Goal: Task Accomplishment & Management: Use online tool/utility

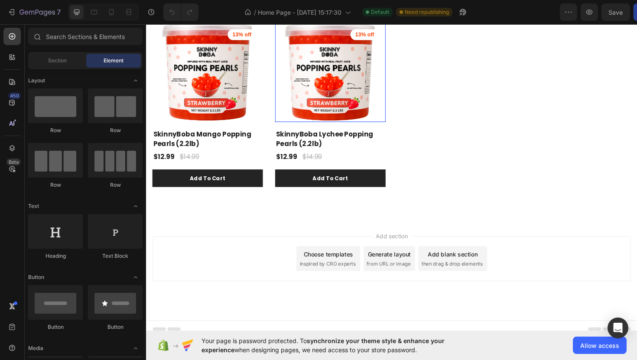
scroll to position [1152, 0]
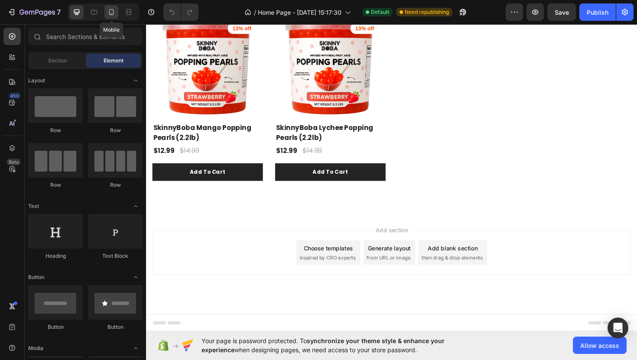
click at [114, 17] on div at bounding box center [111, 12] width 14 height 14
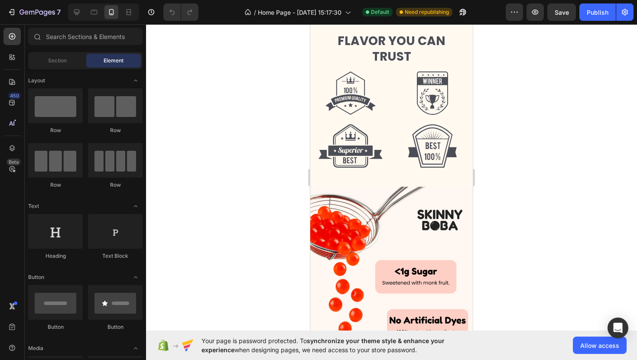
scroll to position [263, 0]
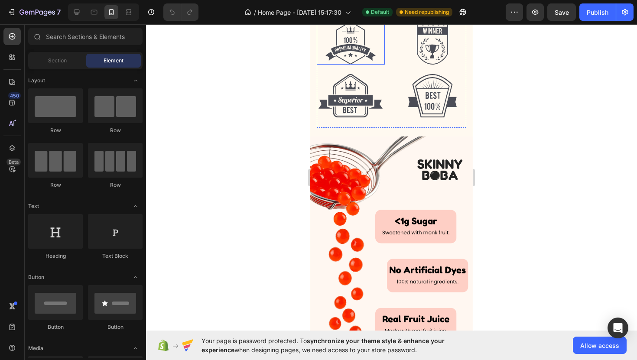
click at [358, 65] on img at bounding box center [350, 42] width 50 height 43
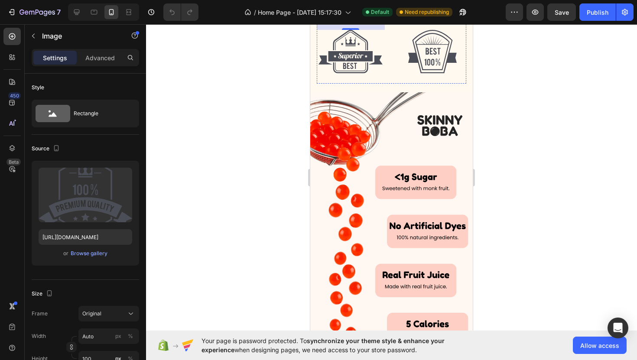
scroll to position [308, 0]
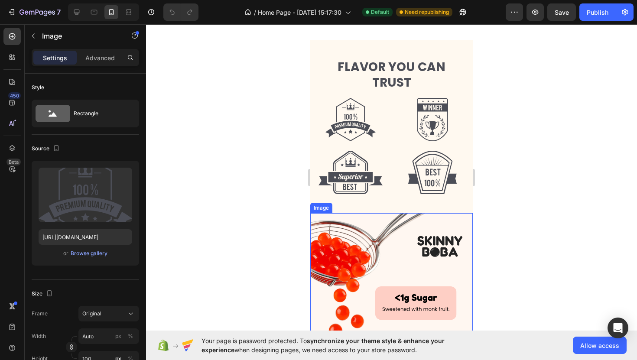
scroll to position [341, 0]
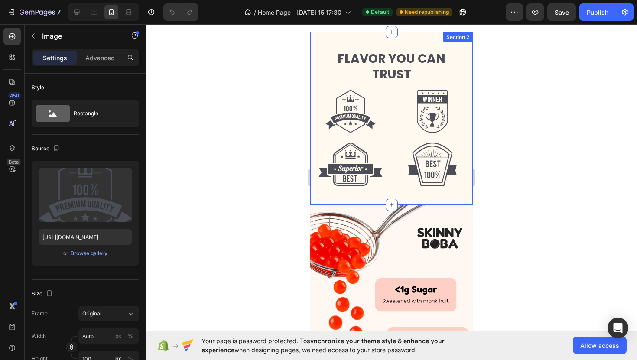
click at [358, 44] on div "FLAVOR YOU CAN TRUST Heading Row Row Image Image Image Image Row Section 2" at bounding box center [391, 118] width 162 height 173
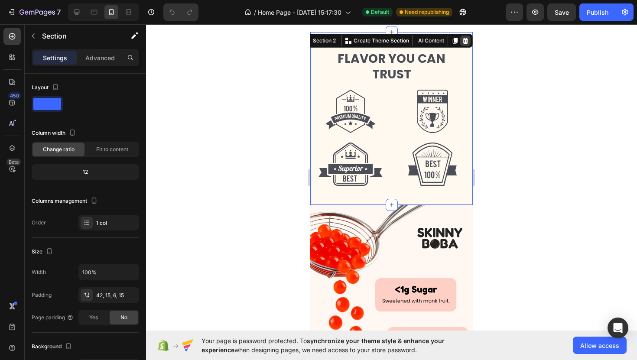
click at [469, 43] on div at bounding box center [465, 41] width 10 height 10
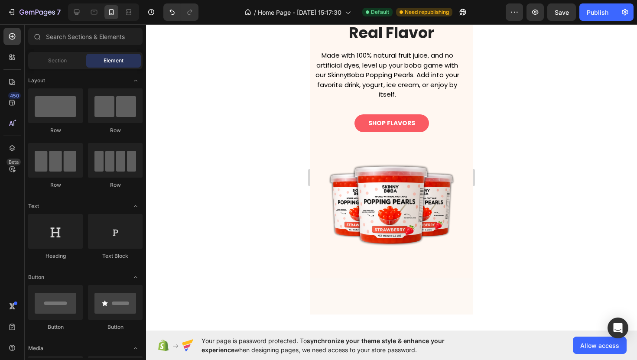
scroll to position [183, 0]
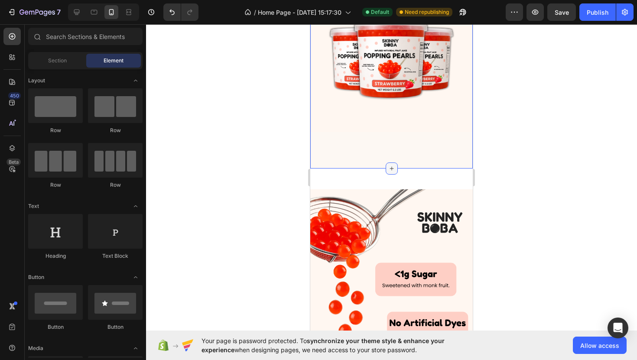
click at [392, 165] on icon at bounding box center [391, 168] width 7 height 7
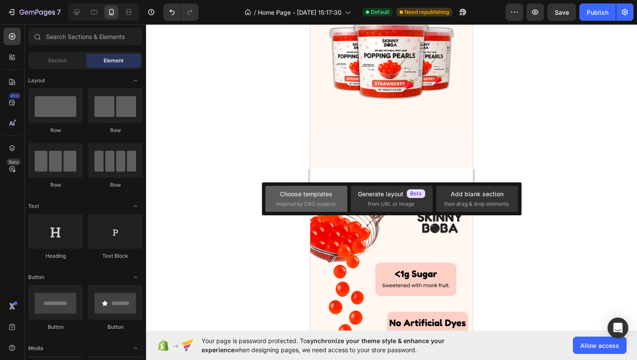
click at [308, 197] on div "Choose templates" at bounding box center [306, 193] width 52 height 9
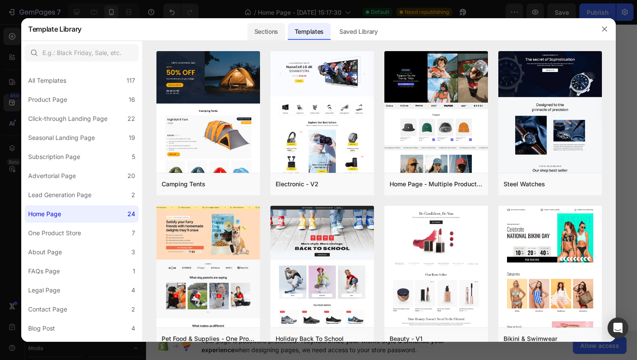
click at [274, 24] on div "Sections" at bounding box center [266, 31] width 38 height 17
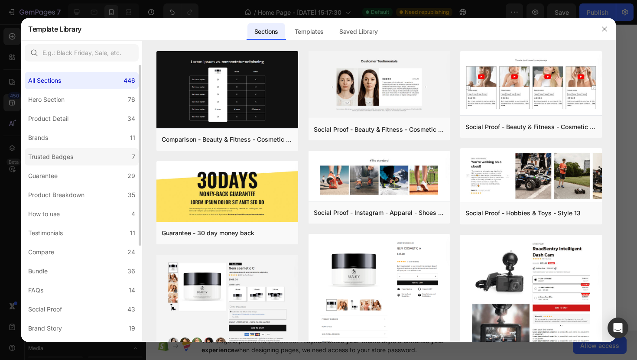
click at [78, 149] on label "Trusted Badges 7" at bounding box center [82, 156] width 114 height 17
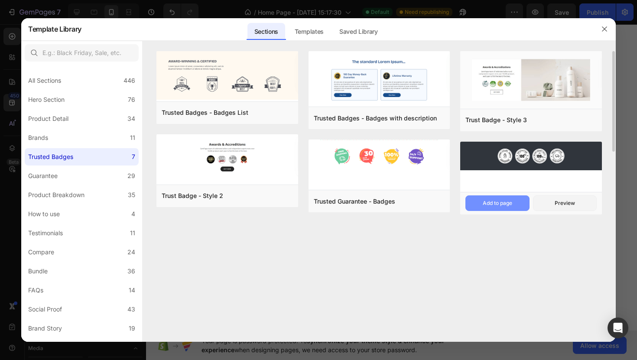
click at [488, 202] on div "Add to page" at bounding box center [497, 203] width 29 height 8
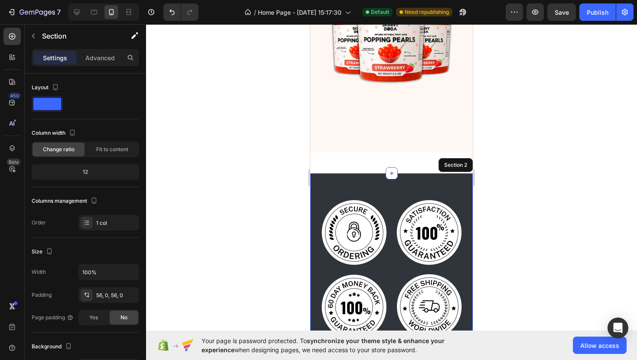
scroll to position [223, 0]
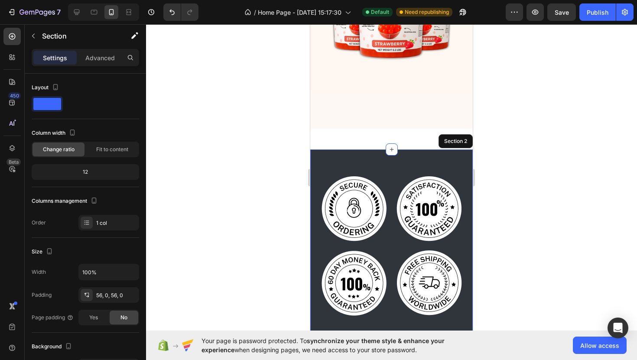
click at [383, 166] on div "Image Image Image Image Row Section 2" at bounding box center [391, 245] width 162 height 192
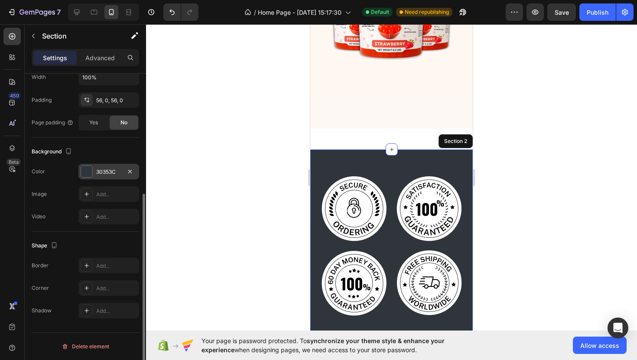
click at [89, 176] on div at bounding box center [86, 171] width 11 height 11
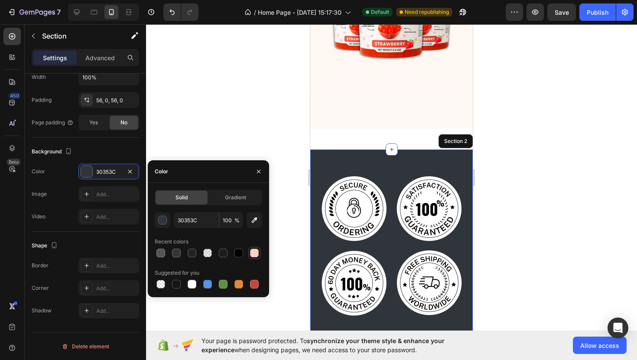
click at [251, 248] on div at bounding box center [254, 253] width 10 height 10
type input "FECFC5"
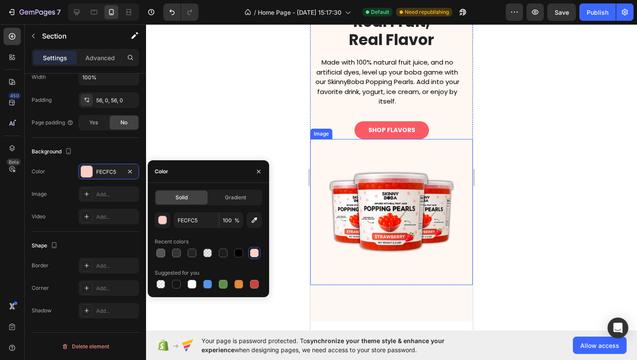
scroll to position [0, 0]
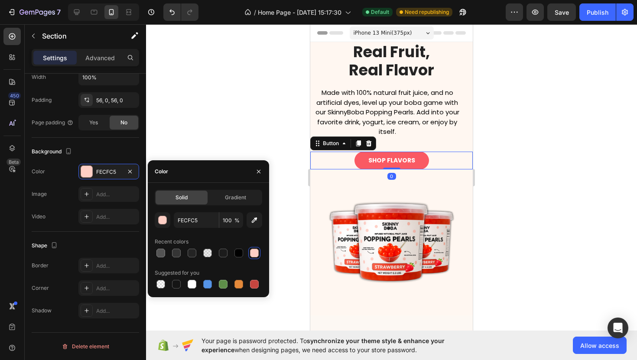
click at [330, 156] on div "SHOP FLAVORS Button 0" at bounding box center [391, 161] width 162 height 18
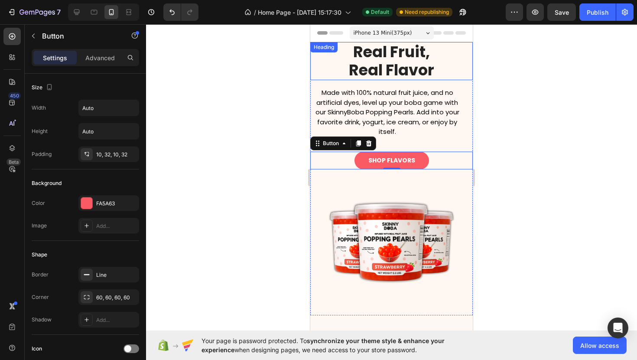
click at [321, 75] on h2 "Real Fruit, Real Flavor" at bounding box center [391, 61] width 162 height 38
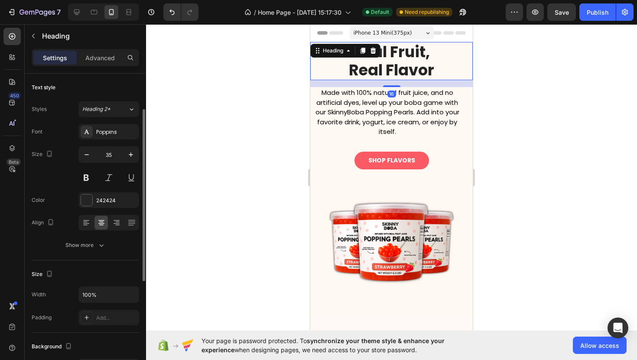
scroll to position [251, 0]
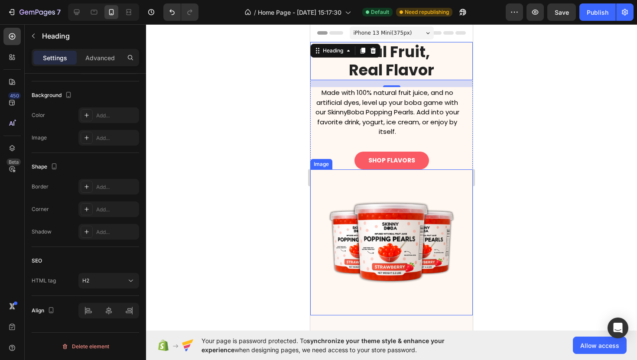
click at [317, 203] on img at bounding box center [391, 242] width 162 height 146
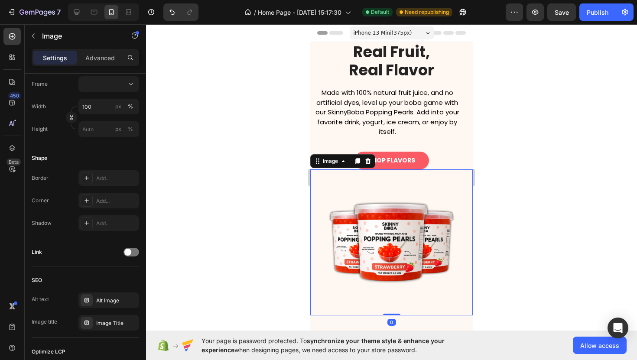
scroll to position [0, 0]
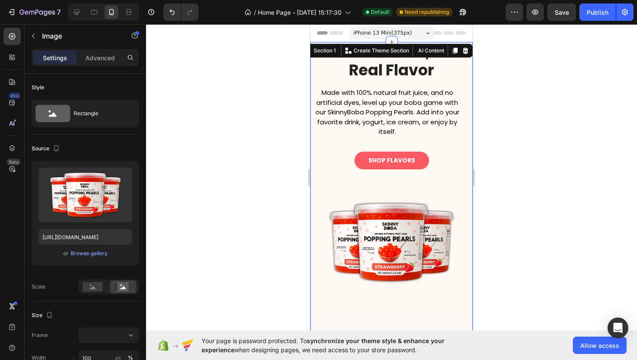
click at [333, 319] on div "Real Fruit, Real Flavor Heading Made with 100% natural fruit juice, and no arti…" at bounding box center [391, 197] width 162 height 310
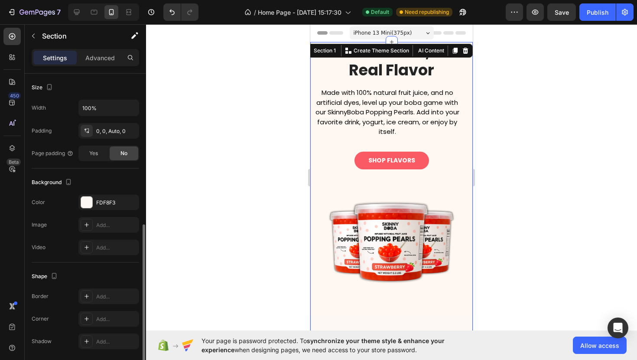
scroll to position [195, 0]
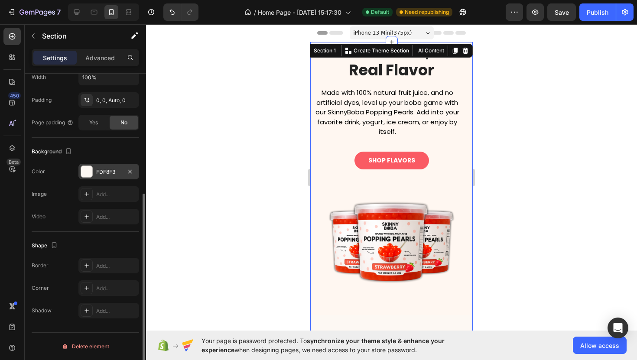
click at [108, 173] on div "FDF8F3" at bounding box center [108, 172] width 25 height 8
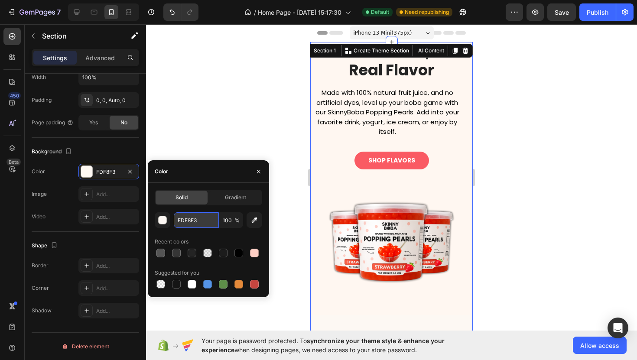
click at [192, 224] on input "FDF8F3" at bounding box center [196, 220] width 45 height 16
click at [258, 171] on icon "button" at bounding box center [258, 171] width 7 height 7
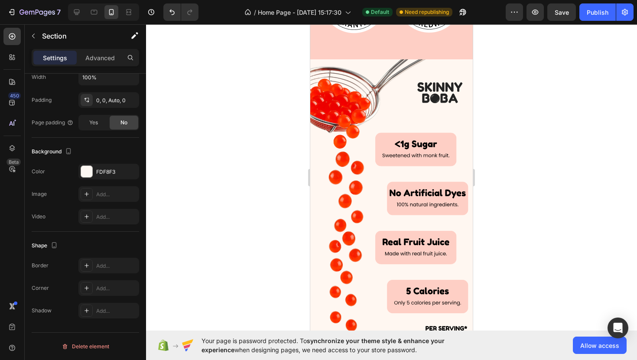
scroll to position [276, 0]
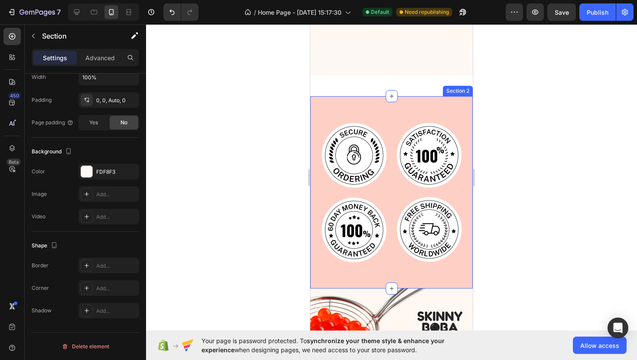
click at [396, 110] on div "Image Image Image Image Row Section 2" at bounding box center [391, 192] width 162 height 192
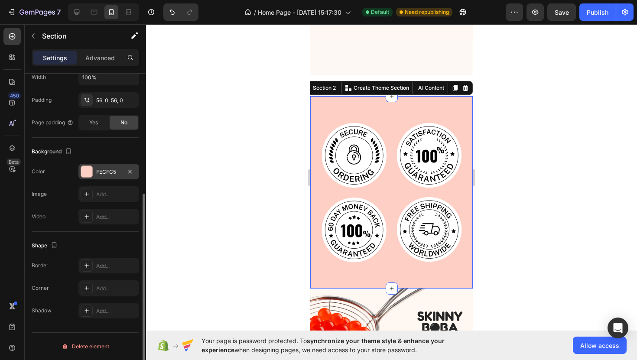
click at [100, 171] on div "FECFC5" at bounding box center [108, 172] width 25 height 8
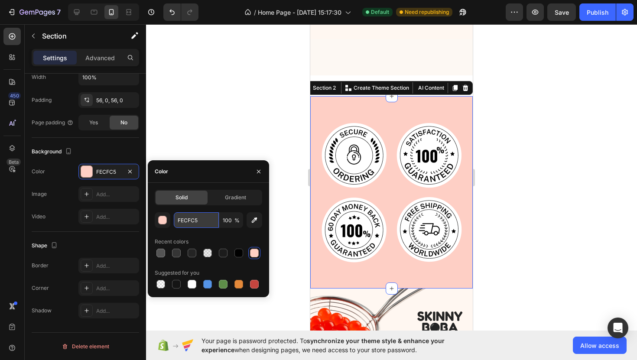
click at [202, 221] on input "FECFC5" at bounding box center [196, 220] width 45 height 16
paste input "DF8F3"
type input "FDF8F3"
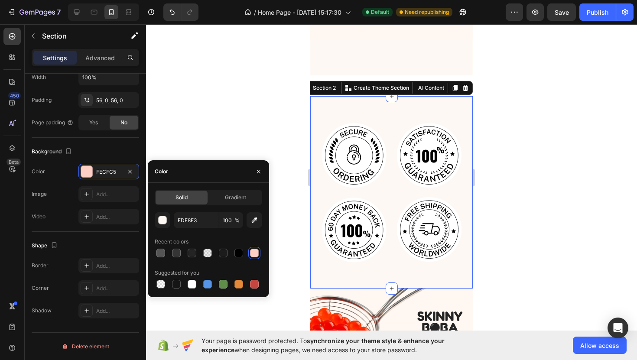
click at [240, 138] on div at bounding box center [391, 192] width 491 height 336
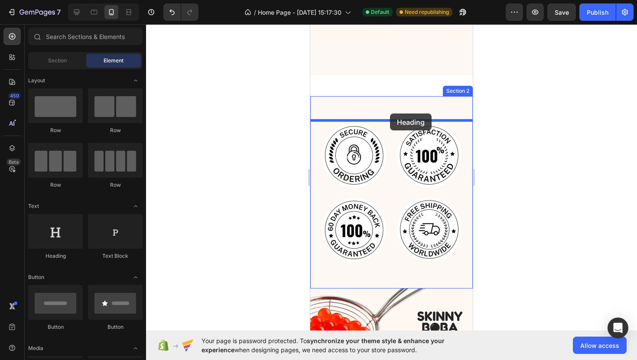
drag, startPoint x: 367, startPoint y: 249, endPoint x: 390, endPoint y: 114, distance: 137.1
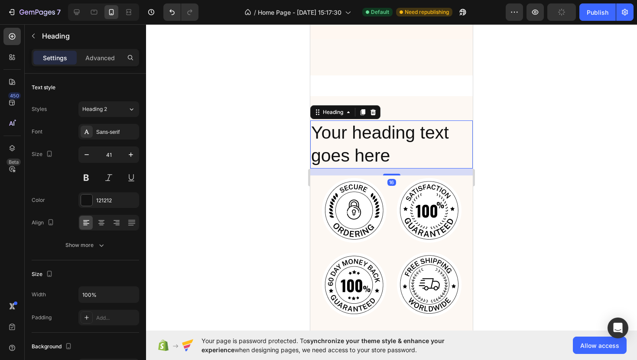
click at [383, 154] on h2 "Your heading text goes here" at bounding box center [391, 144] width 162 height 48
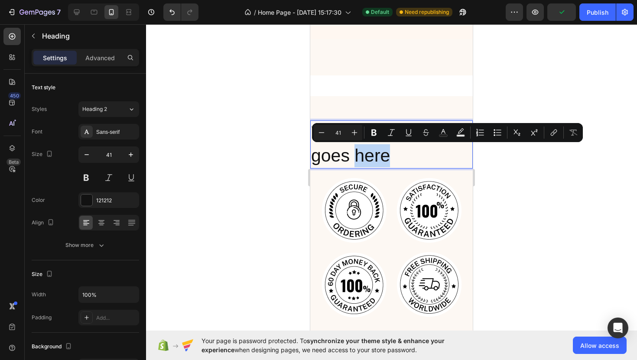
click at [383, 154] on p "Your heading text goes here" at bounding box center [391, 144] width 161 height 46
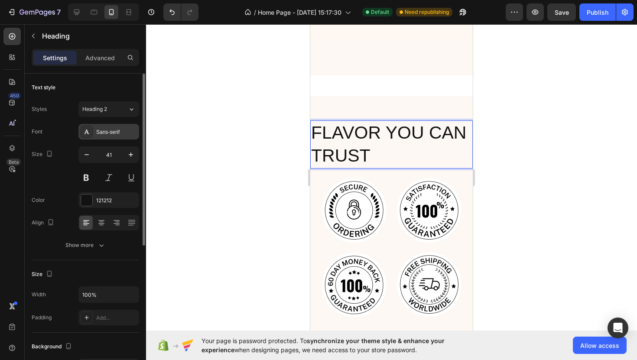
click at [108, 129] on div "Sans-serif" at bounding box center [116, 132] width 41 height 8
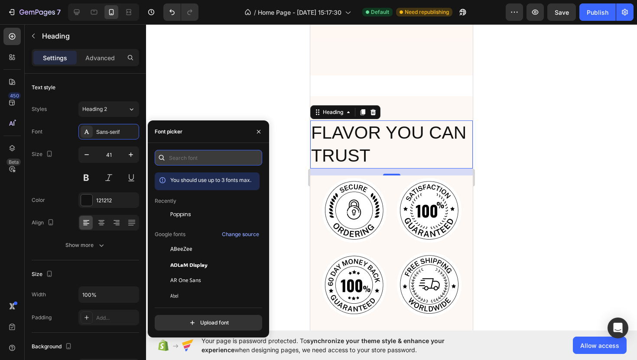
click at [182, 157] on input "text" at bounding box center [208, 158] width 107 height 16
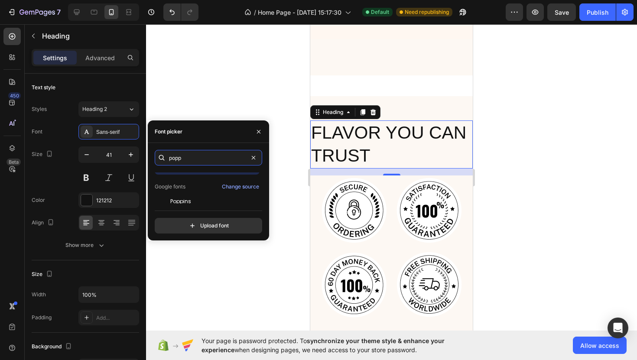
scroll to position [21, 0]
type input "popp"
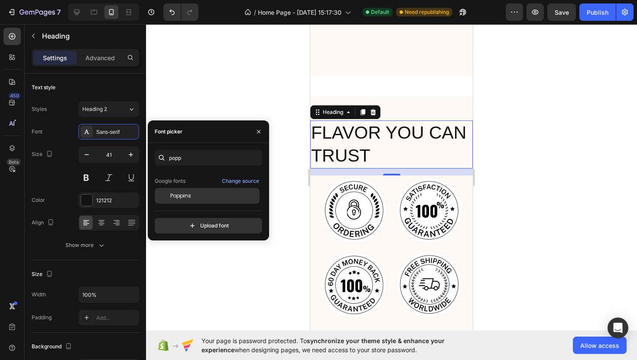
click at [201, 197] on div "Poppins" at bounding box center [214, 196] width 88 height 8
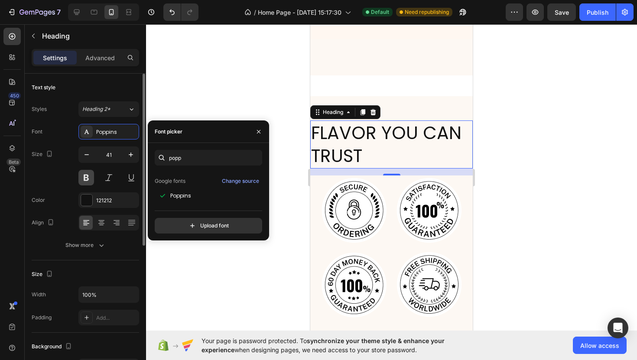
click at [90, 183] on button at bounding box center [86, 178] width 16 height 16
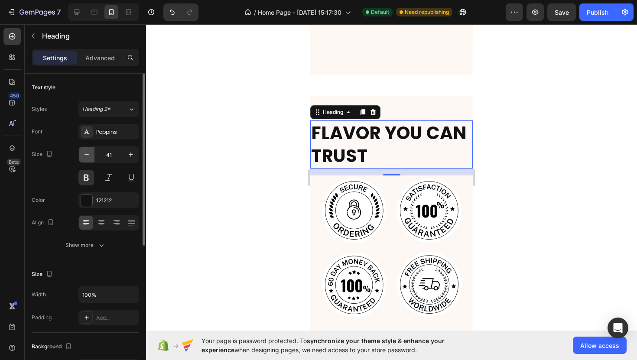
click at [88, 156] on icon "button" at bounding box center [86, 154] width 9 height 9
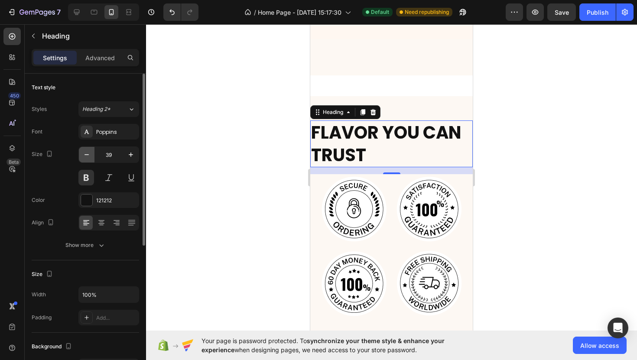
click at [88, 156] on icon "button" at bounding box center [86, 154] width 9 height 9
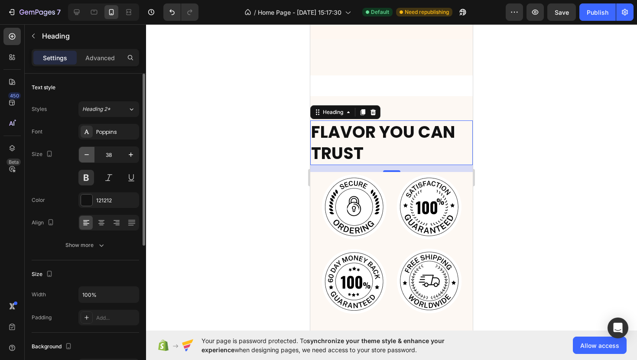
click at [88, 156] on icon "button" at bounding box center [86, 154] width 9 height 9
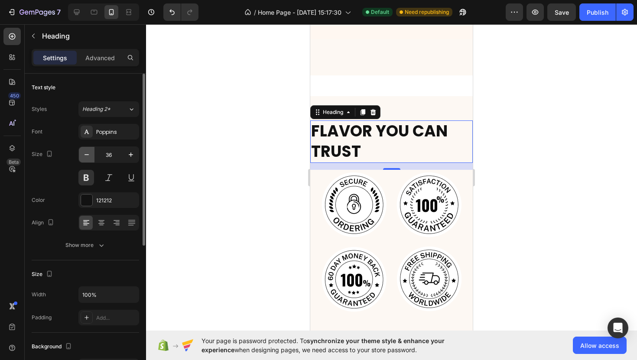
click at [88, 156] on icon "button" at bounding box center [86, 154] width 9 height 9
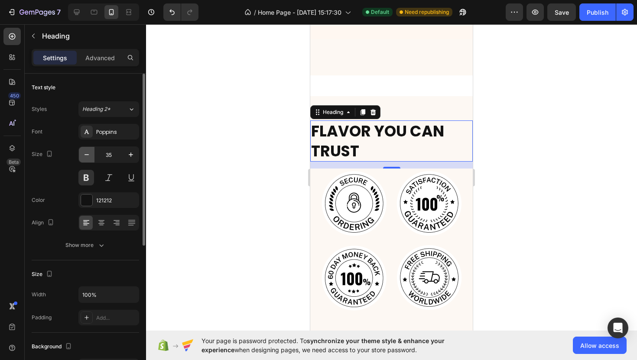
click at [88, 156] on icon "button" at bounding box center [86, 154] width 9 height 9
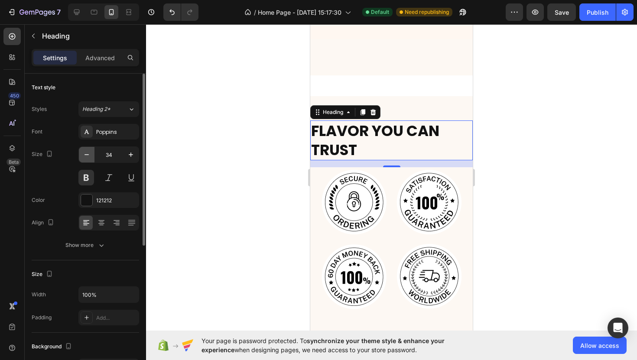
click at [88, 155] on icon "button" at bounding box center [86, 154] width 9 height 9
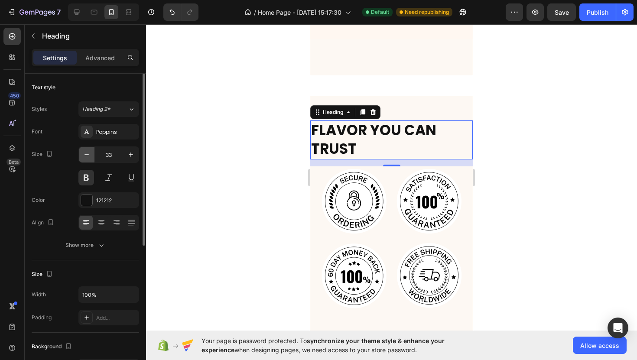
click at [88, 155] on icon "button" at bounding box center [86, 154] width 9 height 9
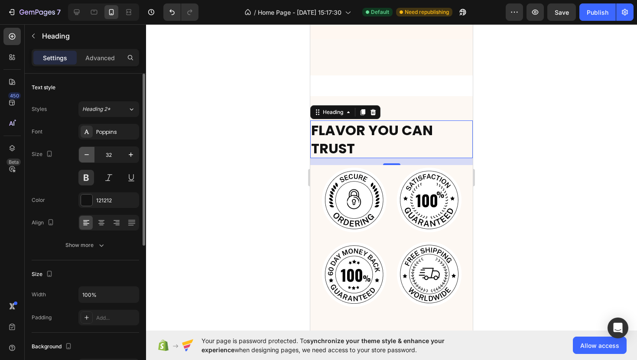
click at [88, 155] on icon "button" at bounding box center [86, 154] width 9 height 9
type input "30"
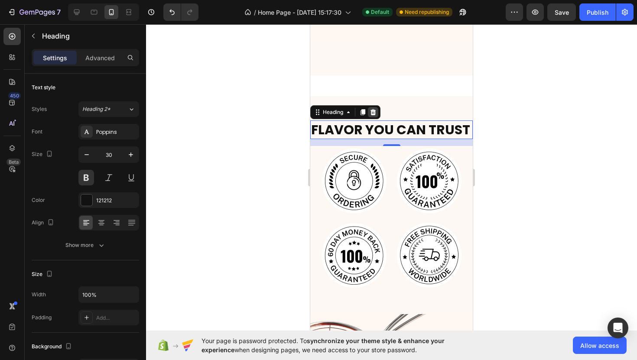
click at [376, 108] on div at bounding box center [373, 112] width 10 height 10
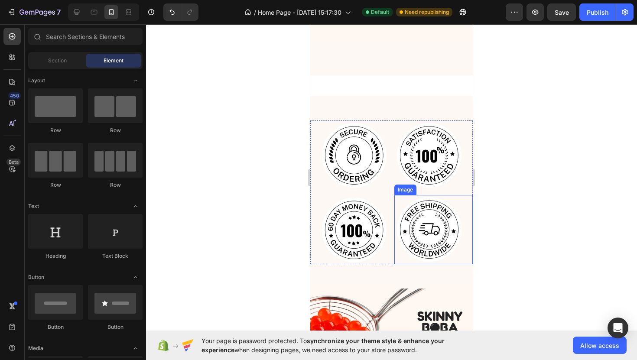
click at [450, 237] on img at bounding box center [428, 229] width 69 height 69
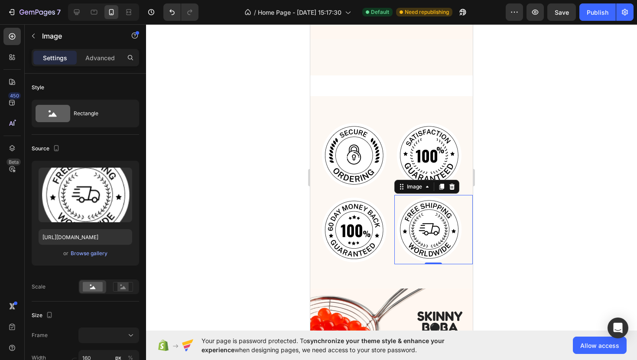
click at [293, 205] on div at bounding box center [391, 192] width 491 height 336
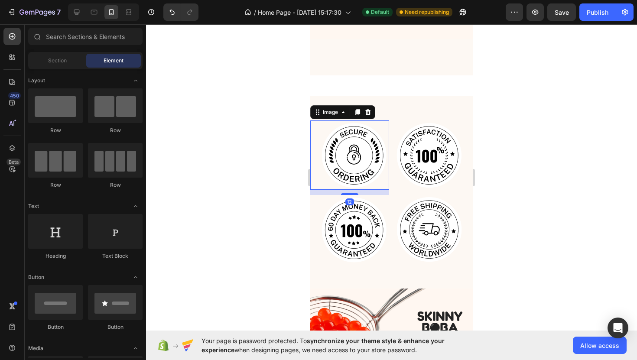
click at [387, 188] on img at bounding box center [354, 154] width 69 height 69
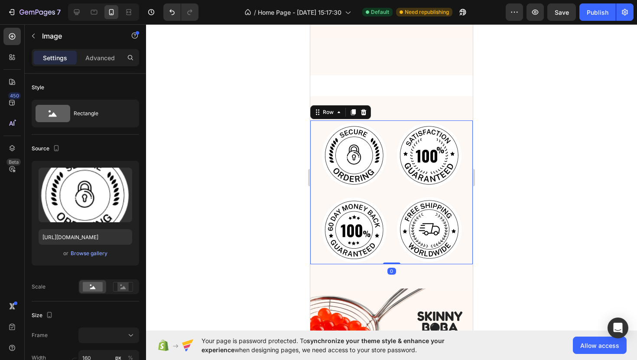
click at [389, 189] on div "Image Image Image Image Row 0" at bounding box center [391, 192] width 162 height 144
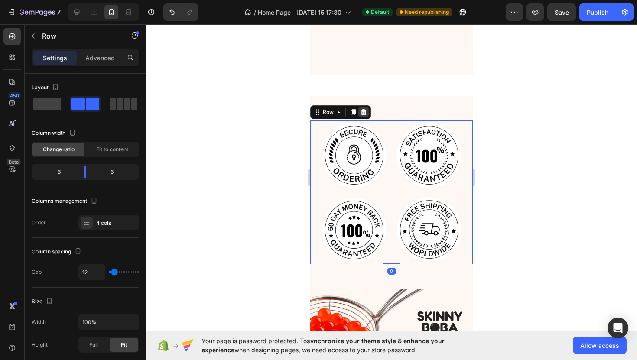
click at [365, 109] on icon at bounding box center [363, 112] width 7 height 7
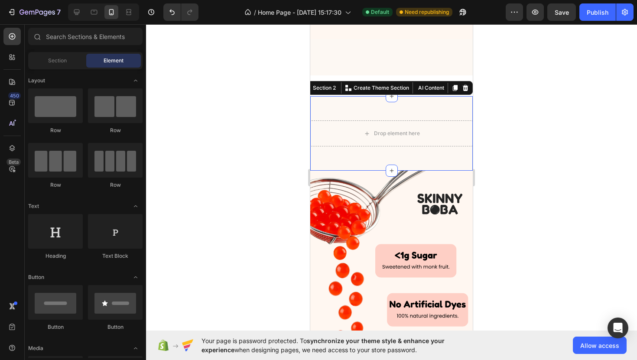
click at [411, 111] on div "Drop element here Section 2 You can create reusable sections Create Theme Secti…" at bounding box center [391, 133] width 162 height 75
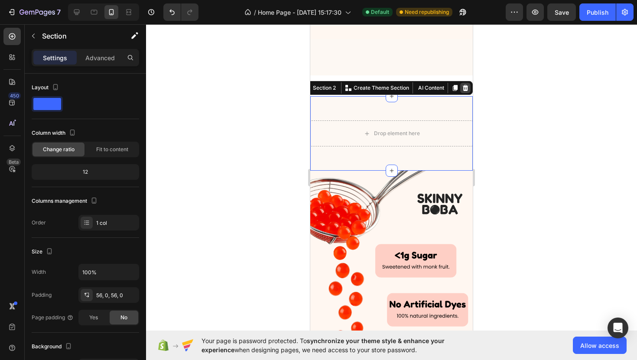
click at [469, 88] on div at bounding box center [465, 88] width 10 height 10
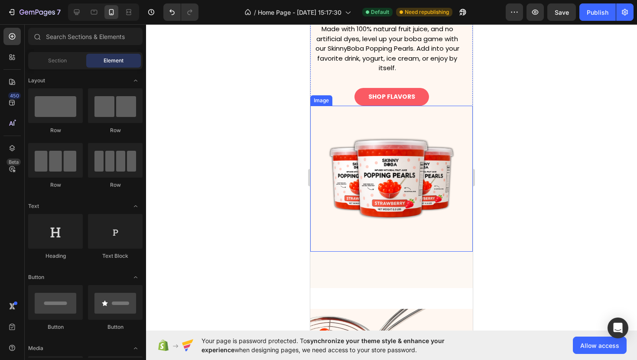
scroll to position [216, 0]
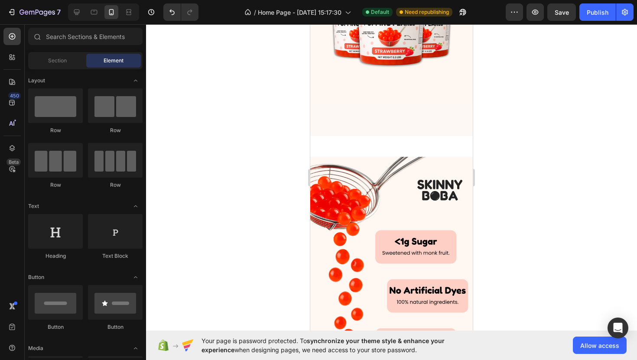
click at [386, 132] on div at bounding box center [392, 136] width 12 height 12
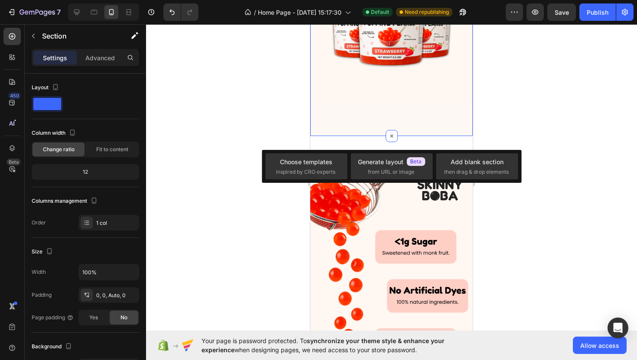
click at [273, 116] on div at bounding box center [391, 192] width 491 height 336
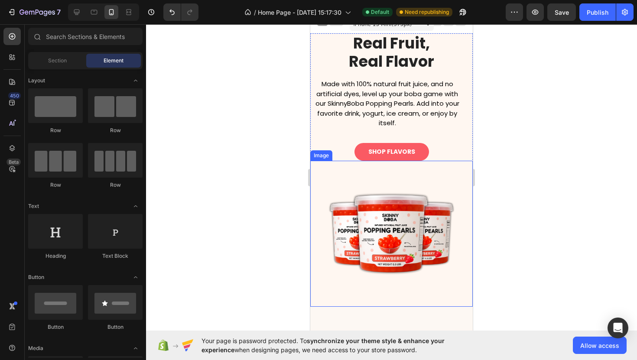
scroll to position [0, 0]
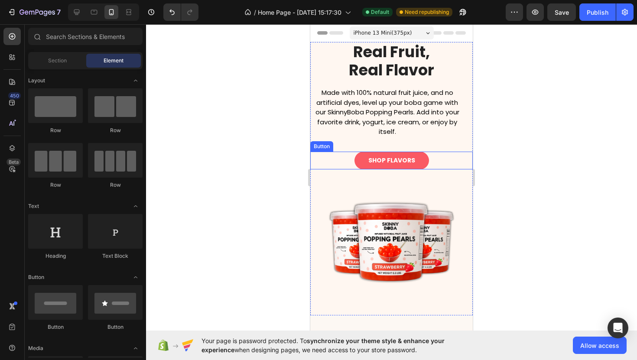
click at [344, 158] on div "SHOP FLAVORS Button" at bounding box center [391, 161] width 162 height 18
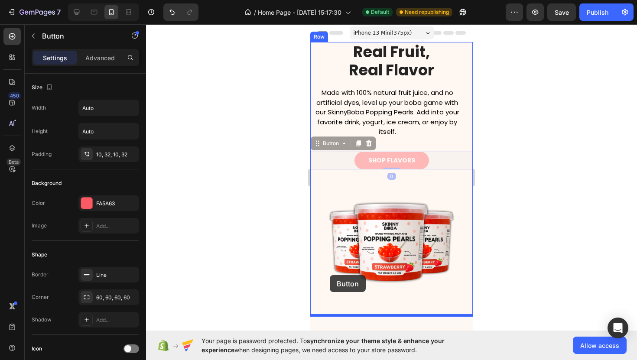
drag, startPoint x: 320, startPoint y: 147, endPoint x: 330, endPoint y: 275, distance: 128.2
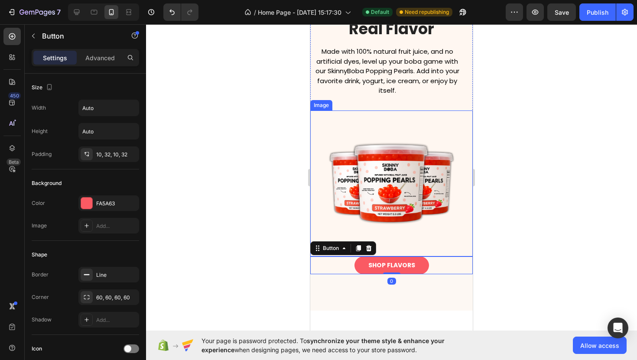
scroll to position [50, 0]
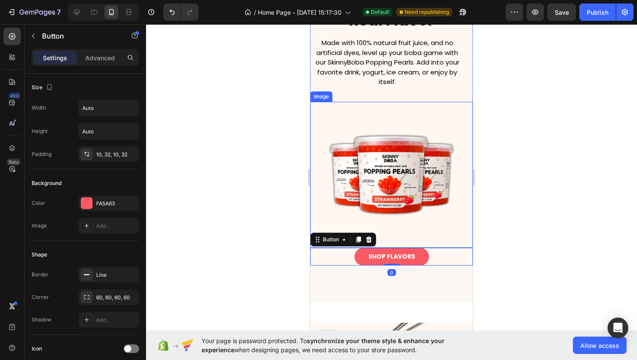
click at [250, 222] on div at bounding box center [391, 192] width 491 height 336
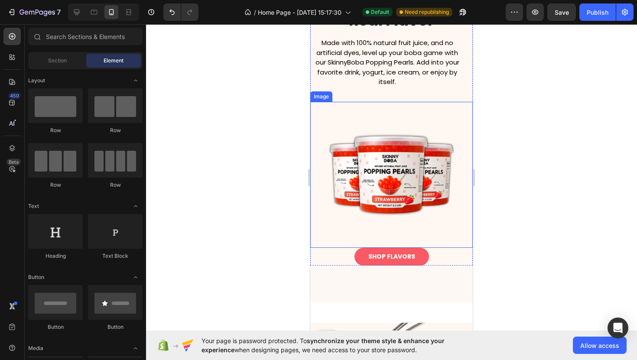
click at [269, 209] on div at bounding box center [391, 192] width 491 height 336
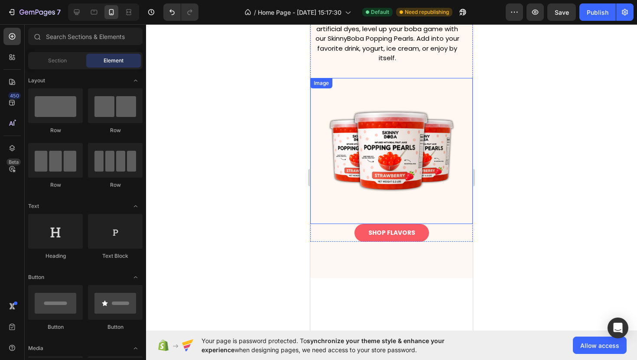
scroll to position [32, 0]
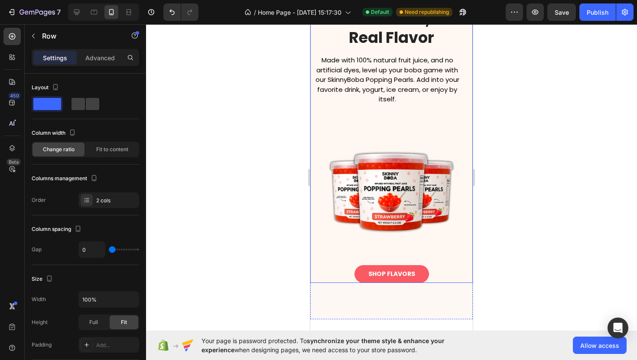
click at [363, 114] on div "Real Fruit, Real Flavor Heading Made with 100% natural fruit juice, and no arti…" at bounding box center [391, 65] width 162 height 110
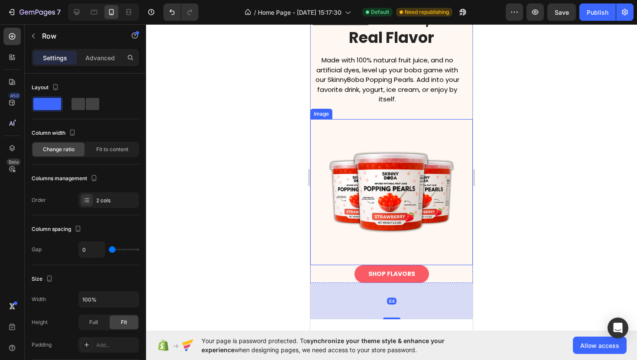
click at [362, 127] on img at bounding box center [391, 192] width 162 height 146
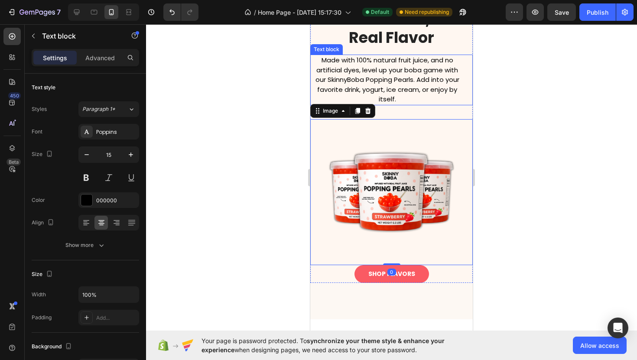
click at [412, 91] on p "Made with 100% natural fruit juice, and no artificial dyes, level up your boba …" at bounding box center [387, 79] width 152 height 49
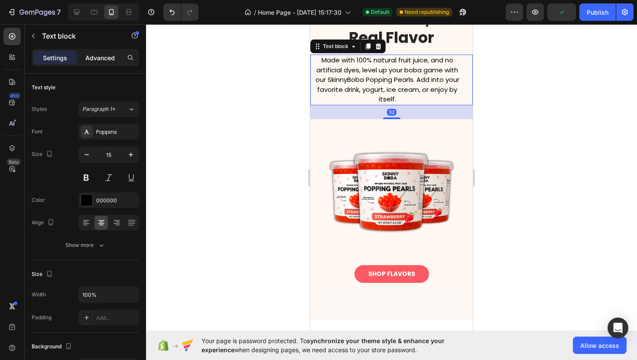
click at [99, 54] on p "Advanced" at bounding box center [99, 57] width 29 height 9
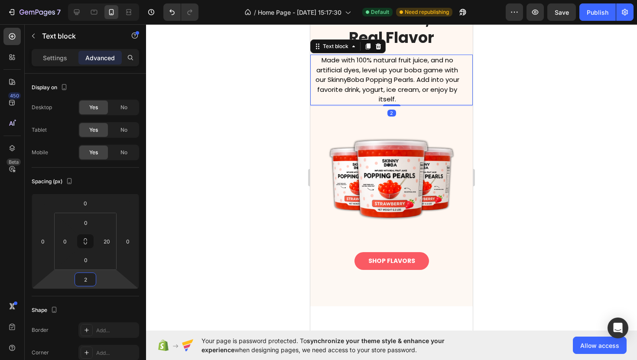
type input "0"
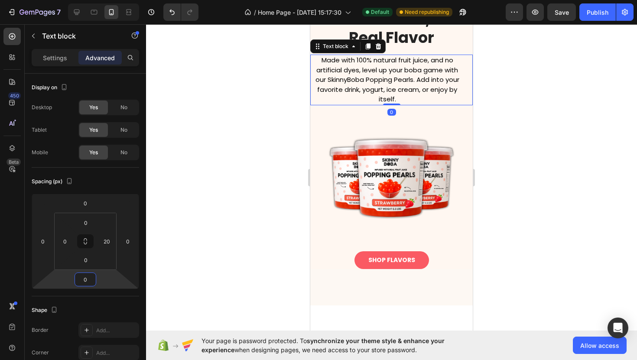
click at [100, 0] on html "7 / Home Page - Aug 19, 15:17:30 Default Need republishing Preview Save Publish…" at bounding box center [318, 0] width 637 height 0
click at [210, 227] on div at bounding box center [391, 192] width 491 height 336
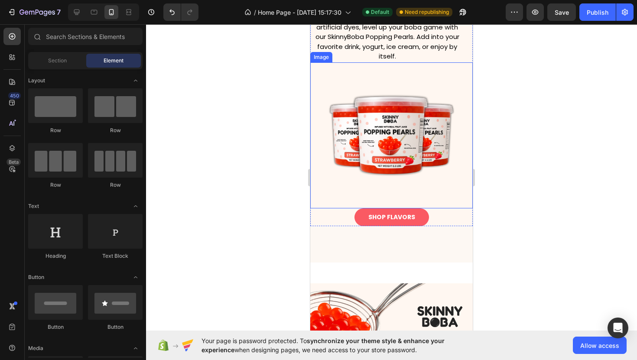
scroll to position [85, 0]
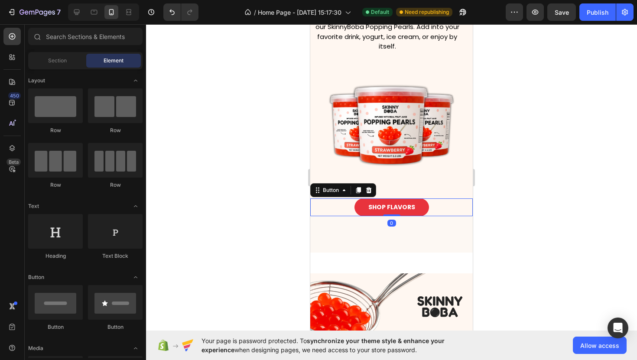
click at [360, 202] on button "SHOP FLAVORS" at bounding box center [391, 207] width 75 height 18
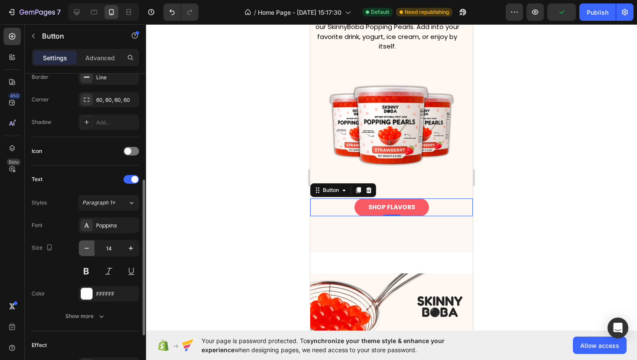
scroll to position [214, 0]
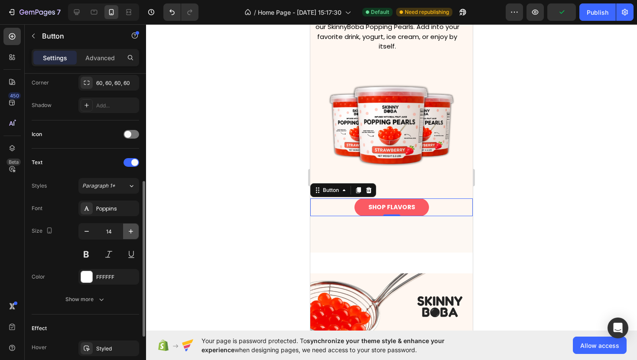
click at [132, 227] on button "button" at bounding box center [131, 232] width 16 height 16
type input "16"
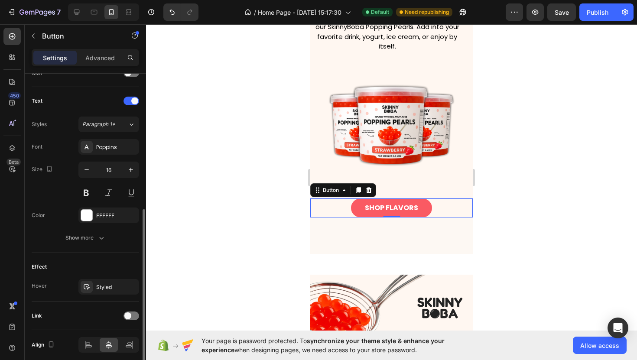
scroll to position [273, 0]
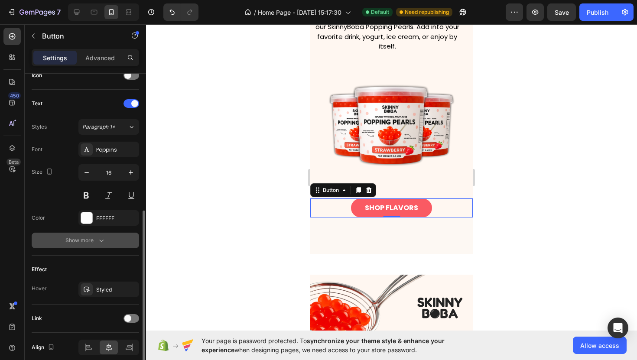
click at [102, 240] on icon "button" at bounding box center [101, 240] width 9 height 9
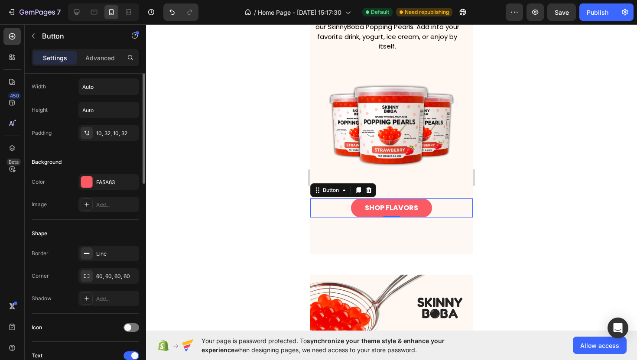
scroll to position [0, 0]
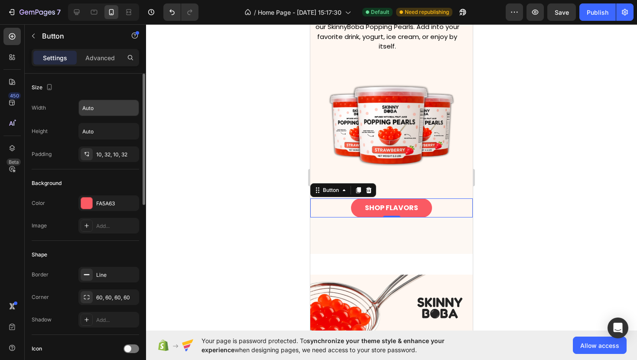
click at [100, 113] on input "Auto" at bounding box center [109, 108] width 60 height 16
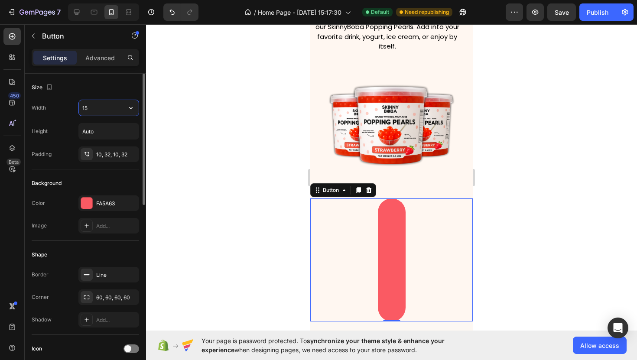
type input "1"
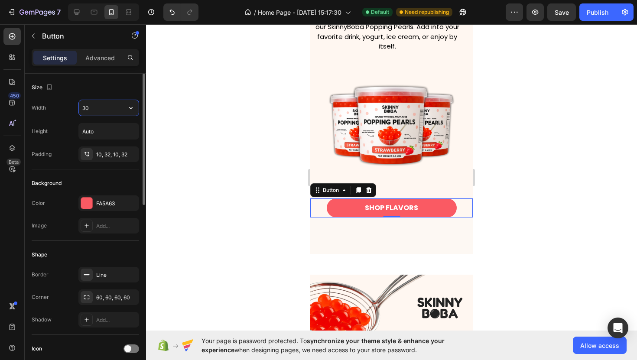
type input "3"
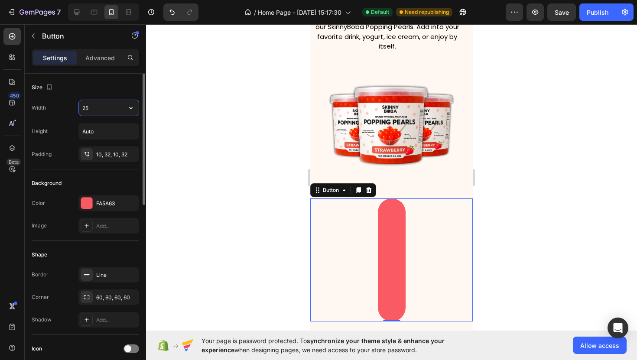
type input "250"
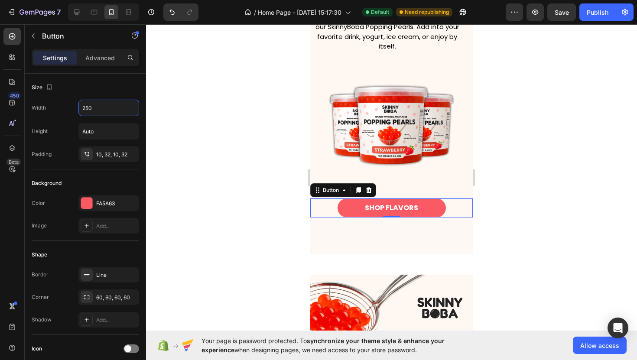
click at [204, 190] on div at bounding box center [391, 192] width 491 height 336
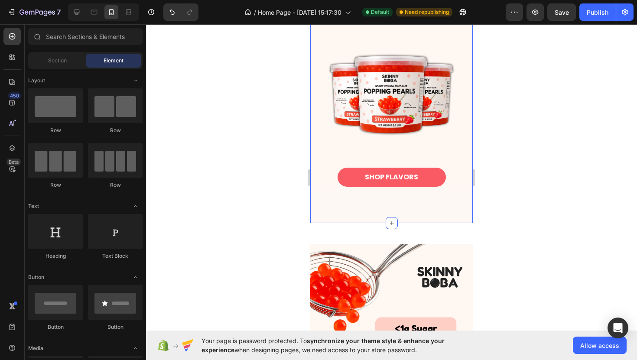
scroll to position [120, 0]
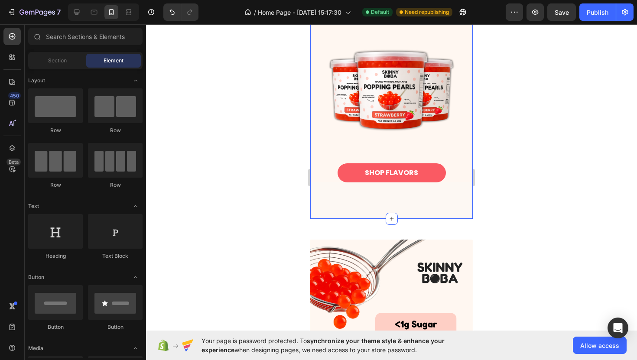
click at [370, 214] on div "Real Fruit, Real Flavor Heading Made with 100% natural fruit juice, and no arti…" at bounding box center [391, 70] width 162 height 297
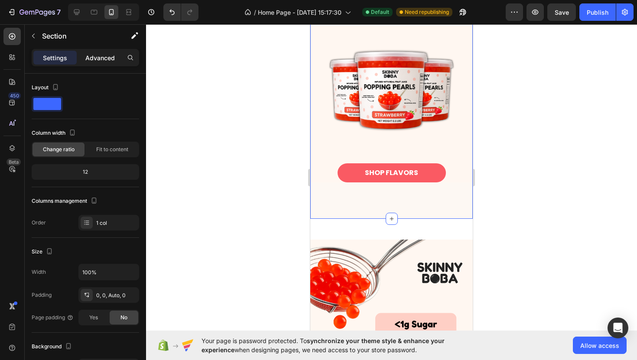
click at [105, 64] on div "Advanced" at bounding box center [99, 58] width 43 height 14
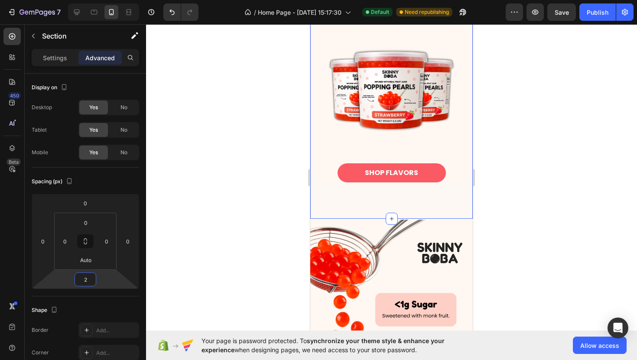
type input "0"
drag, startPoint x: 103, startPoint y: 281, endPoint x: 104, endPoint y: 291, distance: 10.4
click at [104, 0] on html "7 / Home Page - Aug 19, 15:17:30 Default Need republishing Preview Save Publish…" at bounding box center [318, 0] width 637 height 0
click at [217, 205] on div at bounding box center [391, 192] width 491 height 336
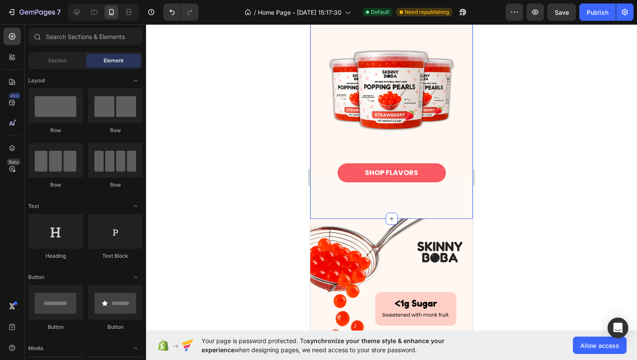
click at [528, 183] on div at bounding box center [391, 192] width 491 height 336
click at [259, 329] on div at bounding box center [391, 192] width 491 height 336
click at [261, 199] on div at bounding box center [391, 192] width 491 height 336
click at [293, 207] on div at bounding box center [391, 192] width 491 height 336
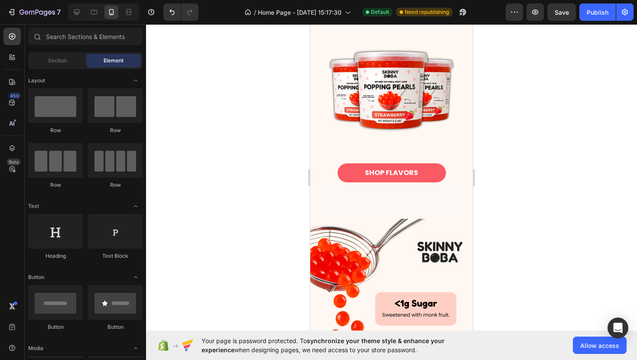
click at [516, 228] on div at bounding box center [391, 192] width 491 height 336
click at [452, 207] on div "Real Fruit, Real Flavor Heading Made with 100% natural fruit juice, and no arti…" at bounding box center [391, 70] width 162 height 297
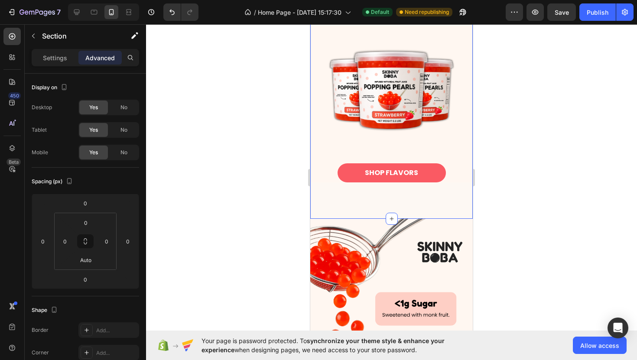
click at [524, 230] on div at bounding box center [391, 192] width 491 height 336
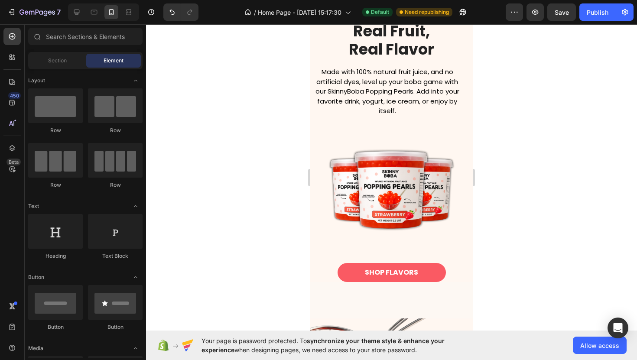
scroll to position [21, 0]
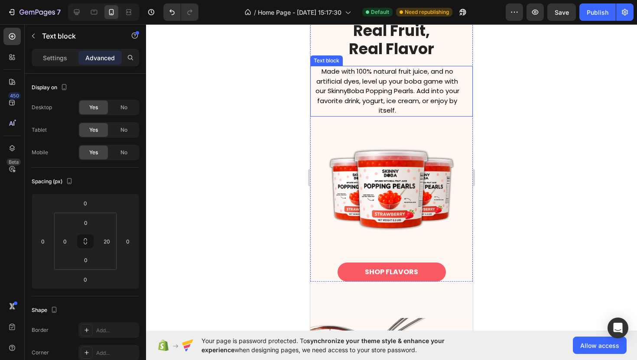
click at [376, 74] on p "Made with 100% natural fruit juice, and no artificial dyes, level up your boba …" at bounding box center [387, 91] width 152 height 49
click at [371, 73] on p "Made with 100% natural fruit juice, and no artificial dyes, level up your boba …" at bounding box center [387, 91] width 152 height 49
click at [395, 72] on p "Made with 100% natural fruit juice, and no artificial dyes, level up your boba …" at bounding box center [387, 91] width 152 height 49
click at [396, 72] on p "Made with 100% natural fruit juice, and no artificial dyes, level up your boba …" at bounding box center [387, 91] width 152 height 49
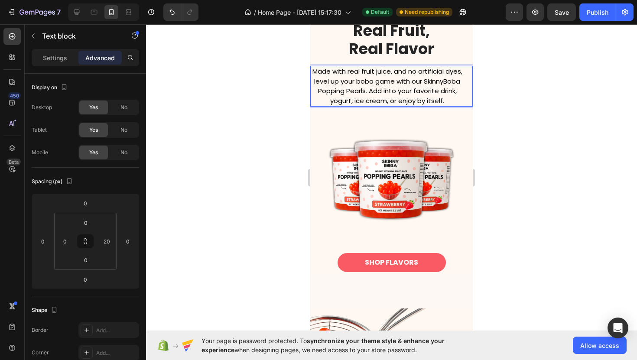
click at [218, 119] on div at bounding box center [391, 192] width 491 height 336
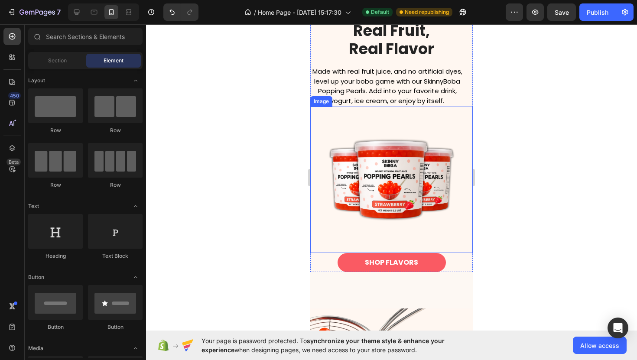
click at [286, 202] on div at bounding box center [391, 192] width 491 height 336
click at [295, 205] on div at bounding box center [391, 192] width 491 height 336
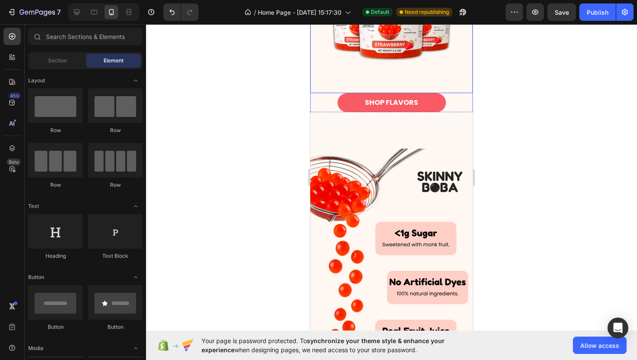
scroll to position [185, 0]
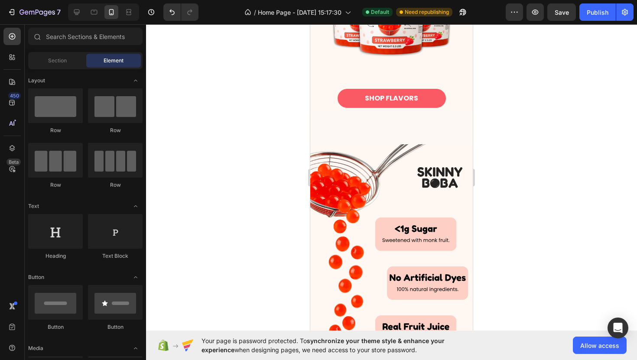
click at [255, 191] on div at bounding box center [391, 192] width 491 height 336
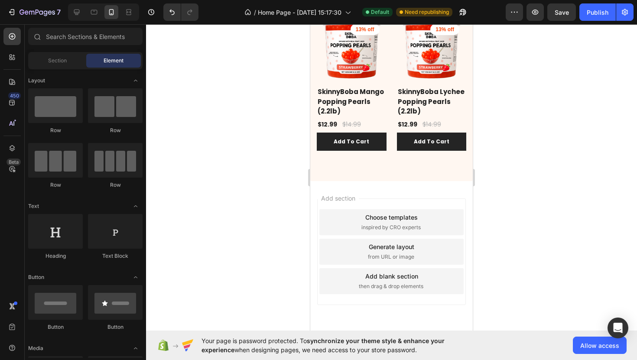
scroll to position [993, 0]
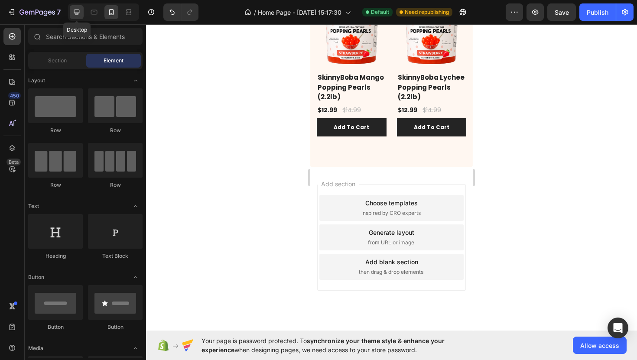
click at [78, 13] on icon at bounding box center [77, 13] width 6 height 6
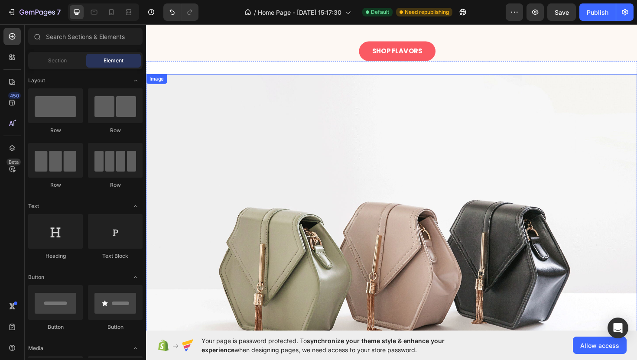
scroll to position [263, 0]
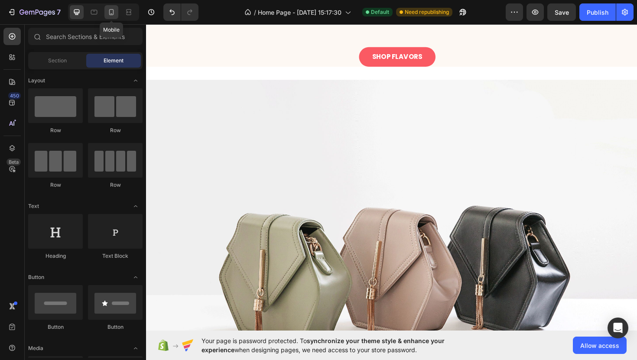
click at [106, 7] on div at bounding box center [111, 12] width 14 height 14
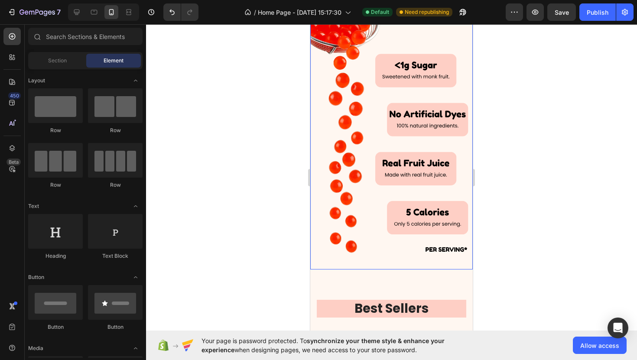
click at [367, 134] on img at bounding box center [391, 125] width 162 height 289
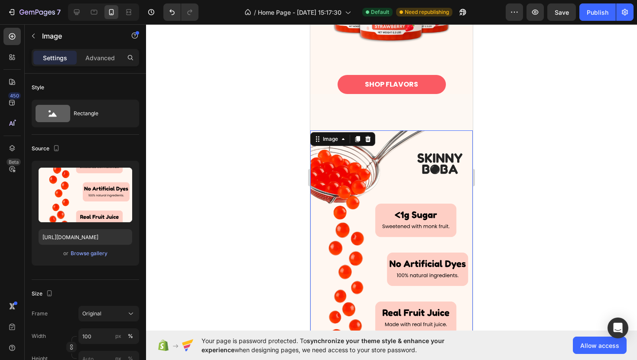
scroll to position [203, 0]
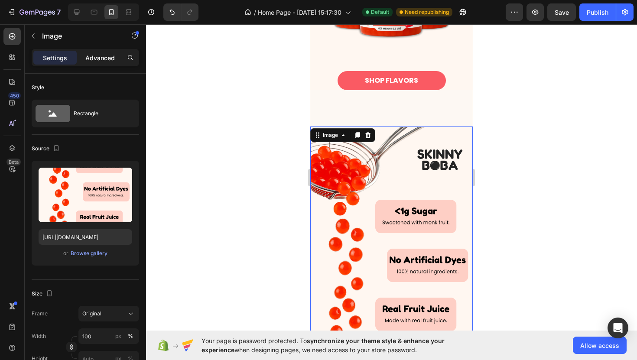
click at [94, 54] on p "Advanced" at bounding box center [99, 57] width 29 height 9
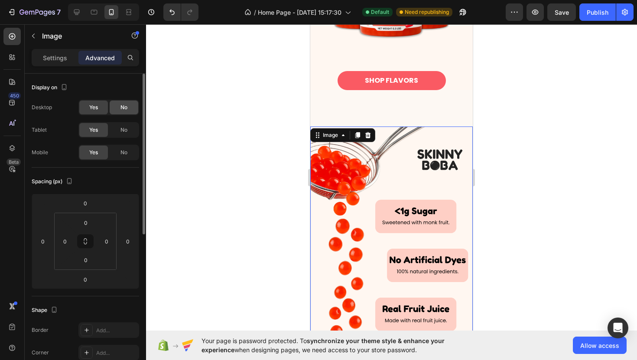
click at [120, 111] on div "No" at bounding box center [124, 108] width 29 height 14
click at [130, 127] on div "No" at bounding box center [124, 130] width 29 height 14
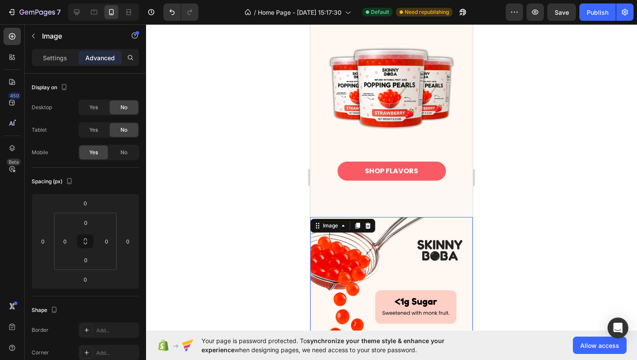
scroll to position [100, 0]
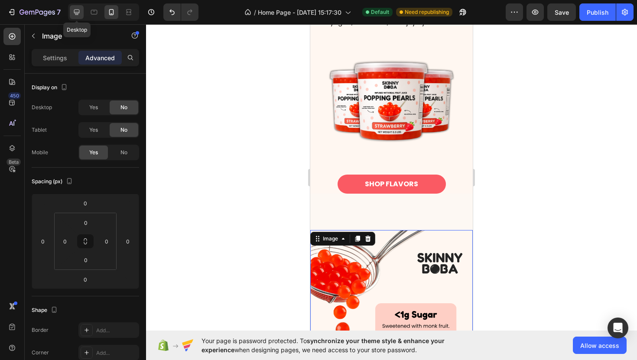
click at [79, 13] on icon at bounding box center [77, 13] width 6 height 6
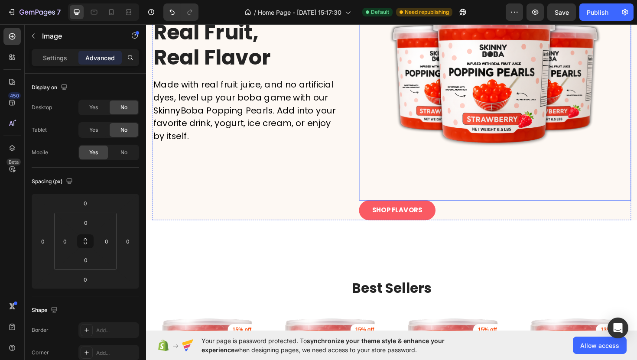
scroll to position [159, 0]
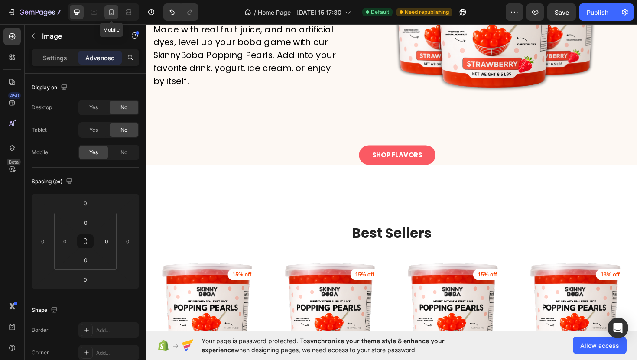
click at [111, 13] on icon at bounding box center [111, 12] width 9 height 9
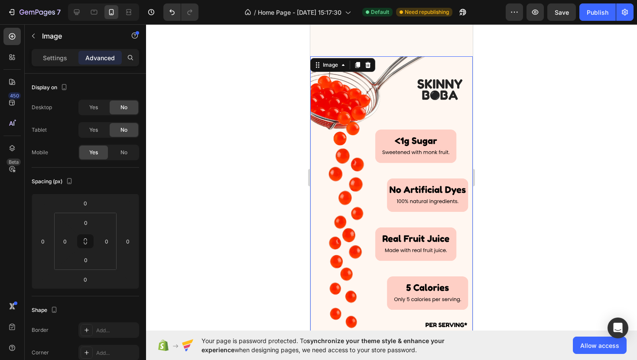
scroll to position [275, 0]
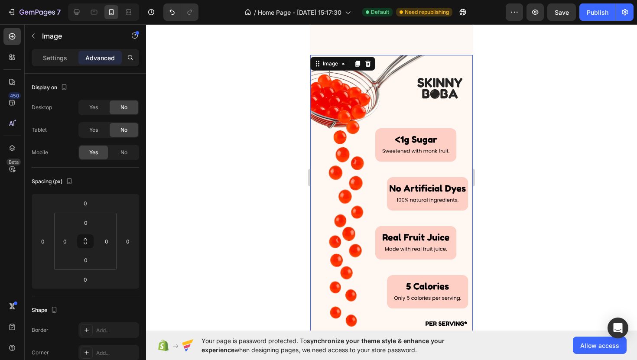
click at [276, 182] on div at bounding box center [391, 192] width 491 height 336
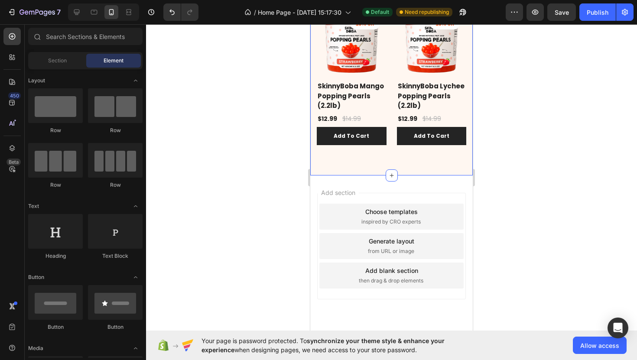
scroll to position [993, 0]
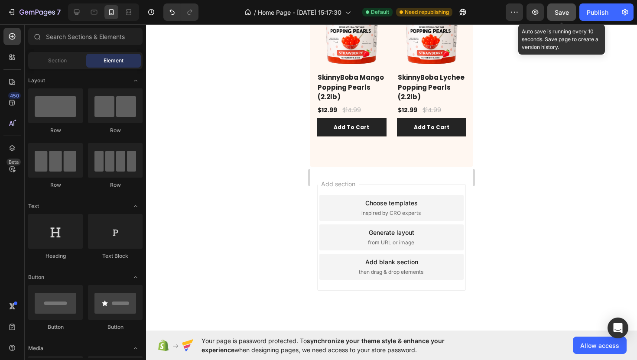
click at [559, 15] on span "Save" at bounding box center [562, 12] width 14 height 7
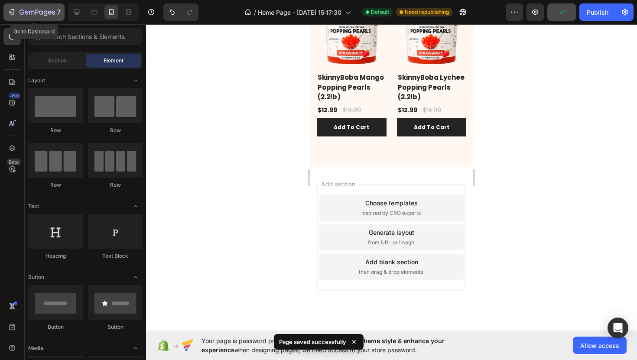
click at [23, 16] on icon "button" at bounding box center [37, 12] width 36 height 7
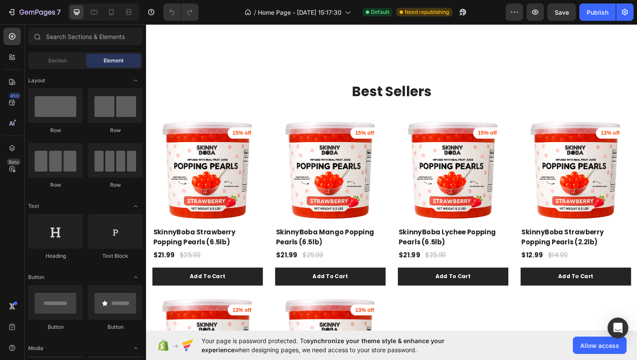
scroll to position [378, 0]
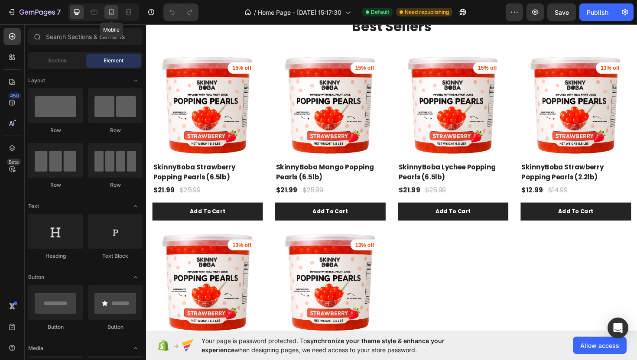
click at [110, 17] on div at bounding box center [111, 12] width 14 height 14
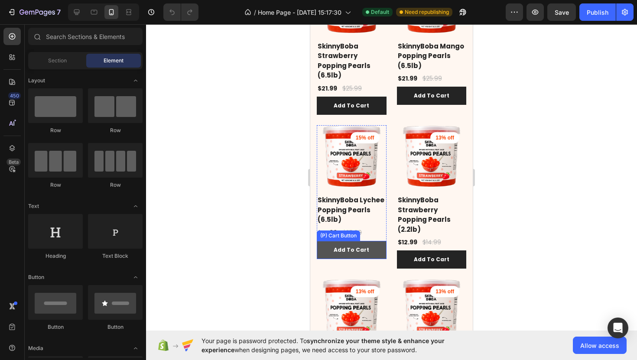
scroll to position [666, 0]
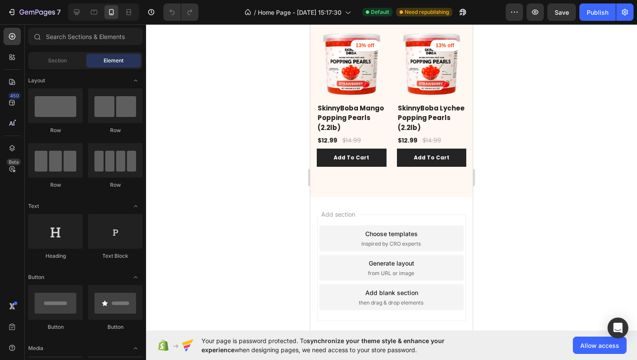
click at [385, 229] on div "Choose templates" at bounding box center [391, 233] width 52 height 9
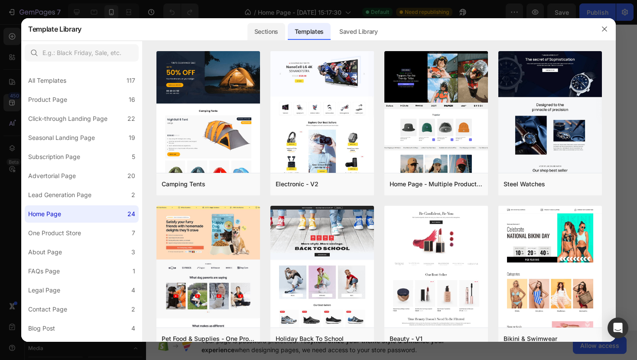
click at [264, 32] on div "Sections" at bounding box center [266, 31] width 38 height 17
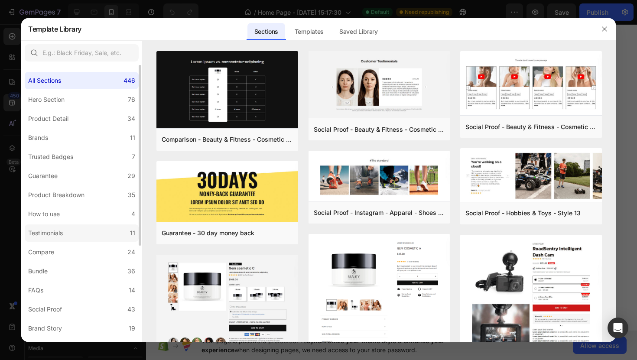
click at [69, 232] on label "Testimonials 11" at bounding box center [82, 232] width 114 height 17
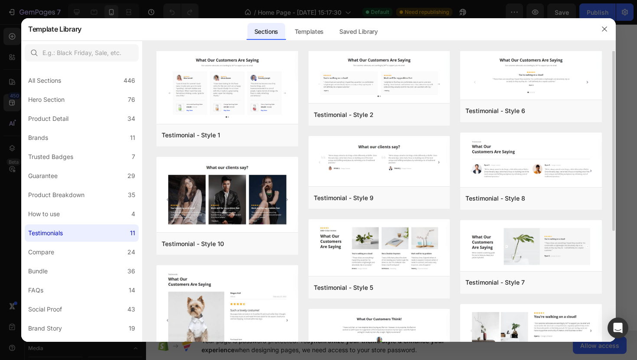
scroll to position [0, 0]
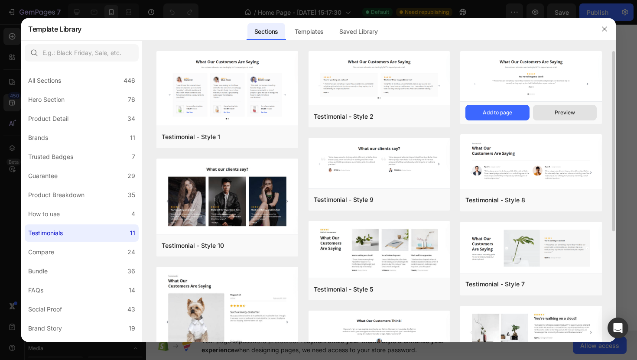
click at [560, 108] on button "Preview" at bounding box center [565, 113] width 64 height 16
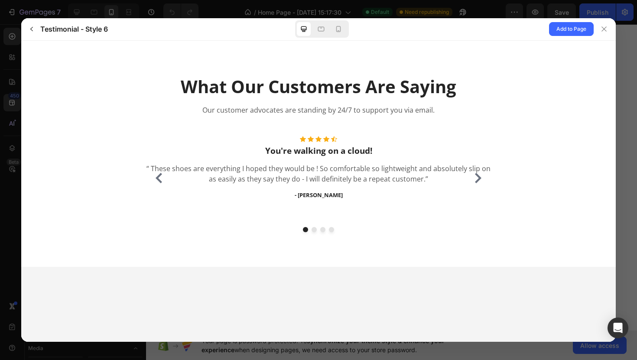
click at [477, 179] on icon "Carousel Next Arrow" at bounding box center [478, 177] width 6 height 10
click at [36, 31] on button "button" at bounding box center [32, 29] width 14 height 14
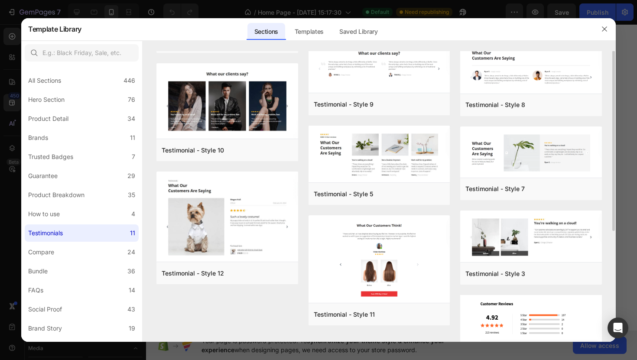
scroll to position [133, 0]
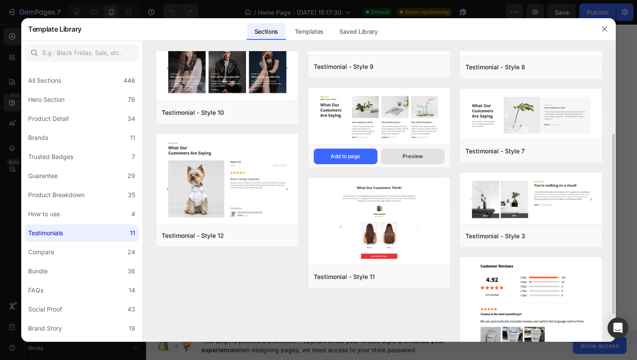
click at [398, 149] on button "Preview" at bounding box center [413, 157] width 64 height 16
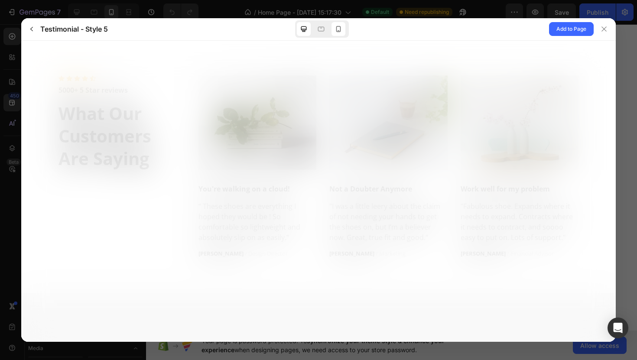
scroll to position [0, 0]
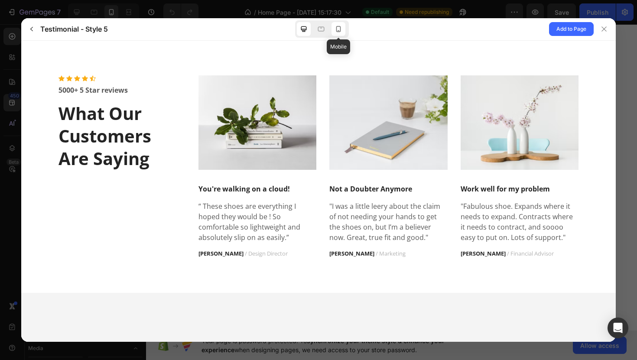
click at [340, 26] on icon at bounding box center [338, 29] width 9 height 9
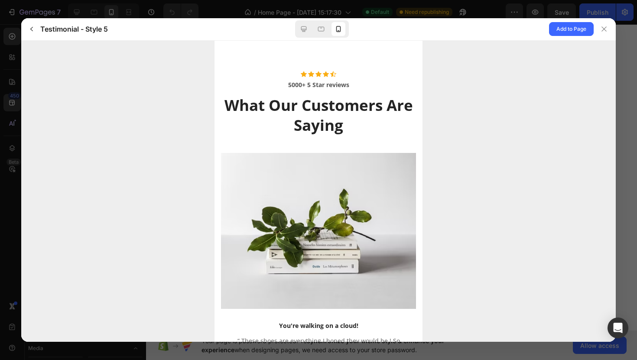
scroll to position [83, 0]
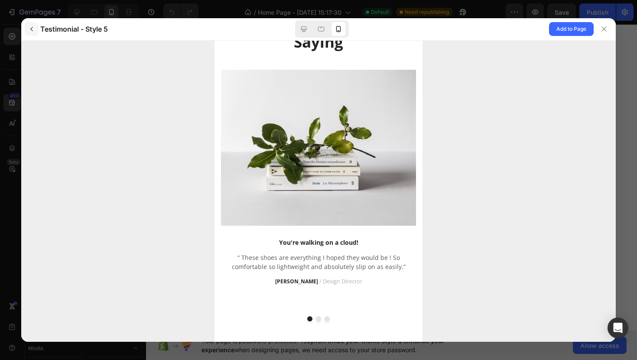
click at [33, 29] on icon "button" at bounding box center [31, 29] width 7 height 7
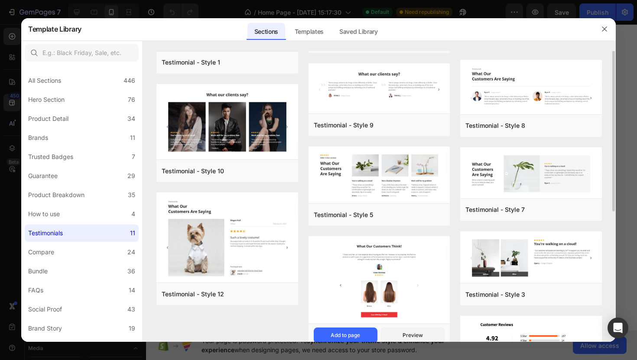
scroll to position [0, 0]
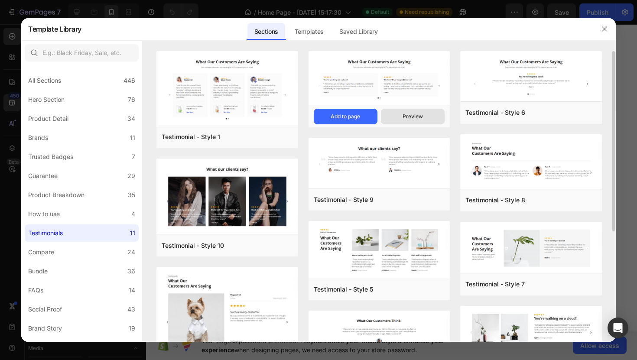
click at [403, 116] on div "Preview" at bounding box center [412, 117] width 20 height 8
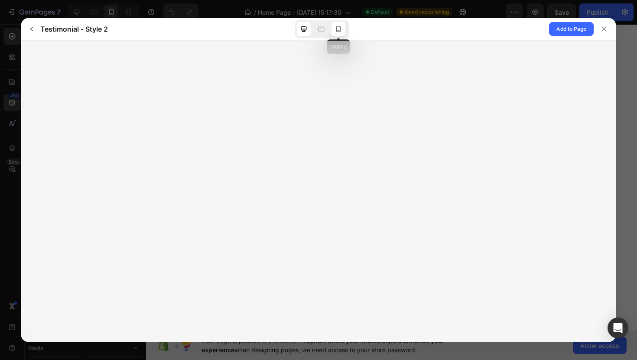
click at [337, 26] on icon at bounding box center [338, 29] width 9 height 9
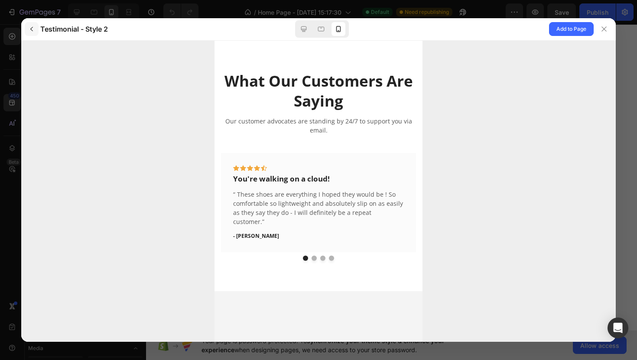
click at [36, 29] on button "button" at bounding box center [32, 29] width 14 height 14
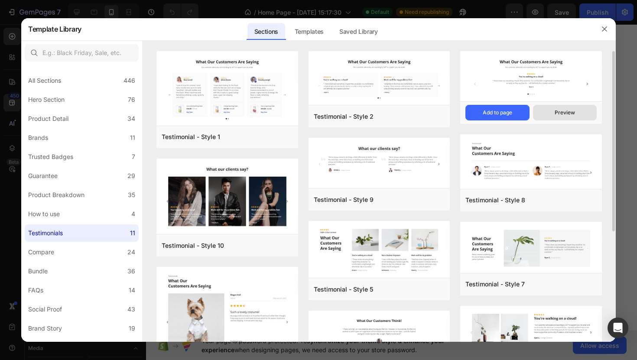
click at [564, 109] on div "Preview" at bounding box center [565, 113] width 20 height 8
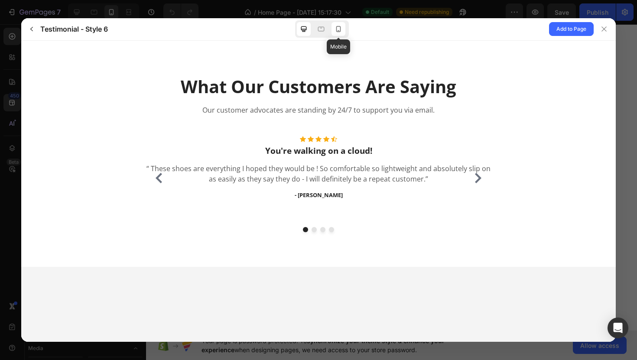
click at [343, 30] on div at bounding box center [338, 29] width 14 height 14
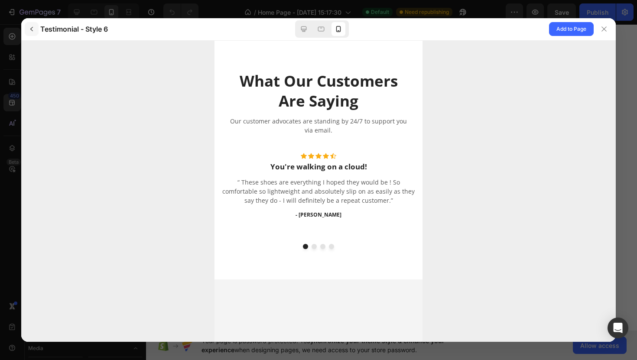
click at [34, 29] on icon "button" at bounding box center [31, 29] width 7 height 7
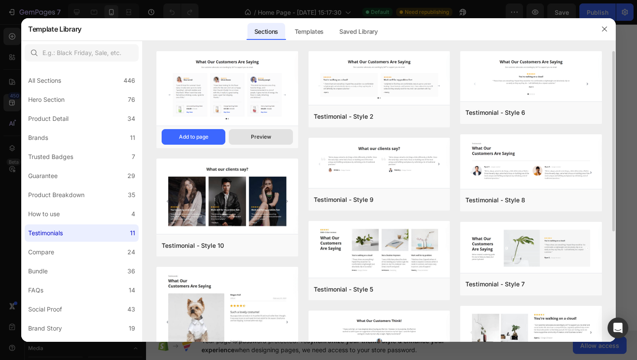
click at [252, 140] on div "Preview" at bounding box center [261, 137] width 20 height 8
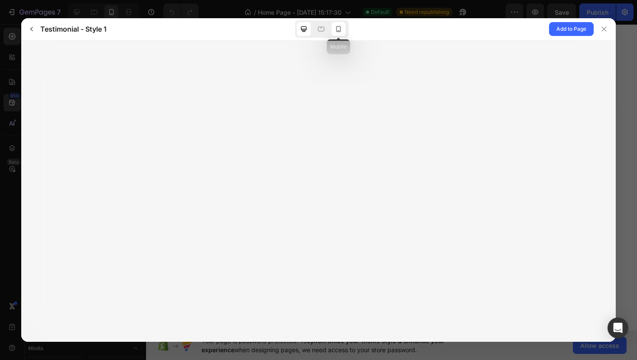
click at [341, 31] on icon at bounding box center [338, 29] width 9 height 9
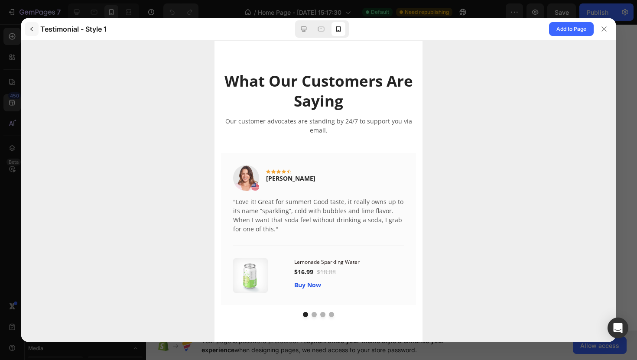
click at [30, 32] on icon "button" at bounding box center [31, 29] width 7 height 7
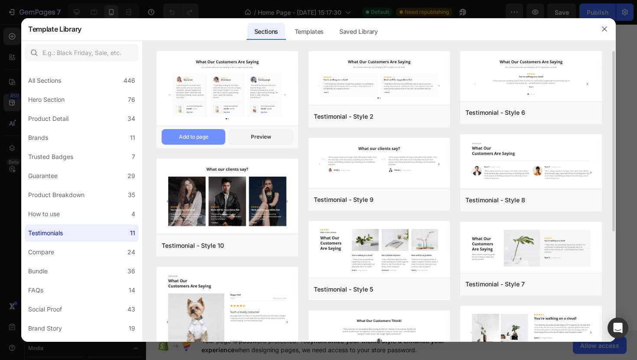
click at [200, 135] on div "Add to page" at bounding box center [193, 137] width 29 height 8
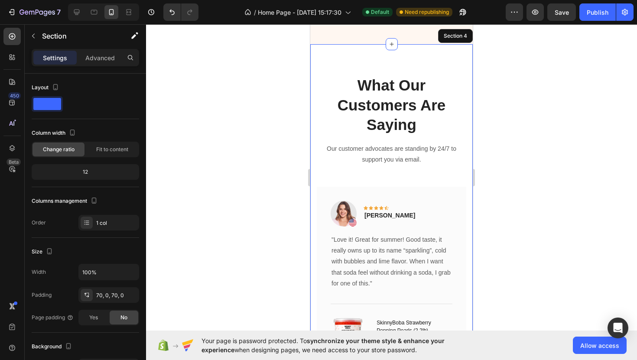
scroll to position [820, 0]
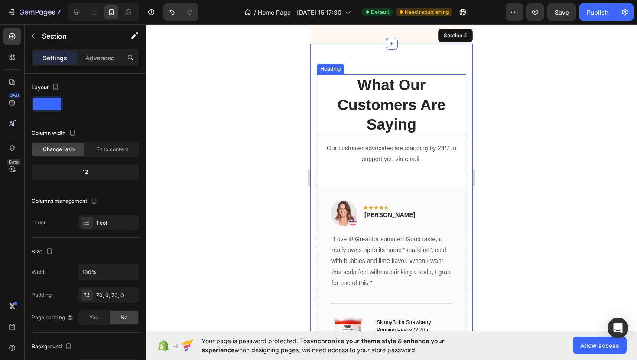
click at [392, 101] on p "What Our Customers Are Saying" at bounding box center [392, 104] width 148 height 59
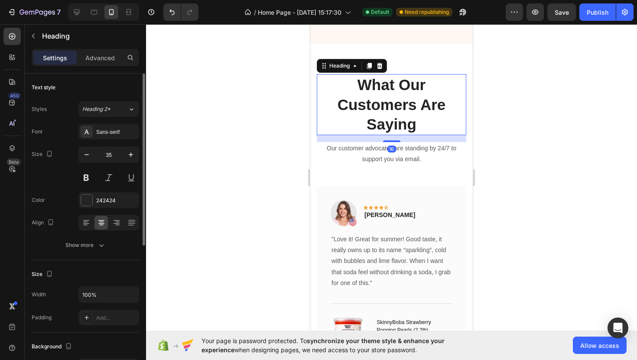
click at [117, 141] on div "Font Sans-serif Size 35 Color 242424 Align Show more" at bounding box center [85, 188] width 107 height 129
click at [117, 137] on div "Sans-serif" at bounding box center [108, 132] width 61 height 16
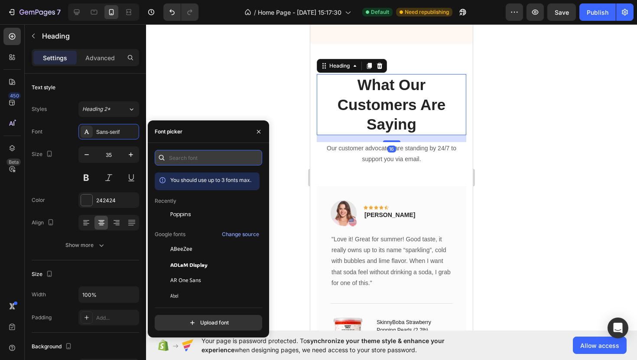
click at [192, 159] on input "text" at bounding box center [208, 158] width 107 height 16
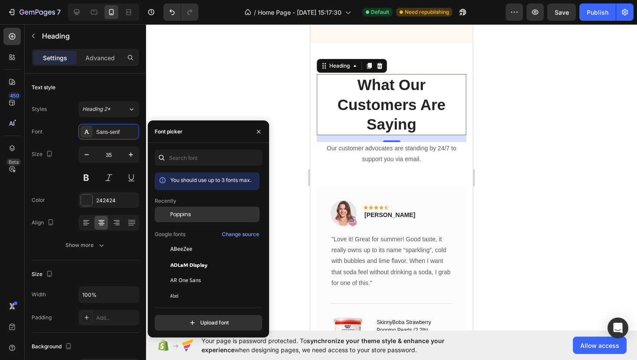
click at [200, 217] on div "Poppins" at bounding box center [214, 215] width 88 height 8
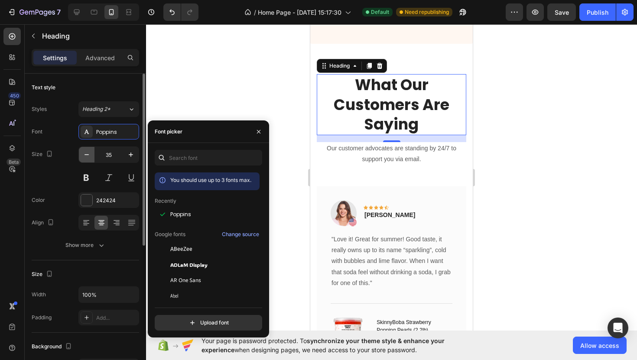
click at [90, 154] on icon "button" at bounding box center [86, 154] width 9 height 9
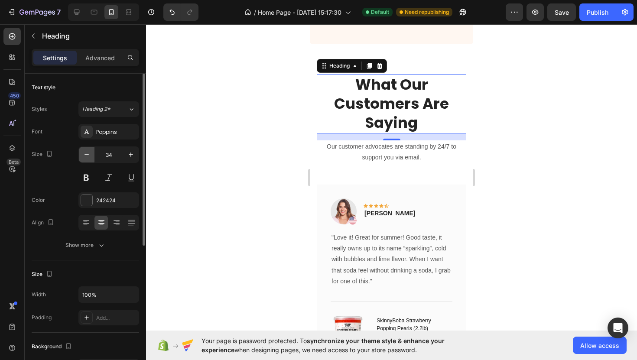
click at [90, 154] on icon "button" at bounding box center [86, 154] width 9 height 9
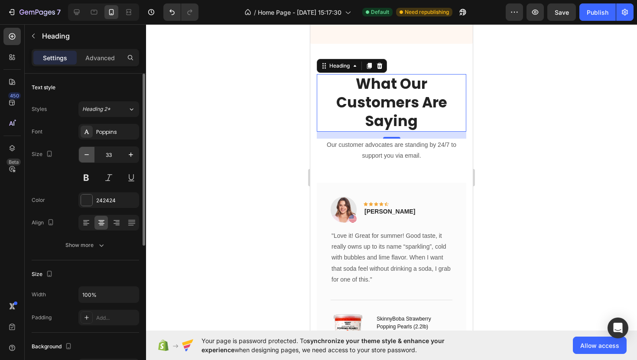
click at [90, 154] on icon "button" at bounding box center [86, 154] width 9 height 9
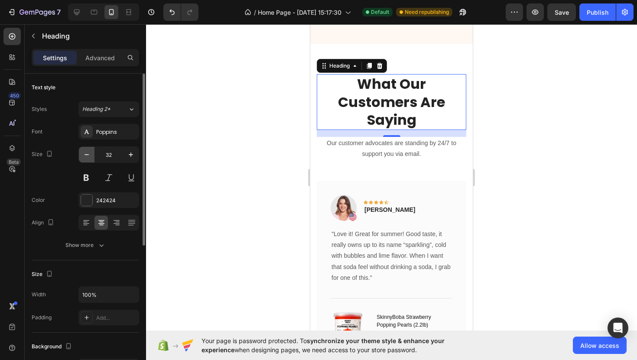
click at [90, 154] on icon "button" at bounding box center [86, 154] width 9 height 9
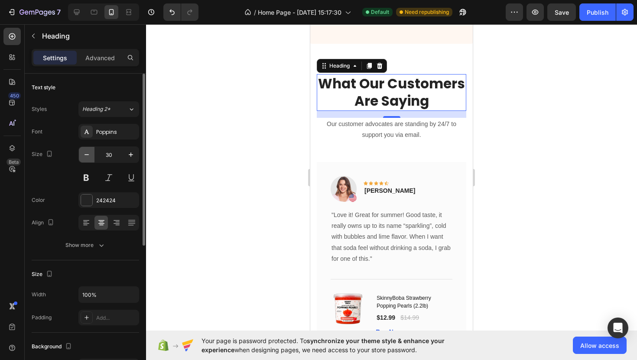
click at [90, 154] on icon "button" at bounding box center [86, 154] width 9 height 9
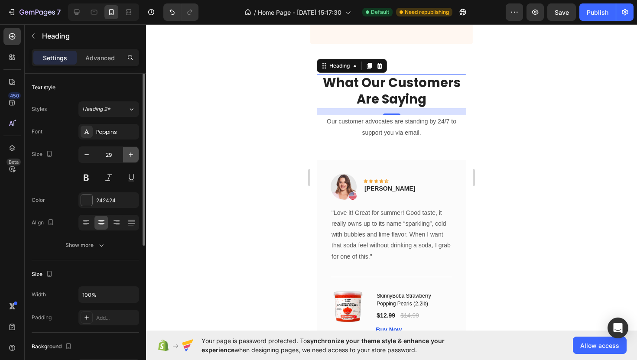
click at [130, 153] on icon "button" at bounding box center [131, 154] width 9 height 9
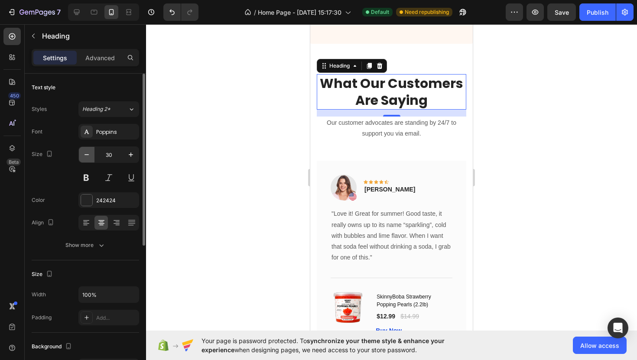
click at [85, 152] on icon "button" at bounding box center [86, 154] width 9 height 9
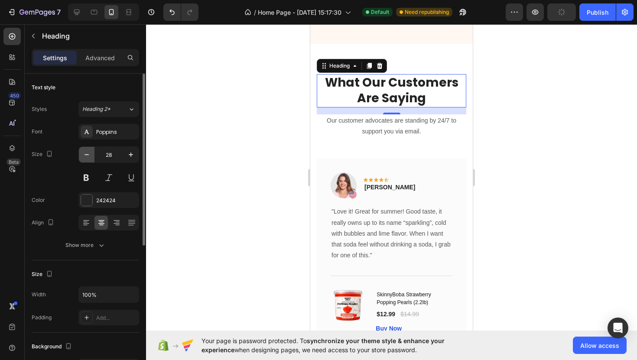
click at [85, 152] on icon "button" at bounding box center [86, 154] width 9 height 9
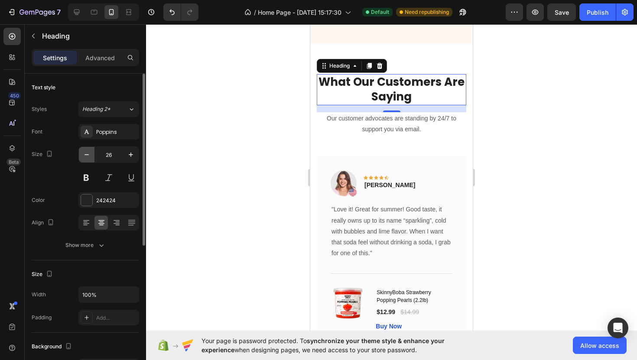
click at [85, 152] on icon "button" at bounding box center [86, 154] width 9 height 9
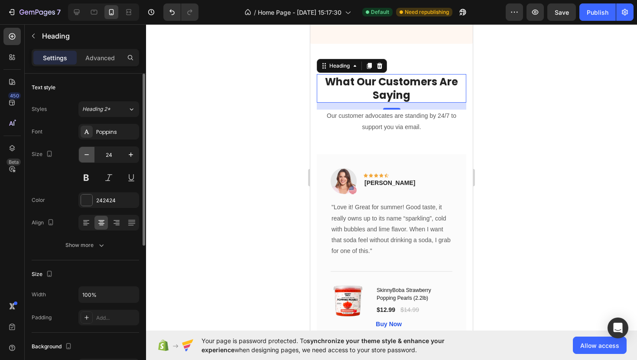
click at [85, 152] on icon "button" at bounding box center [86, 154] width 9 height 9
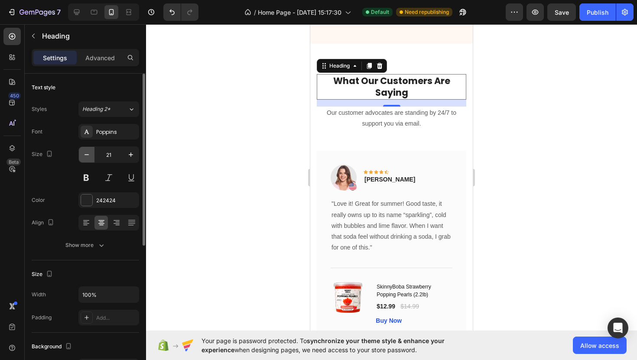
click at [85, 152] on icon "button" at bounding box center [86, 154] width 9 height 9
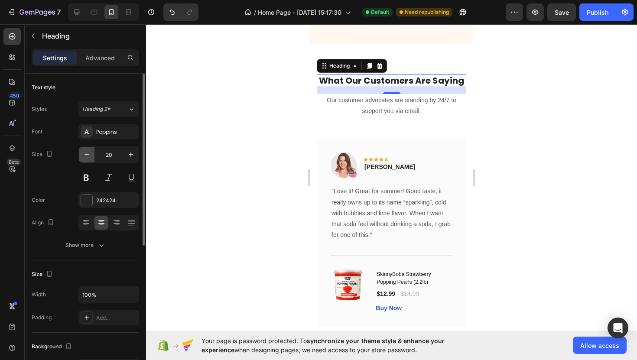
click at [85, 152] on icon "button" at bounding box center [86, 154] width 9 height 9
click at [375, 75] on p "What Our Customers Are Saying" at bounding box center [392, 80] width 148 height 11
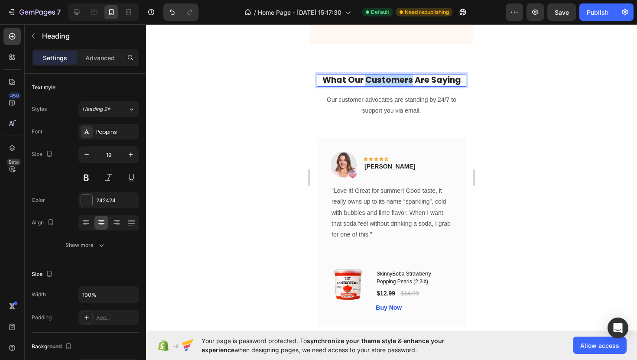
click at [375, 75] on p "What Our Customers Are Saying" at bounding box center [392, 80] width 148 height 11
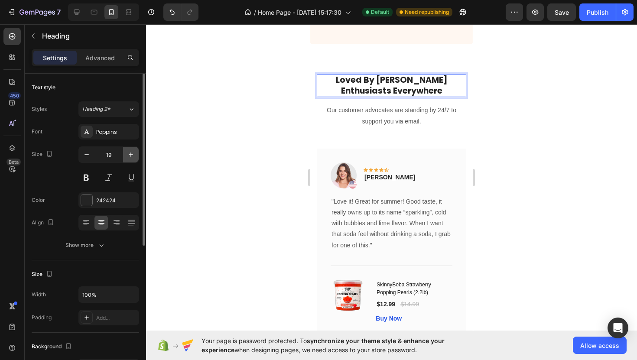
click at [135, 155] on icon "button" at bounding box center [131, 154] width 9 height 9
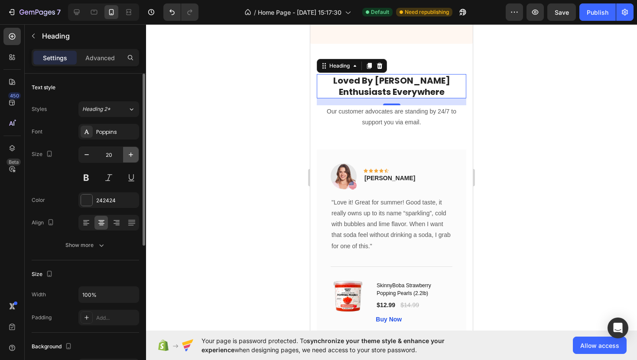
click at [132, 154] on icon "button" at bounding box center [131, 154] width 9 height 9
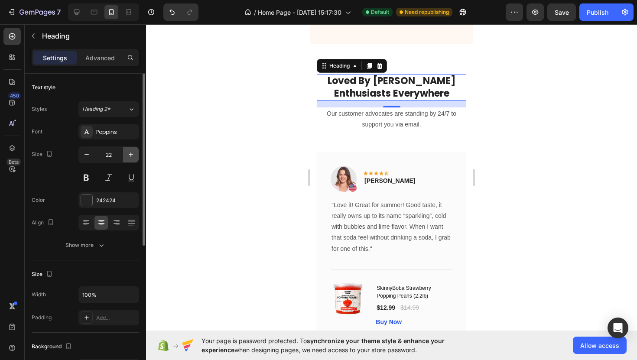
click at [132, 154] on icon "button" at bounding box center [131, 154] width 9 height 9
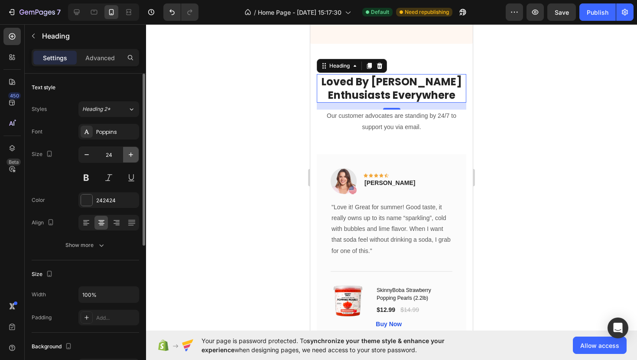
click at [132, 154] on icon "button" at bounding box center [131, 154] width 9 height 9
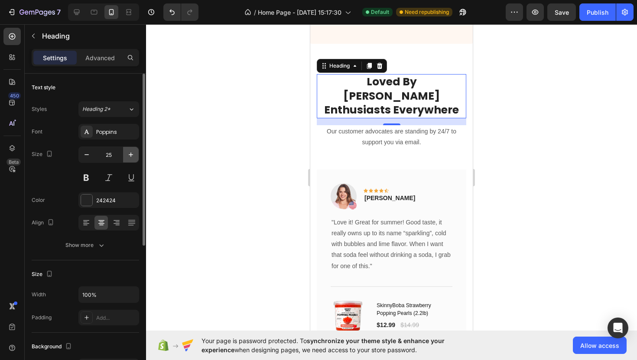
click at [132, 154] on icon "button" at bounding box center [131, 154] width 9 height 9
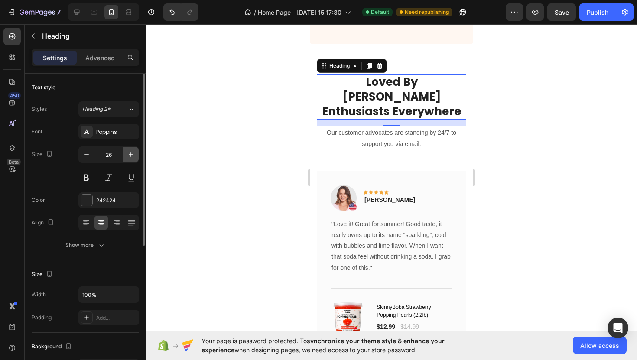
click at [132, 154] on icon "button" at bounding box center [131, 154] width 9 height 9
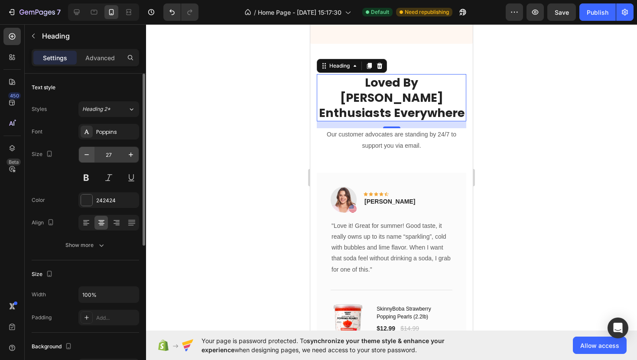
click at [90, 157] on icon "button" at bounding box center [86, 154] width 9 height 9
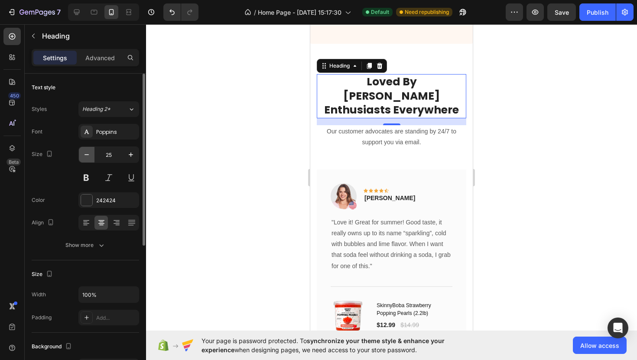
click at [90, 157] on icon "button" at bounding box center [86, 154] width 9 height 9
type input "24"
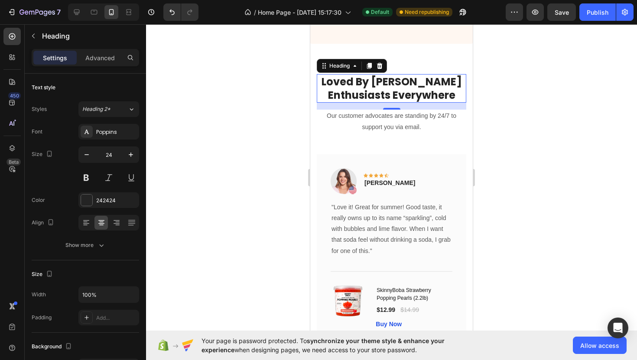
click at [254, 143] on div at bounding box center [391, 192] width 491 height 336
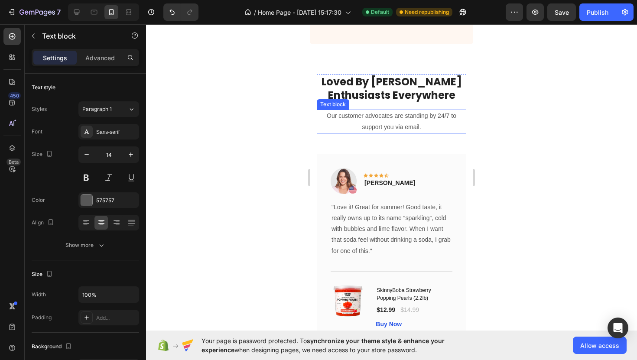
click at [432, 110] on p "Our customer advocates are standing by 24/7 to support you via email." at bounding box center [392, 121] width 148 height 22
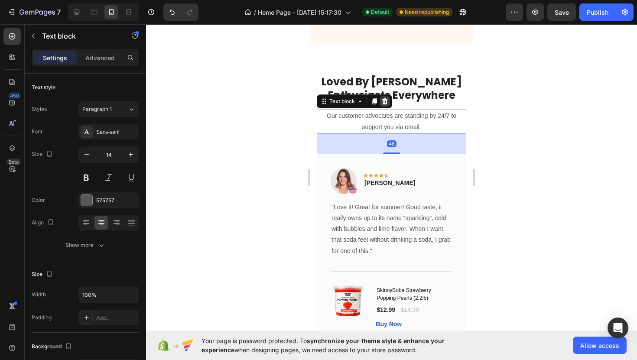
click at [386, 98] on icon at bounding box center [385, 101] width 6 height 6
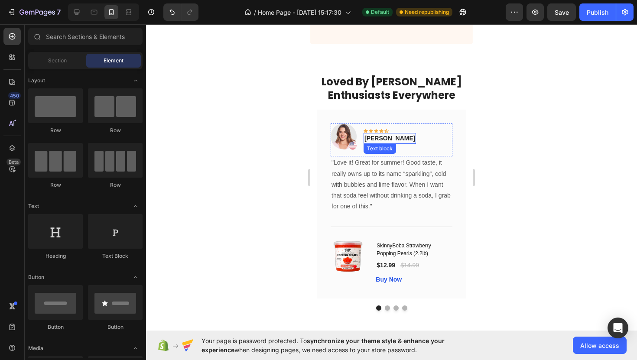
click at [390, 134] on p "Rita Carroll" at bounding box center [389, 138] width 51 height 9
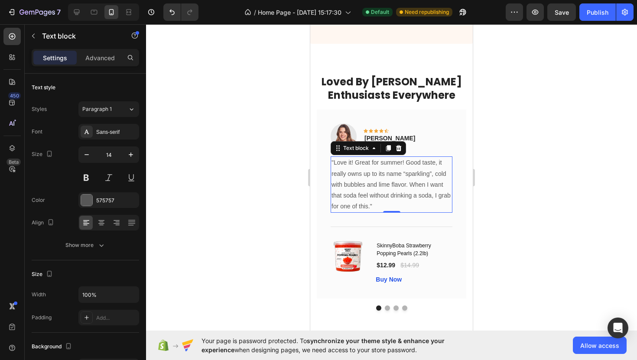
click at [380, 174] on p ""Love it! Great for summer! Good taste, it really owns up to its name “sparklin…" at bounding box center [391, 184] width 120 height 55
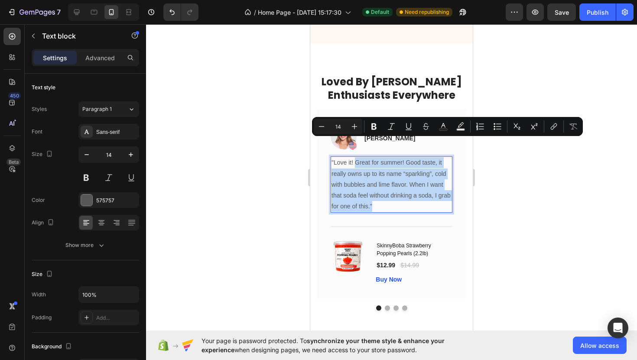
drag, startPoint x: 373, startPoint y: 188, endPoint x: 354, endPoint y: 146, distance: 46.4
click at [354, 157] on p ""Love it! Great for summer! Good taste, it really owns up to its name “sparklin…" at bounding box center [391, 184] width 120 height 55
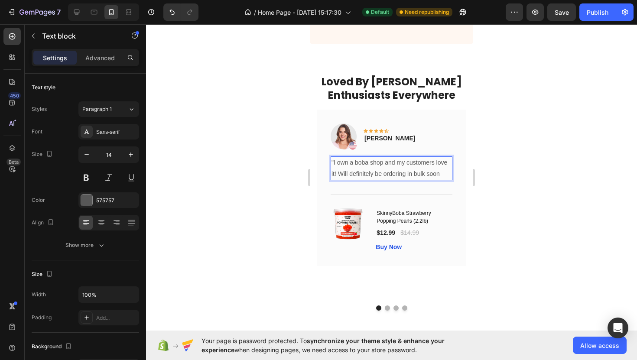
click at [373, 157] on p ""I own a boba shop and my customers love it! Will definitely be ordering in bul…" at bounding box center [391, 168] width 120 height 22
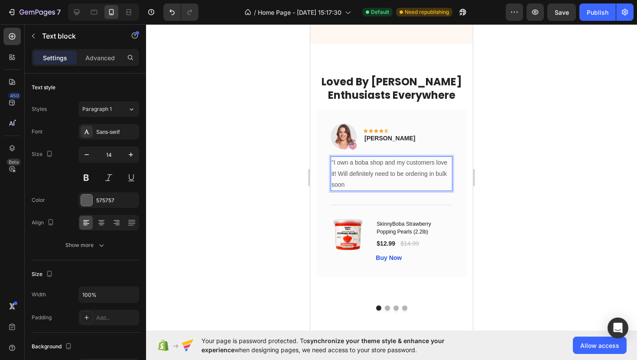
click at [394, 168] on p ""I own a boba shop and my customers love it! Will definitely need to be orderin…" at bounding box center [391, 173] width 120 height 33
click at [348, 123] on img at bounding box center [344, 136] width 26 height 26
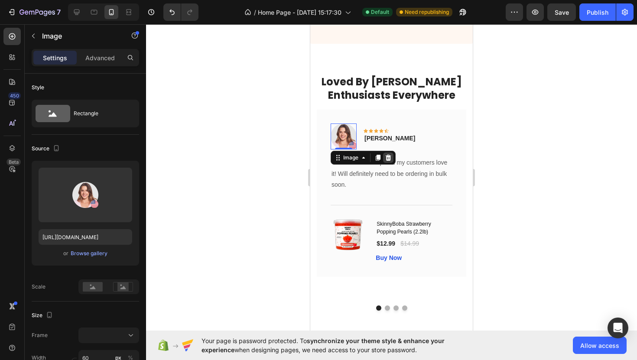
click at [387, 155] on icon at bounding box center [389, 158] width 6 height 6
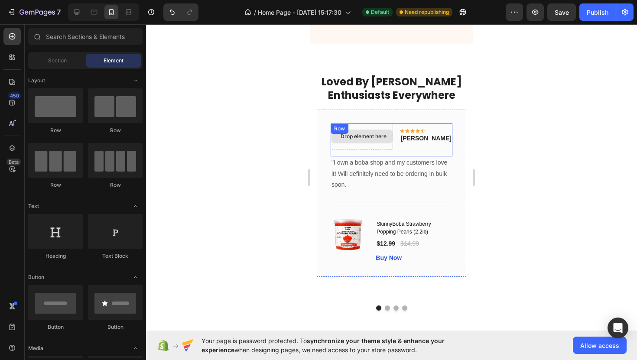
click at [376, 133] on div "Drop element here" at bounding box center [364, 136] width 46 height 7
click at [406, 129] on div "Drop element here Icon Icon Icon Icon Icon Row Rita Carroll Text block Row 0" at bounding box center [392, 139] width 122 height 33
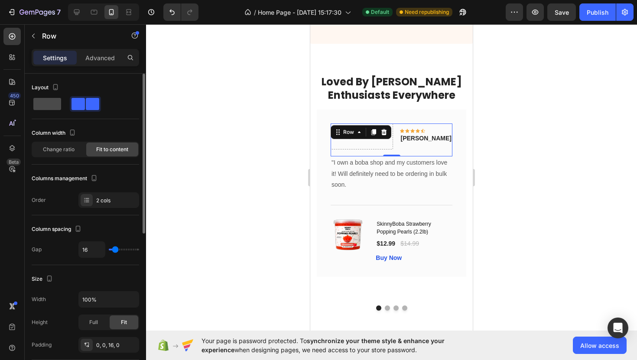
click at [50, 102] on span at bounding box center [47, 104] width 28 height 12
type input "0"
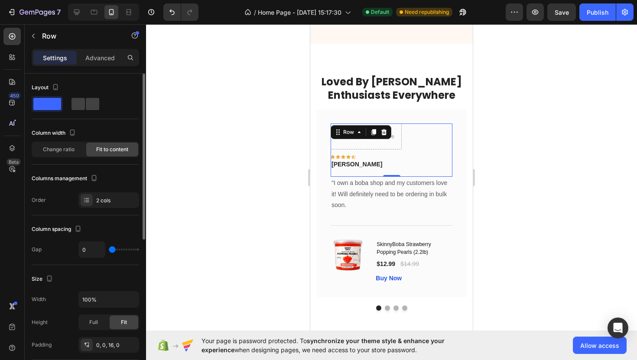
click at [109, 108] on div at bounding box center [85, 104] width 107 height 16
click at [97, 107] on span at bounding box center [92, 104] width 13 height 12
type input "16"
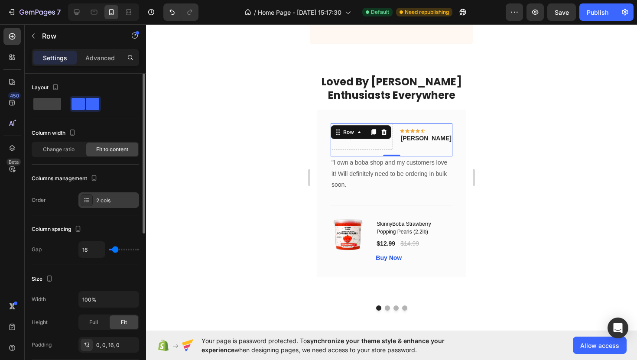
click at [114, 198] on div "2 cols" at bounding box center [116, 201] width 41 height 8
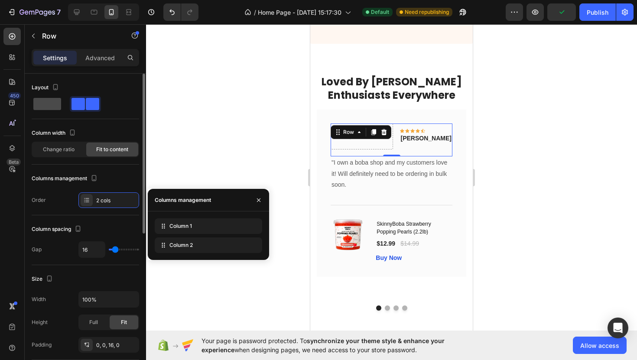
click at [52, 103] on span at bounding box center [47, 104] width 28 height 12
type input "0"
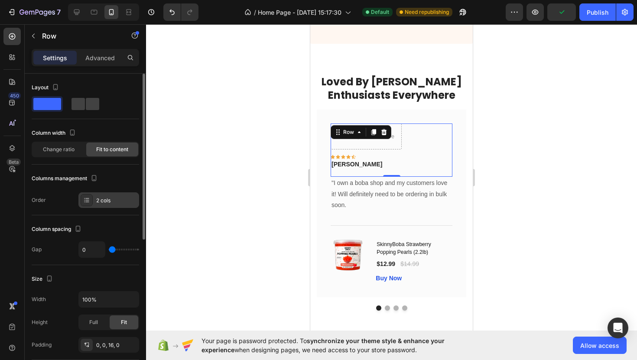
click at [128, 202] on div "2 cols" at bounding box center [116, 201] width 41 height 8
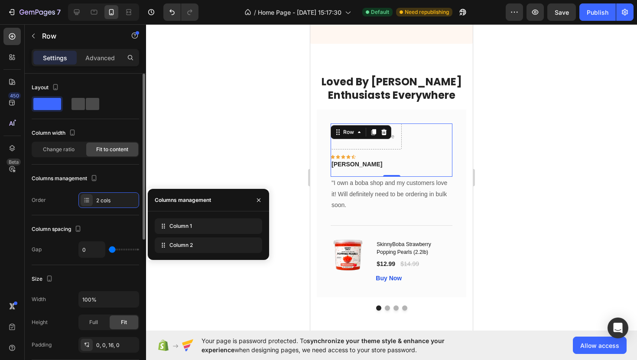
click at [91, 106] on span at bounding box center [92, 104] width 13 height 12
type input "16"
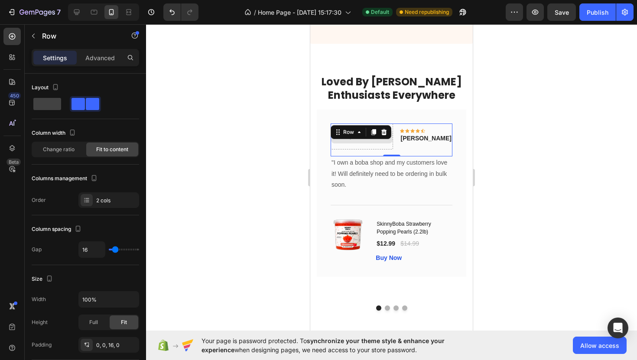
click at [386, 133] on div "Drop element here" at bounding box center [364, 136] width 46 height 7
click at [406, 128] on div "Drop element here Icon Icon Icon Icon Icon Row Rita Carroll Text block Row" at bounding box center [392, 139] width 122 height 33
click at [123, 204] on div "2 cols" at bounding box center [108, 200] width 61 height 16
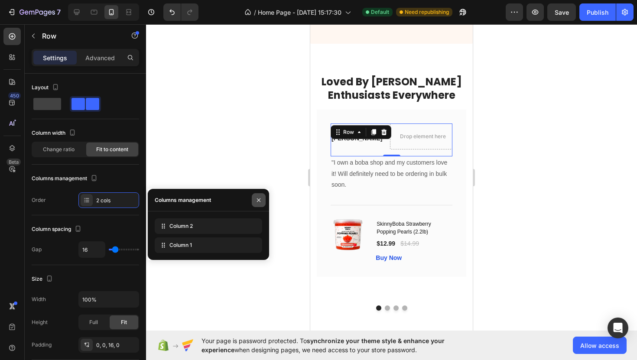
click at [260, 200] on icon "button" at bounding box center [258, 200] width 7 height 7
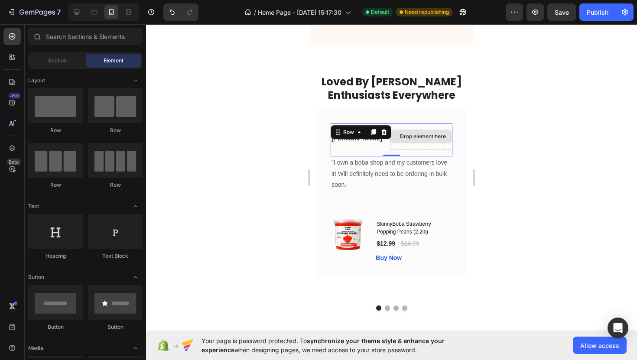
click at [425, 133] on div "Drop element here" at bounding box center [423, 136] width 46 height 7
click at [400, 133] on div "Drop element here" at bounding box center [423, 136] width 46 height 7
click at [371, 131] on div "Drop element here Icon Icon Icon Icon Icon Row Rita Carroll Text block Row" at bounding box center [392, 139] width 122 height 33
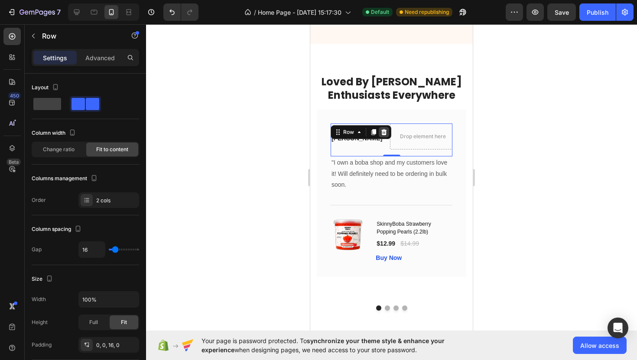
click at [387, 127] on div at bounding box center [384, 132] width 10 height 10
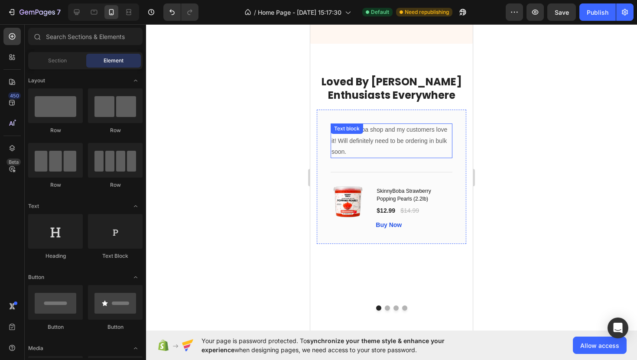
click at [375, 127] on p ""I own a boba shop and my customers love it! Will definitely need to be orderin…" at bounding box center [391, 140] width 120 height 33
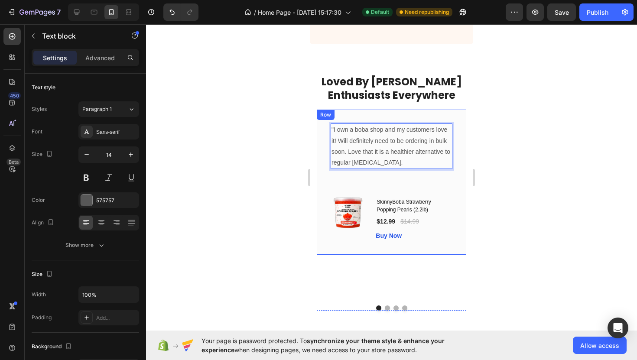
click at [452, 207] on div ""I own a boba shop and my customers love it! Will definitely need to be orderin…" at bounding box center [391, 182] width 149 height 145
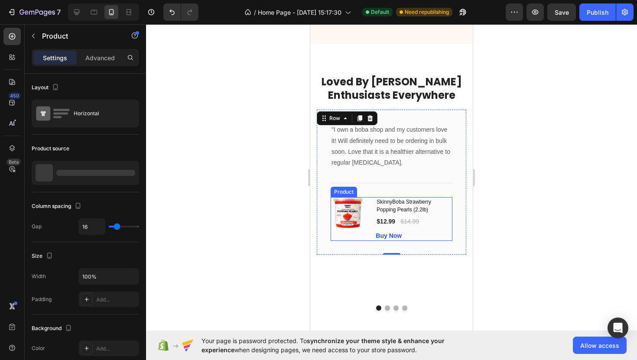
click at [364, 221] on div "(P) Images & Gallery" at bounding box center [350, 219] width 38 height 44
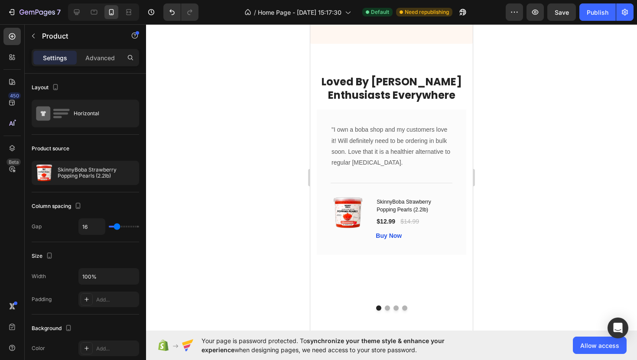
click at [365, 217] on div "(P) Images & Gallery" at bounding box center [350, 219] width 38 height 44
click at [370, 123] on div ""I own a boba shop and my customers love it! Will definitely need to be orderin…" at bounding box center [392, 145] width 122 height 45
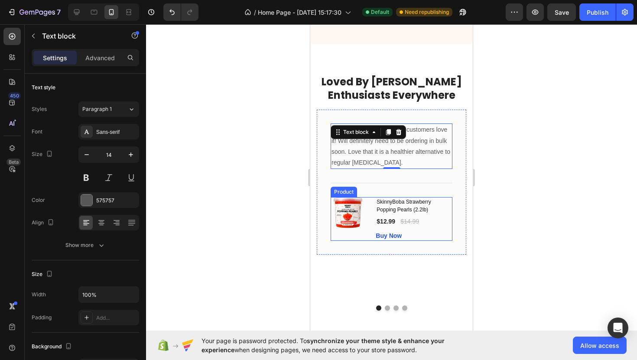
click at [365, 218] on div "(P) Images & Gallery" at bounding box center [350, 219] width 38 height 44
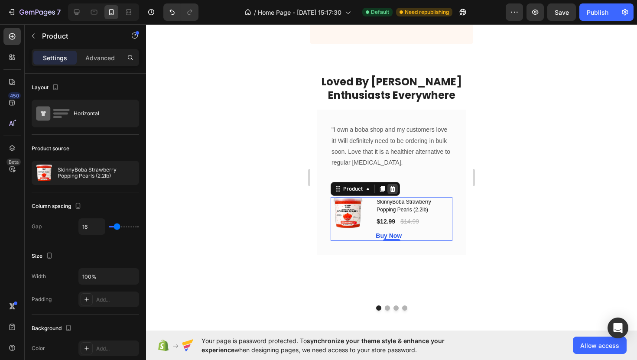
click at [391, 186] on icon at bounding box center [393, 189] width 6 height 6
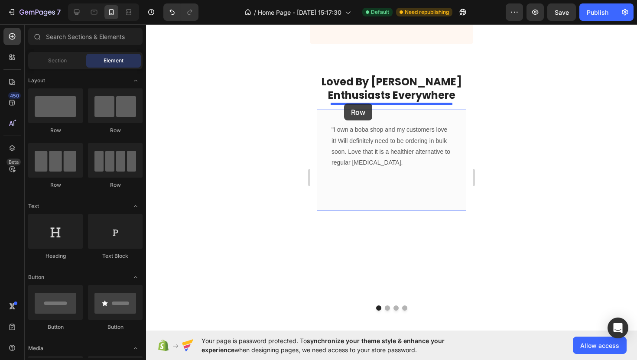
drag, startPoint x: 389, startPoint y: 123, endPoint x: 344, endPoint y: 104, distance: 49.1
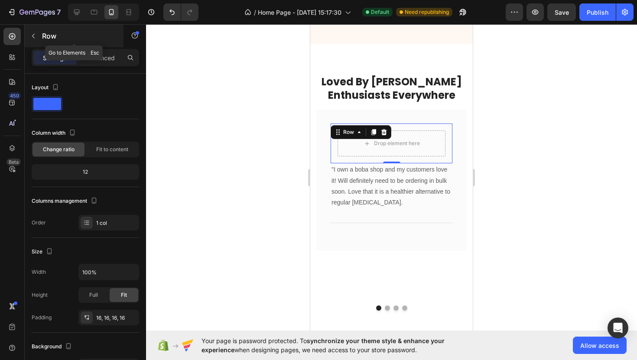
click at [37, 40] on button "button" at bounding box center [33, 36] width 14 height 14
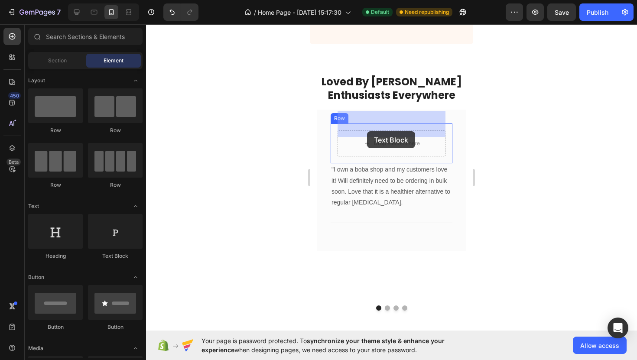
drag, startPoint x: 406, startPoint y: 256, endPoint x: 367, endPoint y: 131, distance: 131.3
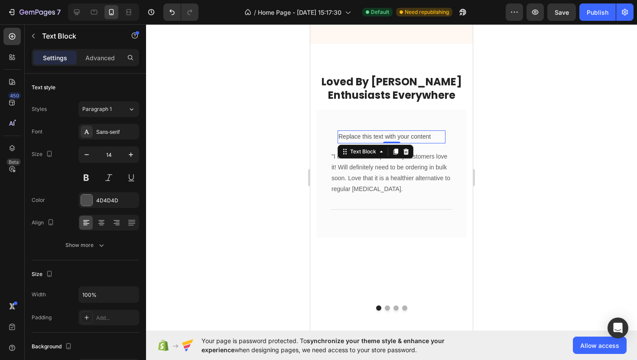
click at [372, 130] on div "Replace this text with your content" at bounding box center [391, 136] width 108 height 13
click at [372, 131] on p "Replace this text with your content" at bounding box center [391, 136] width 106 height 11
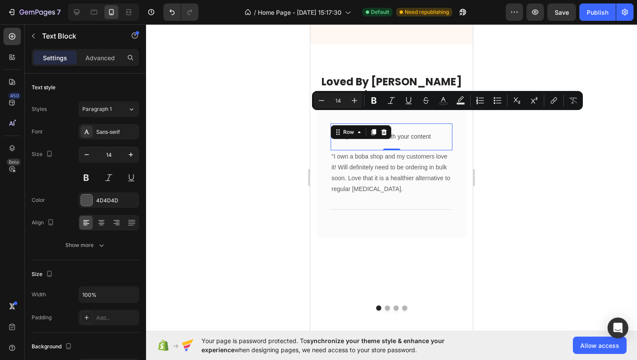
click at [333, 123] on div "Replace this text with your content Text Block Row 0" at bounding box center [392, 136] width 122 height 26
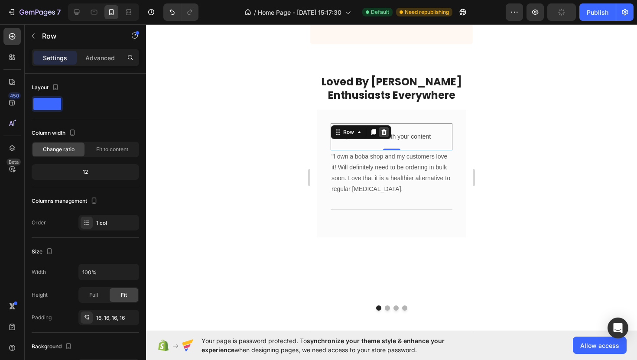
click at [385, 129] on icon at bounding box center [383, 132] width 7 height 7
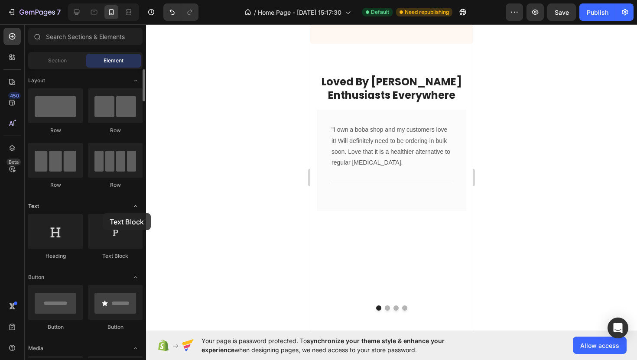
drag, startPoint x: 112, startPoint y: 247, endPoint x: 87, endPoint y: 207, distance: 47.3
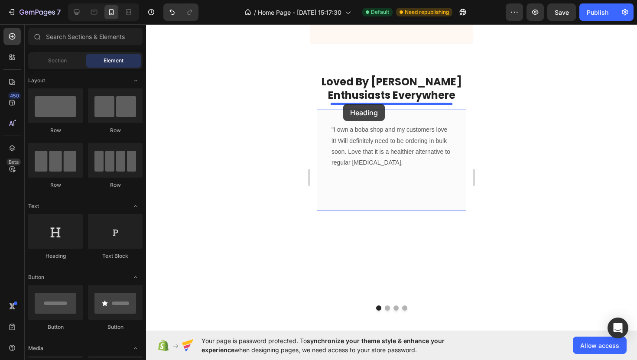
drag, startPoint x: 370, startPoint y: 264, endPoint x: 343, endPoint y: 104, distance: 162.2
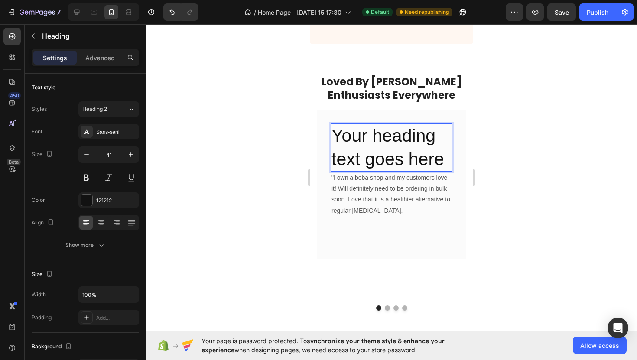
click at [351, 125] on h2 "Your heading text goes here" at bounding box center [392, 147] width 122 height 48
click at [351, 125] on p "Your heading text goes here" at bounding box center [391, 147] width 120 height 46
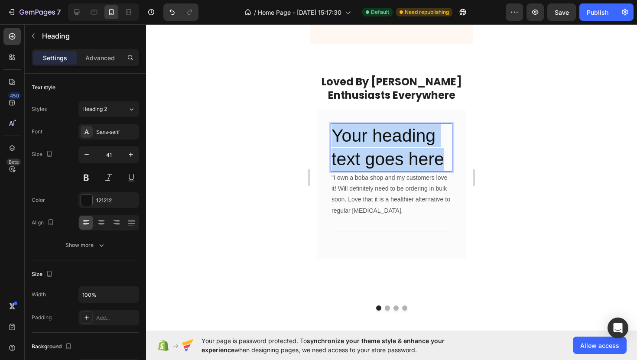
click at [351, 125] on p "Your heading text goes here" at bounding box center [391, 147] width 120 height 46
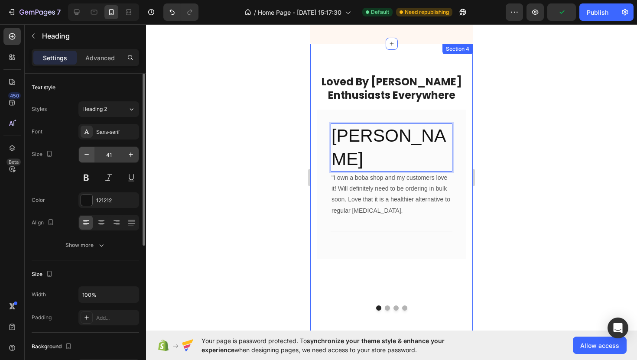
click at [89, 156] on icon "button" at bounding box center [86, 154] width 9 height 9
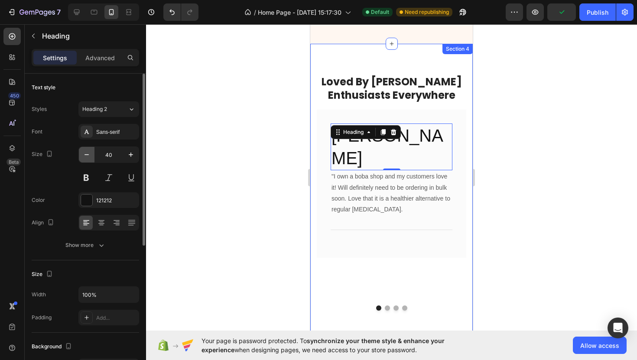
click at [89, 156] on icon "button" at bounding box center [86, 154] width 9 height 9
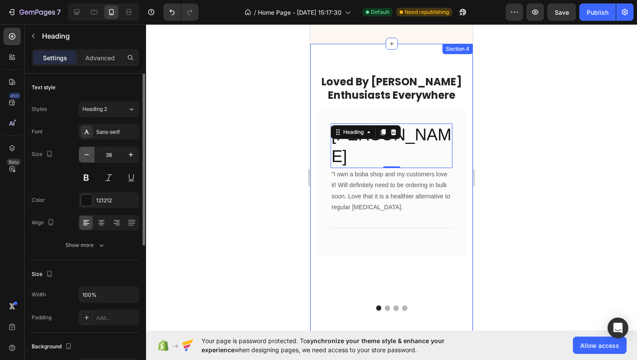
click at [89, 156] on icon "button" at bounding box center [86, 154] width 9 height 9
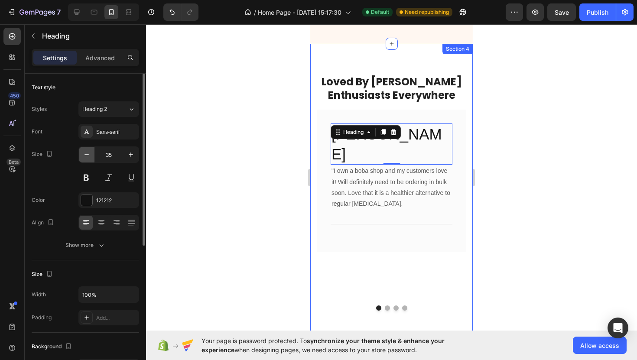
click at [89, 156] on icon "button" at bounding box center [86, 154] width 9 height 9
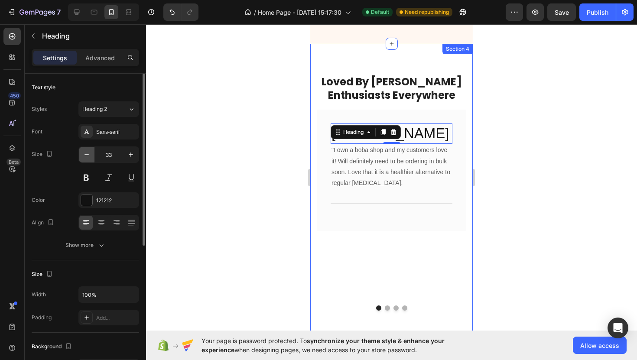
click at [88, 156] on icon "button" at bounding box center [86, 154] width 9 height 9
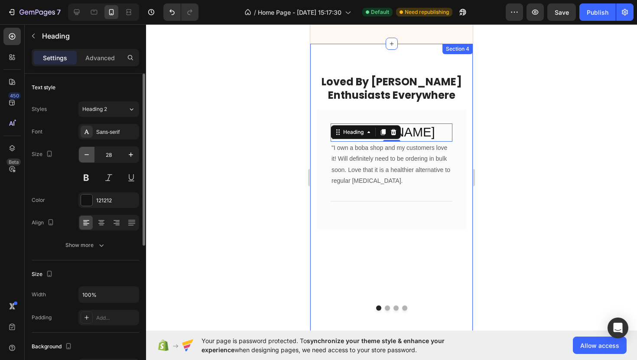
click at [88, 156] on icon "button" at bounding box center [86, 154] width 9 height 9
type input "24"
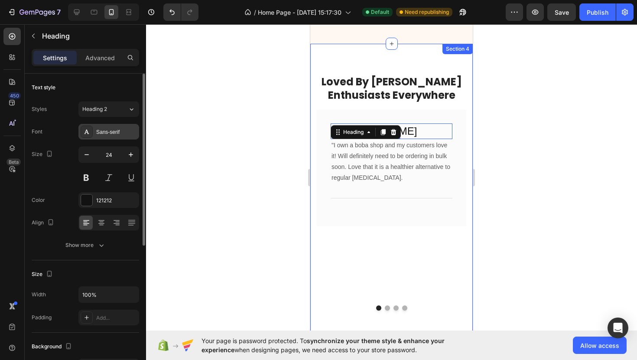
click at [130, 130] on div "Sans-serif" at bounding box center [116, 132] width 41 height 8
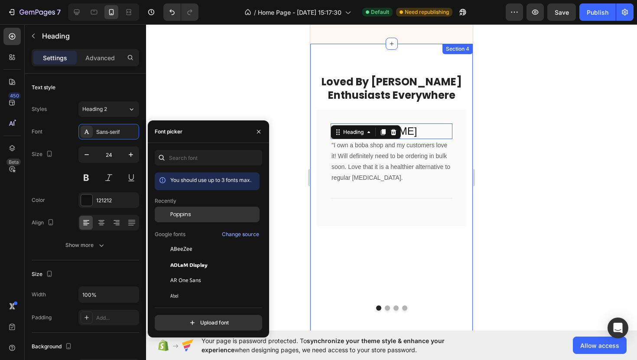
click at [187, 273] on div "Poppins" at bounding box center [207, 281] width 105 height 16
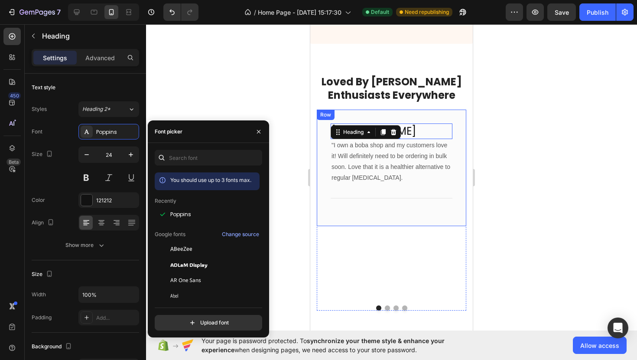
click at [320, 202] on div "Marcus Zhang Heading 0 "I own a boba shop and my customers love it! Will defini…" at bounding box center [391, 168] width 149 height 117
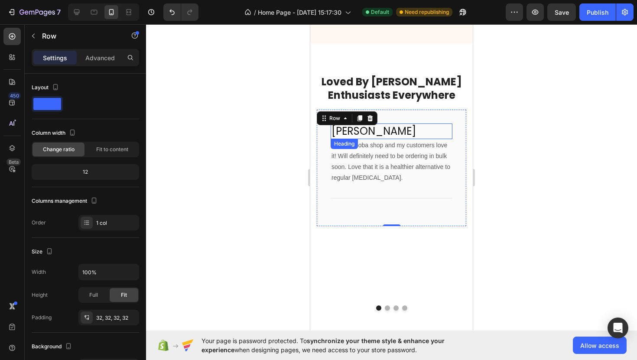
click at [425, 124] on p "Marcus Zhang" at bounding box center [391, 130] width 120 height 13
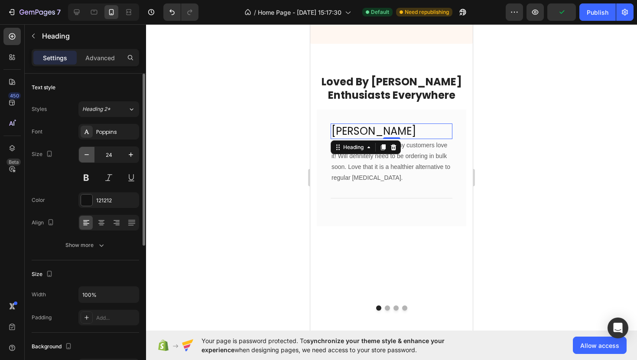
click at [82, 150] on icon "button" at bounding box center [86, 154] width 9 height 9
type input "20"
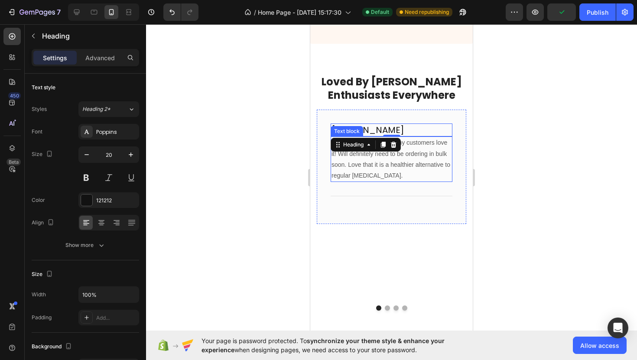
click at [390, 157] on p ""I own a boba shop and my customers love it! Will definitely need to be orderin…" at bounding box center [391, 159] width 120 height 44
click at [245, 166] on div at bounding box center [391, 192] width 491 height 336
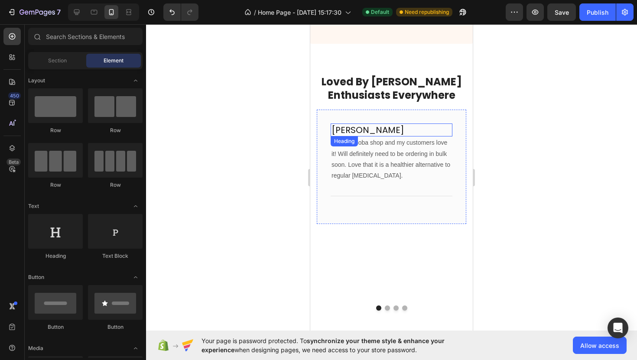
click at [409, 124] on p "Marcus Zhang" at bounding box center [391, 129] width 120 height 11
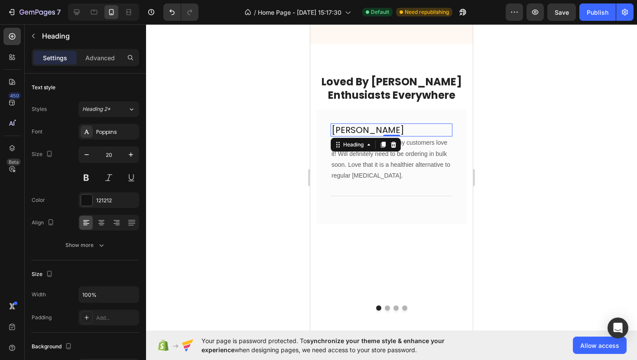
click at [209, 144] on div at bounding box center [391, 192] width 491 height 336
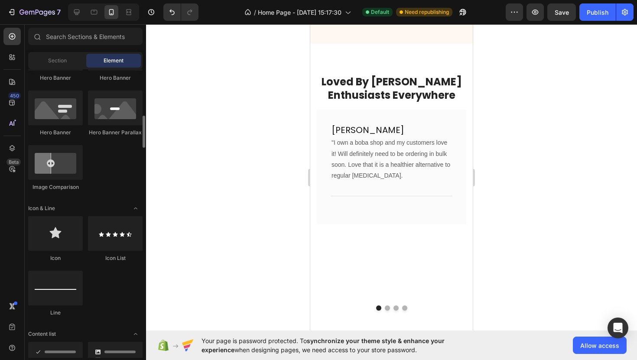
scroll to position [435, 0]
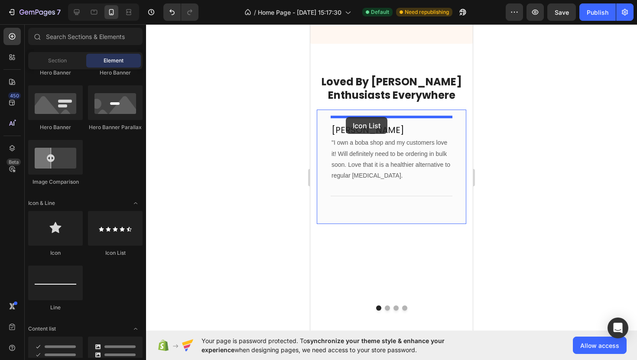
drag, startPoint x: 403, startPoint y: 257, endPoint x: 346, endPoint y: 117, distance: 151.3
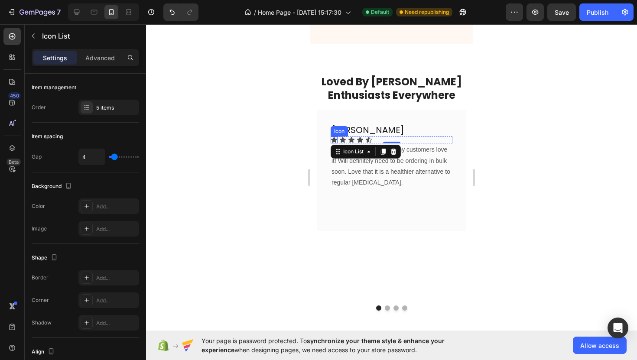
click at [334, 136] on div "Icon" at bounding box center [334, 139] width 7 height 7
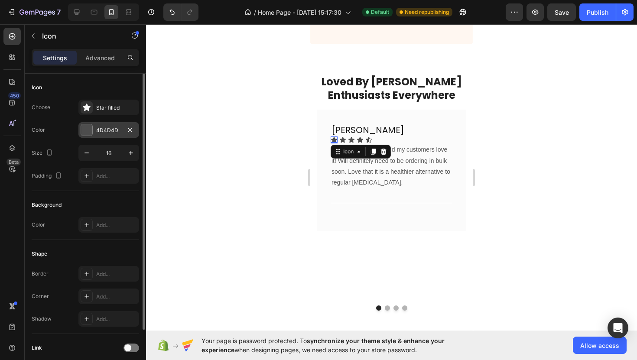
click at [111, 132] on div "4D4D4D" at bounding box center [108, 131] width 25 height 8
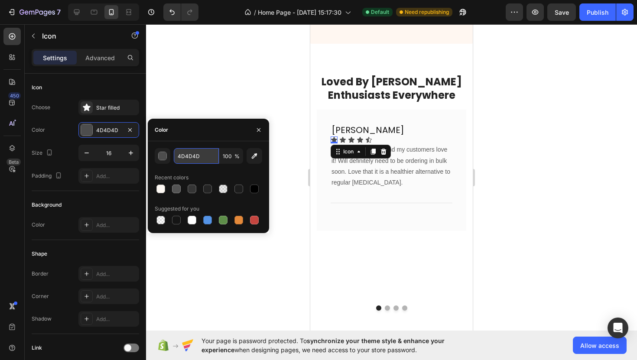
click at [199, 156] on input "4D4D4D" at bounding box center [196, 156] width 45 height 16
click at [165, 156] on div "button" at bounding box center [163, 156] width 9 height 9
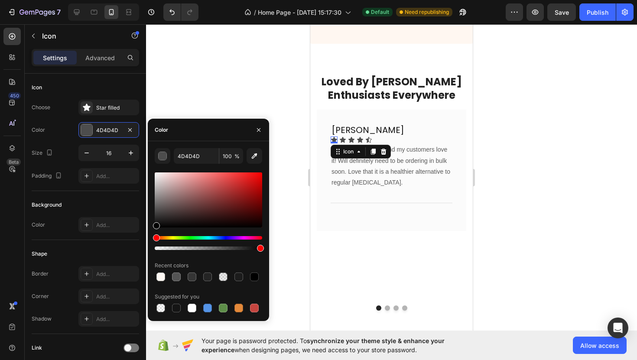
click at [174, 235] on div at bounding box center [208, 211] width 107 height 81
click at [174, 237] on div "Hue" at bounding box center [208, 237] width 107 height 3
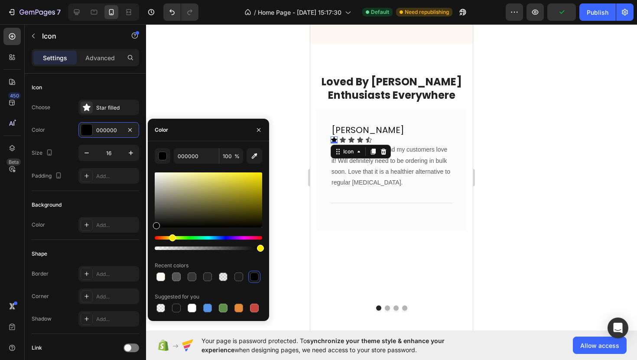
click at [171, 237] on div "Hue" at bounding box center [172, 237] width 7 height 7
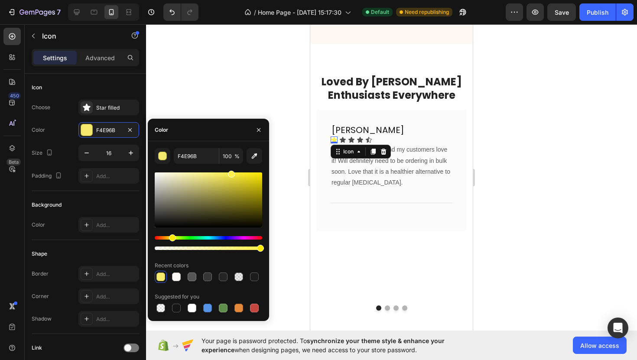
type input "FFF04C"
drag, startPoint x: 183, startPoint y: 185, endPoint x: 230, endPoint y: 166, distance: 51.3
click at [230, 166] on div "FFF04C 100 % Recent colors Suggested for you" at bounding box center [208, 231] width 107 height 166
click at [203, 158] on input "FFF04C" at bounding box center [196, 156] width 45 height 16
click at [261, 127] on icon "button" at bounding box center [258, 130] width 7 height 7
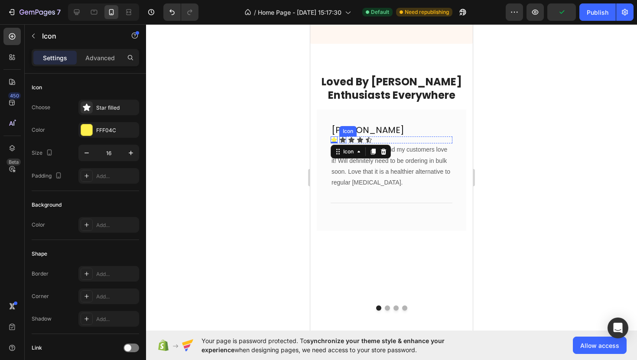
click at [341, 137] on icon at bounding box center [343, 140] width 6 height 6
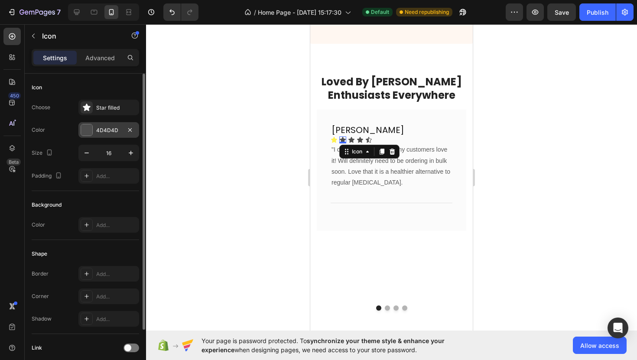
click at [111, 131] on div "4D4D4D" at bounding box center [108, 131] width 25 height 8
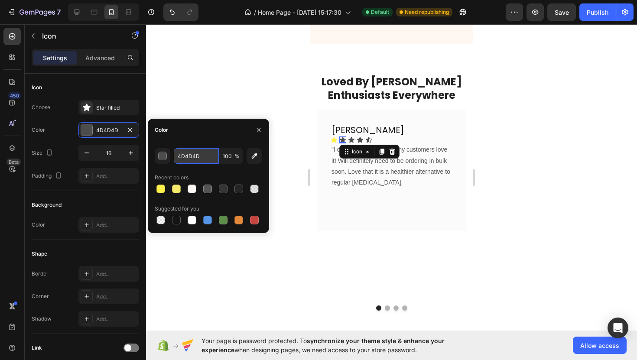
click at [195, 156] on input "4D4D4D" at bounding box center [196, 156] width 45 height 16
paste input "FFF04C"
type input "FFF04C"
click at [351, 137] on icon at bounding box center [351, 140] width 6 height 6
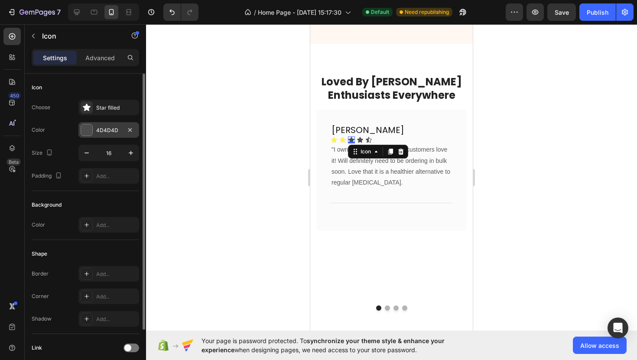
click at [123, 129] on div "4D4D4D" at bounding box center [108, 130] width 61 height 16
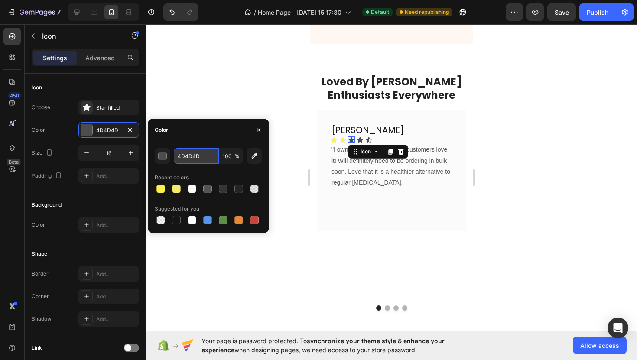
click at [194, 155] on input "4D4D4D" at bounding box center [196, 156] width 45 height 16
paste input "FFF04C"
type input "FFF04C"
click at [362, 137] on icon at bounding box center [360, 140] width 6 height 6
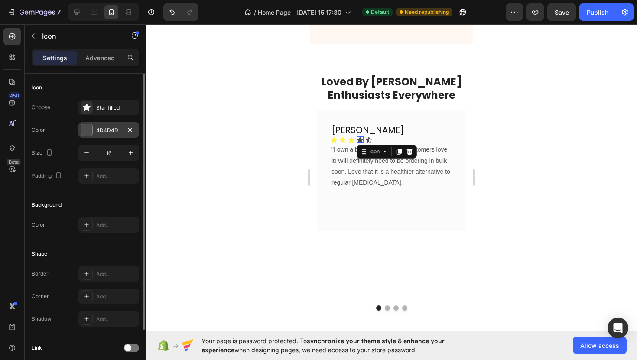
click at [110, 133] on div "4D4D4D" at bounding box center [108, 131] width 25 height 8
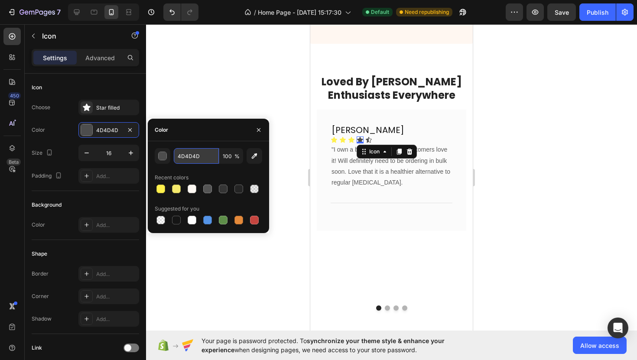
click at [202, 153] on input "4D4D4D" at bounding box center [196, 156] width 45 height 16
paste input "FFF04C"
type input "FFF04C"
click at [370, 137] on icon at bounding box center [369, 140] width 6 height 6
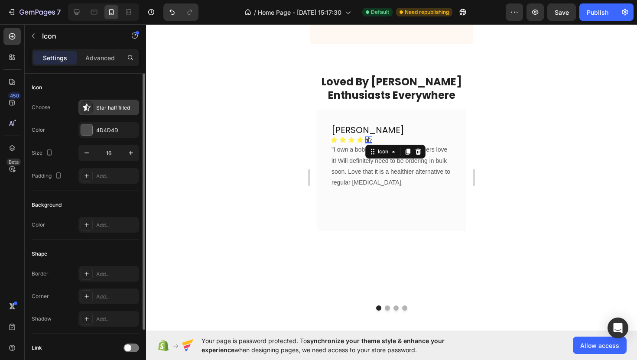
click at [114, 110] on div "Star half filled" at bounding box center [116, 108] width 41 height 8
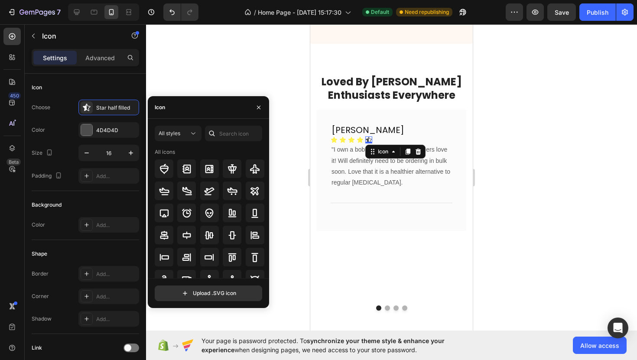
click at [217, 136] on div at bounding box center [212, 134] width 14 height 16
click at [227, 136] on input "text" at bounding box center [233, 134] width 57 height 16
type input "star"
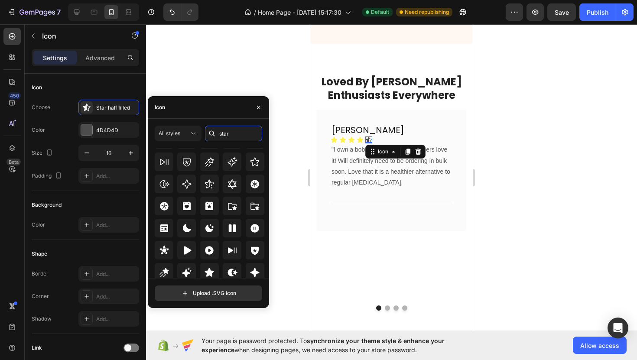
scroll to position [263, 0]
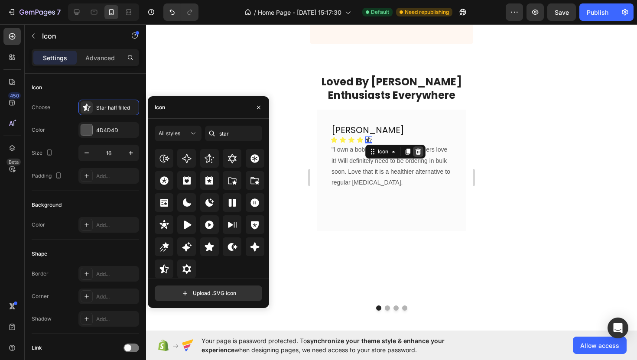
click at [419, 149] on icon at bounding box center [418, 152] width 6 height 6
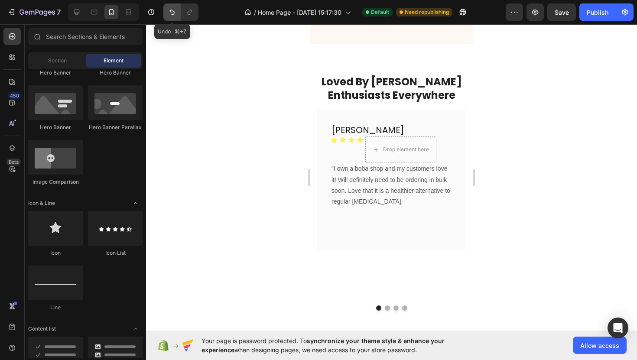
click at [172, 17] on button "Undo/Redo" at bounding box center [171, 11] width 17 height 17
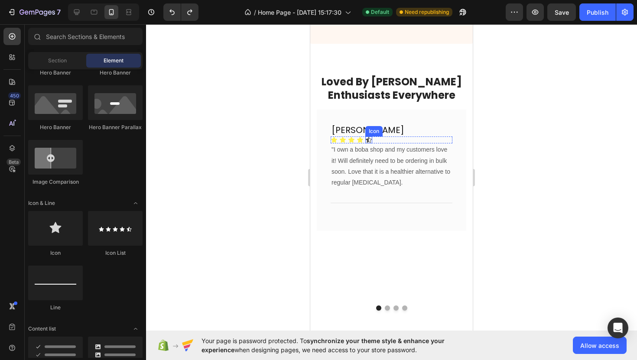
click at [370, 136] on icon at bounding box center [368, 139] width 7 height 7
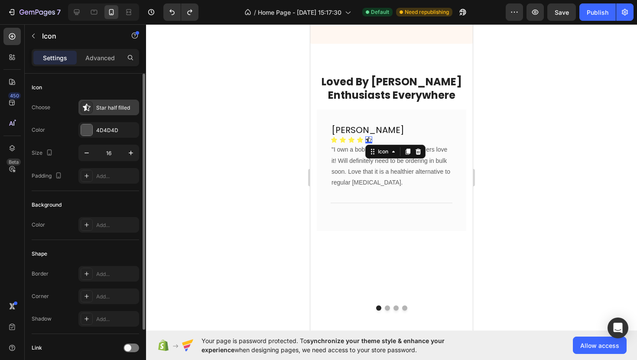
click at [120, 107] on div "Star half filled" at bounding box center [116, 108] width 41 height 8
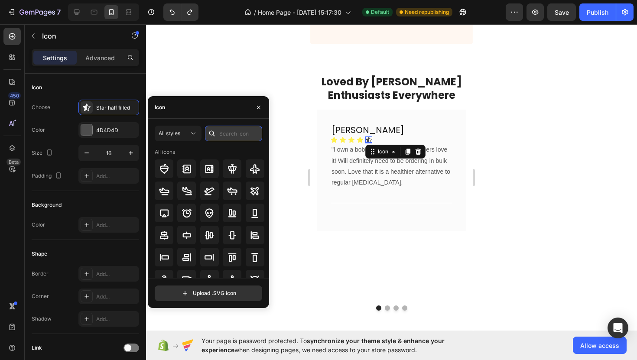
click at [226, 127] on input "text" at bounding box center [233, 134] width 57 height 16
type input "star"
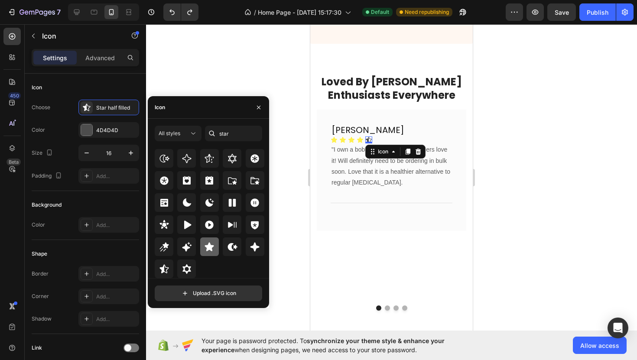
click at [204, 252] on div at bounding box center [209, 246] width 19 height 19
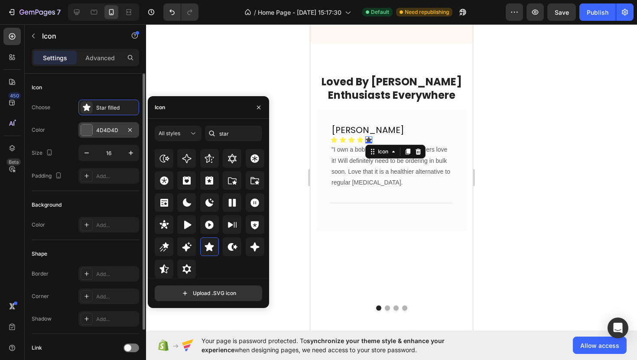
click at [108, 127] on div "4D4D4D" at bounding box center [108, 131] width 25 height 8
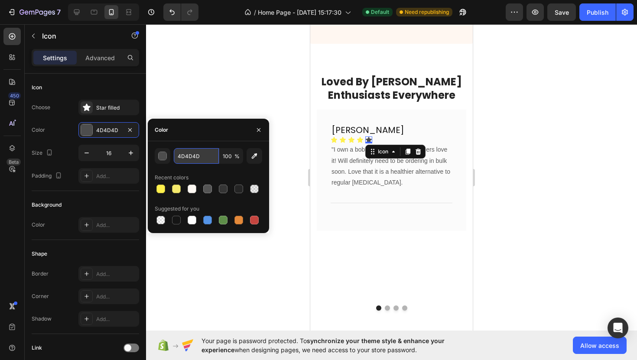
click at [195, 161] on input "4D4D4D" at bounding box center [196, 156] width 45 height 16
paste input "FFF04C"
type input "FFF04C"
click at [264, 128] on button "button" at bounding box center [259, 130] width 14 height 14
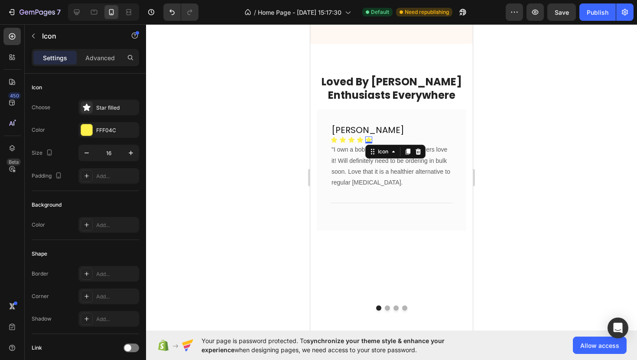
click at [301, 128] on div at bounding box center [391, 192] width 491 height 336
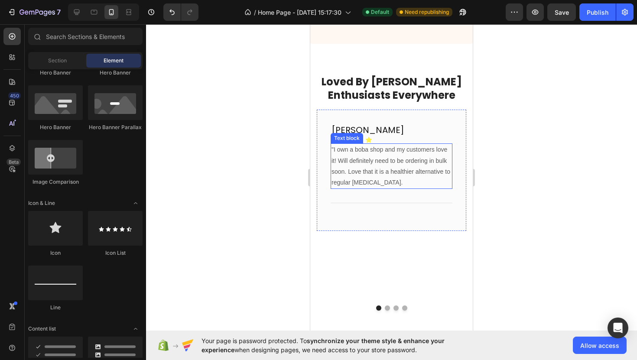
click at [422, 163] on p ""I own a boba shop and my customers love it! Will definitely need to be orderin…" at bounding box center [391, 166] width 120 height 44
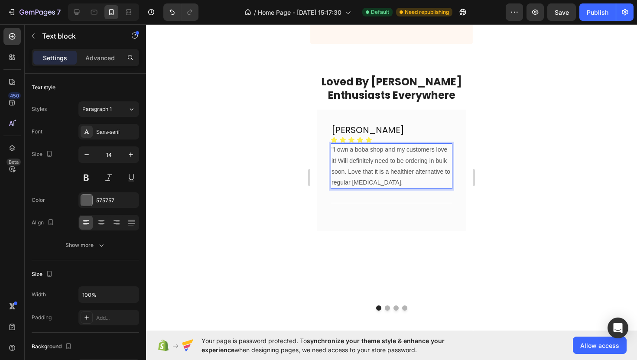
click at [497, 146] on div at bounding box center [391, 192] width 491 height 336
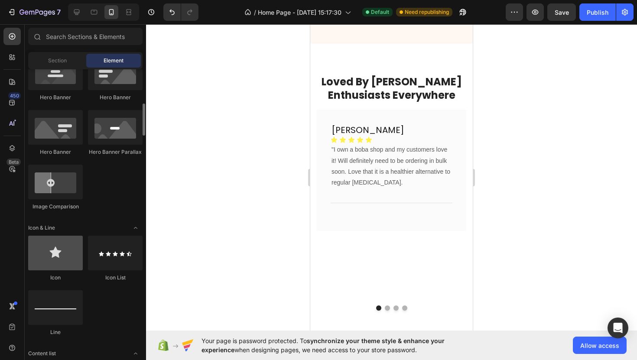
scroll to position [397, 0]
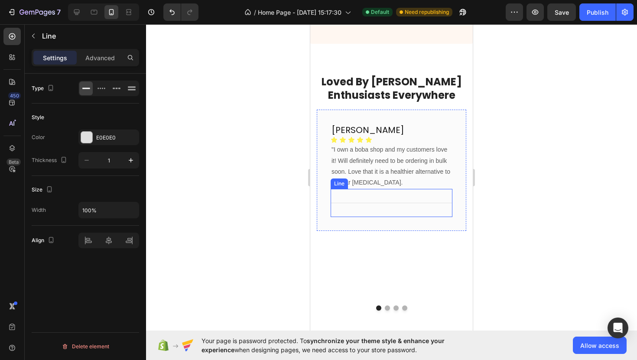
click at [399, 189] on div "Title Line" at bounding box center [392, 203] width 122 height 28
click at [107, 65] on div "Settings Advanced" at bounding box center [85, 57] width 107 height 17
click at [107, 60] on p "Advanced" at bounding box center [99, 57] width 29 height 9
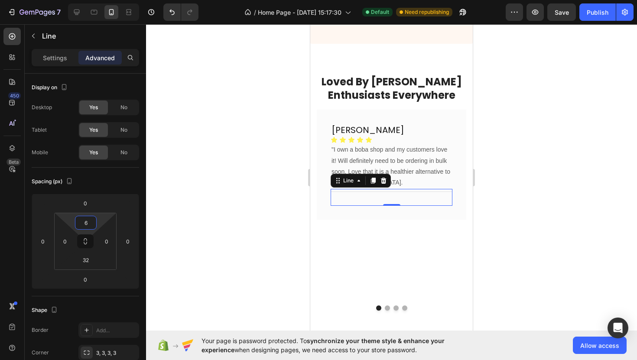
type input "8"
click at [100, 0] on html "7 / Home Page - Aug 19, 15:17:30 Default Need republishing Preview Save Publish…" at bounding box center [318, 0] width 637 height 0
type input "8"
click at [98, 0] on html "7 / Home Page - Aug 19, 15:17:30 Default Need republishing Preview Save Publish…" at bounding box center [318, 0] width 637 height 0
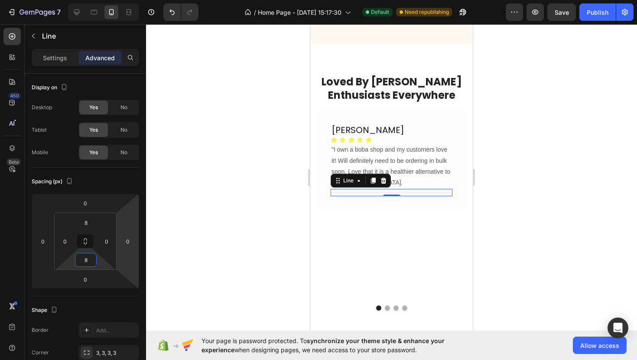
click at [233, 210] on div at bounding box center [391, 192] width 491 height 336
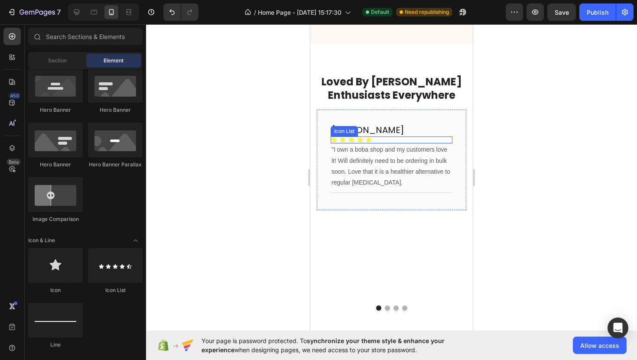
click at [408, 136] on div "Icon Icon Icon Icon Icon" at bounding box center [392, 139] width 122 height 7
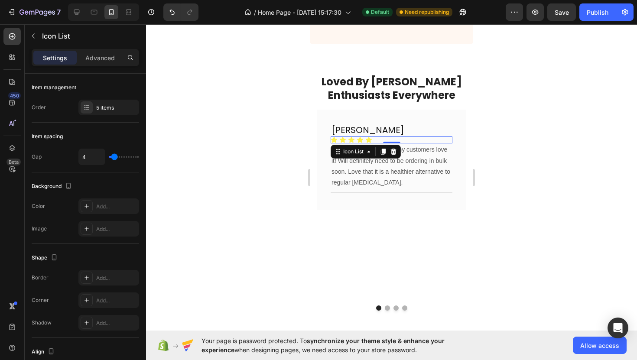
click at [92, 69] on div "Settings Advanced" at bounding box center [85, 61] width 121 height 25
click at [93, 60] on p "Advanced" at bounding box center [99, 57] width 29 height 9
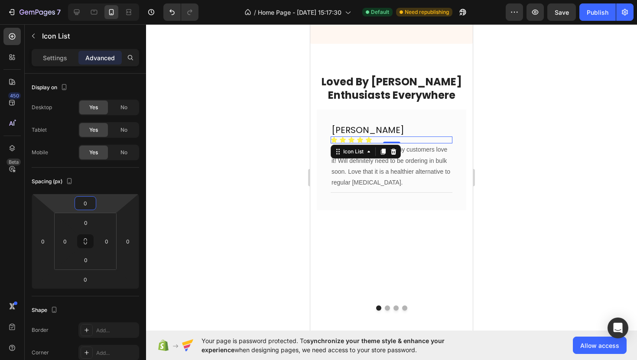
click at [101, 0] on html "7 / Home Page - Aug 19, 15:17:30 Default Need republishing Preview Save Publish…" at bounding box center [318, 0] width 637 height 0
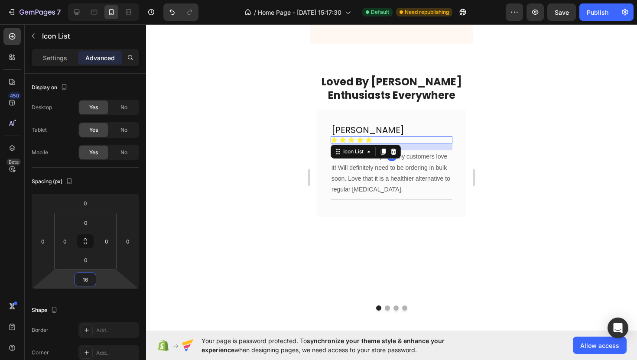
type input "14"
click at [97, 0] on html "7 / Home Page - Aug 19, 15:17:30 Default Need republishing Preview Save Publish…" at bounding box center [318, 0] width 637 height 0
click at [271, 221] on div at bounding box center [391, 192] width 491 height 336
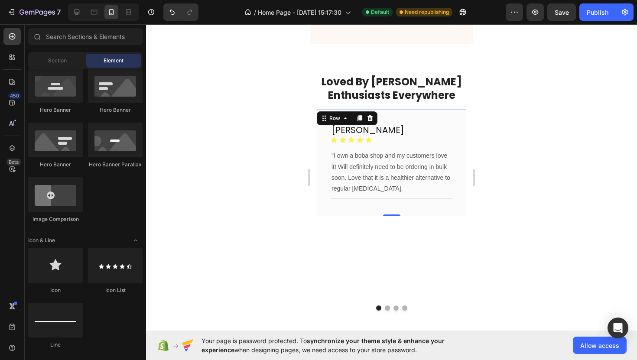
click at [437, 189] on div "Marcus Zhang Heading Icon Icon Icon Icon Icon Icon List "I own a boba shop and …" at bounding box center [391, 163] width 149 height 107
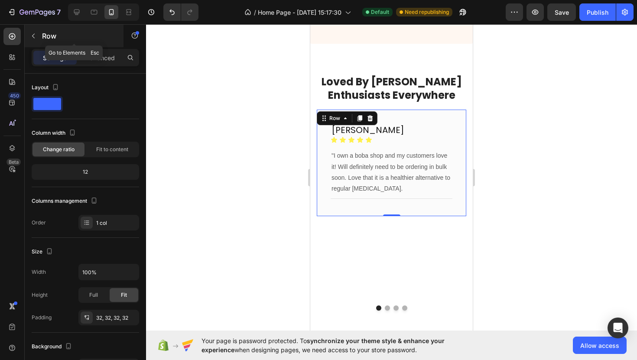
click at [49, 42] on div "Row" at bounding box center [74, 36] width 99 height 23
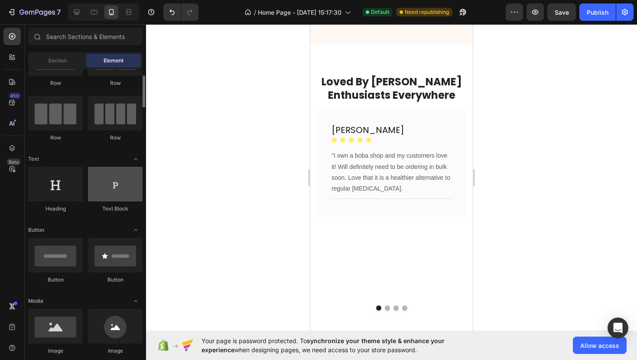
scroll to position [46, 0]
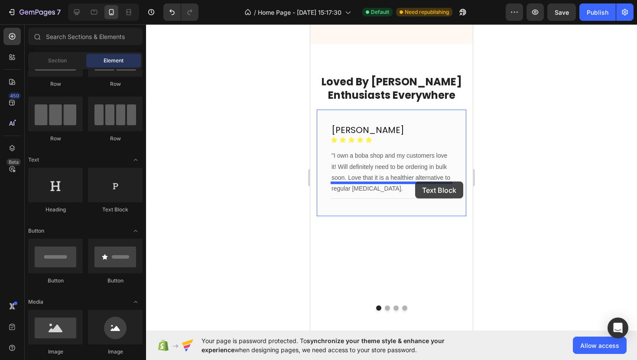
drag, startPoint x: 390, startPoint y: 193, endPoint x: 415, endPoint y: 182, distance: 27.1
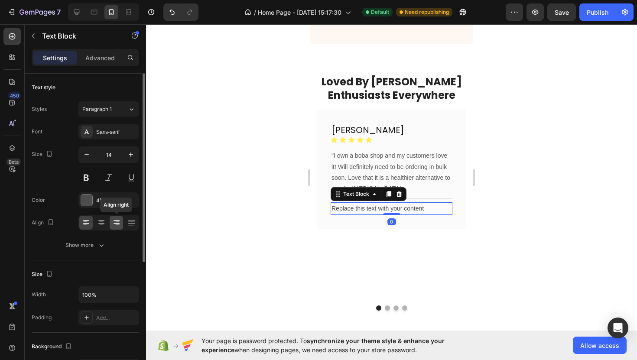
click at [120, 226] on div at bounding box center [116, 223] width 13 height 14
click at [110, 197] on div "4D4D4D" at bounding box center [108, 201] width 25 height 8
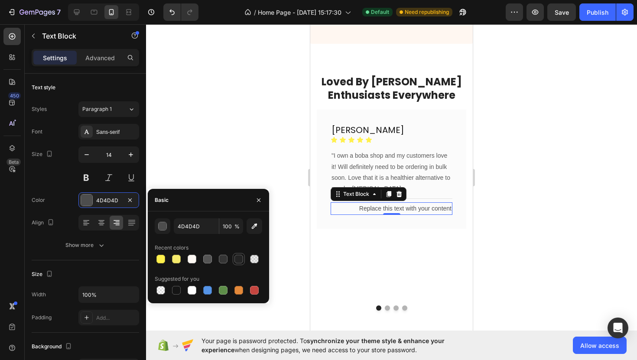
click at [241, 260] on div at bounding box center [238, 259] width 9 height 9
type input "242424"
click at [120, 130] on div "Sans-serif" at bounding box center [116, 132] width 41 height 8
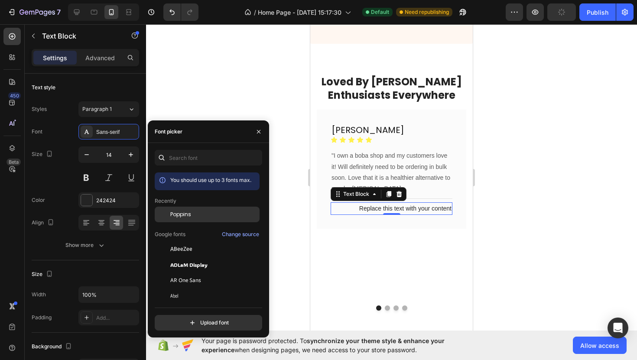
click at [193, 273] on div "Poppins" at bounding box center [207, 281] width 105 height 16
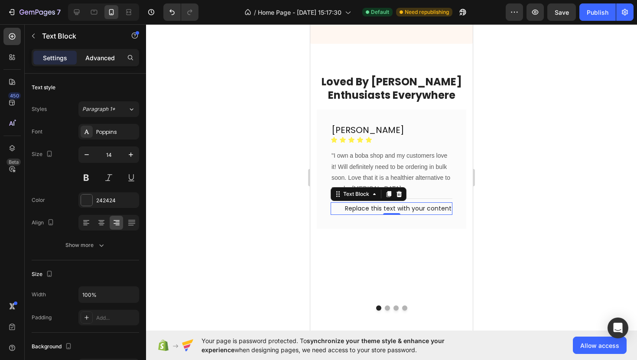
click at [93, 58] on p "Advanced" at bounding box center [99, 57] width 29 height 9
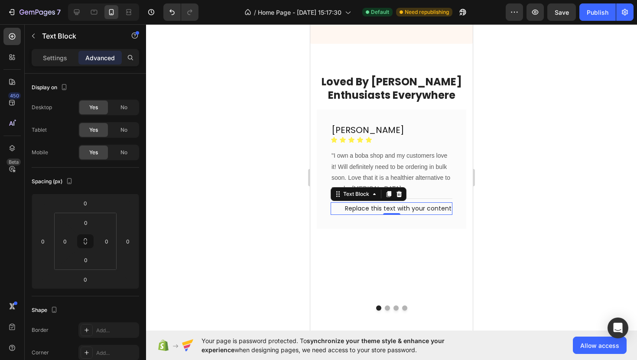
click at [380, 202] on div "Replace this text with your content" at bounding box center [392, 208] width 122 height 13
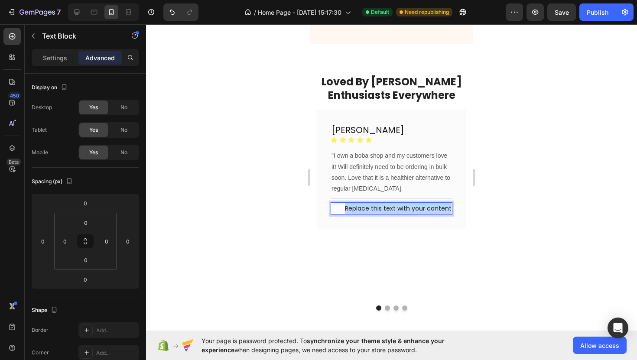
click at [380, 203] on p "Replace this text with your content" at bounding box center [391, 208] width 120 height 11
click at [451, 203] on p "202" at bounding box center [391, 208] width 120 height 11
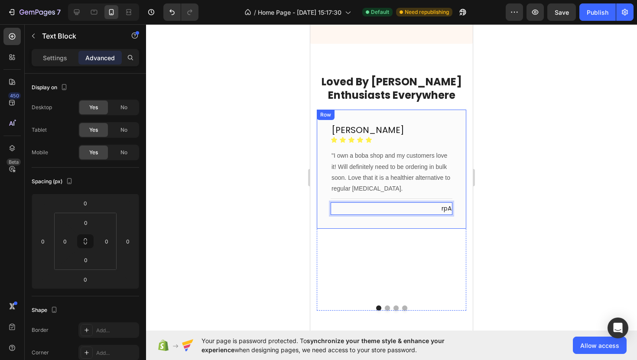
click at [449, 203] on p "rpA" at bounding box center [391, 208] width 120 height 11
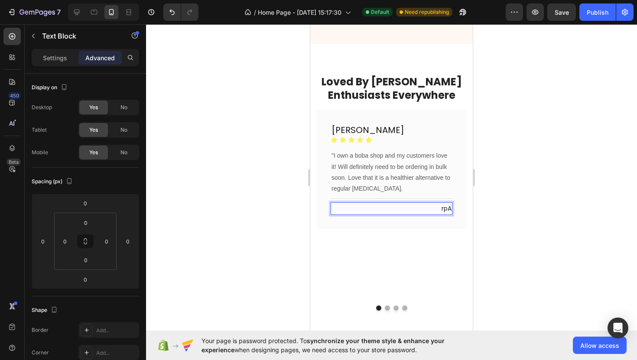
click at [449, 203] on p "rpA" at bounding box center [391, 208] width 120 height 11
click at [65, 59] on p "Settings" at bounding box center [55, 57] width 24 height 9
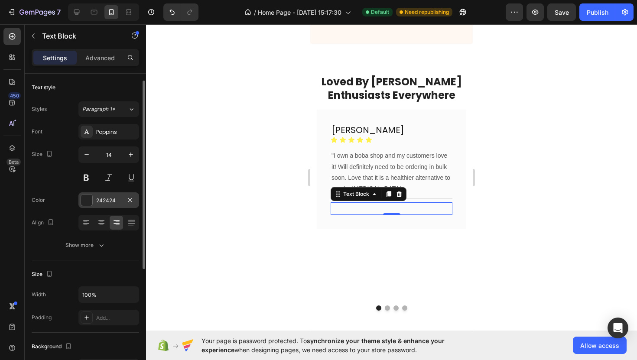
scroll to position [8, 0]
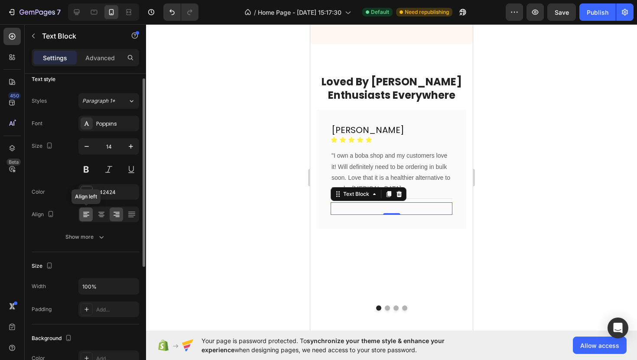
click at [89, 212] on icon at bounding box center [86, 212] width 6 height 1
click at [117, 215] on icon at bounding box center [116, 214] width 9 height 9
click at [221, 205] on div at bounding box center [391, 192] width 491 height 336
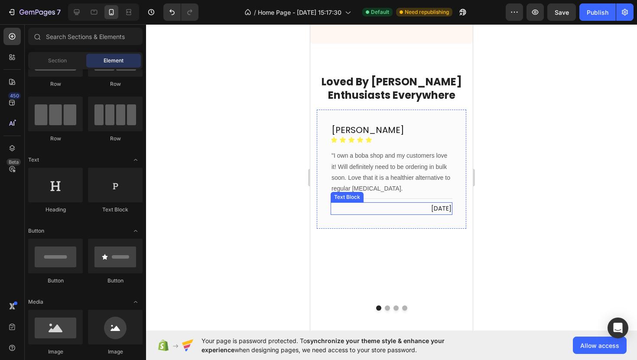
click at [388, 154] on p ""I own a boba shop and my customers love it! Will definitely need to be orderin…" at bounding box center [391, 172] width 120 height 44
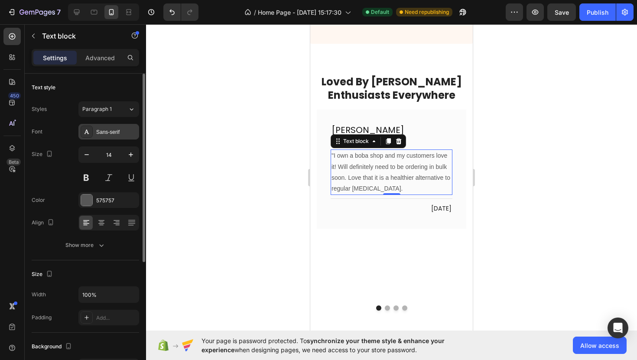
click at [114, 131] on div "Sans-serif" at bounding box center [116, 132] width 41 height 8
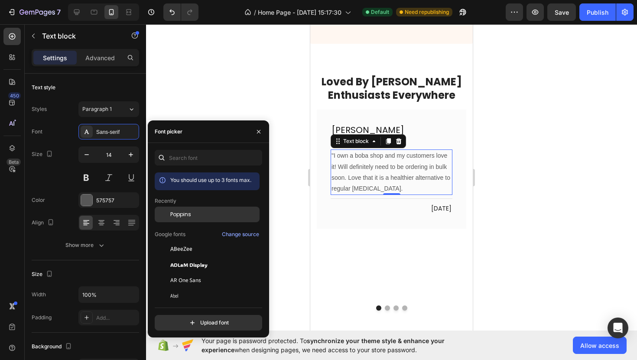
click at [179, 211] on span "Poppins" at bounding box center [180, 215] width 21 height 8
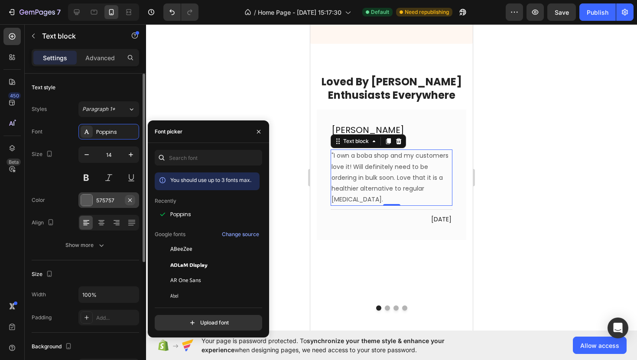
click at [128, 195] on button "button" at bounding box center [130, 200] width 10 height 10
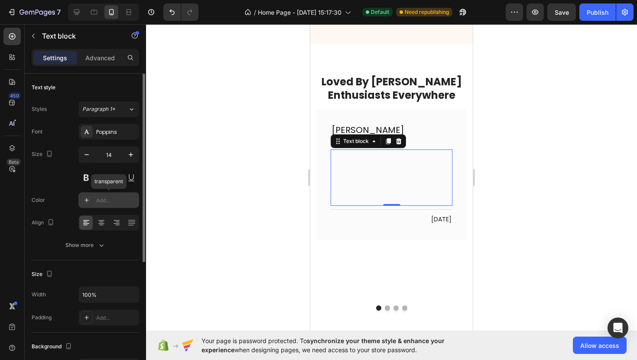
click at [110, 197] on div "Add..." at bounding box center [116, 201] width 41 height 8
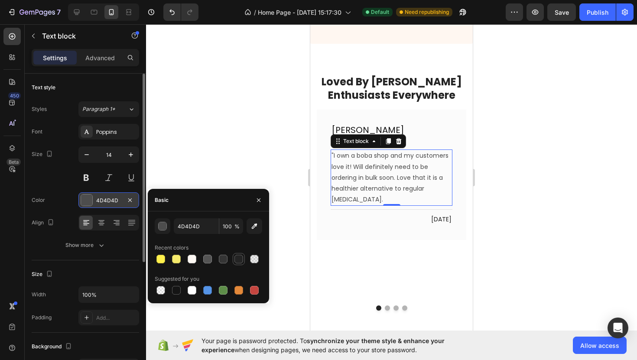
click at [237, 254] on div at bounding box center [239, 259] width 10 height 10
type input "242424"
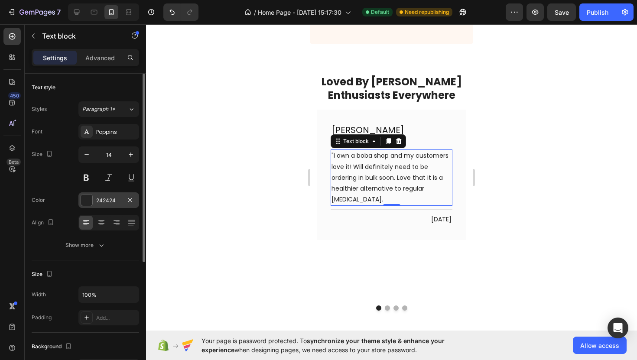
click at [232, 153] on div at bounding box center [391, 192] width 491 height 336
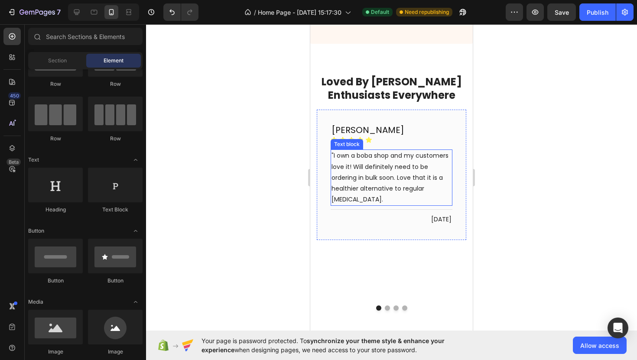
click at [361, 155] on p ""I own a boba shop and my customers love it! Will definitely need to be orderin…" at bounding box center [391, 177] width 120 height 55
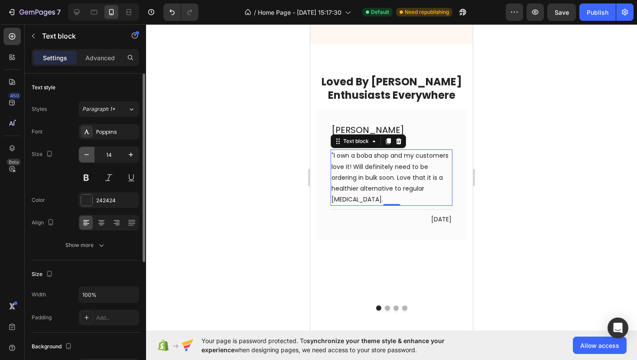
click at [92, 156] on button "button" at bounding box center [87, 155] width 16 height 16
type input "12"
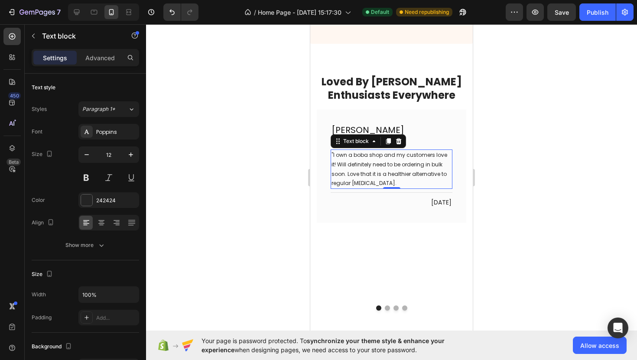
click at [204, 168] on div at bounding box center [391, 192] width 491 height 336
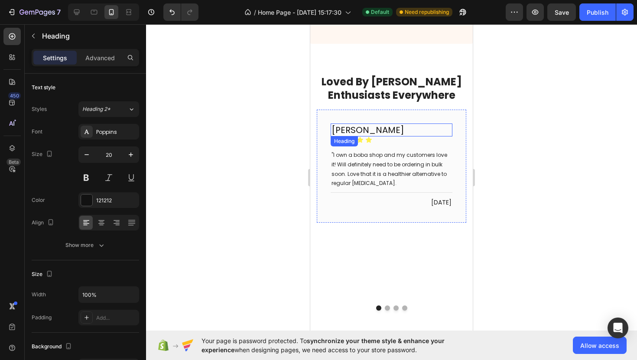
click at [448, 124] on p "Marcus Zhang" at bounding box center [391, 129] width 120 height 11
click at [92, 55] on p "Advanced" at bounding box center [99, 57] width 29 height 9
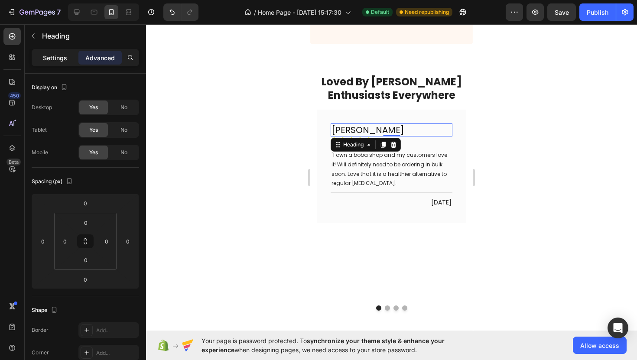
click at [61, 58] on p "Settings" at bounding box center [55, 57] width 24 height 9
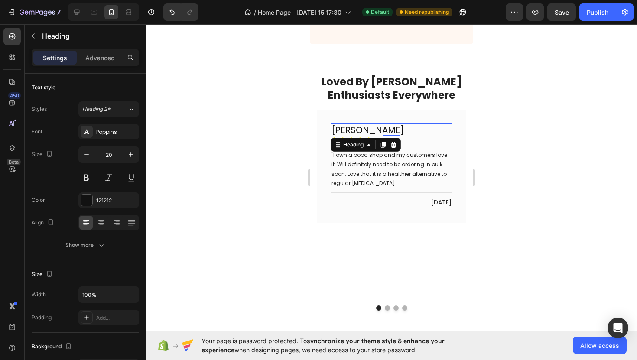
click at [240, 123] on div at bounding box center [391, 192] width 491 height 336
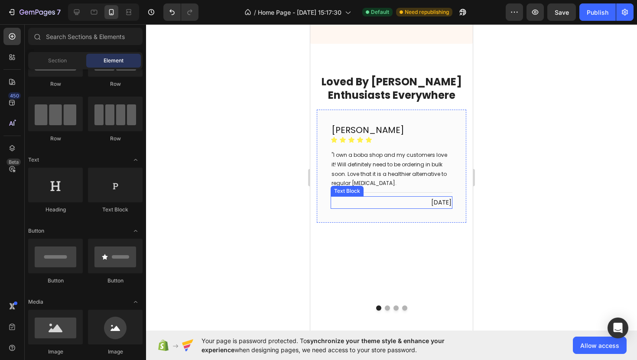
click at [383, 197] on p "April 16, 2025" at bounding box center [391, 202] width 120 height 11
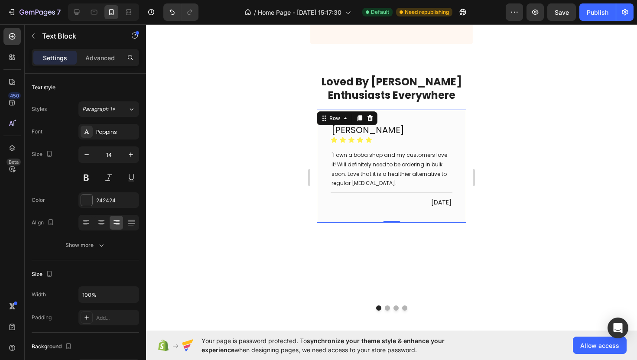
click at [458, 110] on div "Marcus Zhang Heading Icon Icon Icon Icon Icon Icon List "I own a boba shop and …" at bounding box center [391, 166] width 149 height 113
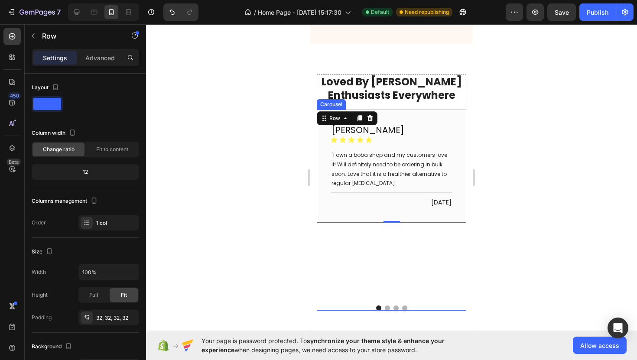
click at [413, 218] on div "Marcus Zhang Heading Icon Icon Icon Icon Icon Icon List "I own a boba shop and …" at bounding box center [391, 204] width 149 height 189
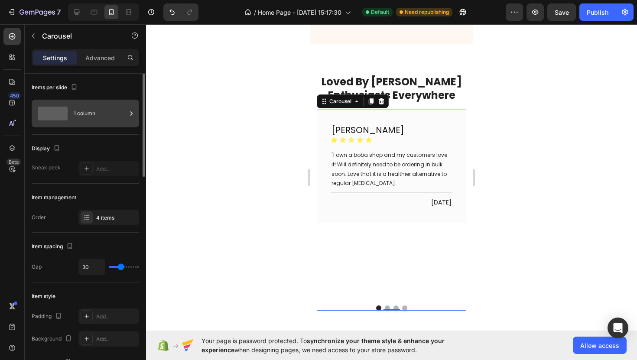
click at [106, 114] on div "1 column" at bounding box center [100, 114] width 53 height 20
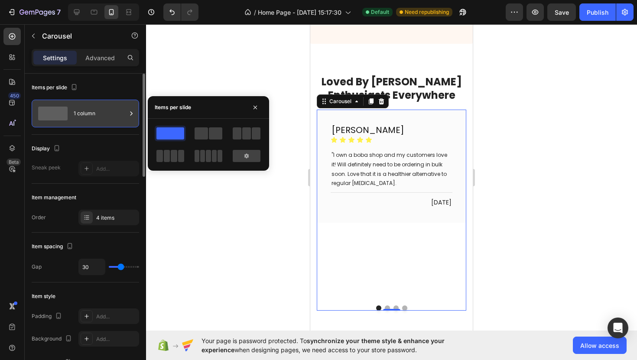
click at [106, 114] on div "1 column" at bounding box center [100, 114] width 53 height 20
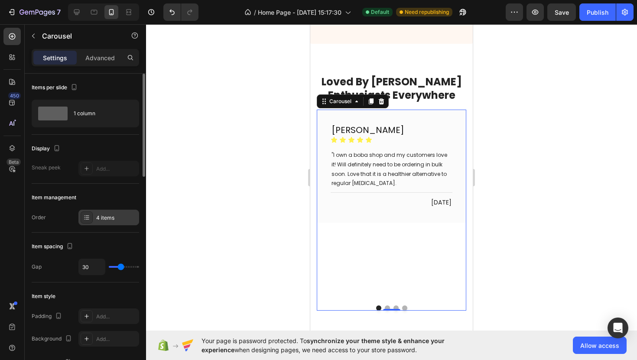
click at [104, 219] on div "4 items" at bounding box center [116, 218] width 41 height 8
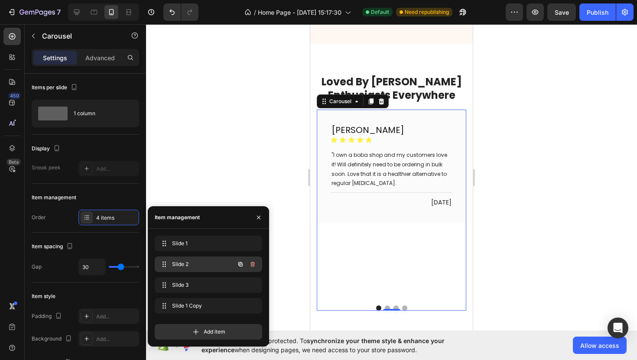
click at [185, 260] on div "Slide 2 Slide 2" at bounding box center [196, 264] width 76 height 12
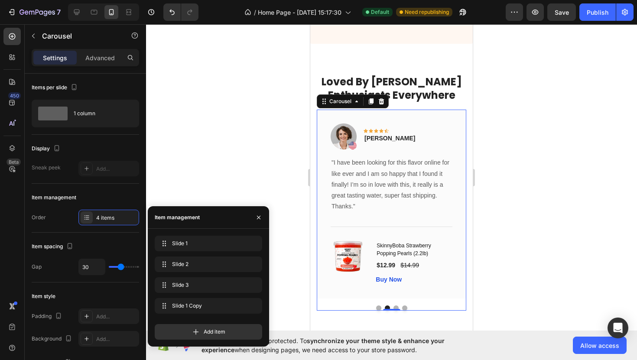
click at [266, 165] on div at bounding box center [391, 192] width 491 height 336
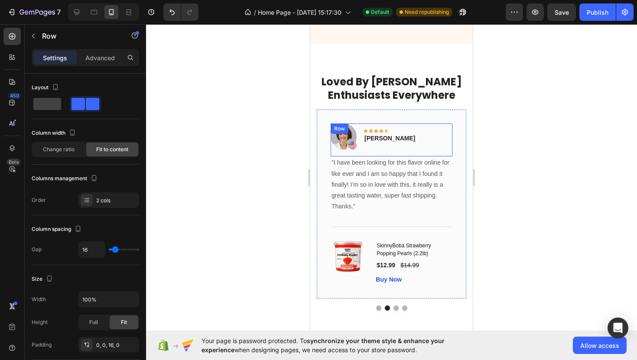
click at [401, 135] on div "Image Icon Icon Icon Icon Icon Row Olivia Rowse Text block Row" at bounding box center [392, 139] width 122 height 33
click at [383, 129] on icon at bounding box center [384, 132] width 6 height 6
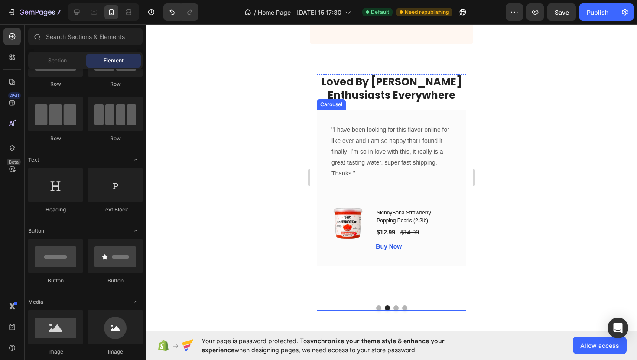
click at [334, 276] on div ""I have been looking for this flavor online for like ever and I am so happy tha…" at bounding box center [391, 204] width 149 height 189
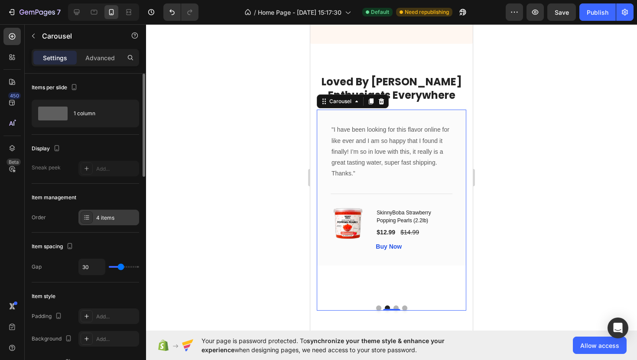
click at [110, 214] on div "4 items" at bounding box center [116, 218] width 41 height 8
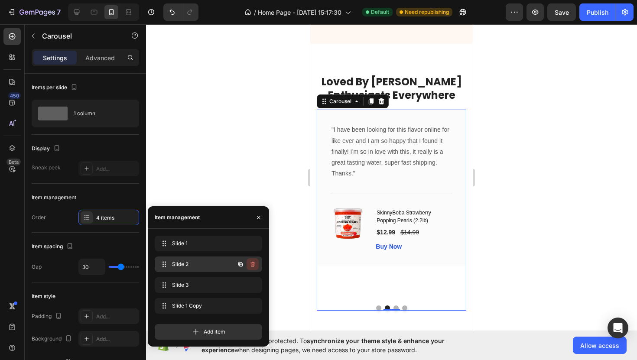
click at [254, 263] on icon "button" at bounding box center [252, 264] width 7 height 7
click at [254, 263] on div "Delete" at bounding box center [247, 264] width 16 height 8
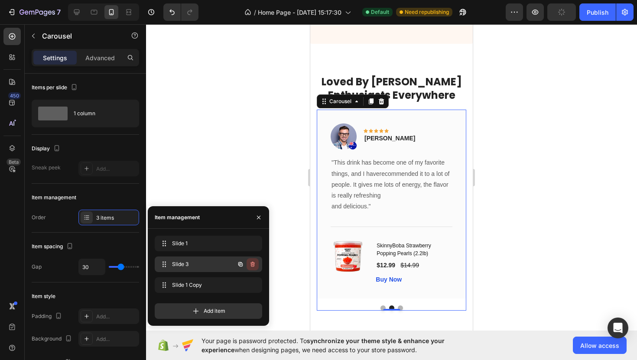
click at [253, 264] on icon "button" at bounding box center [252, 264] width 7 height 7
click at [253, 264] on div "Delete" at bounding box center [247, 264] width 16 height 8
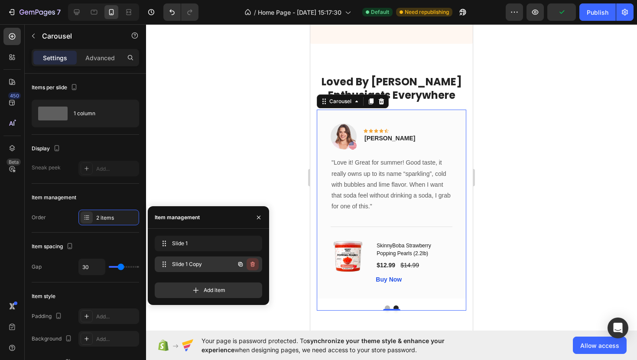
click at [253, 266] on icon "button" at bounding box center [252, 264] width 4 height 5
click at [253, 266] on div "Delete" at bounding box center [247, 264] width 16 height 8
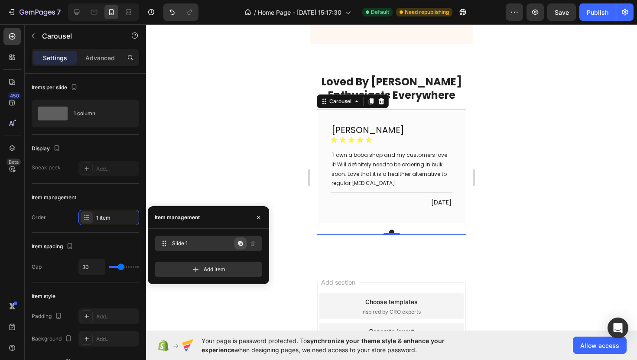
click at [239, 242] on icon "button" at bounding box center [240, 243] width 7 height 7
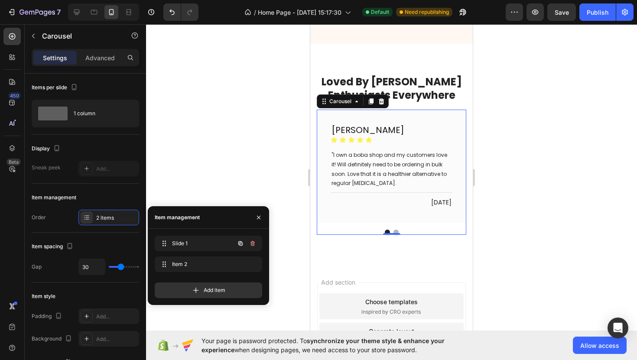
click at [239, 242] on icon "button" at bounding box center [240, 243] width 7 height 7
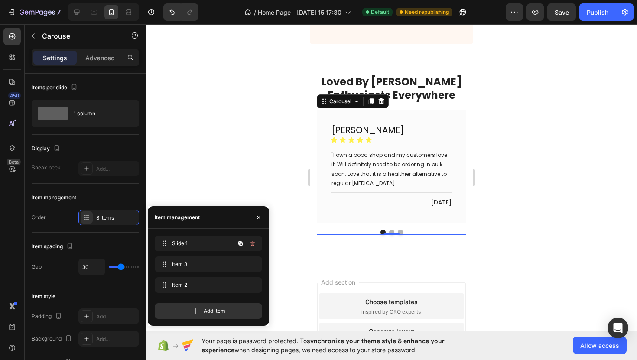
click at [239, 242] on icon "button" at bounding box center [240, 243] width 7 height 7
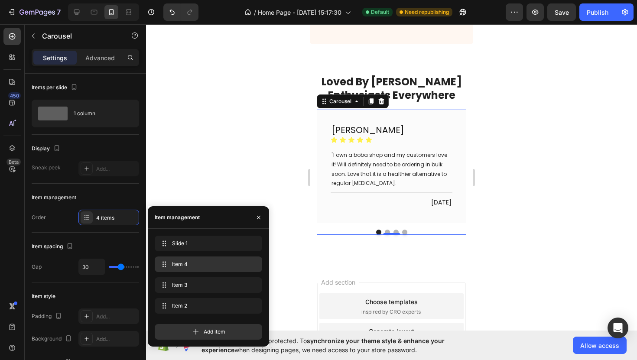
click at [212, 258] on div "Item 4 Item 4" at bounding box center [208, 264] width 107 height 16
drag, startPoint x: 195, startPoint y: 302, endPoint x: 195, endPoint y: 260, distance: 42.0
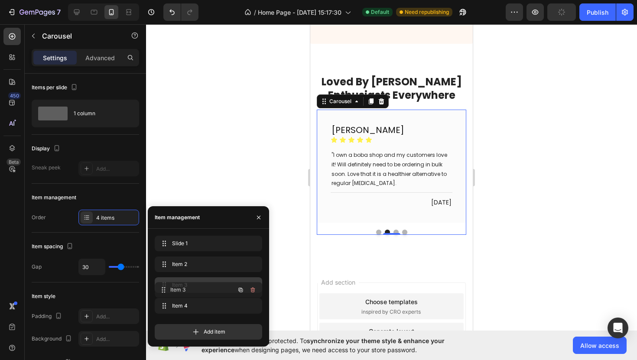
drag, startPoint x: 189, startPoint y: 310, endPoint x: 191, endPoint y: 290, distance: 20.0
click at [267, 166] on div at bounding box center [391, 192] width 491 height 336
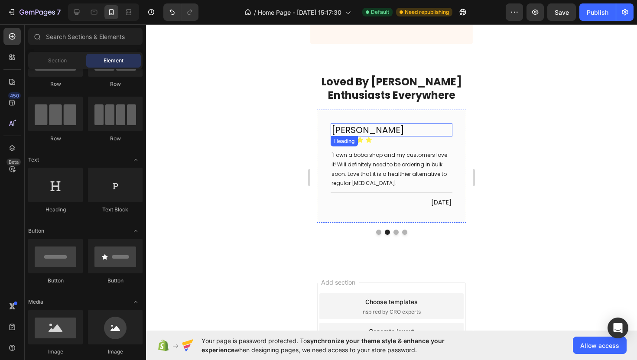
click at [381, 123] on h2 "Marcus Zhang" at bounding box center [392, 129] width 122 height 13
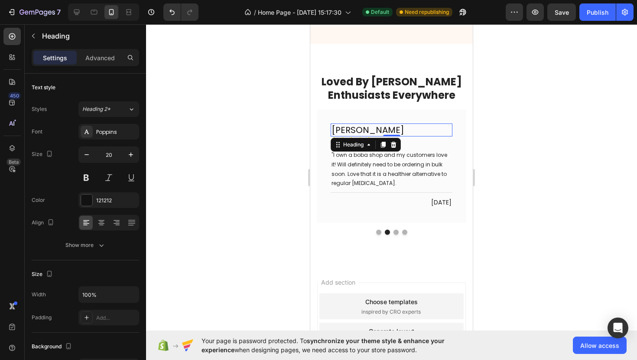
click at [381, 123] on h2 "Marcus Zhang" at bounding box center [392, 129] width 122 height 13
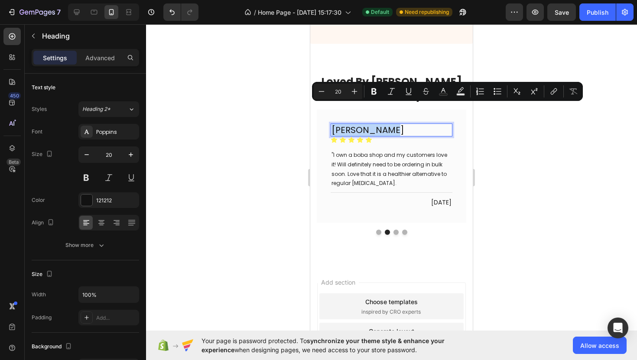
click at [381, 124] on p "Marcus Zhang" at bounding box center [391, 129] width 120 height 11
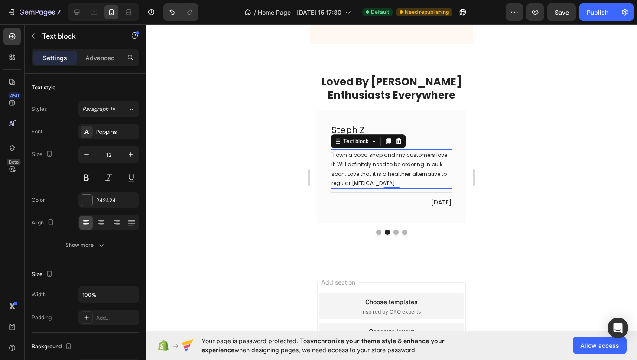
click at [379, 150] on p ""I own a boba shop and my customers love it! Will definitely need to be orderin…" at bounding box center [391, 168] width 120 height 37
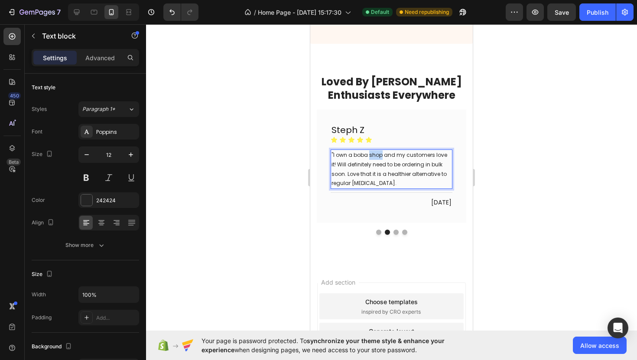
click at [379, 150] on p ""I own a boba shop and my customers love it! Will definitely need to be orderin…" at bounding box center [391, 168] width 120 height 37
click at [379, 155] on p ""I own a boba shop and my customers love it! Will definitely need to be orderin…" at bounding box center [391, 168] width 120 height 37
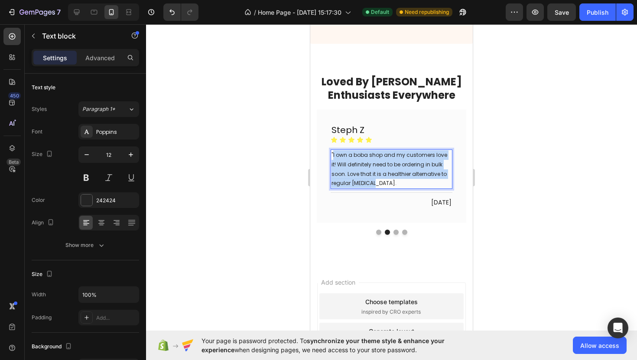
drag, startPoint x: 379, startPoint y: 164, endPoint x: 333, endPoint y: 135, distance: 54.3
click at [333, 150] on p ""I own a boba shop and my customers love it! Will definitely need to be orderin…" at bounding box center [391, 168] width 120 height 37
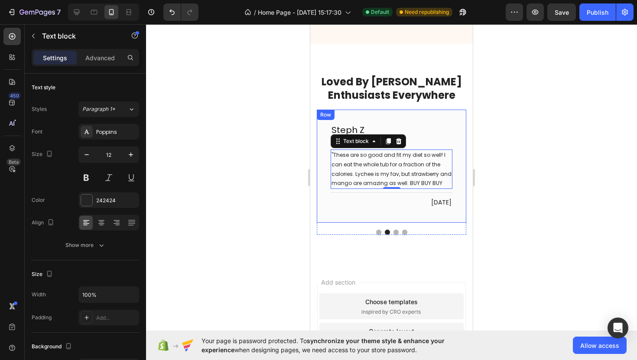
click at [511, 184] on div at bounding box center [391, 192] width 491 height 336
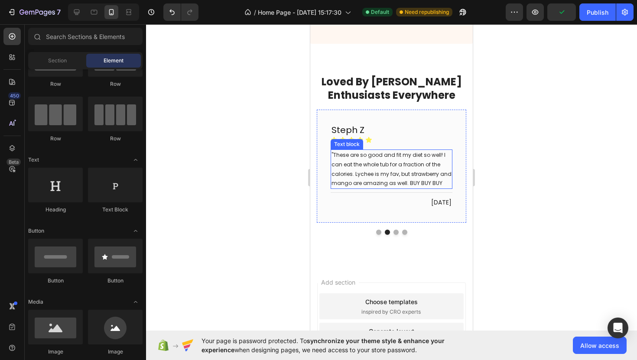
click at [437, 165] on p ""These are so good and fit my diet so well! I can eat the whole tub for a fract…" at bounding box center [391, 168] width 120 height 37
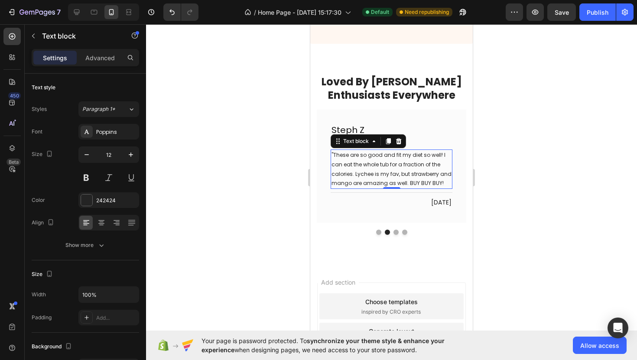
click at [495, 164] on div at bounding box center [391, 192] width 491 height 336
click at [440, 164] on p ""These are so good and fit my diet so well! I can eat the whole tub for a fract…" at bounding box center [391, 168] width 120 height 37
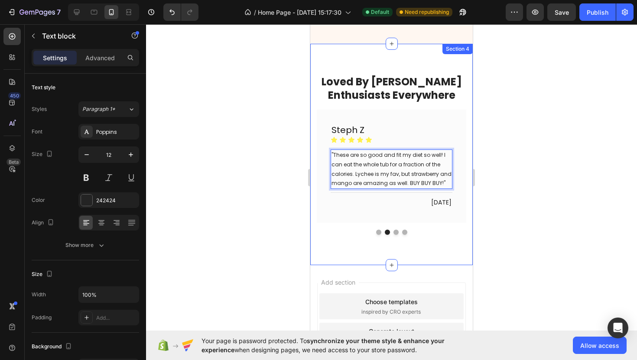
click at [500, 168] on div at bounding box center [391, 192] width 491 height 336
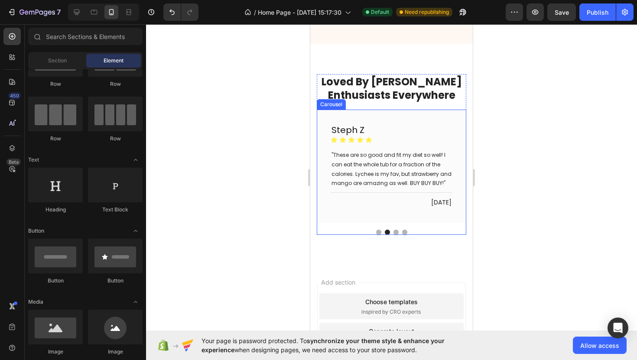
click at [395, 230] on button "Dot" at bounding box center [395, 232] width 5 height 5
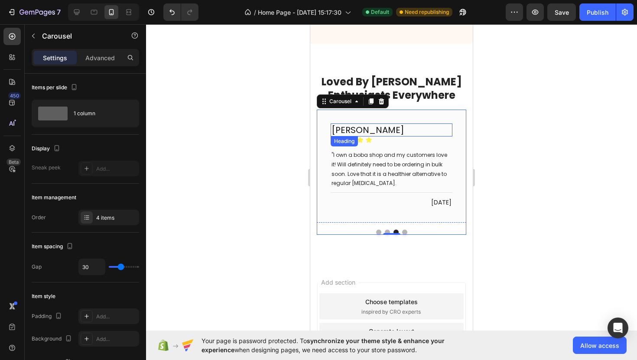
click at [379, 123] on h2 "Marcus Zhang" at bounding box center [392, 129] width 122 height 13
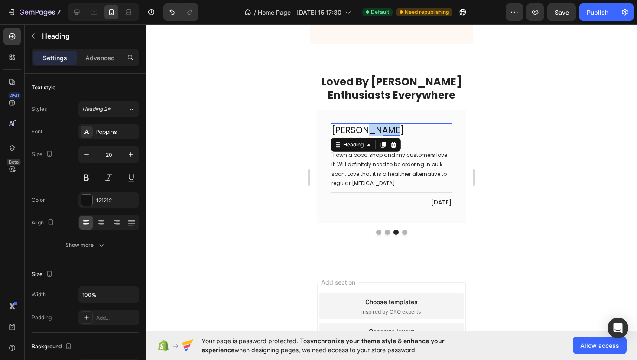
click at [379, 123] on h2 "Marcus Zhang" at bounding box center [392, 129] width 122 height 13
click at [379, 124] on p "Marcus Zhang" at bounding box center [391, 129] width 120 height 11
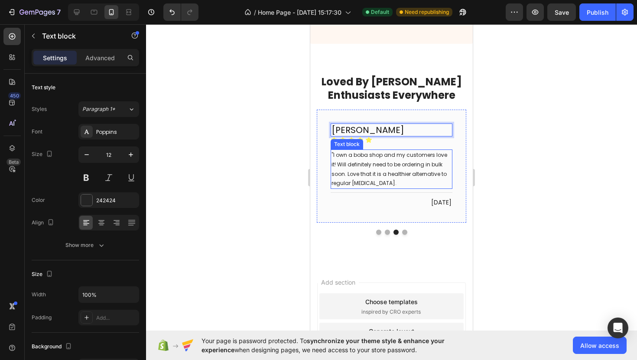
click at [398, 150] on p ""I own a boba shop and my customers love it! Will definitely need to be orderin…" at bounding box center [391, 168] width 120 height 37
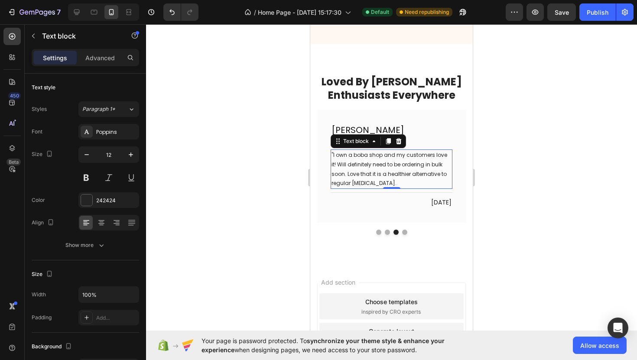
click at [398, 150] on p ""I own a boba shop and my customers love it! Will definitely need to be orderin…" at bounding box center [391, 168] width 120 height 37
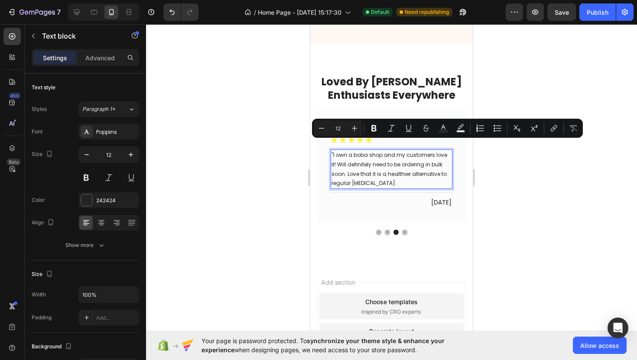
click at [392, 157] on p ""I own a boba shop and my customers love it! Will definitely need to be orderin…" at bounding box center [391, 168] width 120 height 37
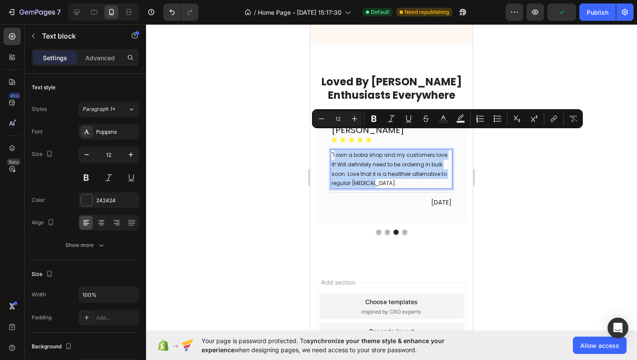
drag, startPoint x: 386, startPoint y: 160, endPoint x: 334, endPoint y: 136, distance: 57.9
click at [334, 150] on p ""I own a boba shop and my customers love it! Will definitely need to be orderin…" at bounding box center [391, 168] width 120 height 37
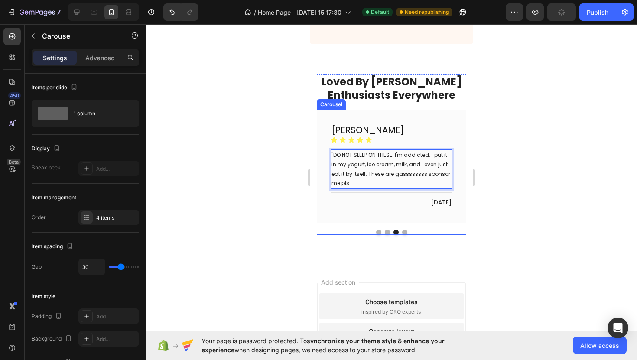
click at [405, 230] on button "Dot" at bounding box center [404, 232] width 5 height 5
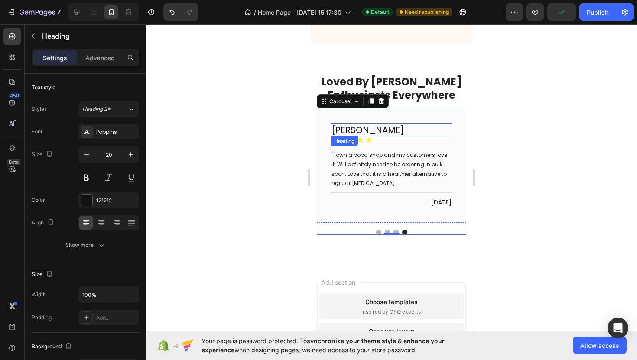
click at [401, 123] on h2 "Marcus Zhang" at bounding box center [392, 129] width 122 height 13
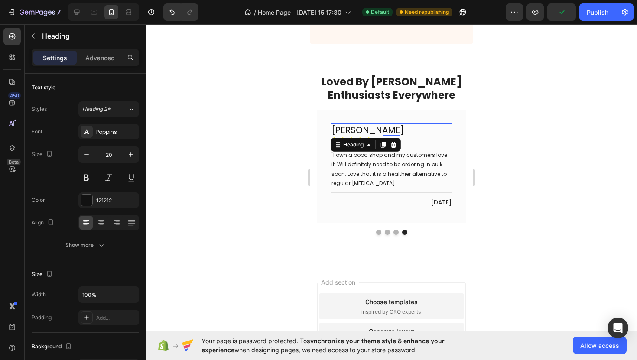
click at [401, 123] on h2 "Marcus Zhang" at bounding box center [392, 129] width 122 height 13
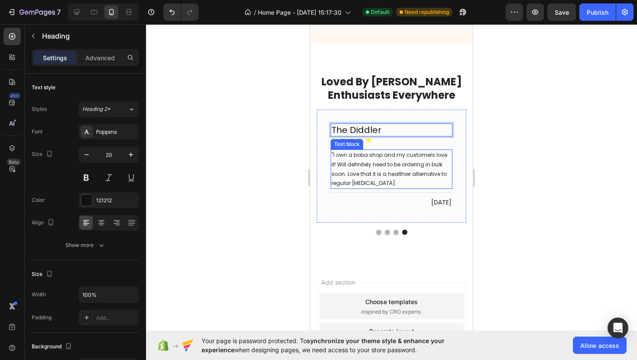
click at [392, 152] on p ""I own a boba shop and my customers love it! Will definitely need to be orderin…" at bounding box center [391, 168] width 120 height 37
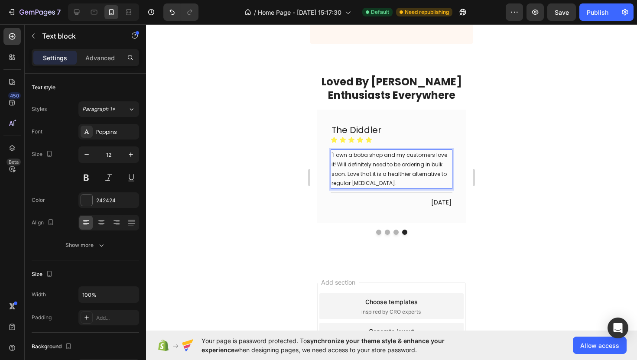
click at [387, 158] on p ""I own a boba shop and my customers love it! Will definitely need to be orderin…" at bounding box center [391, 168] width 120 height 37
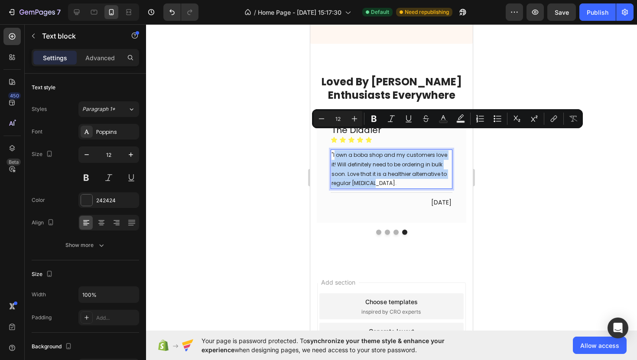
drag, startPoint x: 380, startPoint y: 162, endPoint x: 334, endPoint y: 137, distance: 51.6
click at [334, 150] on p ""I own a boba shop and my customers love it! Will definitely need to be orderin…" at bounding box center [391, 168] width 120 height 37
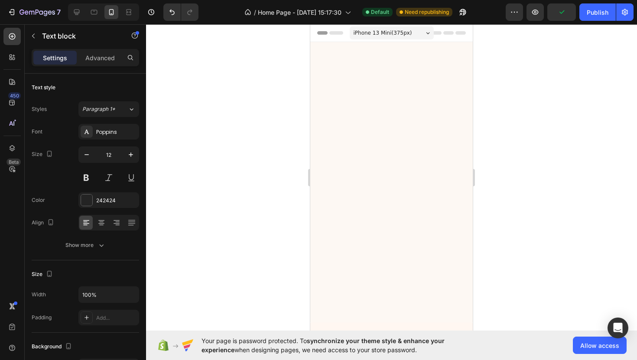
scroll to position [820, 0]
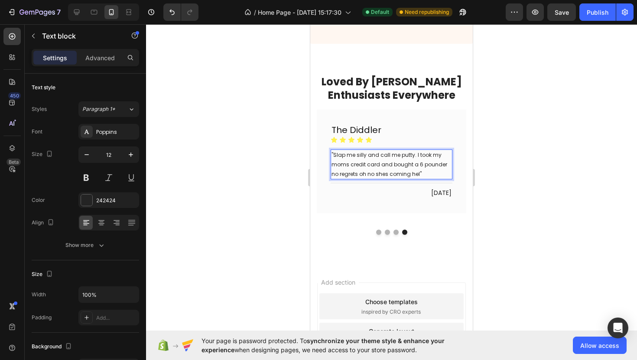
click at [522, 160] on div at bounding box center [391, 192] width 491 height 336
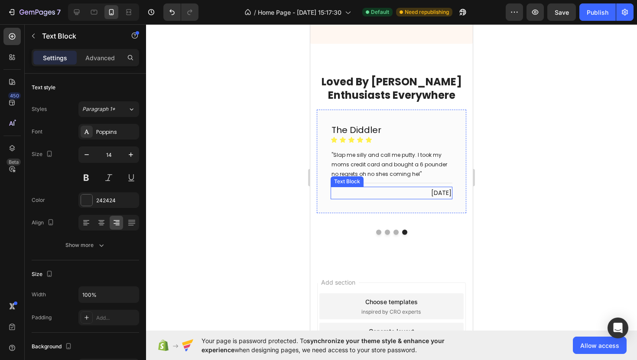
click at [425, 188] on p "[DATE]" at bounding box center [391, 193] width 120 height 11
click at [426, 188] on p "[DATE]" at bounding box center [391, 193] width 120 height 11
click at [433, 188] on p "August 16, 2025" at bounding box center [391, 193] width 120 height 11
click at [395, 230] on button "Dot" at bounding box center [395, 232] width 5 height 5
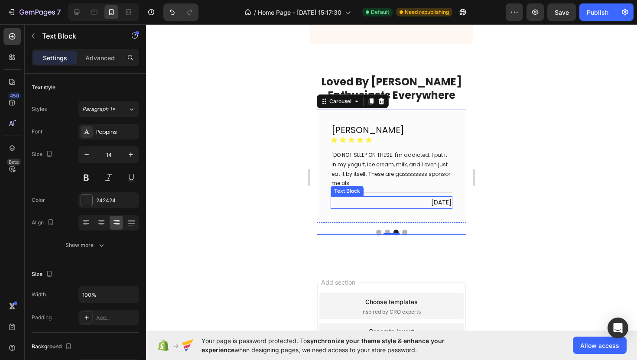
click at [434, 197] on p "[DATE]" at bounding box center [391, 202] width 120 height 11
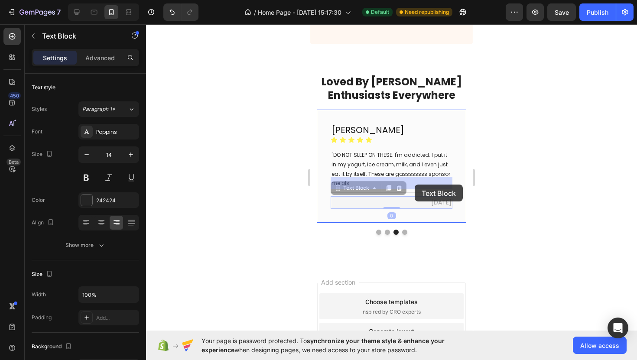
drag, startPoint x: 434, startPoint y: 184, endPoint x: 415, endPoint y: 185, distance: 19.5
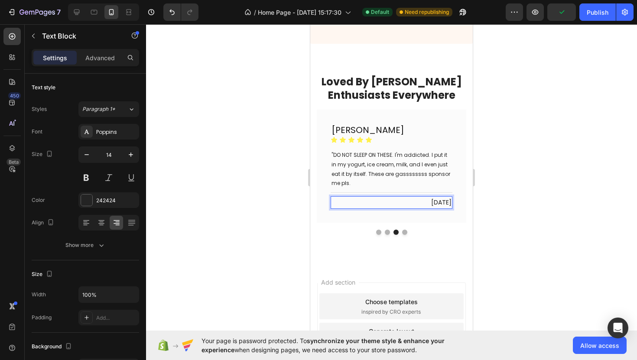
click at [433, 197] on p "[DATE]" at bounding box center [391, 202] width 120 height 11
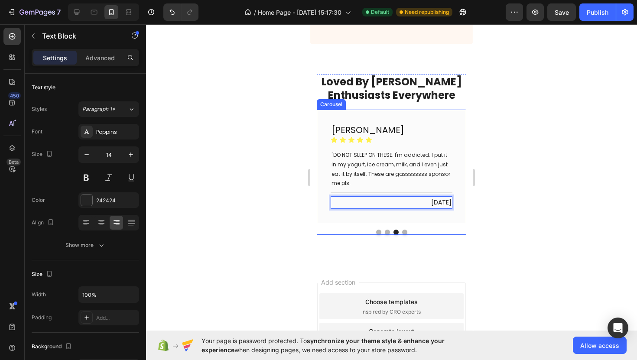
click at [386, 230] on button "Dot" at bounding box center [387, 232] width 5 height 5
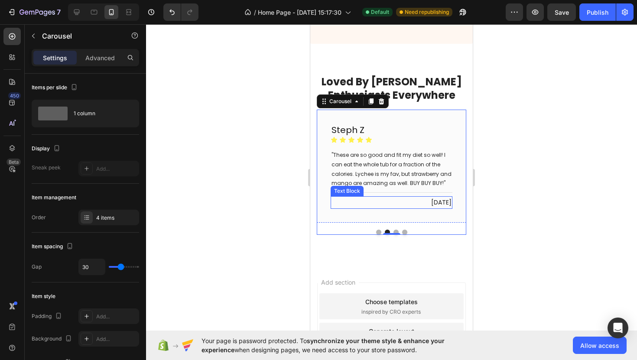
click at [432, 197] on p "[DATE]" at bounding box center [391, 202] width 120 height 11
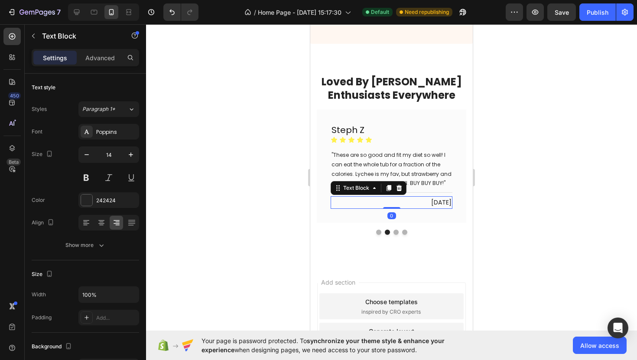
click at [433, 197] on p "[DATE]" at bounding box center [391, 202] width 120 height 11
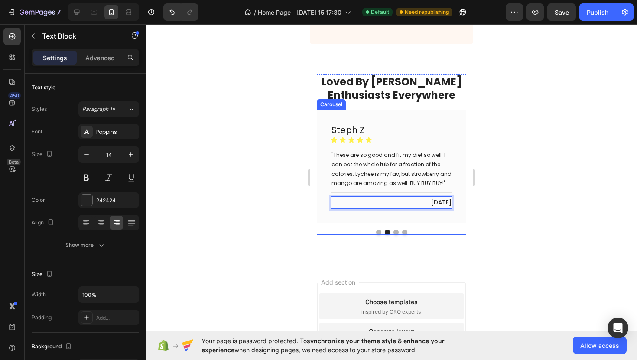
click at [380, 230] on button "Dot" at bounding box center [378, 232] width 5 height 5
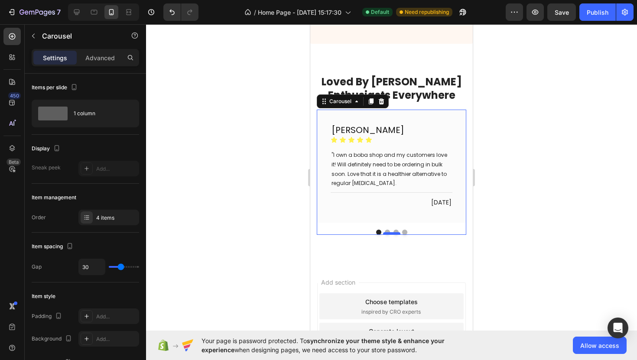
click at [399, 232] on div at bounding box center [391, 233] width 17 height 3
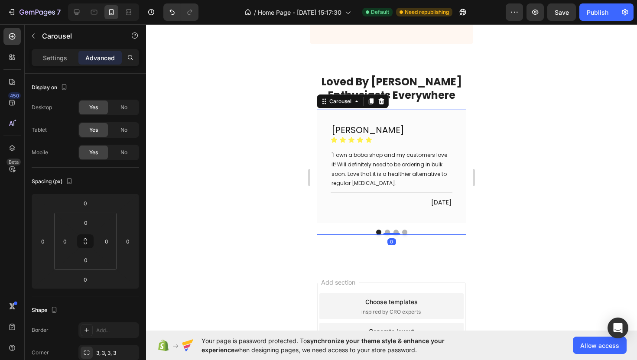
click at [396, 230] on button "Dot" at bounding box center [395, 232] width 5 height 5
click at [406, 230] on button "Dot" at bounding box center [404, 232] width 5 height 5
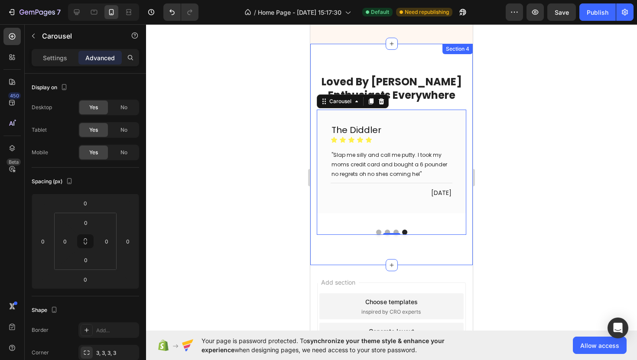
click at [499, 182] on div at bounding box center [391, 192] width 491 height 336
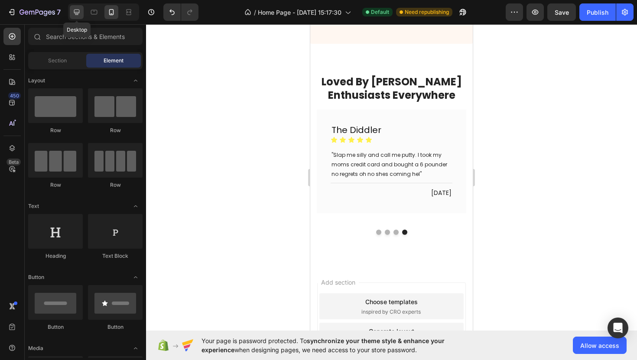
click at [77, 12] on icon at bounding box center [77, 13] width 6 height 6
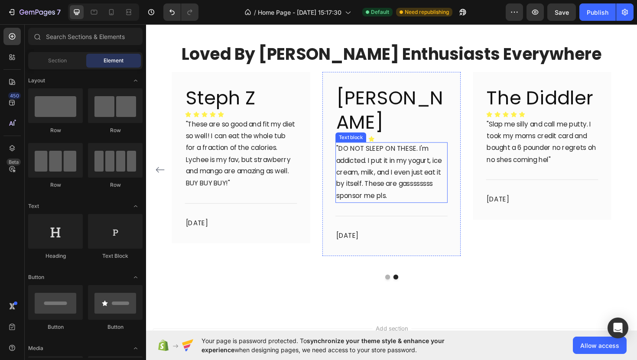
scroll to position [455, 0]
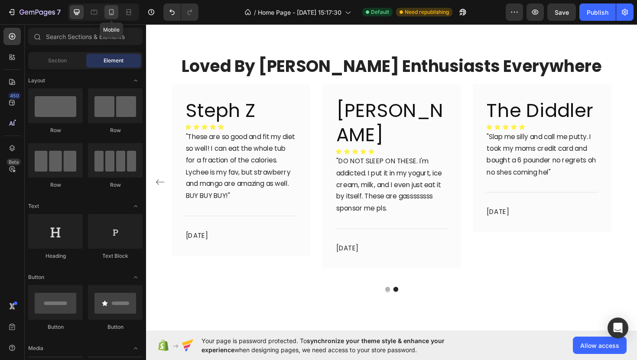
click at [115, 9] on icon at bounding box center [111, 12] width 9 height 9
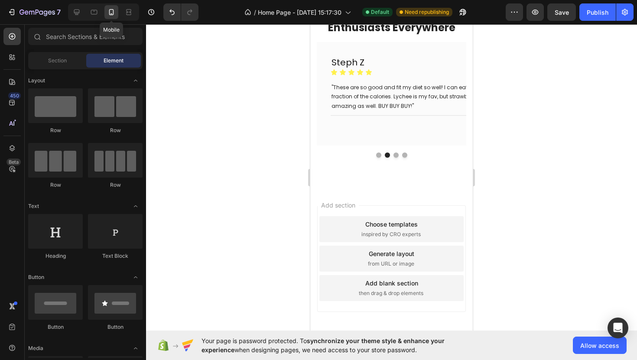
scroll to position [446, 0]
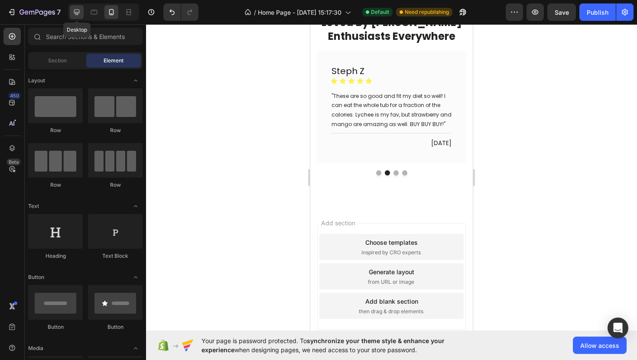
click at [80, 12] on icon at bounding box center [76, 12] width 9 height 9
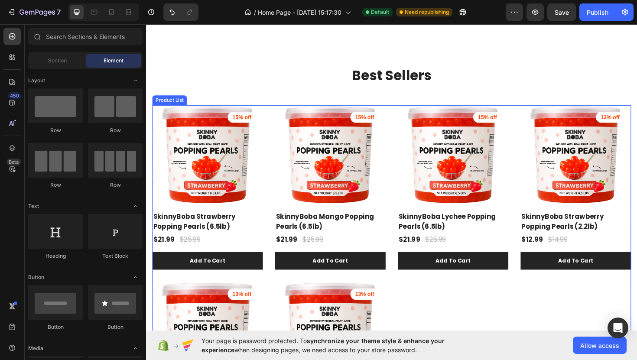
scroll to position [152, 0]
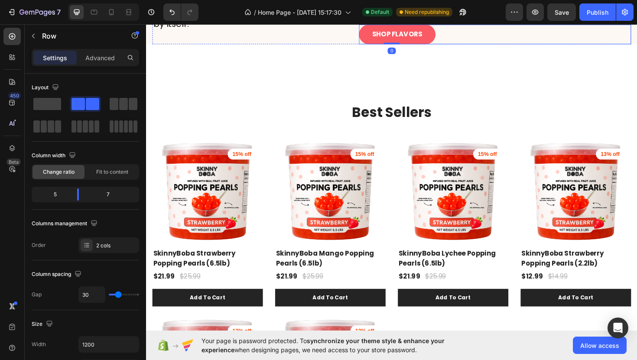
click at [465, 45] on div "SHOP FLAVORS Button" at bounding box center [515, 35] width 288 height 21
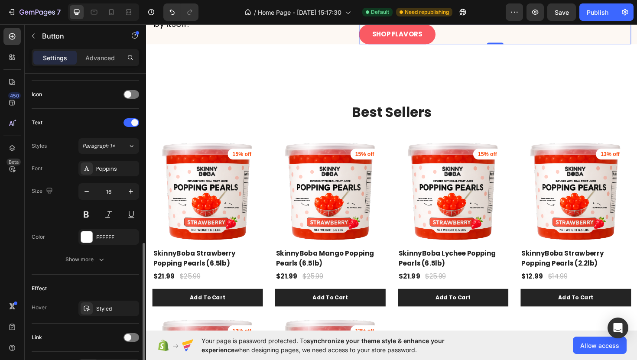
scroll to position [310, 0]
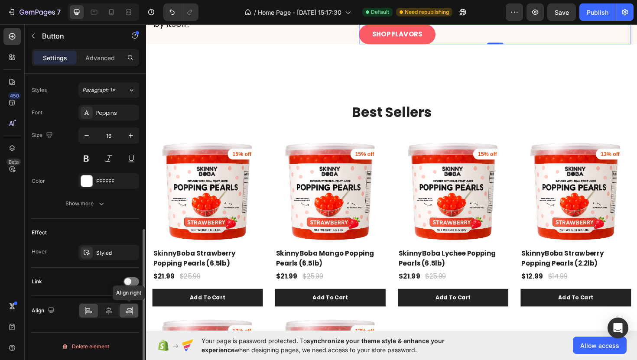
click at [135, 308] on div at bounding box center [129, 311] width 19 height 14
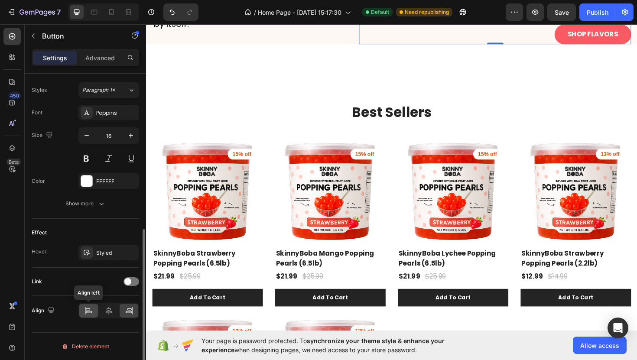
click at [94, 311] on div at bounding box center [88, 311] width 19 height 14
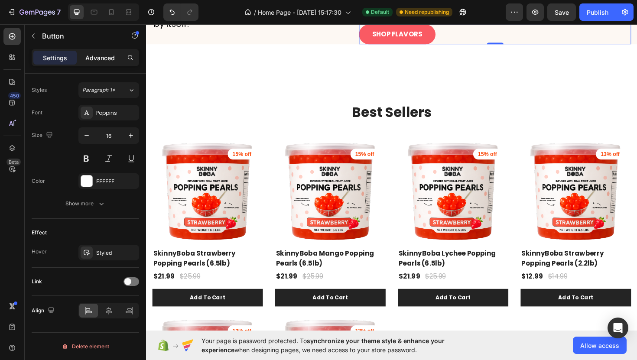
click at [97, 61] on p "Advanced" at bounding box center [99, 57] width 29 height 9
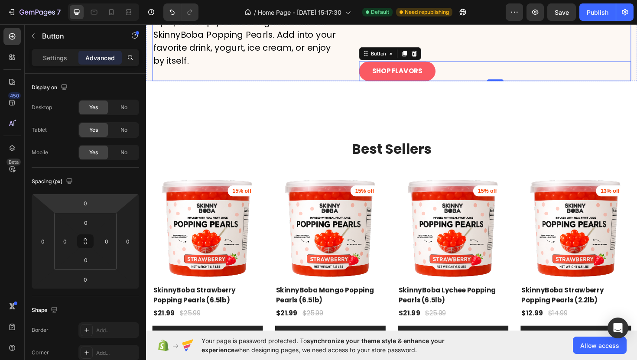
scroll to position [109, 0]
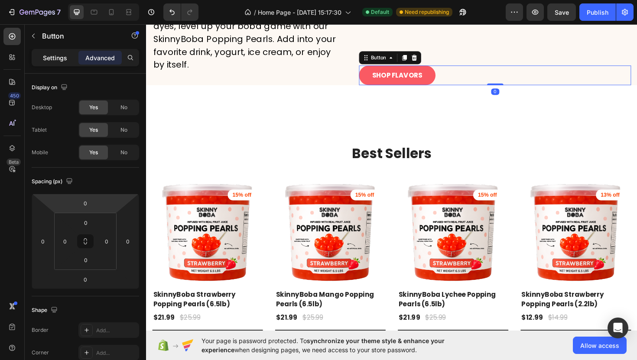
click at [65, 55] on p "Settings" at bounding box center [55, 57] width 24 height 9
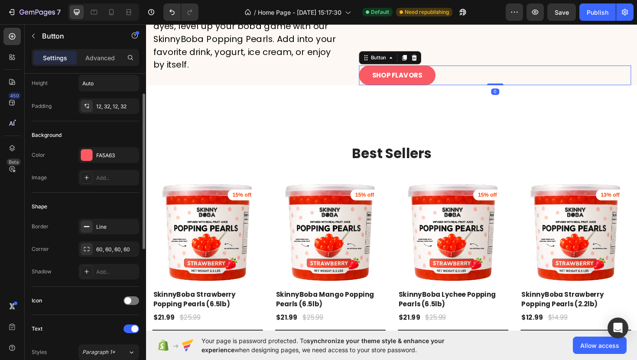
scroll to position [0, 0]
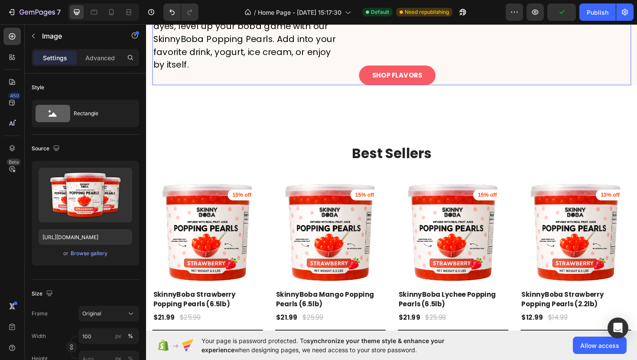
click at [358, 89] on div "Real Fruit, Real Flavor Heading Made with real fruit juice, and no artificial d…" at bounding box center [256, 16] width 206 height 146
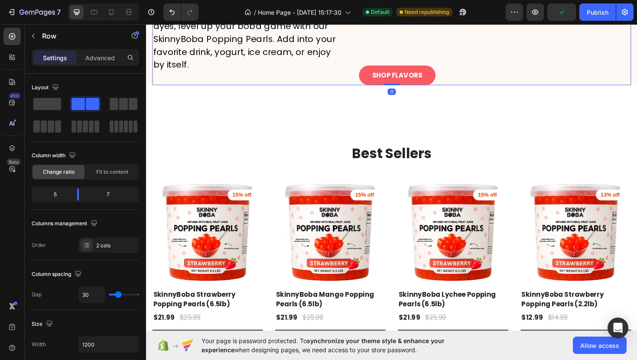
click at [334, 89] on div "Real Fruit, Real Flavor Heading Made with real fruit juice, and no artificial d…" at bounding box center [256, 16] width 206 height 146
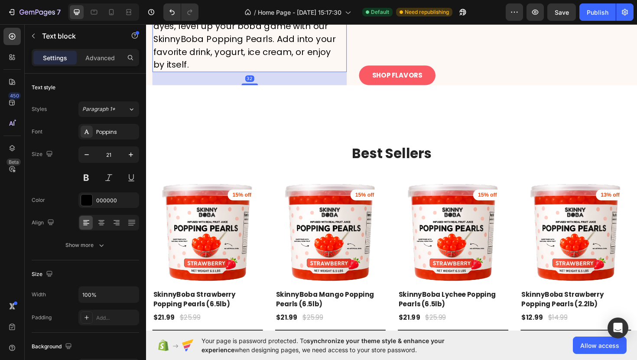
click at [306, 74] on p "Made with real fruit juice, and no artificial dyes, level up your boba game wit…" at bounding box center [250, 40] width 195 height 68
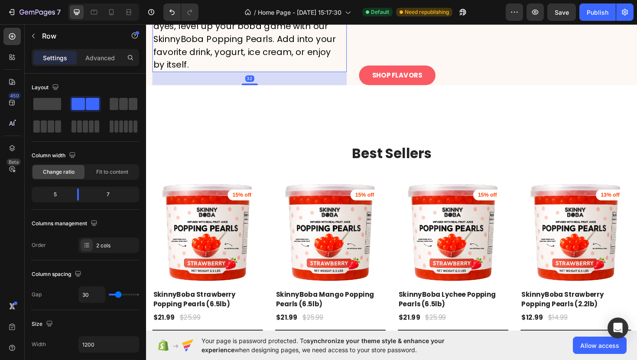
click at [307, 89] on div "Real Fruit, Real Flavor Heading Made with real fruit juice, and no artificial d…" at bounding box center [256, 16] width 206 height 146
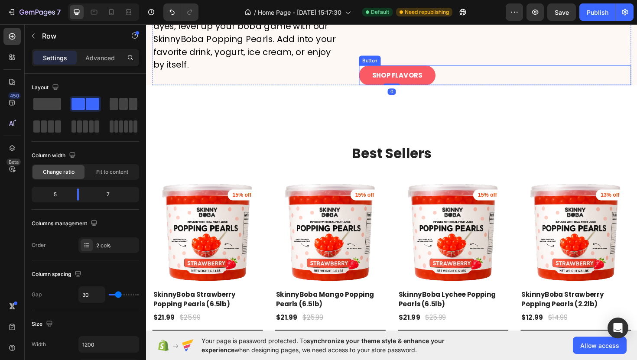
click at [463, 89] on div "SHOP FLAVORS Button" at bounding box center [515, 78] width 288 height 21
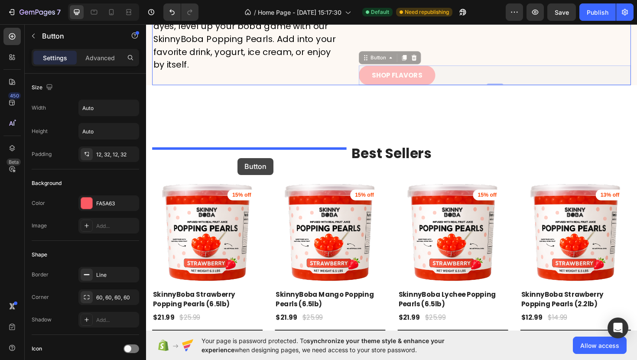
drag, startPoint x: 461, startPoint y: 209, endPoint x: 243, endPoint y: 165, distance: 222.6
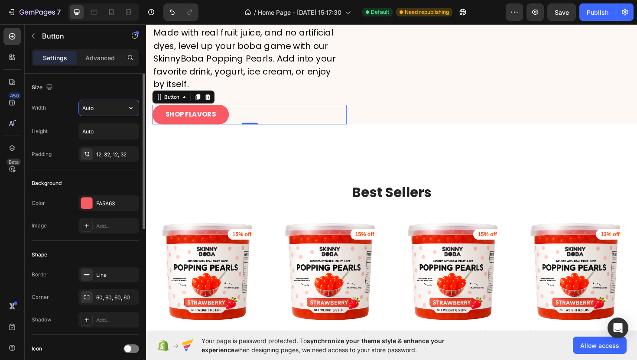
click at [105, 113] on input "Auto" at bounding box center [109, 108] width 60 height 16
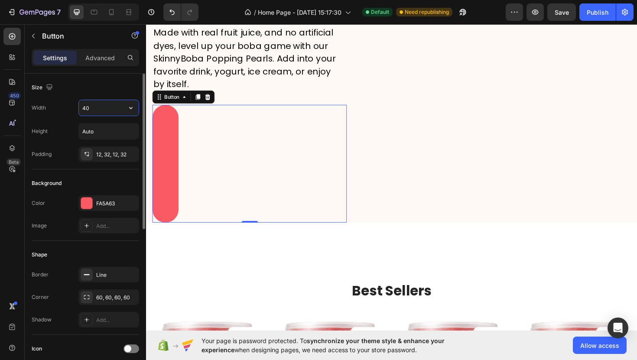
scroll to position [88, 0]
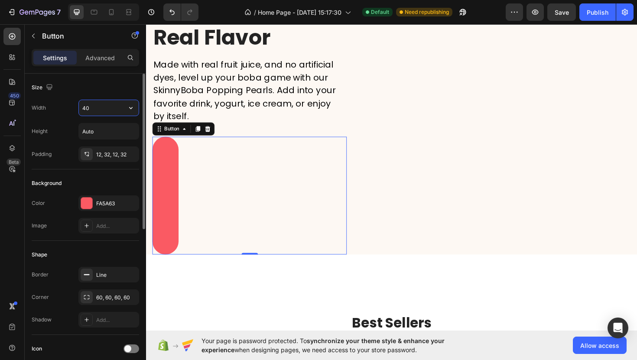
type input "400"
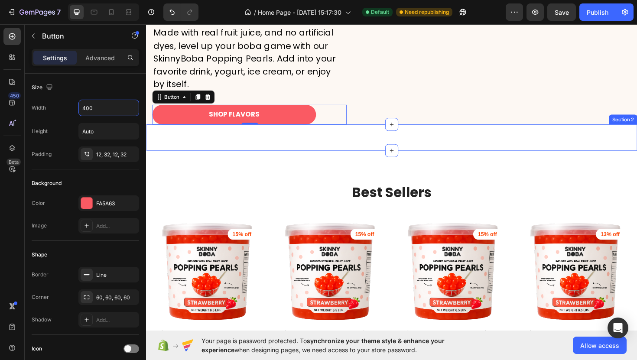
click at [248, 158] on div "Image Section 2" at bounding box center [406, 144] width 520 height 28
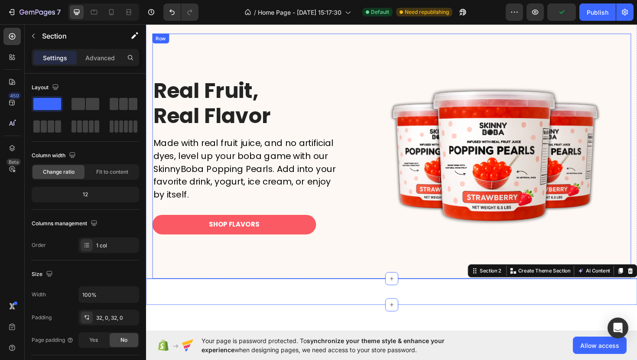
scroll to position [0, 0]
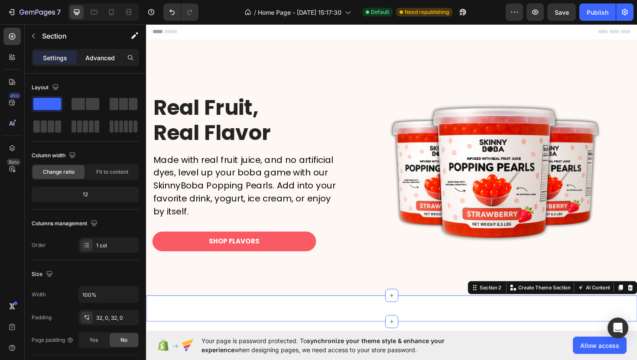
click at [104, 55] on p "Advanced" at bounding box center [99, 57] width 29 height 9
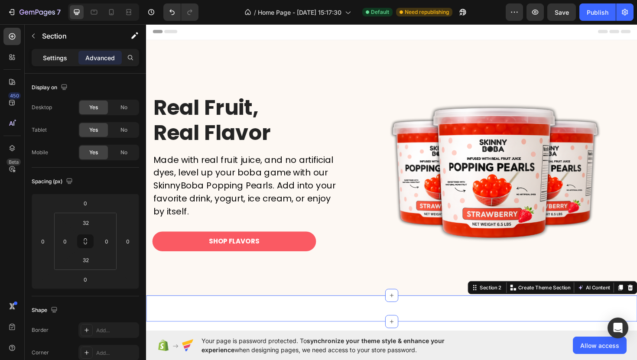
click at [75, 62] on div "Settings" at bounding box center [54, 58] width 43 height 14
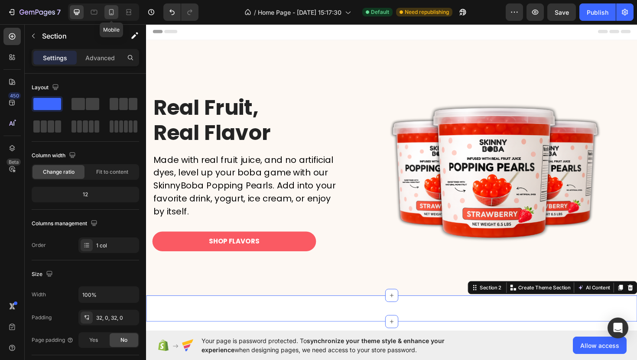
click at [115, 11] on icon at bounding box center [111, 12] width 9 height 9
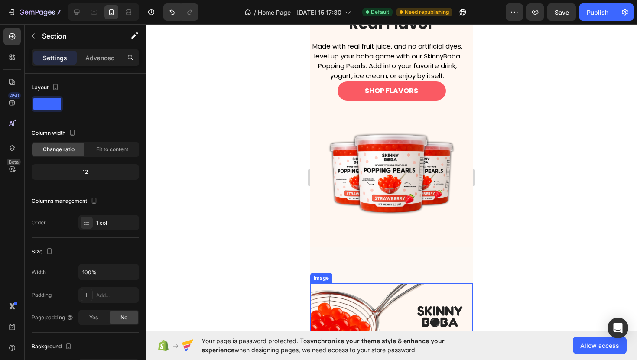
scroll to position [45, 0]
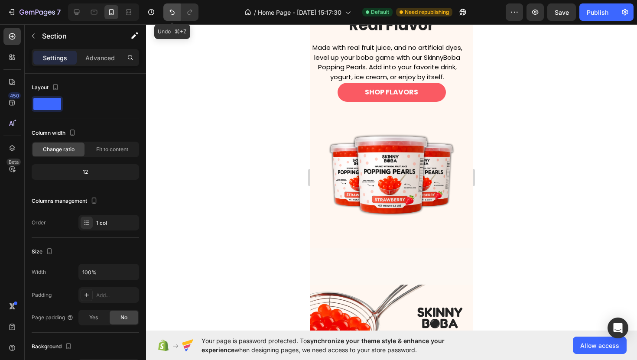
click at [172, 10] on icon "Undo/Redo" at bounding box center [172, 12] width 9 height 9
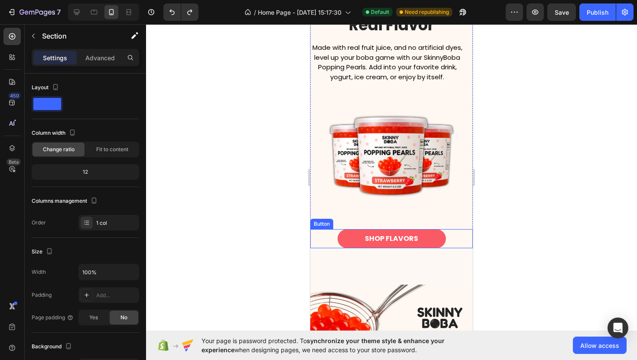
click at [321, 237] on div "SHOP FLAVORS Button" at bounding box center [391, 238] width 162 height 19
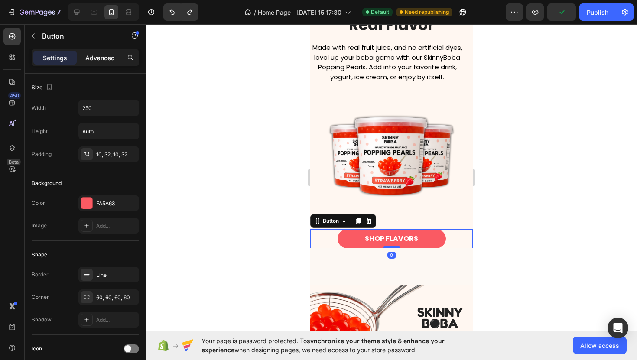
click at [103, 62] on div "Advanced" at bounding box center [99, 58] width 43 height 14
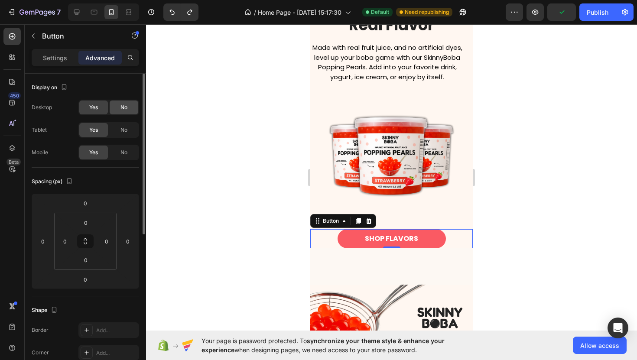
click at [122, 107] on span "No" at bounding box center [123, 108] width 7 height 8
click at [122, 133] on span "No" at bounding box center [123, 130] width 7 height 8
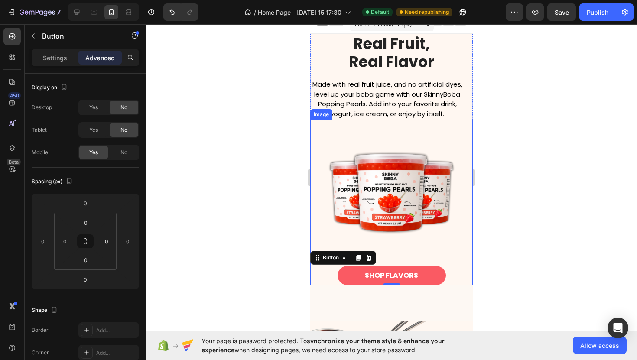
scroll to position [0, 0]
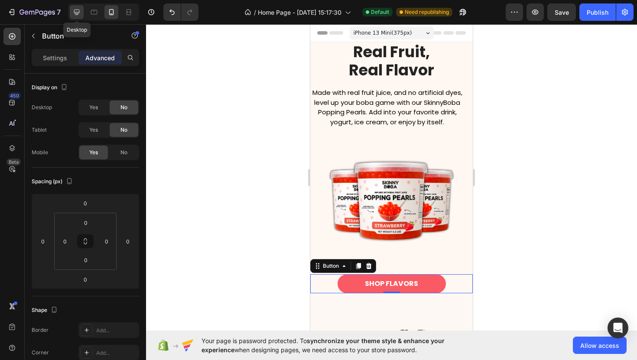
click at [75, 11] on icon at bounding box center [76, 12] width 9 height 9
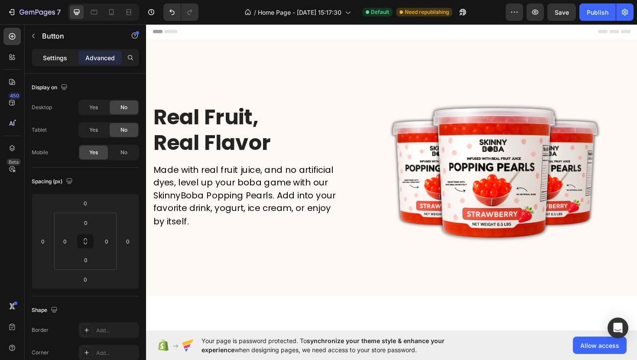
click at [55, 53] on p "Settings" at bounding box center [55, 57] width 24 height 9
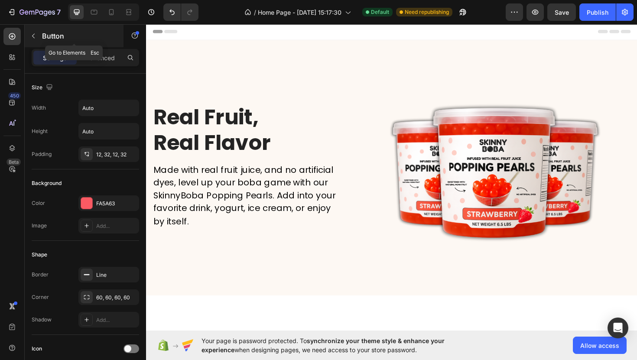
click at [55, 41] on p "Button" at bounding box center [79, 36] width 74 height 10
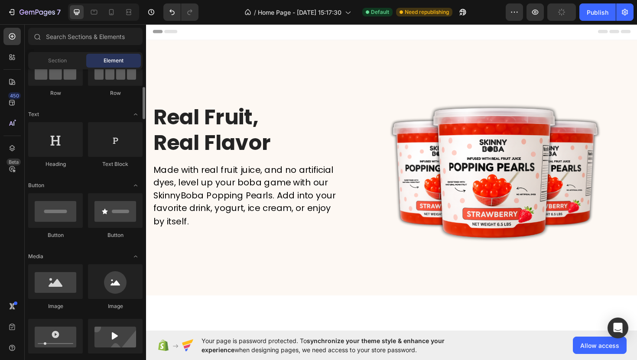
scroll to position [99, 0]
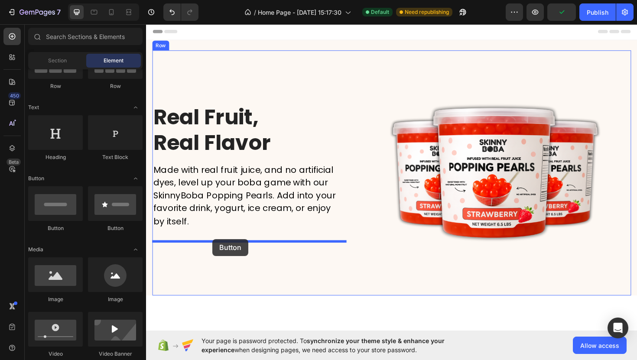
drag, startPoint x: 209, startPoint y: 235, endPoint x: 216, endPoint y: 252, distance: 18.4
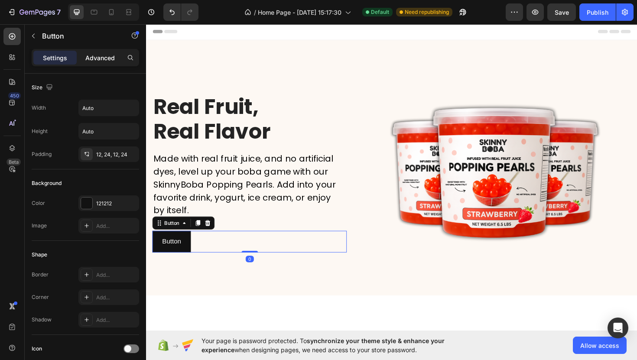
click at [93, 55] on p "Advanced" at bounding box center [99, 57] width 29 height 9
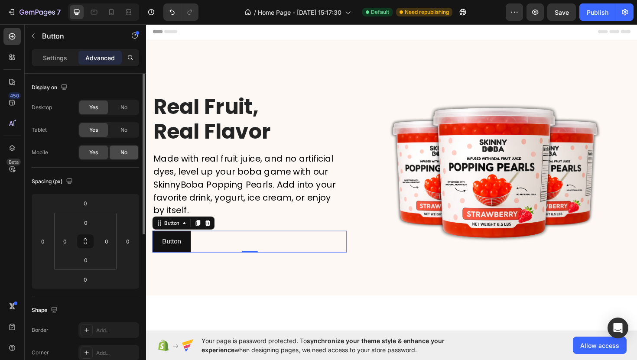
click at [127, 149] on span "No" at bounding box center [123, 153] width 7 height 8
click at [56, 59] on p "Settings" at bounding box center [55, 57] width 24 height 9
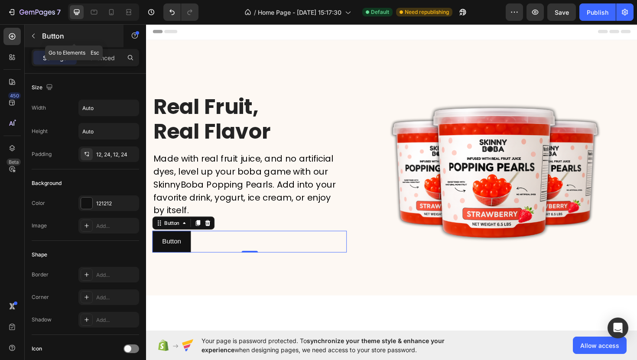
click at [56, 32] on p "Button" at bounding box center [79, 36] width 74 height 10
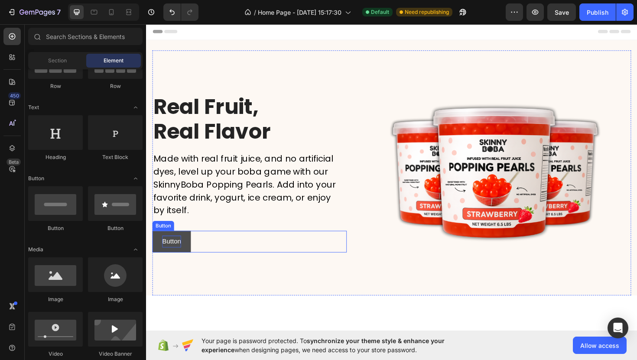
click at [164, 248] on p "Button" at bounding box center [173, 254] width 20 height 13
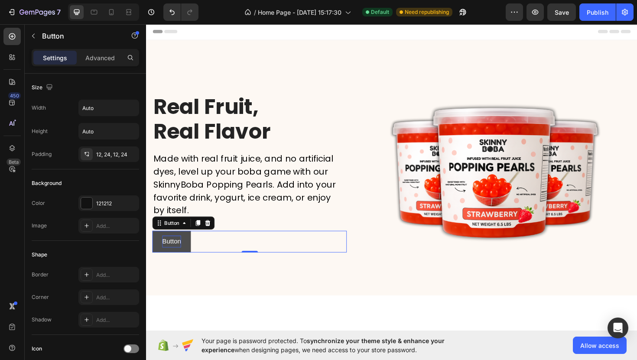
click at [170, 255] on p "Button" at bounding box center [173, 254] width 20 height 13
click at [153, 243] on button "SHOP" at bounding box center [173, 254] width 40 height 23
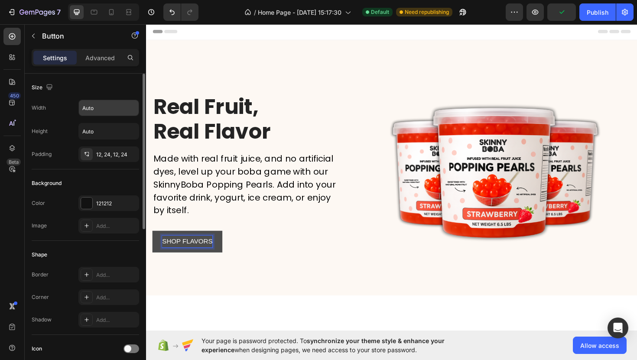
click at [104, 115] on input "Auto" at bounding box center [109, 108] width 60 height 16
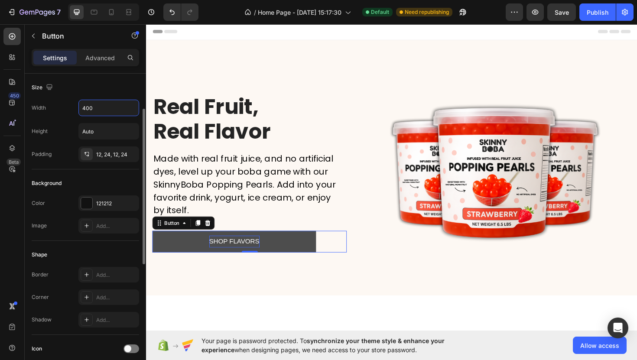
scroll to position [129, 0]
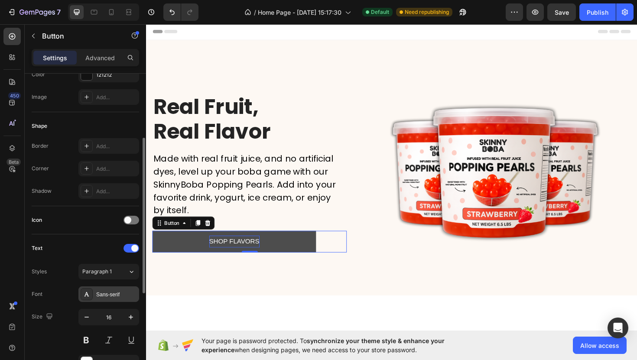
type input "400"
click at [113, 297] on div "Sans-serif" at bounding box center [116, 295] width 41 height 8
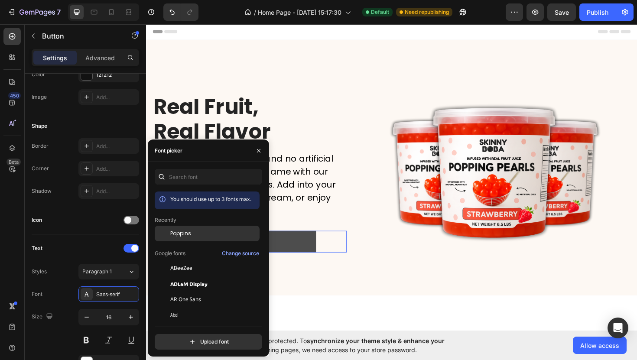
click at [193, 236] on div "Poppins" at bounding box center [214, 234] width 88 height 8
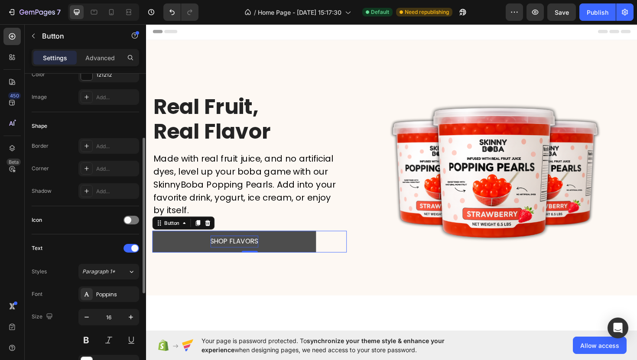
click at [114, 256] on div "Text Styles Paragraph 1* Font Poppins Size 16 Color FFFFFF Show more" at bounding box center [85, 317] width 107 height 152
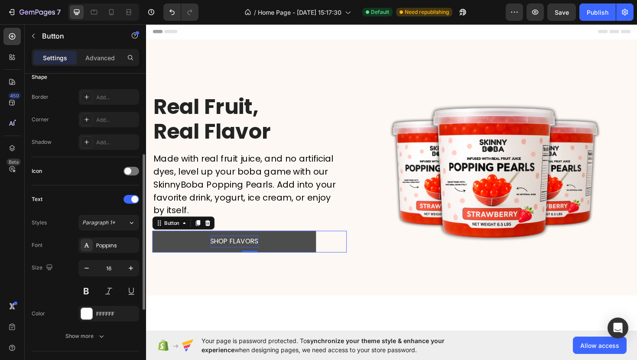
scroll to position [202, 0]
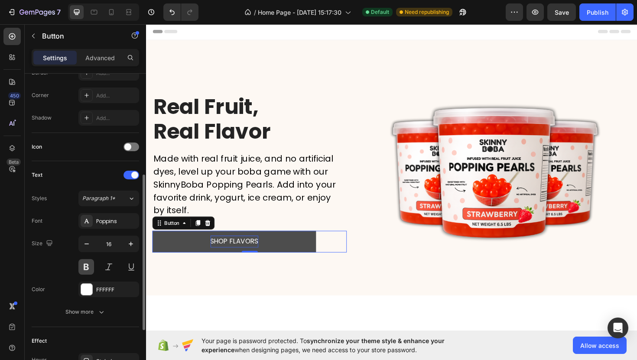
click at [87, 271] on button at bounding box center [86, 267] width 16 height 16
click at [107, 292] on div "FFFFFF" at bounding box center [108, 290] width 25 height 8
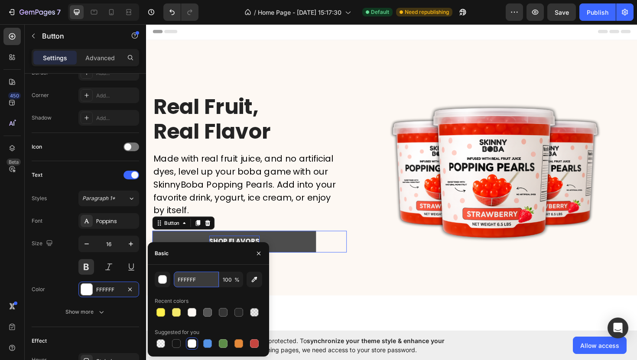
click at [189, 274] on input "FFFFFF" at bounding box center [196, 280] width 45 height 16
paste input "FA5A63"
click at [211, 277] on input "FA5A63FFFFFF" at bounding box center [196, 280] width 45 height 16
paste input "text"
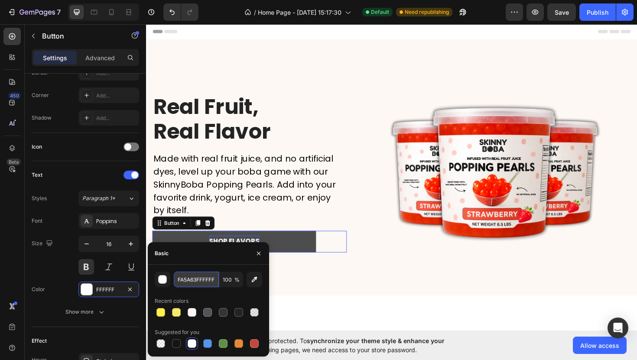
type input "FA5A63"
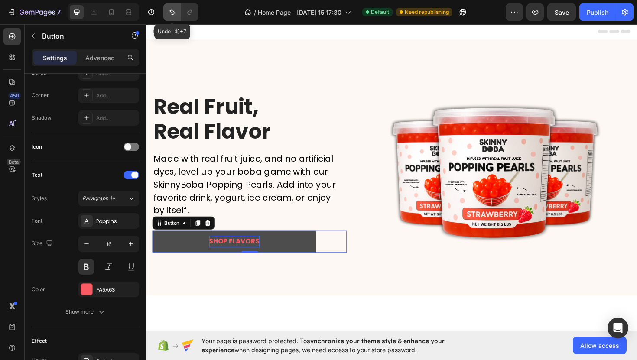
click at [173, 7] on button "Undo/Redo" at bounding box center [171, 11] width 17 height 17
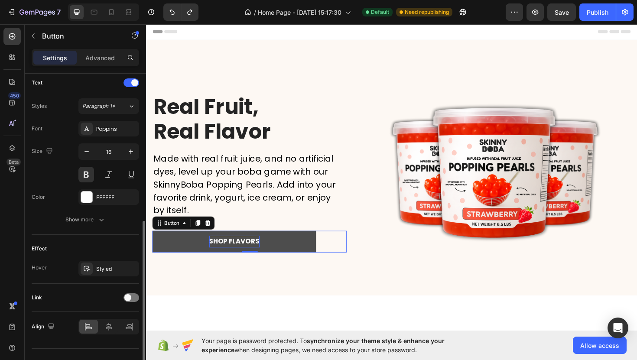
scroll to position [310, 0]
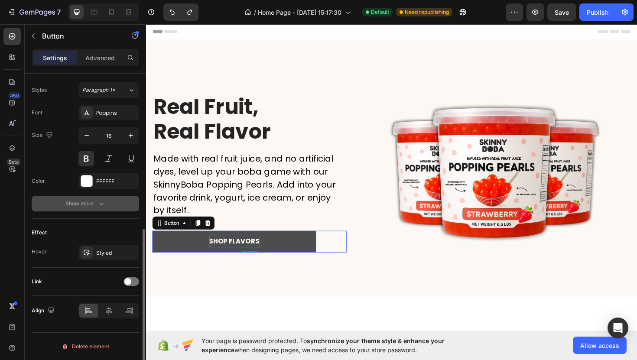
click at [102, 210] on button "Show more" at bounding box center [85, 204] width 107 height 16
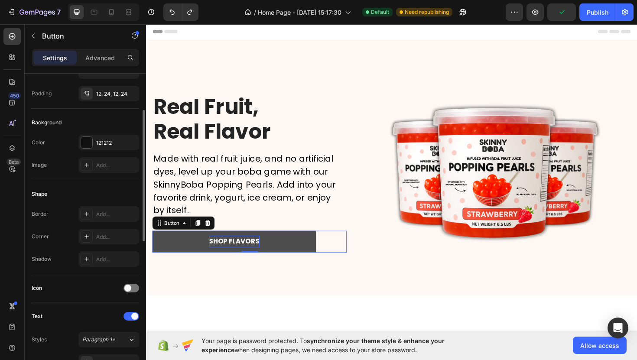
scroll to position [60, 0]
click at [112, 148] on div "121212" at bounding box center [108, 143] width 61 height 16
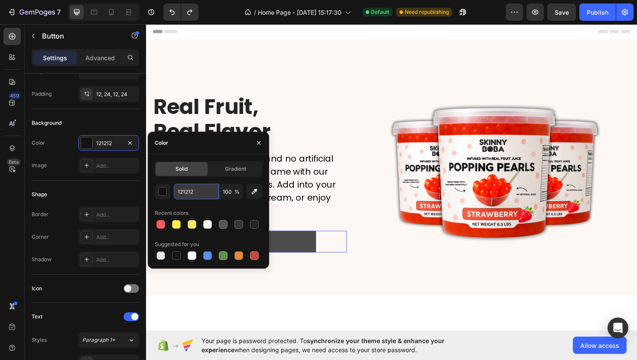
click at [196, 191] on input "121212" at bounding box center [196, 192] width 45 height 16
paste input "FA5A63"
type input "FA5A63"
click at [257, 142] on icon "button" at bounding box center [258, 143] width 7 height 7
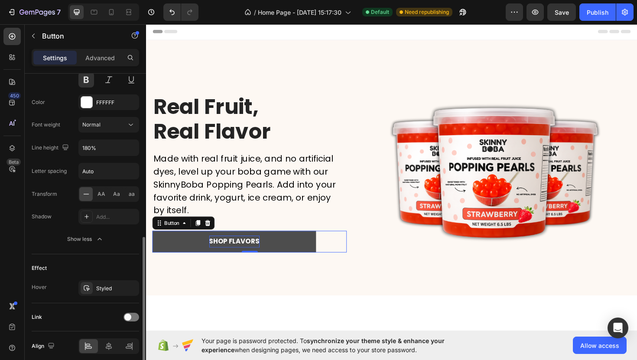
scroll to position [388, 0]
click at [107, 292] on div "Styled" at bounding box center [108, 290] width 25 height 8
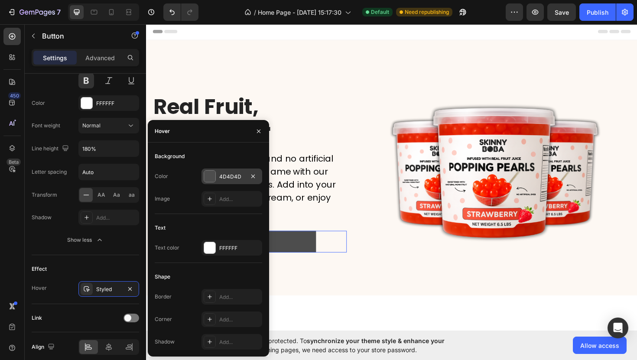
click at [234, 173] on div "4D4D4D" at bounding box center [231, 177] width 25 height 8
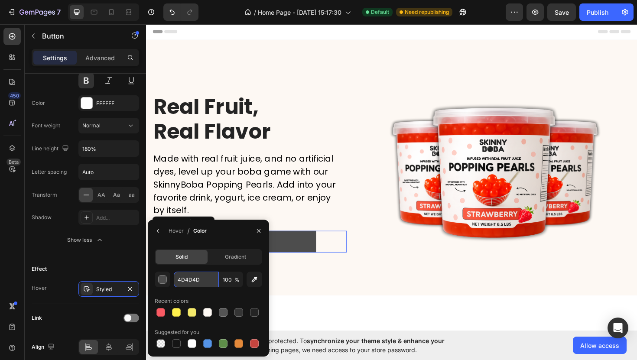
click at [0, 0] on input "4D4D4D" at bounding box center [0, 0] width 0 height 0
paste input "E8333C"
type input "E8333C"
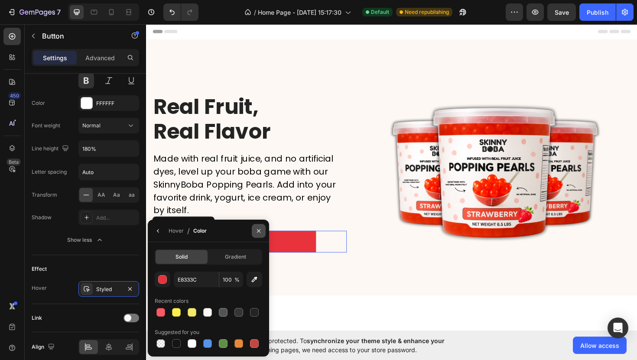
click at [258, 227] on icon "button" at bounding box center [258, 230] width 7 height 7
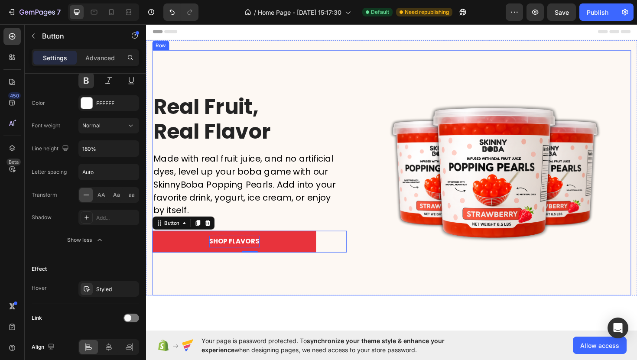
click at [327, 279] on div "Real Fruit, Real Flavor Heading Made with real fruit juice, and no artificial d…" at bounding box center [256, 182] width 206 height 260
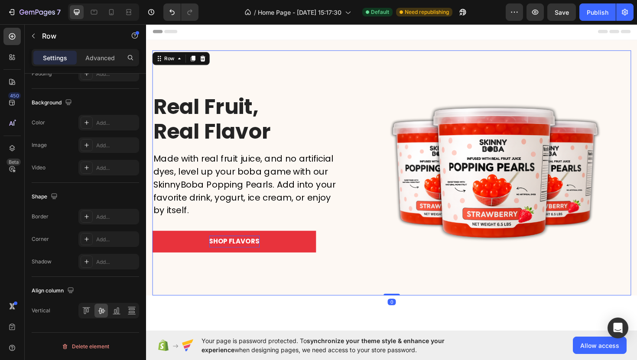
scroll to position [0, 0]
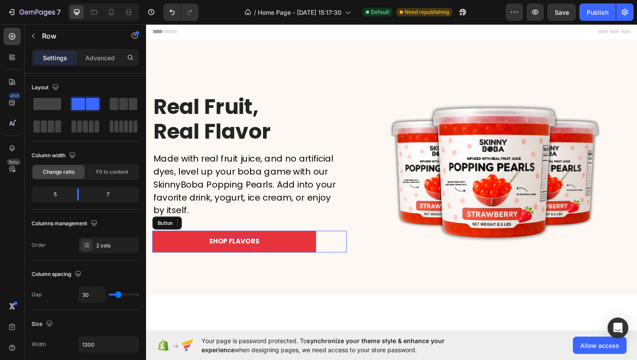
click at [308, 260] on button "SHOP FLAVORS" at bounding box center [239, 254] width 173 height 23
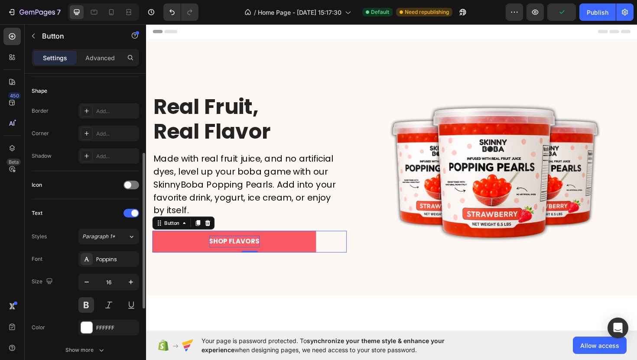
scroll to position [166, 0]
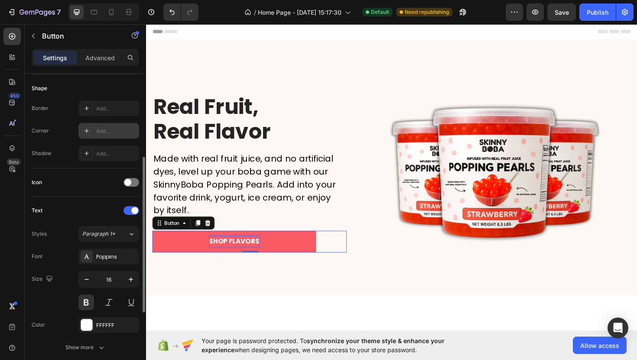
click at [99, 126] on div "Add..." at bounding box center [108, 131] width 61 height 16
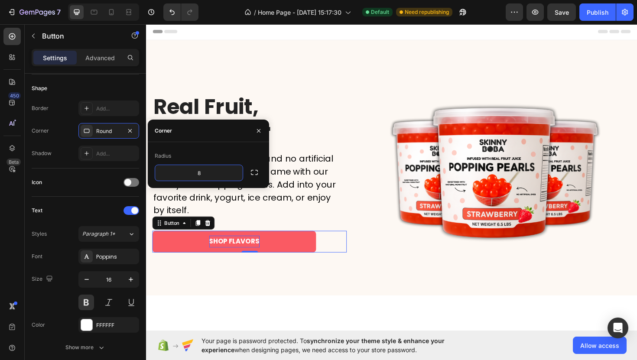
type input "3"
type input "1"
click at [254, 129] on button "button" at bounding box center [259, 131] width 14 height 14
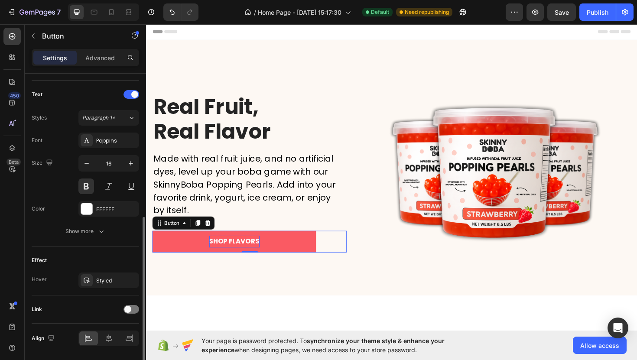
scroll to position [280, 0]
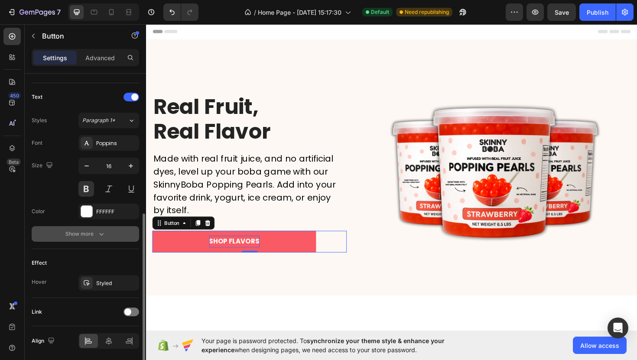
click at [102, 236] on icon "button" at bounding box center [101, 234] width 9 height 9
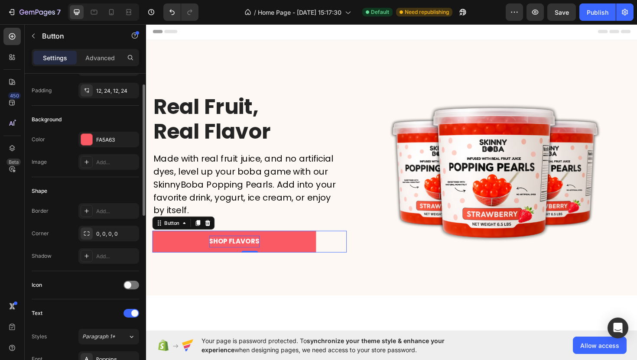
scroll to position [65, 0]
click at [101, 210] on div "Add..." at bounding box center [116, 211] width 41 height 8
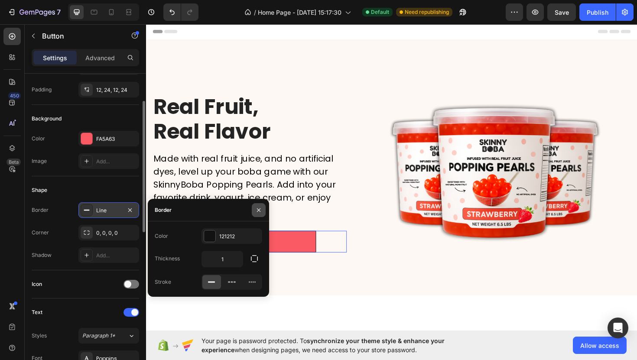
click at [258, 209] on icon "button" at bounding box center [258, 209] width 3 height 3
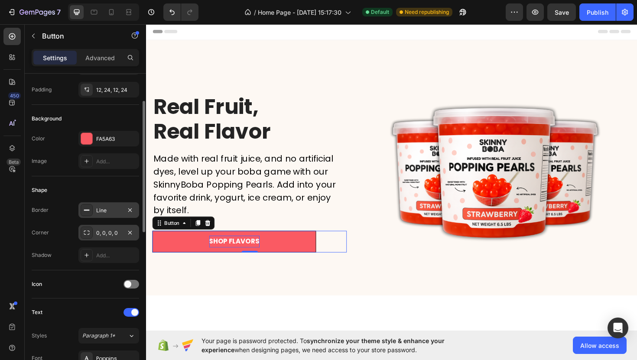
click at [100, 235] on div "0, 0, 0, 0" at bounding box center [108, 233] width 25 height 8
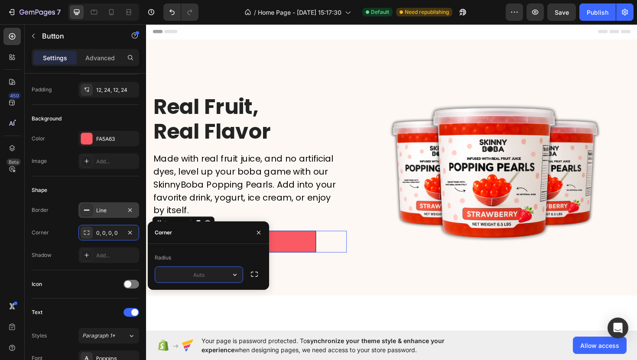
drag, startPoint x: 213, startPoint y: 274, endPoint x: 157, endPoint y: 270, distance: 56.0
click at [157, 270] on input "text" at bounding box center [199, 275] width 88 height 16
type input "5"
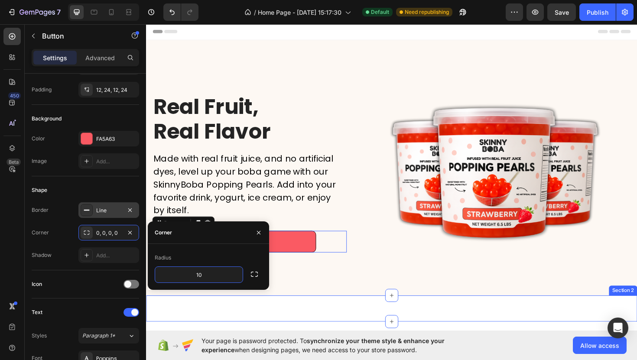
type input "1"
type input "5"
type input "10"
click at [397, 299] on img at bounding box center [515, 182] width 288 height 260
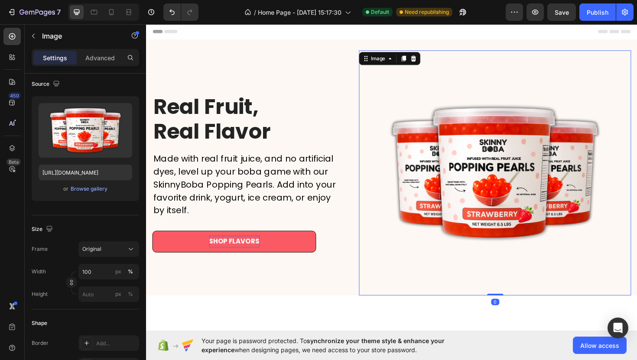
scroll to position [0, 0]
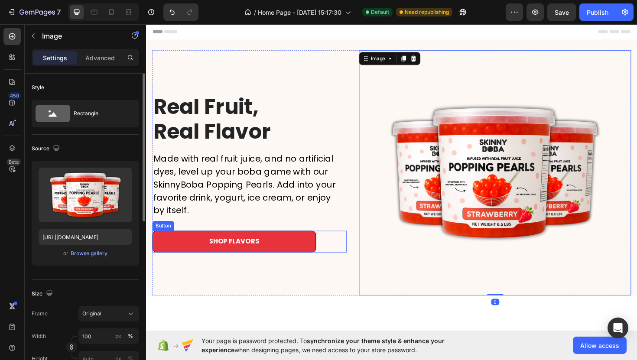
click at [315, 257] on button "SHOP FLAVORS" at bounding box center [239, 254] width 173 height 23
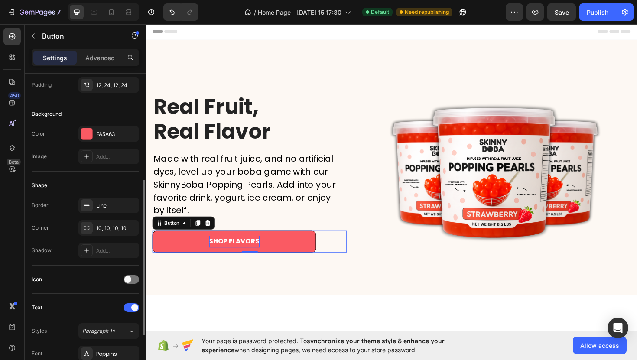
scroll to position [117, 0]
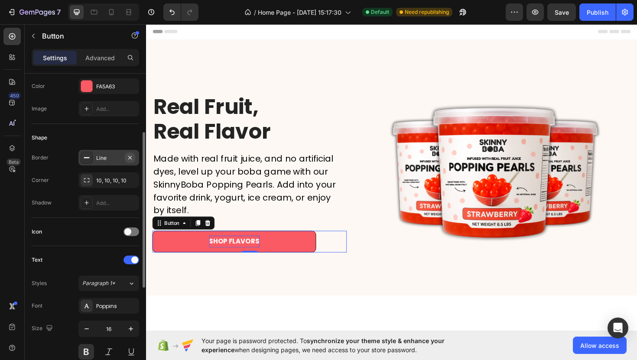
click at [130, 158] on icon "button" at bounding box center [130, 157] width 7 height 7
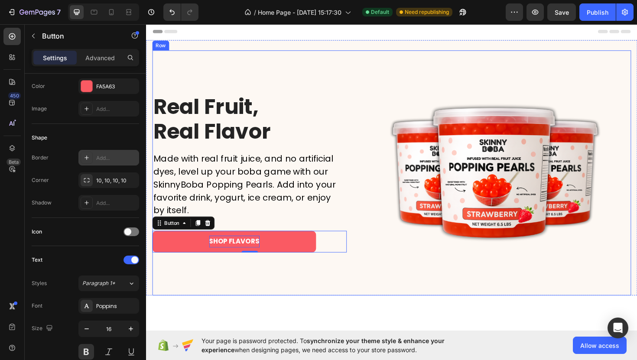
click at [205, 291] on div "Real Fruit, Real Flavor Heading Made with real fruit juice, and no artificial d…" at bounding box center [256, 182] width 206 height 260
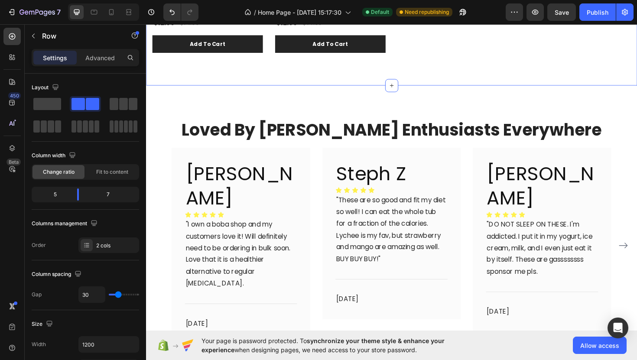
scroll to position [724, 0]
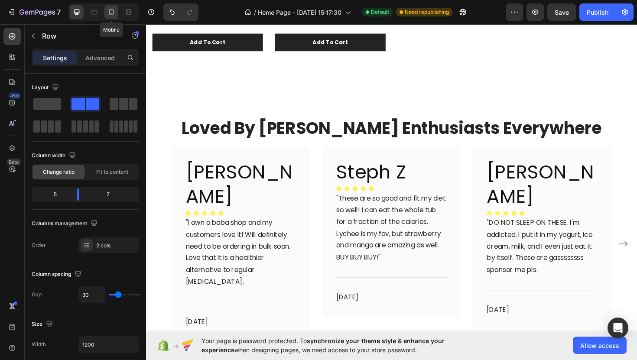
click at [106, 13] on div at bounding box center [111, 12] width 14 height 14
type input "0"
type input "100%"
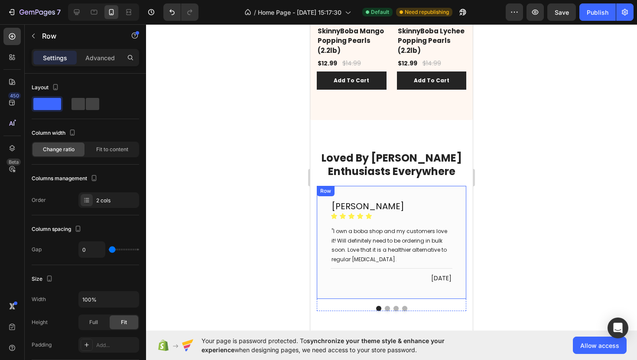
scroll to position [708, 0]
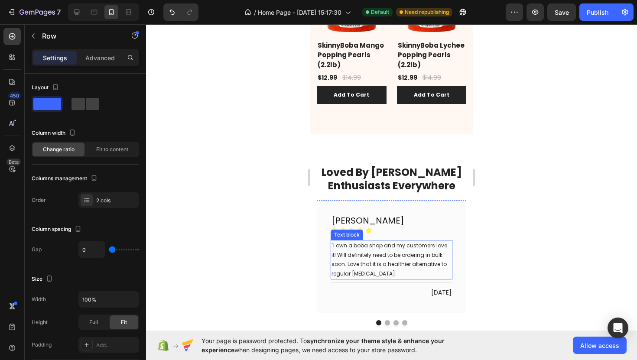
click at [383, 253] on p ""I own a boba shop and my customers love it! Will definitely need to be orderin…" at bounding box center [391, 259] width 120 height 37
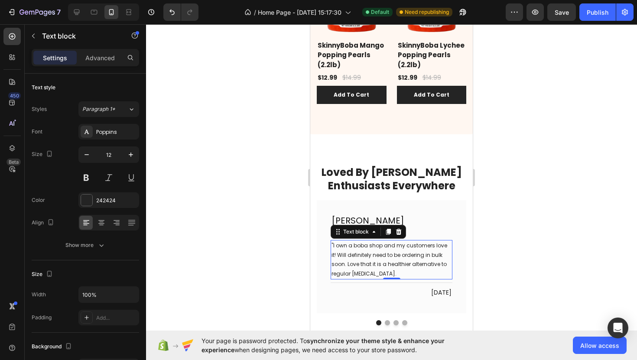
click at [383, 253] on p ""I own a boba shop and my customers love it! Will definitely need to be orderin…" at bounding box center [391, 259] width 120 height 37
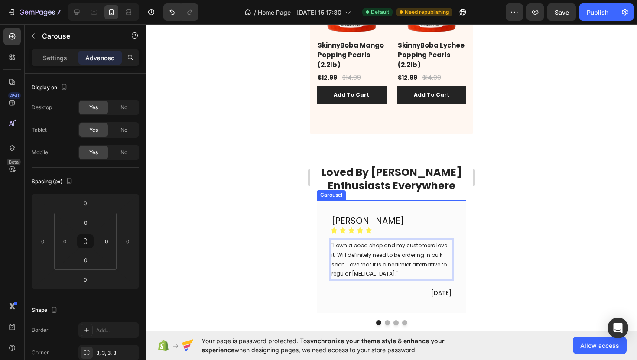
click at [385, 320] on button "Dot" at bounding box center [387, 322] width 5 height 5
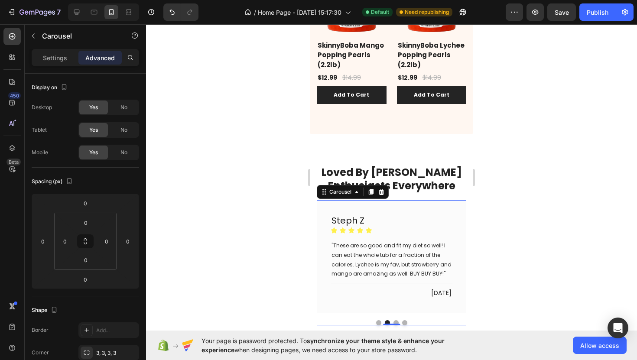
click at [395, 320] on button "Dot" at bounding box center [395, 322] width 5 height 5
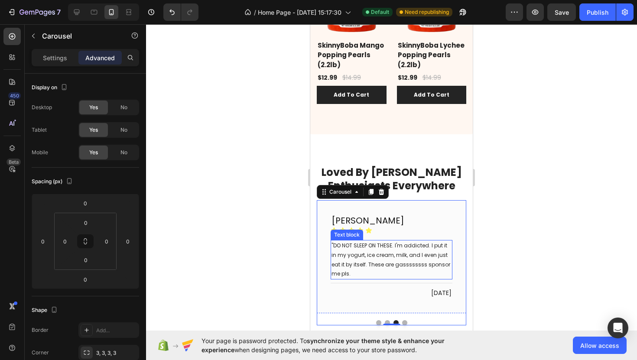
click at [403, 254] on p ""DO NOT SLEEP ON THESE. I'm addicted. I put it in my yogurt, ice cream, milk, a…" at bounding box center [391, 259] width 120 height 37
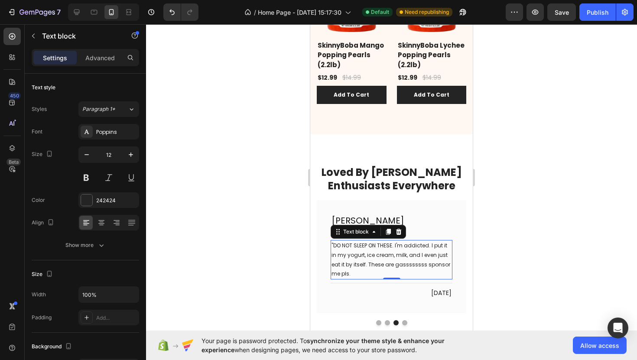
click at [403, 254] on p ""DO NOT SLEEP ON THESE. I'm addicted. I put it in my yogurt, ice cream, milk, a…" at bounding box center [391, 259] width 120 height 37
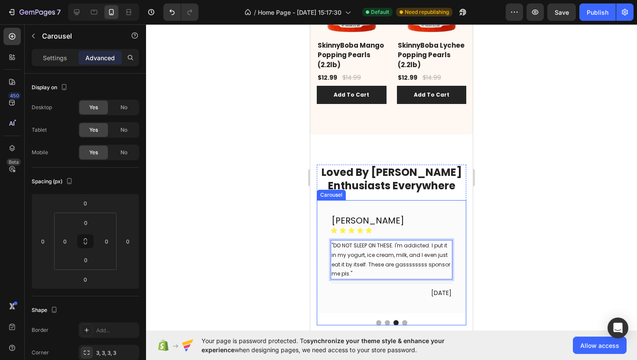
click at [404, 320] on button "Dot" at bounding box center [404, 322] width 5 height 5
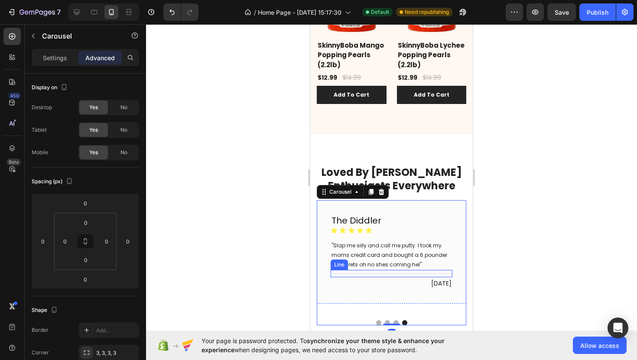
click at [423, 245] on p ""Slap me silly and call me putty. I took my moms credit card and bought a 6 pou…" at bounding box center [391, 255] width 120 height 28
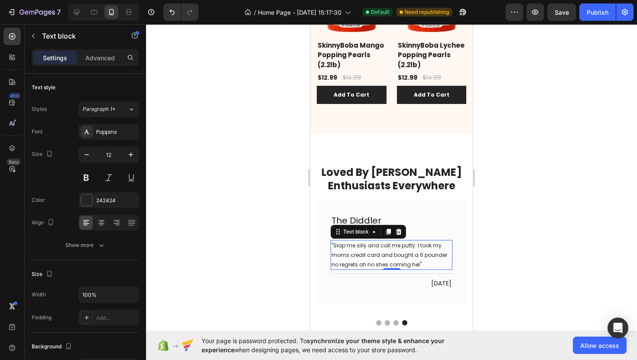
click at [423, 245] on p ""Slap me silly and call me putty. I took my moms credit card and bought a 6 pou…" at bounding box center [391, 255] width 120 height 28
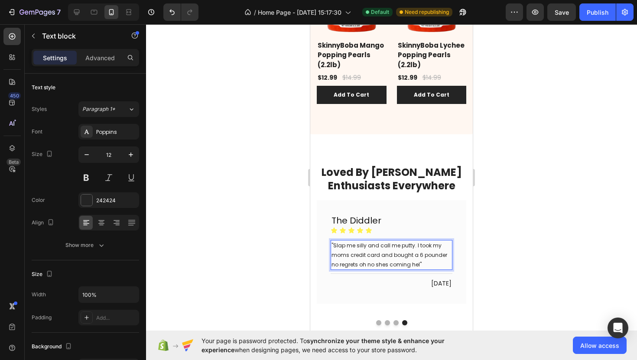
click at [234, 260] on div at bounding box center [391, 192] width 491 height 336
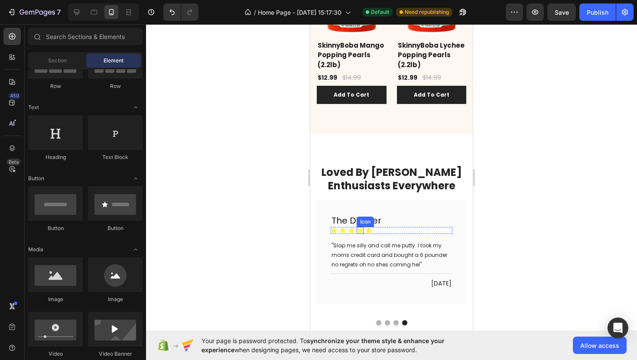
click at [394, 214] on h2 "The Diddler" at bounding box center [392, 220] width 122 height 13
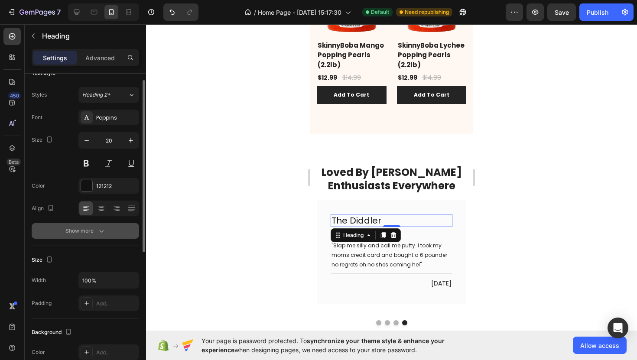
scroll to position [17, 0]
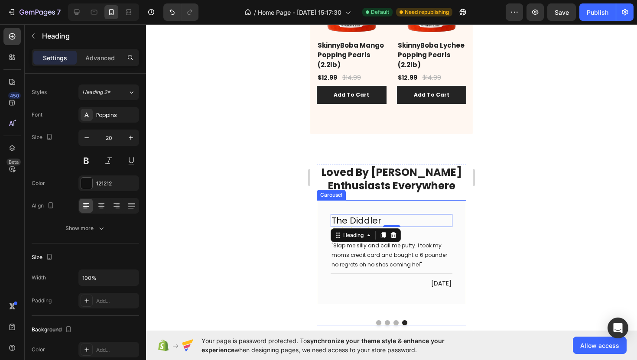
click at [378, 320] on button "Dot" at bounding box center [378, 322] width 5 height 5
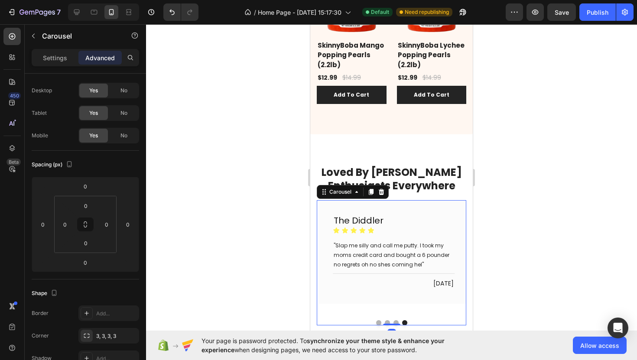
scroll to position [0, 0]
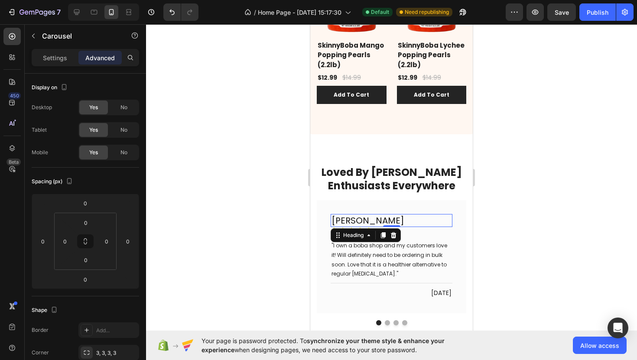
click at [399, 214] on h2 "Marcus Zhang" at bounding box center [392, 220] width 122 height 13
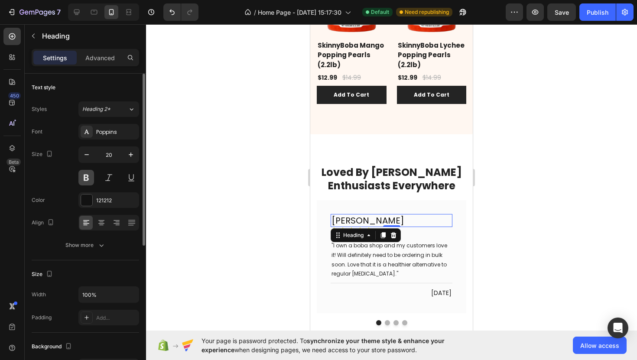
click at [88, 178] on button at bounding box center [86, 178] width 16 height 16
click at [212, 214] on div at bounding box center [391, 192] width 491 height 336
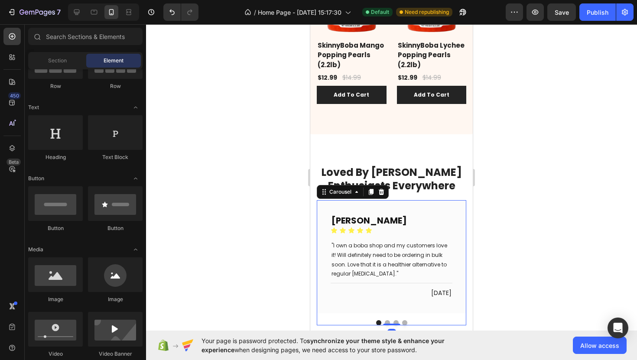
click at [385, 320] on button "Dot" at bounding box center [387, 322] width 5 height 5
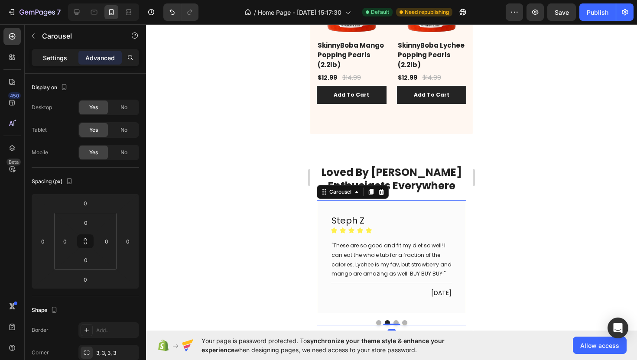
click at [56, 59] on p "Settings" at bounding box center [55, 57] width 24 height 9
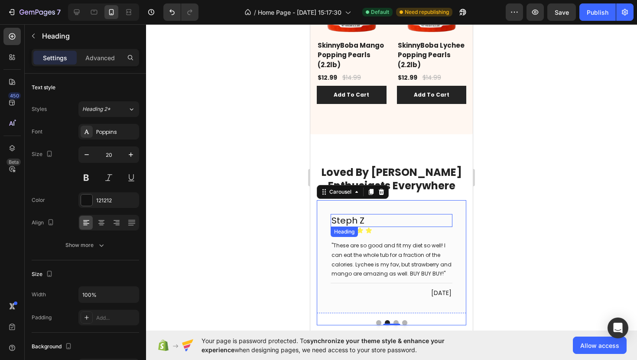
click at [366, 214] on h2 "Steph Z" at bounding box center [392, 220] width 122 height 13
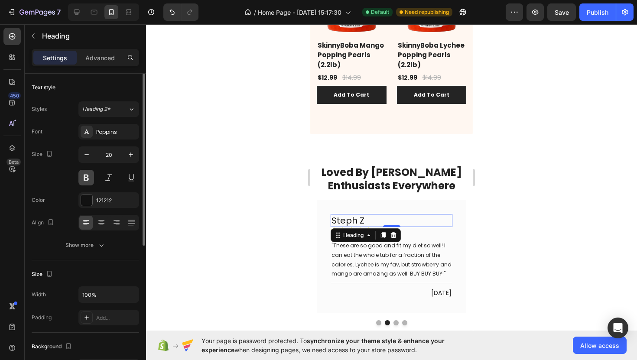
click at [85, 174] on button at bounding box center [86, 178] width 16 height 16
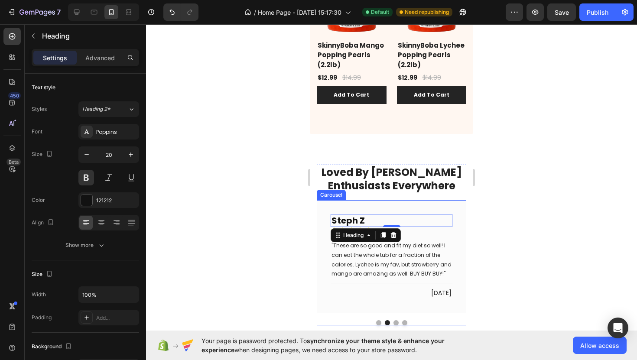
click at [394, 320] on button "Dot" at bounding box center [395, 322] width 5 height 5
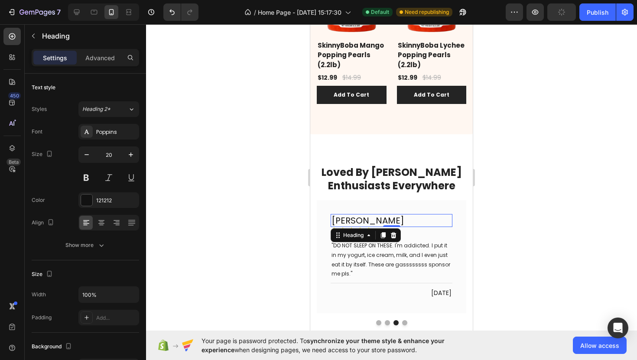
click at [401, 214] on h2 "Pierce Jacquet" at bounding box center [392, 220] width 122 height 13
click at [84, 178] on button at bounding box center [86, 178] width 16 height 16
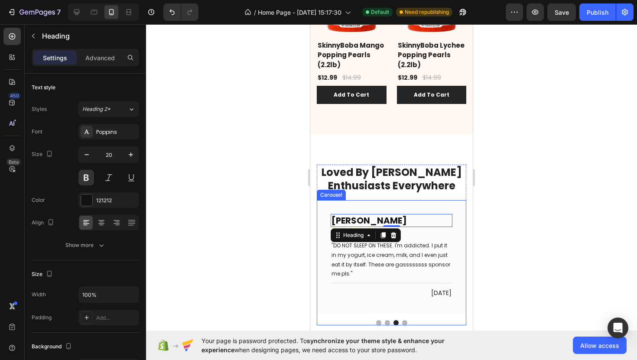
click at [406, 320] on button "Dot" at bounding box center [404, 322] width 5 height 5
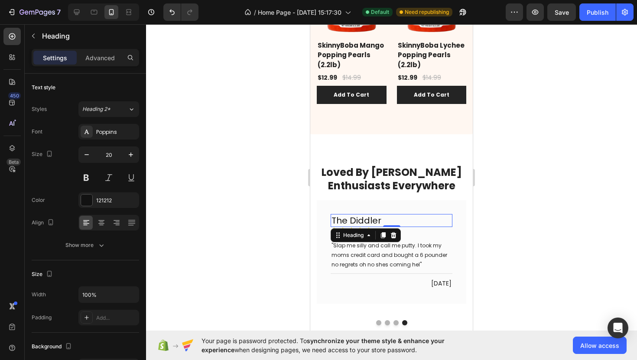
click at [393, 214] on h2 "The Diddler" at bounding box center [392, 220] width 122 height 13
click at [84, 175] on button at bounding box center [86, 178] width 16 height 16
click at [234, 245] on div at bounding box center [391, 192] width 491 height 336
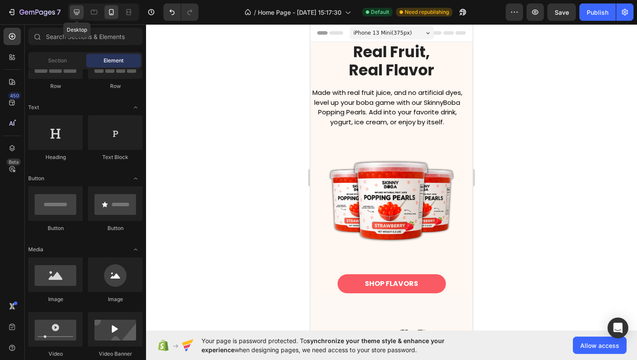
click at [79, 15] on icon at bounding box center [76, 12] width 9 height 9
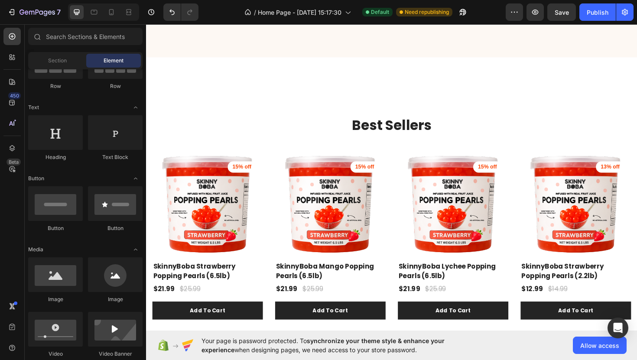
scroll to position [379, 0]
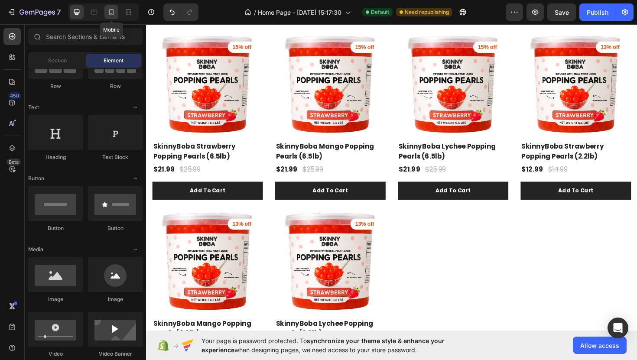
click at [110, 16] on div at bounding box center [111, 12] width 14 height 14
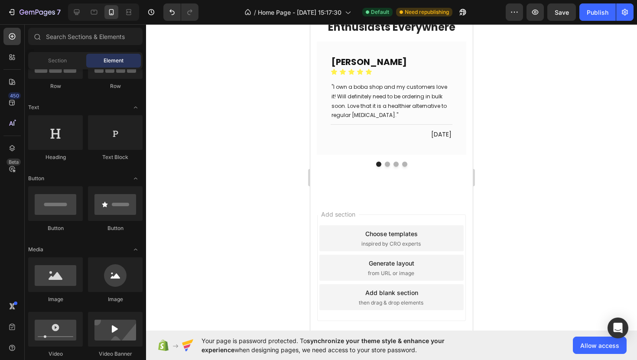
scroll to position [848, 0]
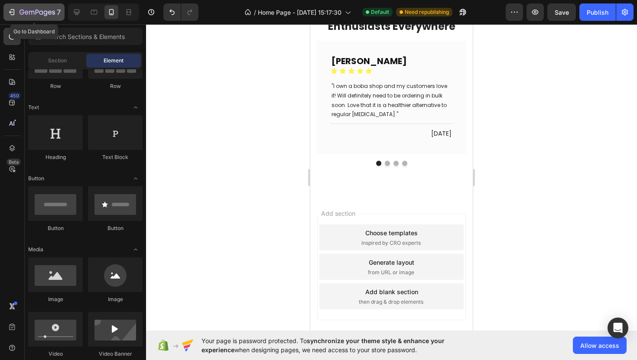
click at [27, 11] on icon "button" at bounding box center [27, 12] width 4 height 4
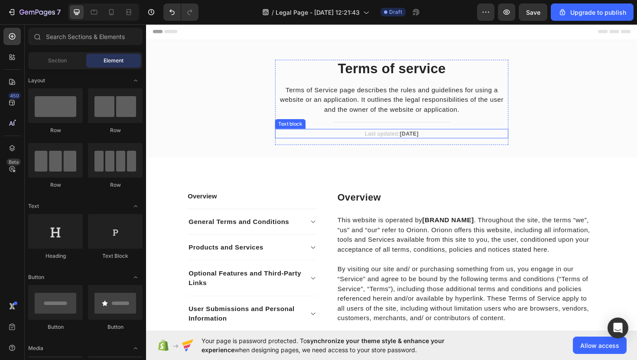
click at [441, 138] on p "Last updated: April 2023" at bounding box center [405, 140] width 245 height 9
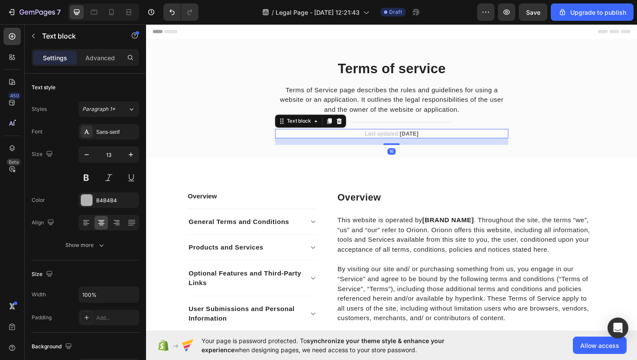
click at [441, 138] on p "Last updated: April 2023" at bounding box center [405, 140] width 245 height 9
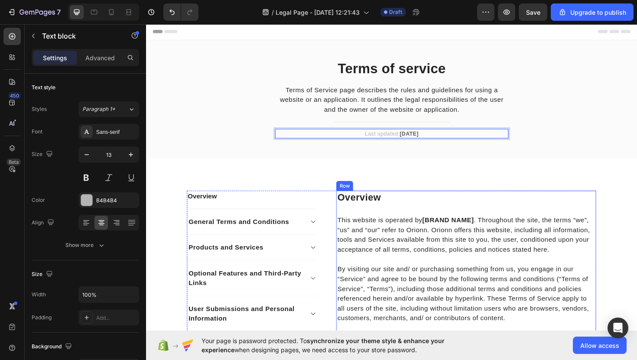
click at [442, 201] on h2 "Overview" at bounding box center [484, 208] width 275 height 15
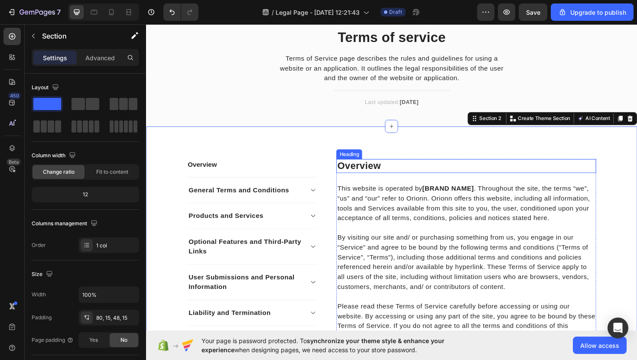
scroll to position [34, 0]
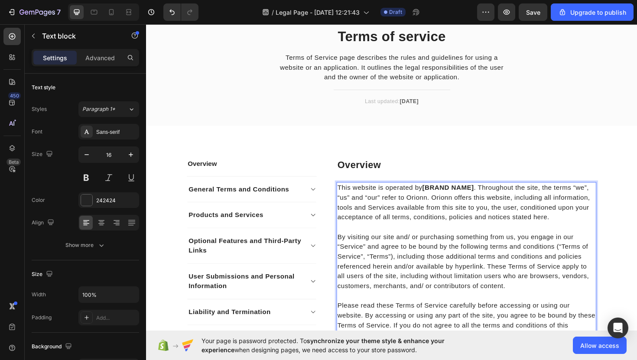
click at [442, 197] on strong "[BRAND NAME]" at bounding box center [465, 197] width 55 height 7
click at [493, 197] on strong "[BRAND NAME]" at bounding box center [465, 197] width 55 height 7
click at [495, 199] on p "This website is operated by [BRAND NAME] . Throughout the site, the terms “we”,…" at bounding box center [484, 213] width 273 height 42
click at [172, 11] on icon "Undo/Redo" at bounding box center [172, 12] width 9 height 9
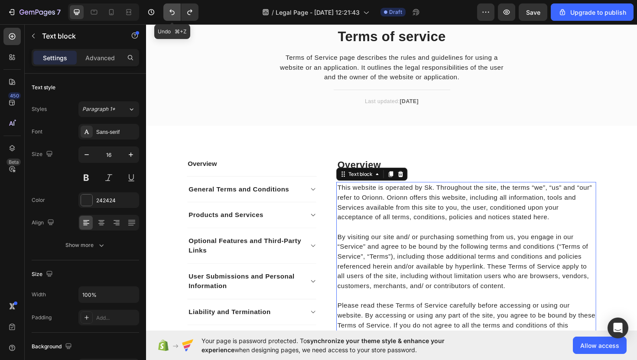
click at [172, 11] on icon "Undo/Redo" at bounding box center [172, 12] width 9 height 9
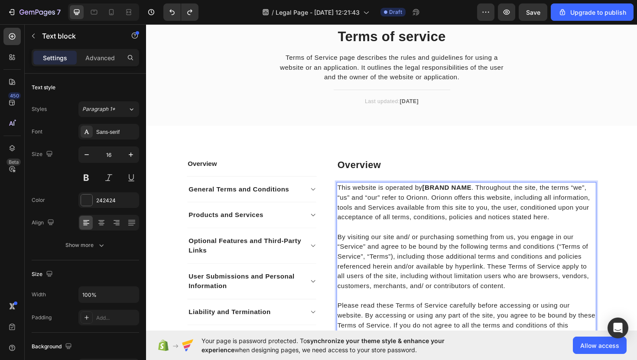
click at [490, 198] on strong "[BRAND NAME" at bounding box center [464, 197] width 52 height 7
click at [443, 199] on strong "[SkinnyBoba" at bounding box center [460, 197] width 45 height 7
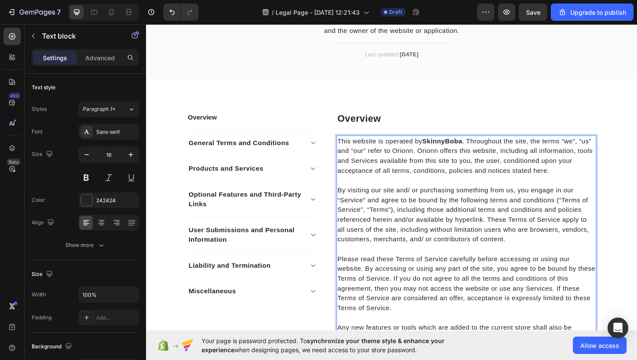
click at [512, 208] on p "By visiting our site and/ or purchasing something from us, you engage in our “S…" at bounding box center [484, 226] width 273 height 62
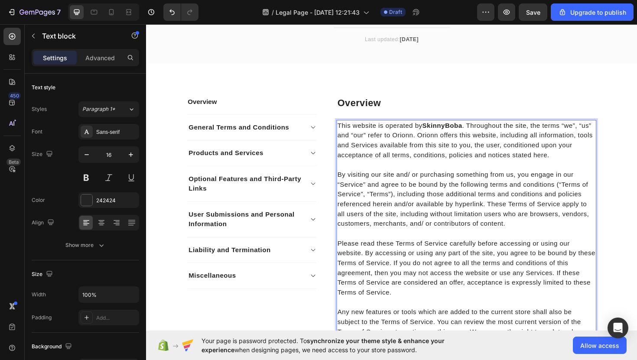
scroll to position [102, 0]
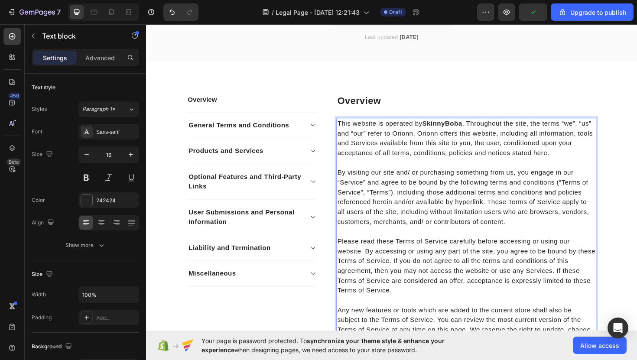
click at [427, 141] on p "This website is operated by SkinnyBoba . Throughout the site, the terms “we”, “…" at bounding box center [484, 145] width 273 height 42
click at [471, 140] on p "This website is operated by SkinnyBoba . Throughout the site, the terms “we”, “…" at bounding box center [484, 145] width 273 height 42
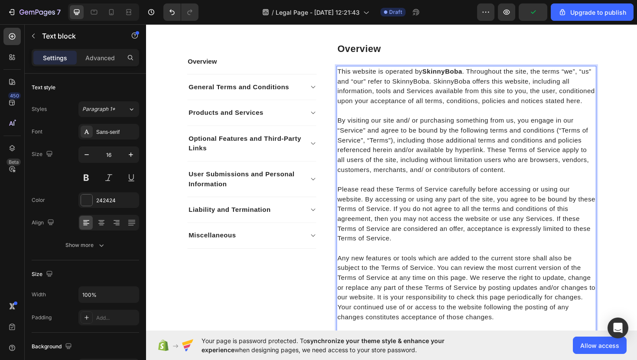
click at [491, 180] on p "By visiting our site and/ or purchasing something from us, you engage in our “S…" at bounding box center [484, 152] width 273 height 62
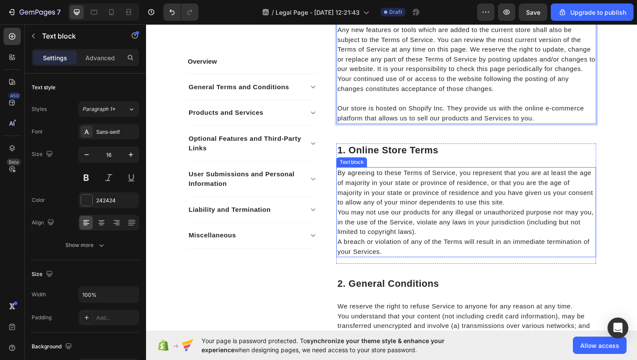
scroll to position [399, 0]
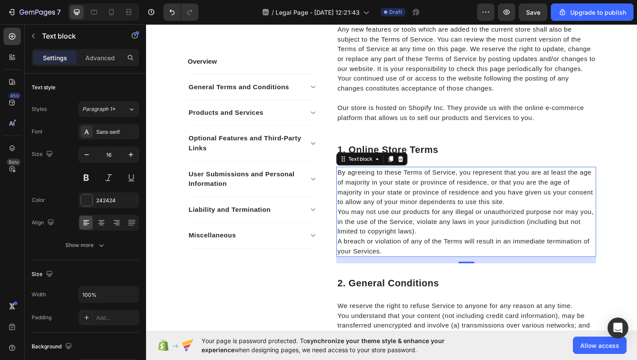
click at [451, 191] on p "By agreeing to these Terms of Service, you represent that you are at least the …" at bounding box center [484, 197] width 273 height 42
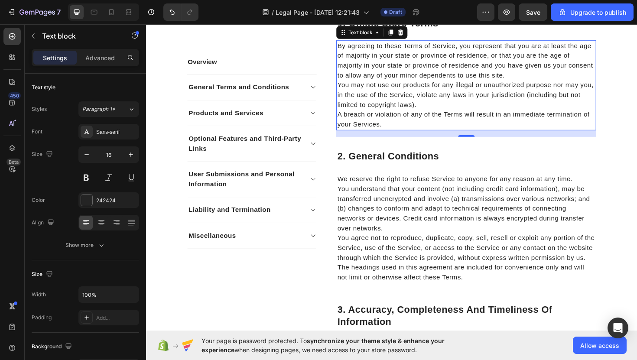
scroll to position [537, 0]
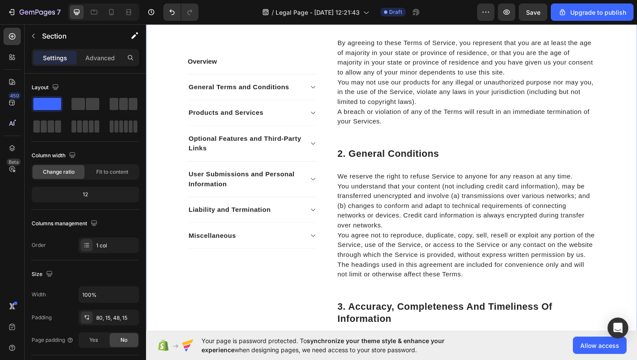
scroll to position [2642, 0]
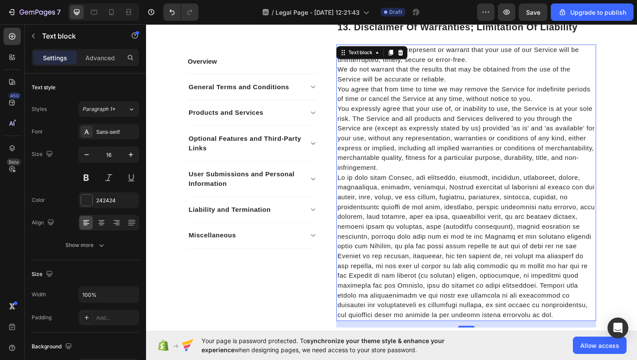
click at [424, 188] on p at bounding box center [484, 260] width 273 height 156
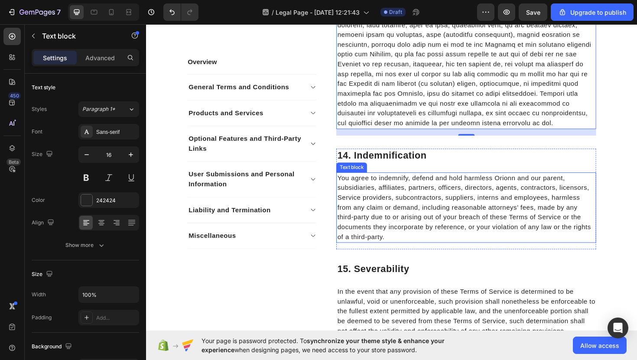
click at [538, 187] on p "You agree to indemnify, defend and hold harmless Orionn and our parent, subsidi…" at bounding box center [484, 218] width 273 height 73
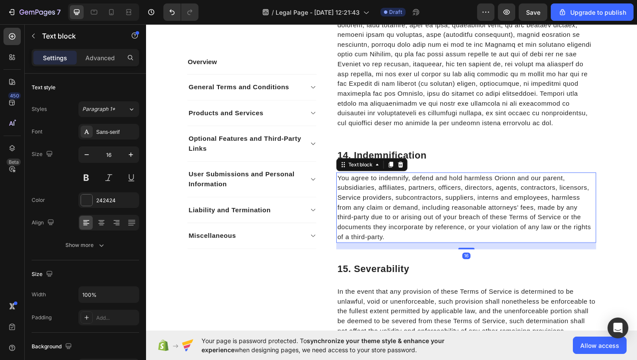
click at [536, 187] on p "You agree to indemnify, defend and hold harmless Orionn and our parent, subsidi…" at bounding box center [484, 218] width 273 height 73
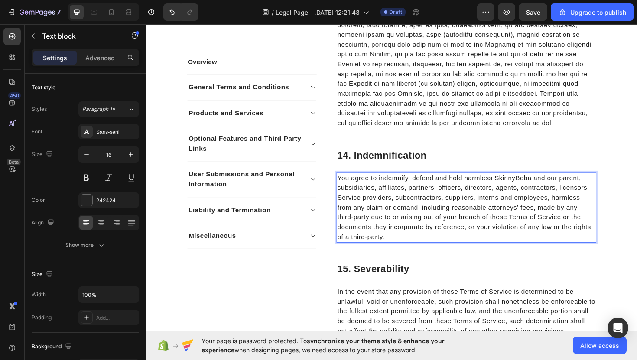
click at [612, 231] on p "You agree to indemnify, defend and hold harmless SkinnyBoba and our parent, sub…" at bounding box center [484, 218] width 273 height 73
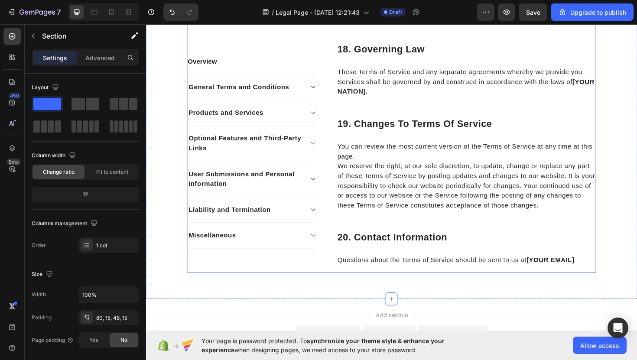
scroll to position [3487, 0]
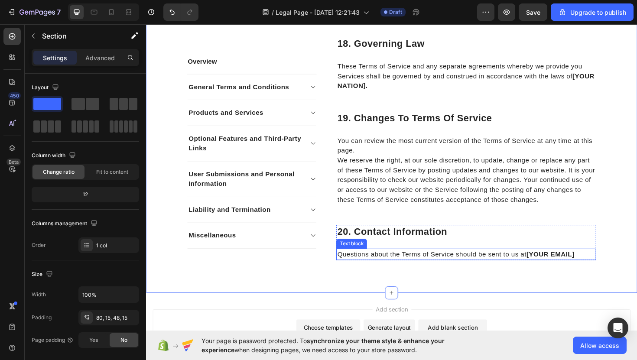
click at [602, 269] on p "Questions about the Terms of Service should be sent to us at [YOUR EMAIL]" at bounding box center [484, 268] width 273 height 10
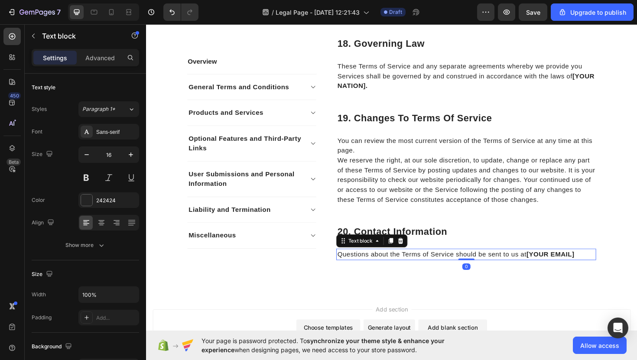
click at [601, 269] on p "Questions about the Terms of Service should be sent to us at [YOUR EMAIL]" at bounding box center [484, 268] width 273 height 10
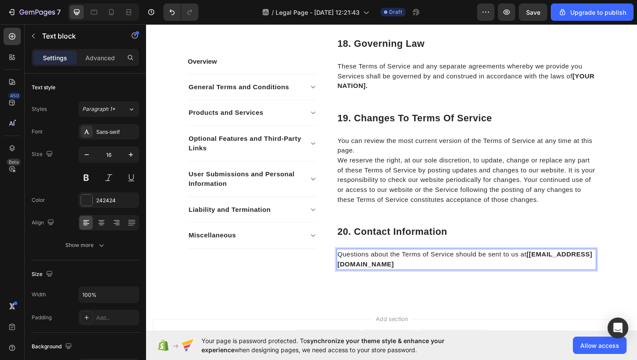
click at [353, 277] on strong "[contact@skinnybobastore.com" at bounding box center [483, 273] width 270 height 18
click at [350, 278] on strong "[contact@skinnybobastore.com" at bounding box center [483, 273] width 270 height 18
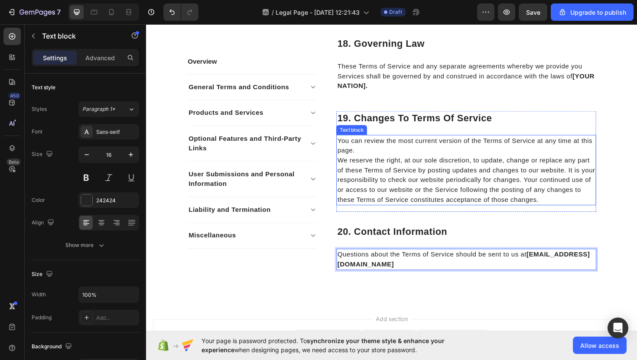
scroll to position [3479, 0]
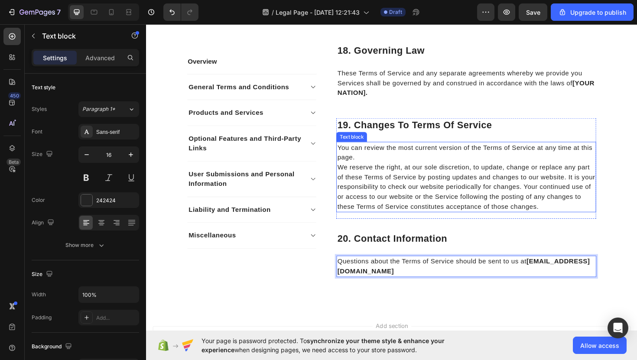
click at [522, 213] on p "We reserve the right, at our sole discretion, to update, change or replace any …" at bounding box center [484, 197] width 273 height 52
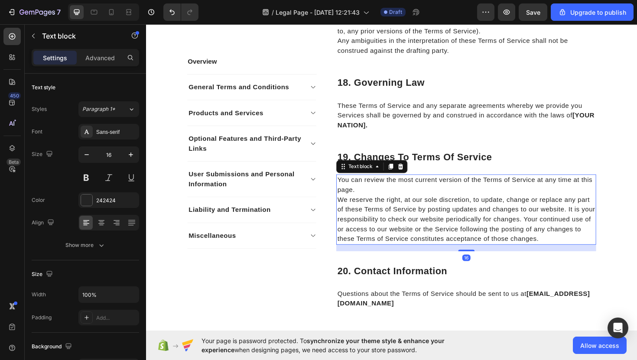
scroll to position [3440, 0]
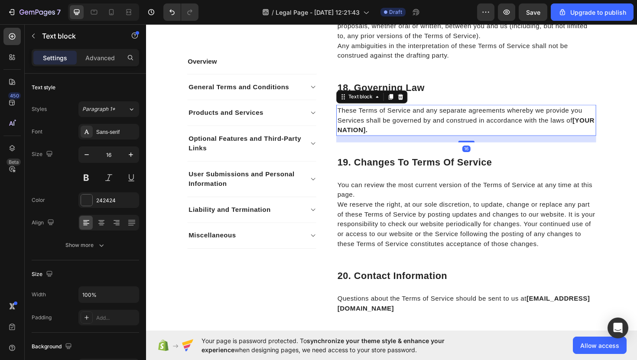
click at [402, 136] on strong "[YOUR NATION]." at bounding box center [484, 131] width 272 height 18
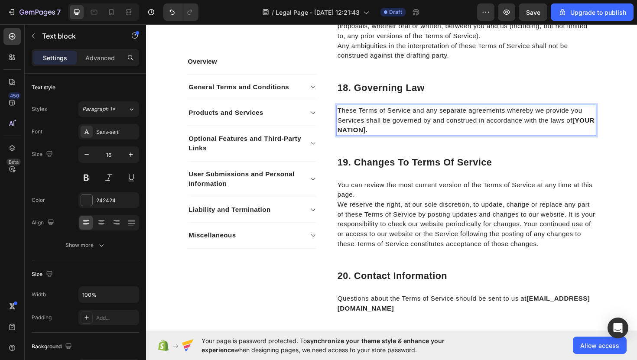
click at [402, 137] on strong "[YOUR NATION]." at bounding box center [484, 131] width 272 height 18
click at [402, 136] on strong "[YOUR NATION]." at bounding box center [484, 131] width 272 height 18
click at [604, 124] on strong "[The United States." at bounding box center [480, 131] width 264 height 18
click at [604, 126] on strong "eThe United States." at bounding box center [481, 131] width 266 height 18
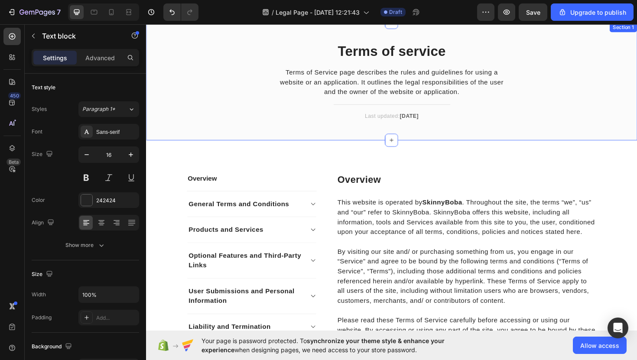
scroll to position [0, 0]
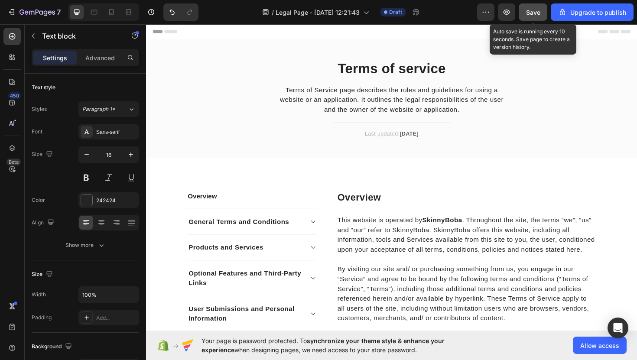
click at [536, 14] on span "Save" at bounding box center [533, 12] width 14 height 7
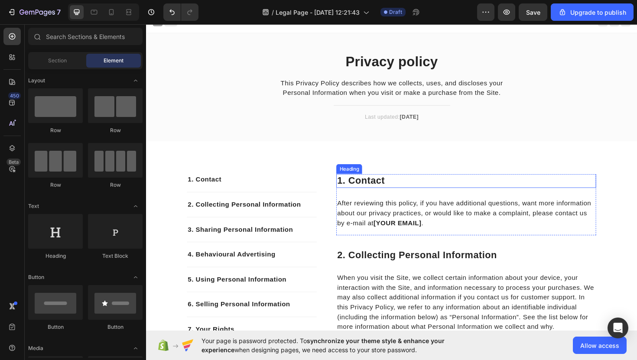
scroll to position [10, 0]
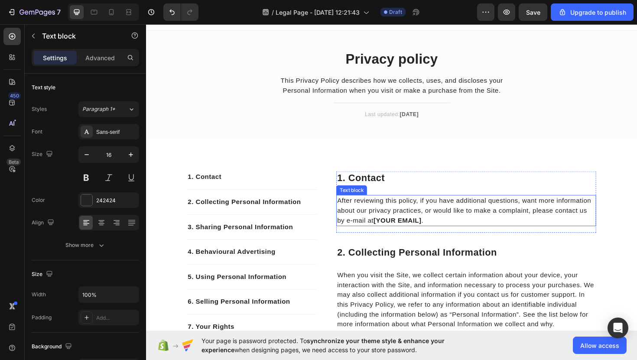
click at [438, 233] on strong "[YOUR EMAIL]" at bounding box center [412, 231] width 51 height 7
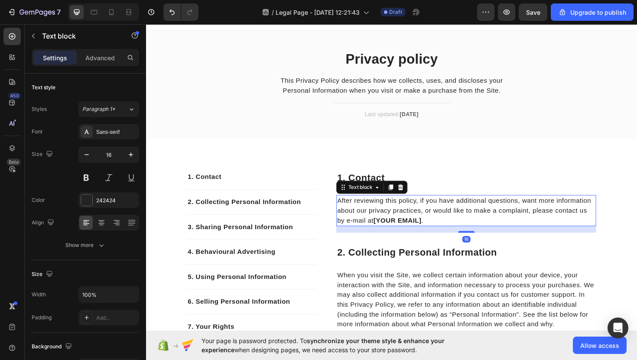
click at [438, 232] on strong "[YOUR EMAIL]" at bounding box center [412, 231] width 51 height 7
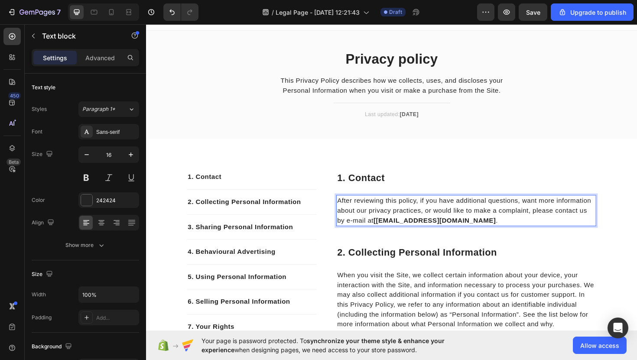
click at [393, 233] on strong "[[EMAIL_ADDRESS][DOMAIN_NAME]" at bounding box center [452, 231] width 130 height 7
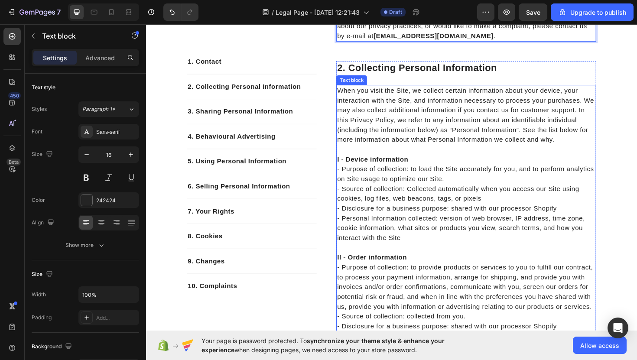
scroll to position [217, 0]
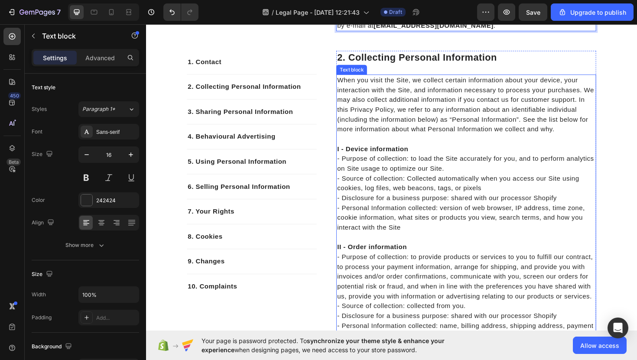
click at [477, 222] on p "- Personal Information collected: version of web browser, IP address, time zone…" at bounding box center [484, 229] width 273 height 31
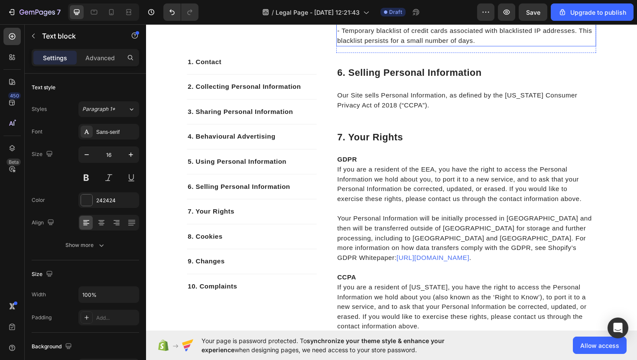
scroll to position [1594, 0]
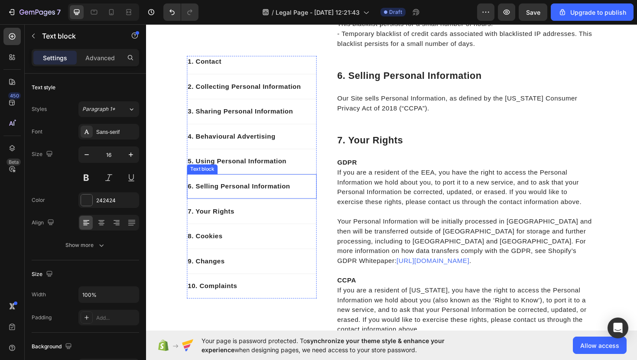
click at [314, 199] on p "6. Selling Personal Information" at bounding box center [258, 196] width 136 height 10
click at [257, 175] on icon at bounding box center [258, 175] width 6 height 6
click at [193, 198] on p "7. Your Rights" at bounding box center [258, 196] width 136 height 10
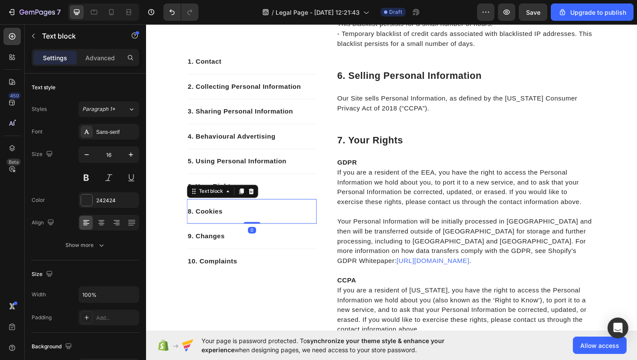
click at [195, 225] on p "8. Cookies" at bounding box center [258, 222] width 136 height 10
click at [195, 223] on p "8. Cookies" at bounding box center [258, 222] width 136 height 10
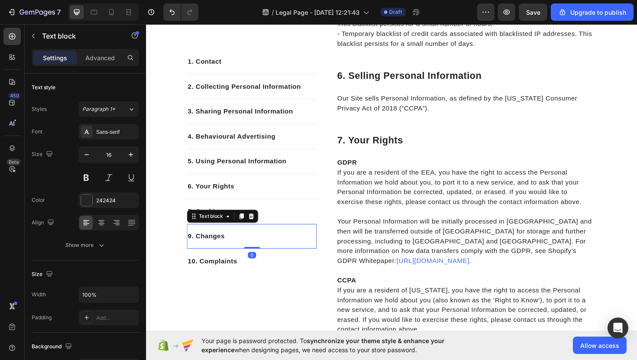
click at [195, 248] on p "9. Changes" at bounding box center [258, 249] width 136 height 10
click at [195, 249] on p "9. Changes" at bounding box center [258, 249] width 136 height 10
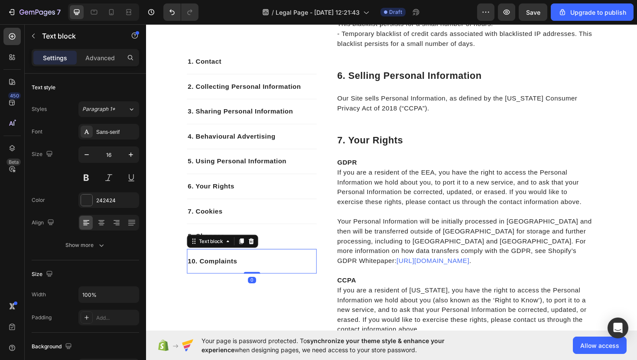
click at [200, 275] on p "10. Complaints" at bounding box center [258, 275] width 136 height 10
click at [198, 276] on p "10. Complaints" at bounding box center [258, 275] width 136 height 10
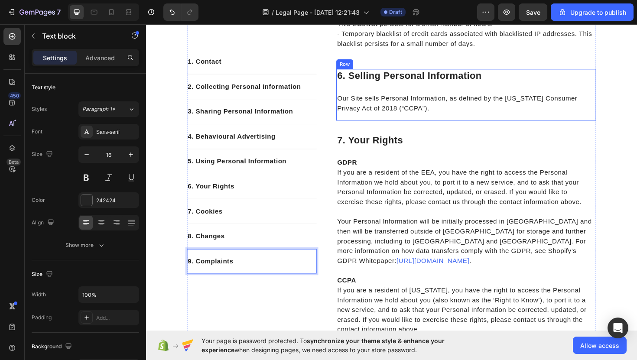
click at [457, 127] on div "6. selling personal information Heading Our Site sells Personal Information, as…" at bounding box center [484, 99] width 275 height 55
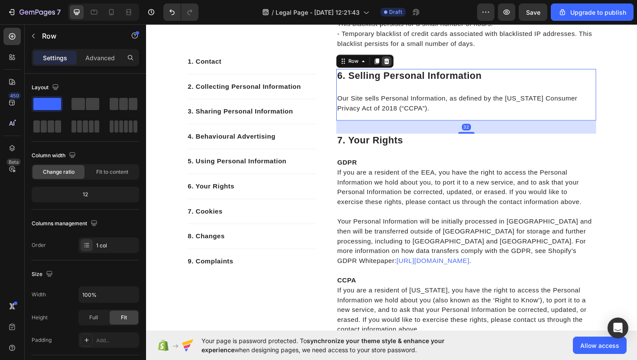
click at [401, 67] on icon at bounding box center [401, 64] width 6 height 6
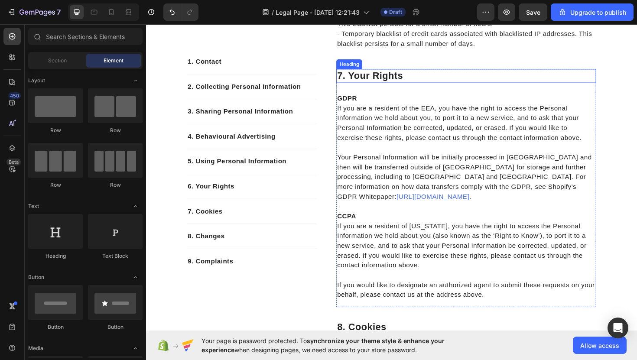
click at [354, 86] on p "7. your rights" at bounding box center [484, 79] width 273 height 13
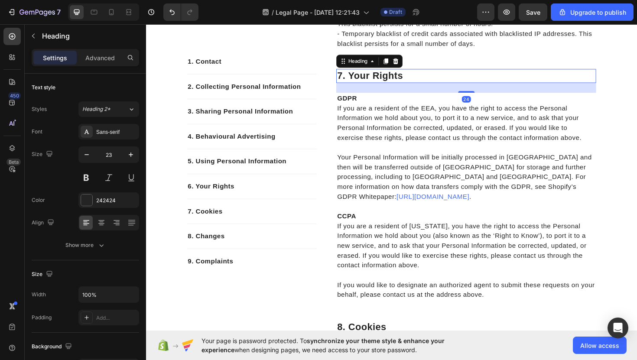
click at [352, 86] on p "7. your rights" at bounding box center [484, 79] width 273 height 13
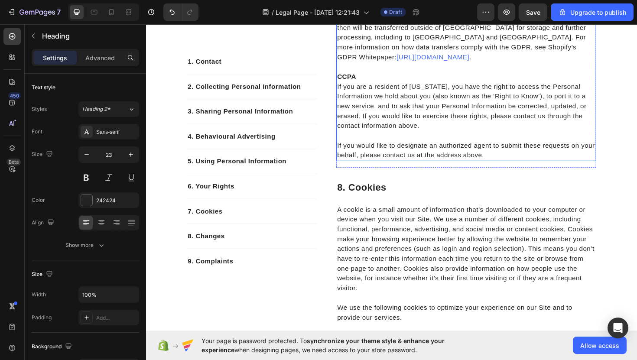
scroll to position [1756, 0]
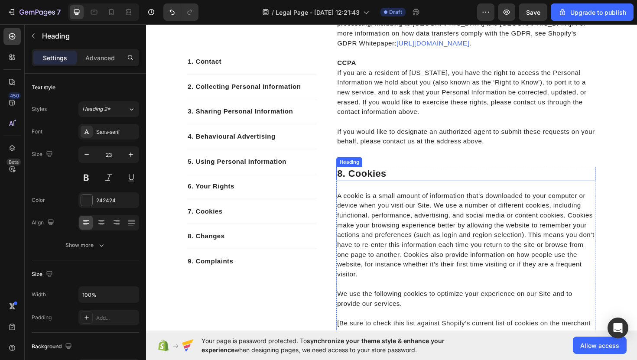
click at [353, 189] on p "8. cookies" at bounding box center [484, 182] width 273 height 13
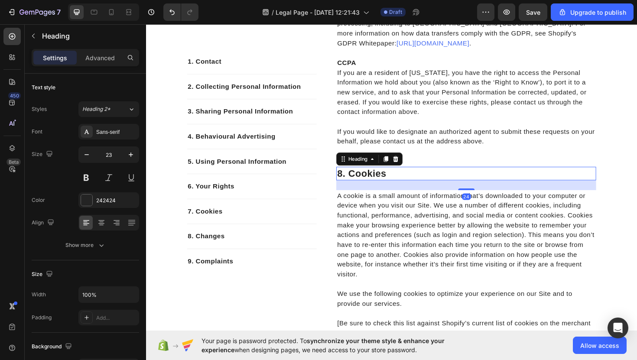
click at [353, 189] on p "8. cookies" at bounding box center [484, 182] width 273 height 13
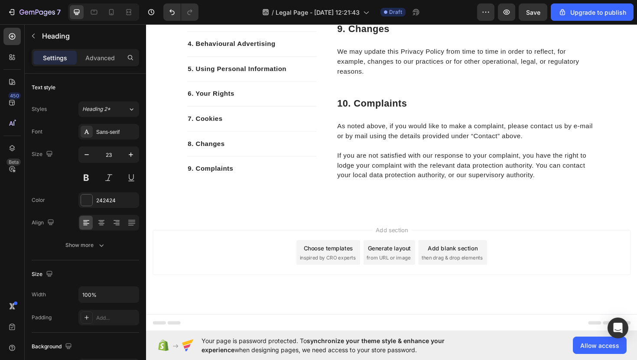
scroll to position [2478, 0]
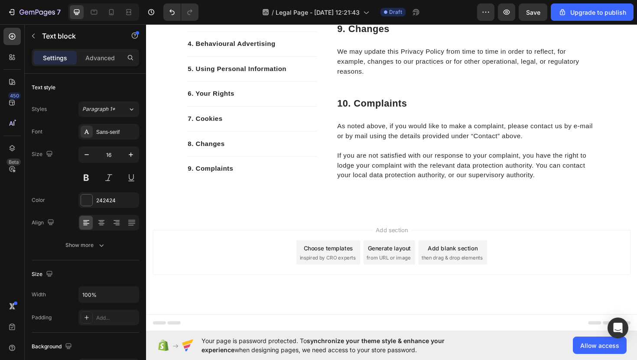
click at [355, 36] on p "9. changes" at bounding box center [484, 29] width 273 height 13
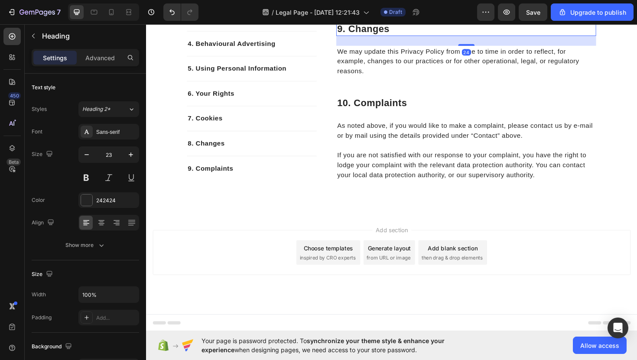
click at [353, 36] on p "9. changes" at bounding box center [484, 29] width 273 height 13
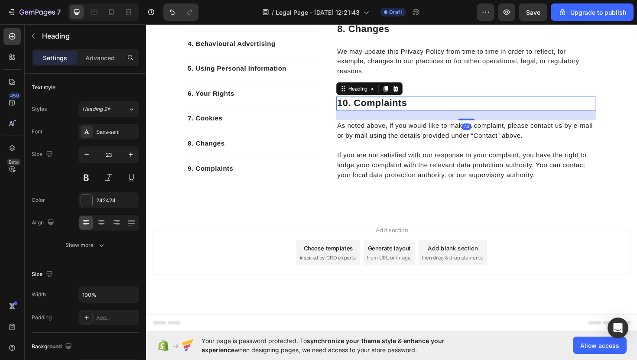
click at [358, 115] on p "10. complaints" at bounding box center [484, 108] width 273 height 13
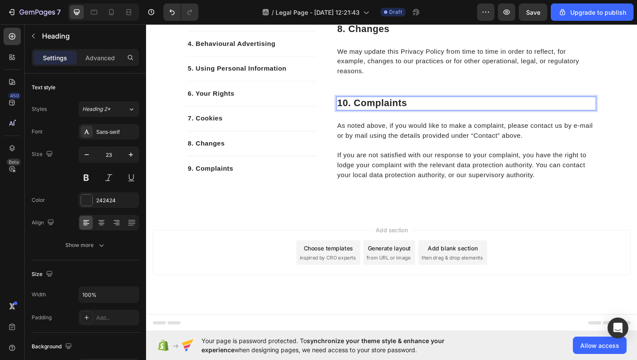
click at [360, 115] on p "10. complaints" at bounding box center [484, 108] width 273 height 13
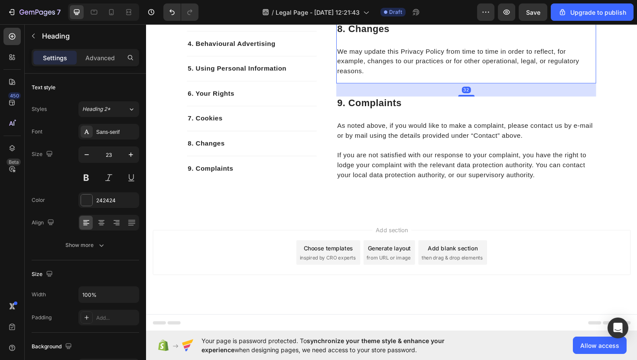
click at [440, 87] on div "8. changes Heading We may update this Privacy Policy from time to time in order…" at bounding box center [484, 54] width 275 height 65
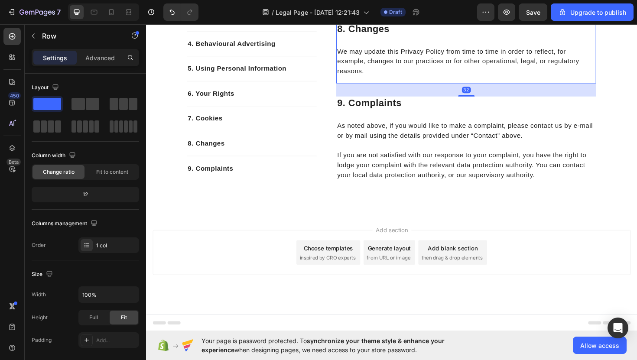
scroll to position [2790, 0]
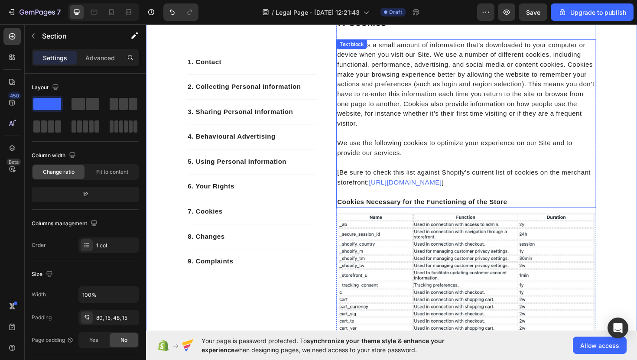
scroll to position [1909, 0]
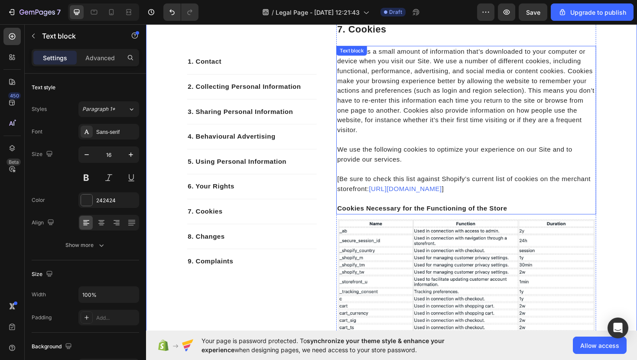
click at [521, 204] on p "[Be sure to check this list against Shopify’s current list of cookies on the me…" at bounding box center [484, 188] width 273 height 31
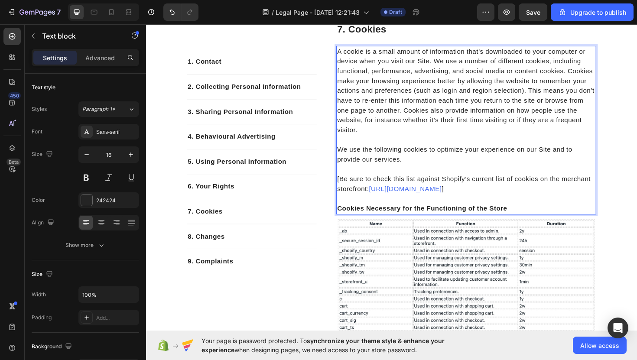
click at [516, 204] on p "[Be sure to check this list against Shopify’s current list of cookies on the me…" at bounding box center [484, 188] width 273 height 31
drag, startPoint x: 516, startPoint y: 228, endPoint x: 348, endPoint y: 222, distance: 168.6
click at [348, 204] on p "[Be sure to check this list against Shopify’s current list of cookies on the me…" at bounding box center [484, 188] width 273 height 31
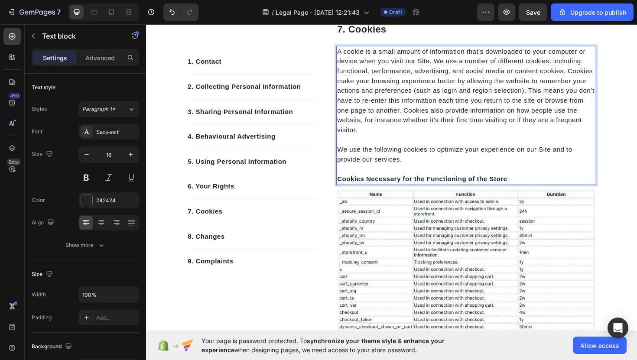
click at [459, 142] on p "A cookie is a small amount of information that’s downloaded to your computer or…" at bounding box center [484, 95] width 273 height 94
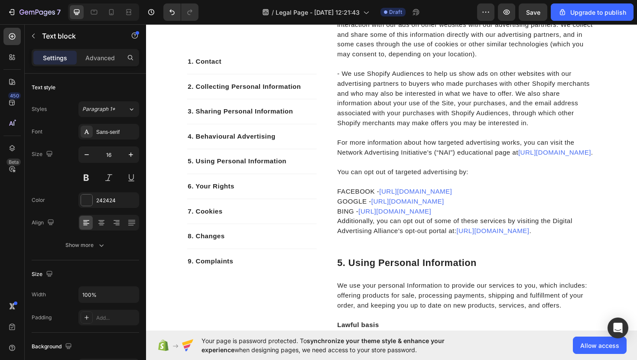
scroll to position [1739, 0]
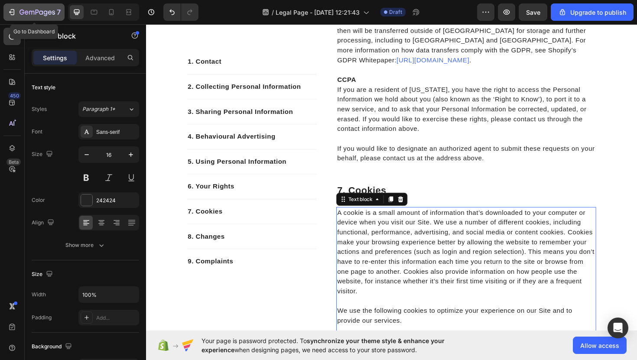
click at [47, 12] on icon "button" at bounding box center [46, 13] width 4 height 6
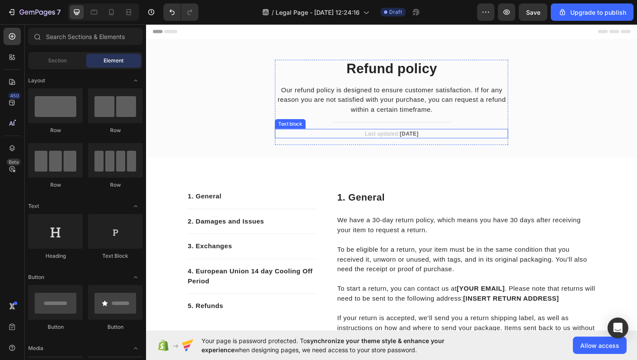
click at [441, 138] on p "Last updated: [DATE]" at bounding box center [405, 140] width 245 height 9
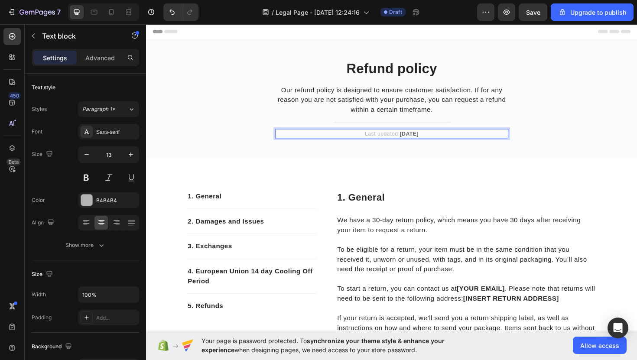
click at [441, 138] on p "Last updated: [DATE]" at bounding box center [405, 140] width 245 height 9
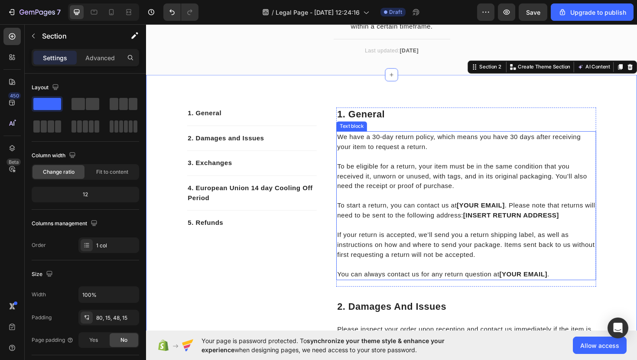
scroll to position [91, 0]
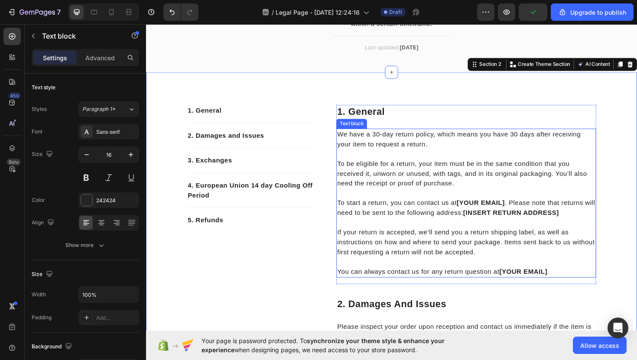
click at [528, 215] on p "To start a return, you can contact us at [YOUR EMAIL] . Please note that return…" at bounding box center [484, 213] width 273 height 31
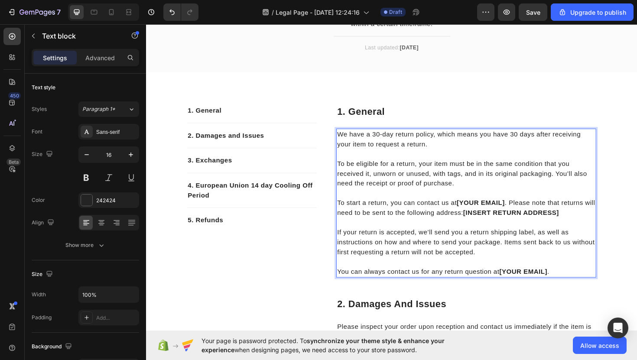
click at [528, 215] on p "To start a return, you can contact us at [YOUR EMAIL] . Please note that return…" at bounding box center [484, 213] width 273 height 31
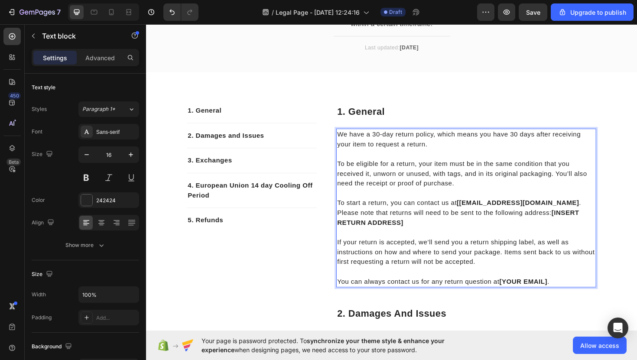
click at [481, 215] on strong "[[EMAIL_ADDRESS][DOMAIN_NAME]" at bounding box center [540, 213] width 130 height 7
click at [480, 214] on strong "[[EMAIL_ADDRESS][DOMAIN_NAME]" at bounding box center [540, 213] width 130 height 7
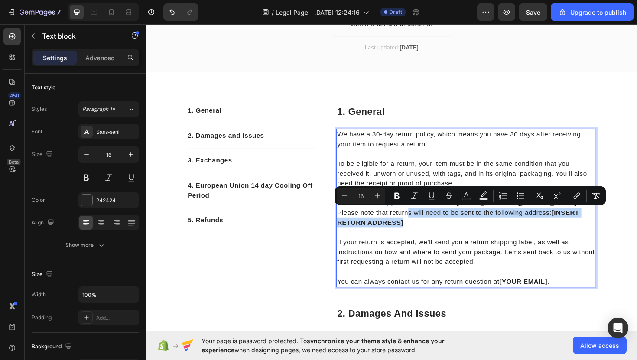
drag, startPoint x: 465, startPoint y: 236, endPoint x: 400, endPoint y: 224, distance: 65.6
click at [400, 224] on p "To start a return, you can contact us at [EMAIL_ADDRESS][DOMAIN_NAME] . Please …" at bounding box center [484, 219] width 273 height 42
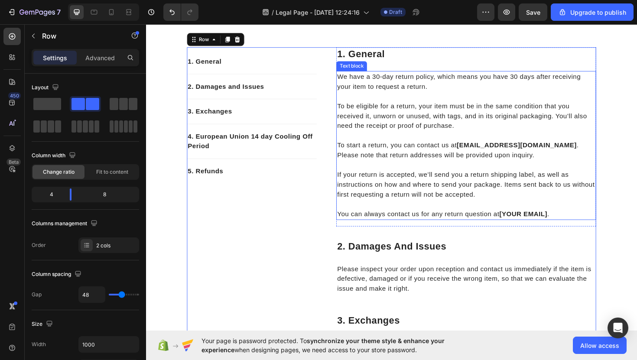
scroll to position [156, 0]
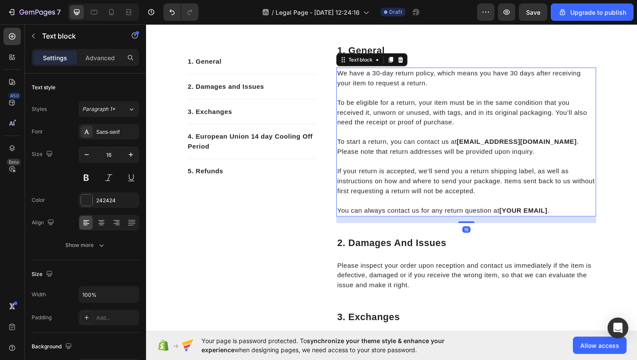
click at [584, 217] on p "You can always contact us for any return question at [YOUR EMAIL] ." at bounding box center [484, 216] width 273 height 21
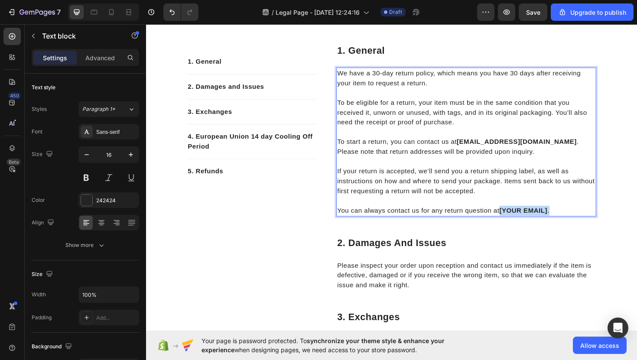
drag, startPoint x: 583, startPoint y: 217, endPoint x: 523, endPoint y: 224, distance: 60.1
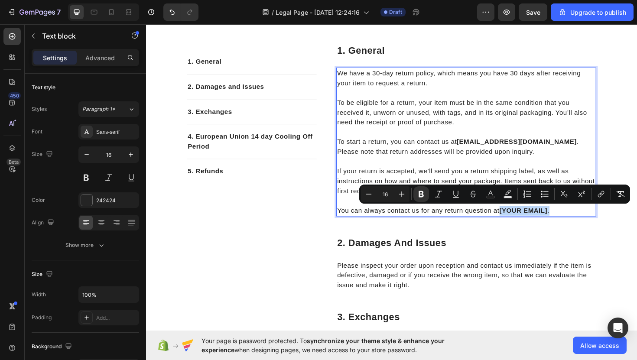
click at [526, 227] on div "We have a 30-day return policy, which means you have 30 days after receiving yo…" at bounding box center [484, 149] width 275 height 158
click at [583, 221] on p "You can always contact us for any return question at [YOUR EMAIL] ." at bounding box center [484, 216] width 273 height 21
click at [576, 221] on p "You can always contact us for any return question at [YOUR EMAIL] ." at bounding box center [484, 216] width 273 height 21
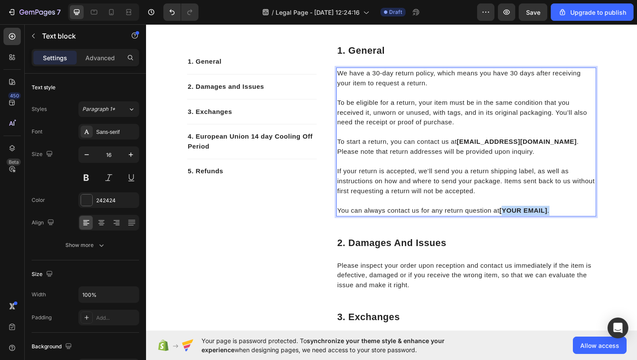
drag, startPoint x: 576, startPoint y: 221, endPoint x: 525, endPoint y: 221, distance: 50.7
click at [525, 221] on p "You can always contact us for any return question at [YOUR EMAIL] ." at bounding box center [484, 216] width 273 height 21
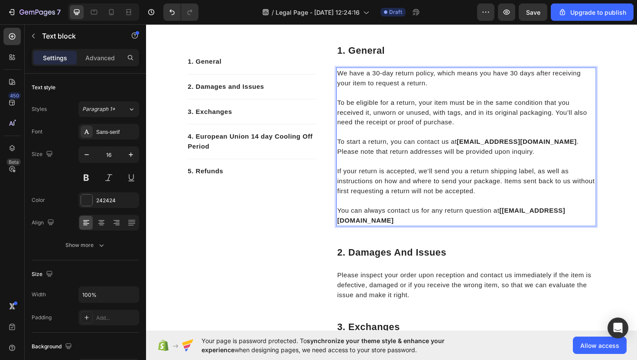
click at [353, 232] on strong "[[EMAIL_ADDRESS][DOMAIN_NAME]" at bounding box center [468, 227] width 241 height 18
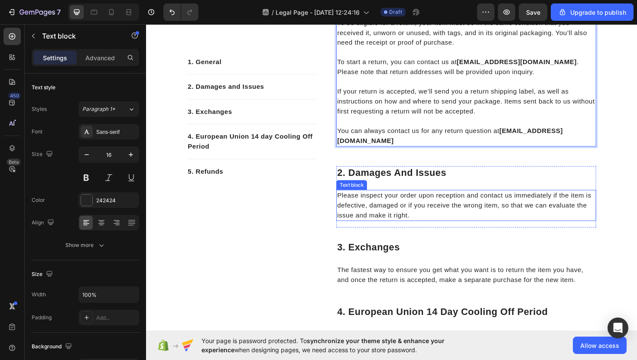
scroll to position [246, 0]
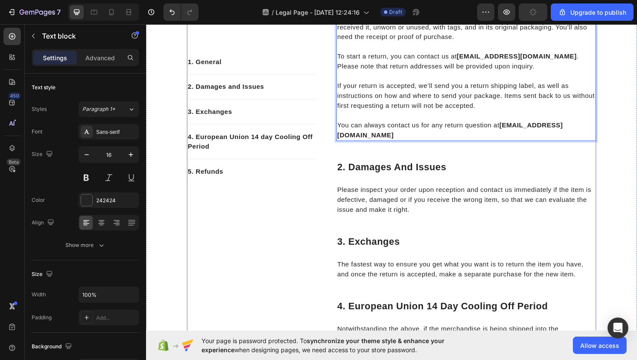
click at [462, 237] on div "1. general Heading We have a 30-day return policy, which means you have 30 days…" at bounding box center [484, 244] width 275 height 578
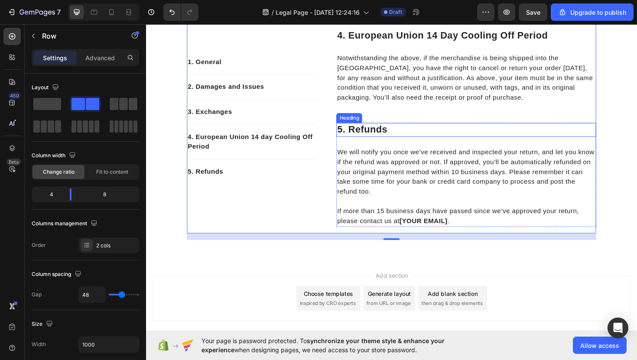
scroll to position [535, 0]
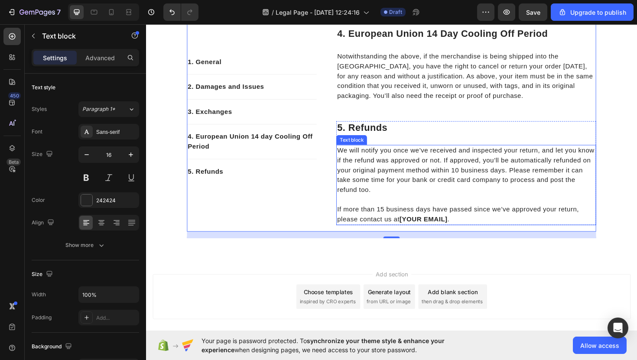
click at [467, 231] on p "If more than 15 business days have passed since we’ve approved your return, ple…" at bounding box center [484, 220] width 273 height 31
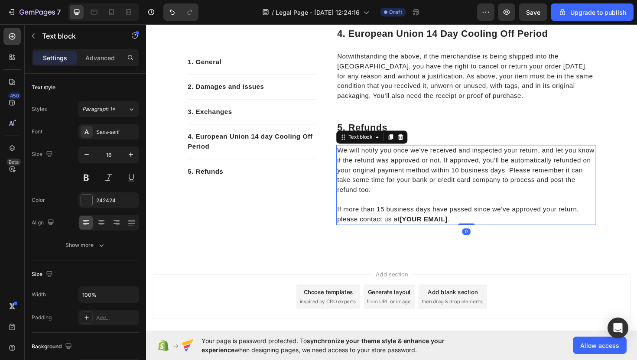
click at [465, 231] on strong "[YOUR EMAIL]" at bounding box center [440, 230] width 51 height 7
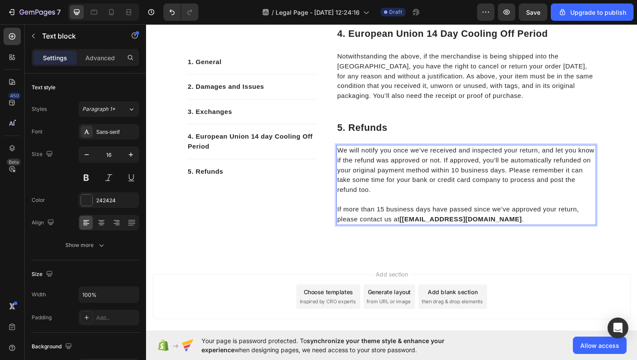
click at [420, 232] on strong "[contact@skinnybobastore.com" at bounding box center [480, 230] width 130 height 7
click at [494, 204] on p "We will notify you once we’ve received and inspected your return, and let you k…" at bounding box center [484, 179] width 273 height 52
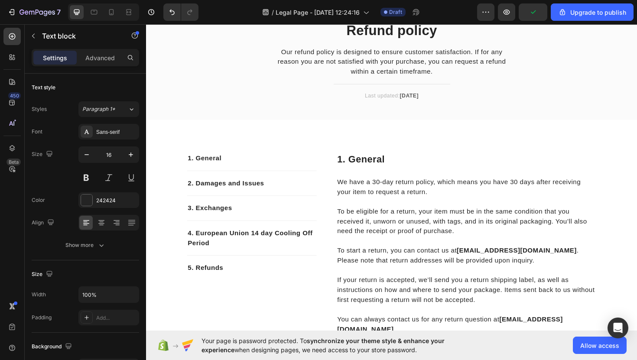
scroll to position [0, 0]
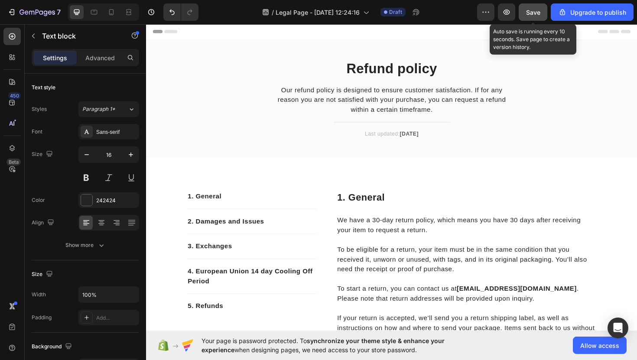
click at [525, 12] on button "Save" at bounding box center [533, 11] width 29 height 17
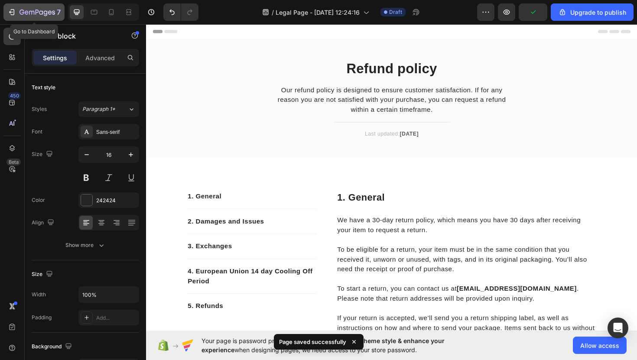
click at [39, 13] on icon "button" at bounding box center [41, 12] width 4 height 4
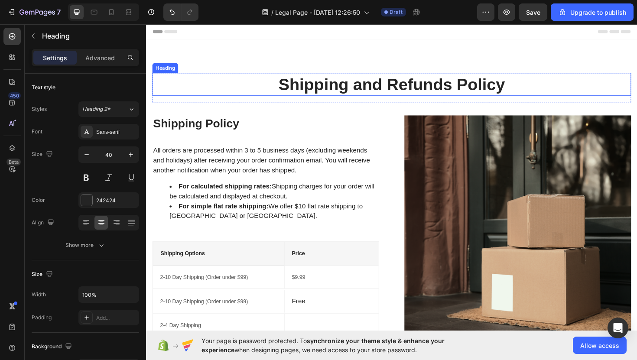
click at [455, 90] on p "Shipping and Refunds Policy" at bounding box center [405, 88] width 505 height 23
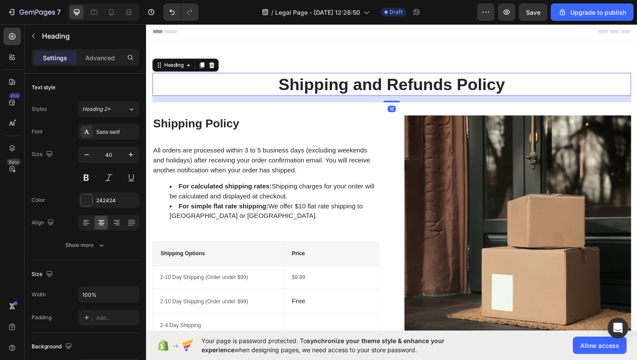
click at [466, 90] on p "Shipping and Refunds Policy" at bounding box center [405, 88] width 505 height 23
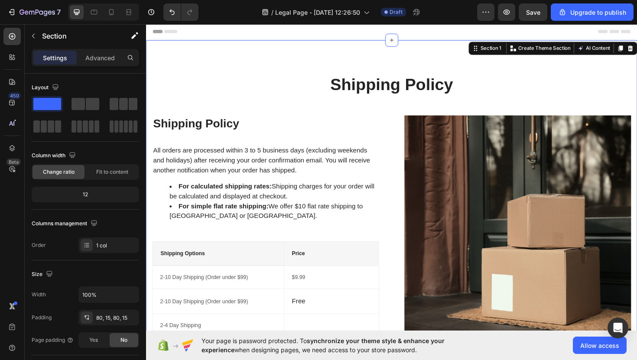
click at [439, 109] on div "Shipping Policy Heading Row Shipping Policy Heading All orders are processed wi…" at bounding box center [406, 236] width 507 height 321
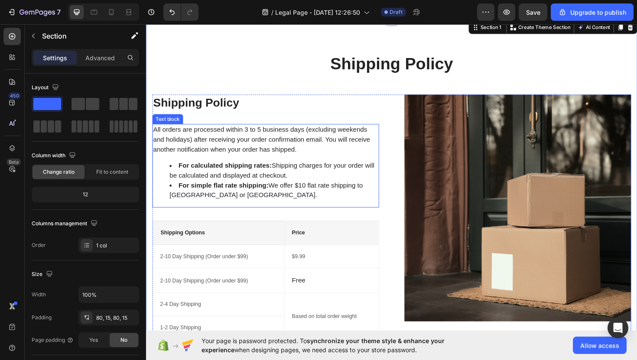
scroll to position [48, 0]
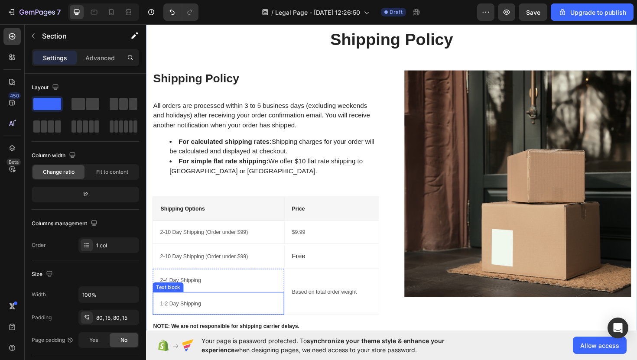
click at [291, 318] on div "1-2 Day Shipping Text block" at bounding box center [222, 320] width 139 height 25
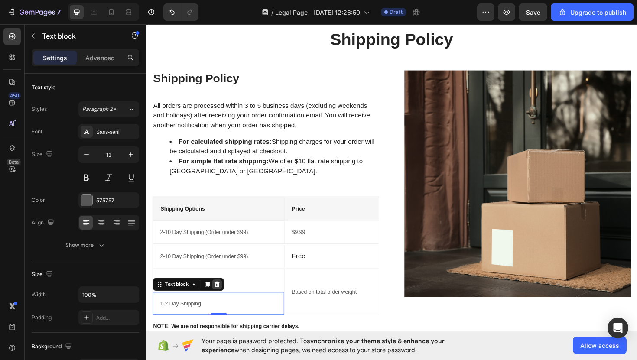
click at [224, 299] on div at bounding box center [221, 300] width 10 height 10
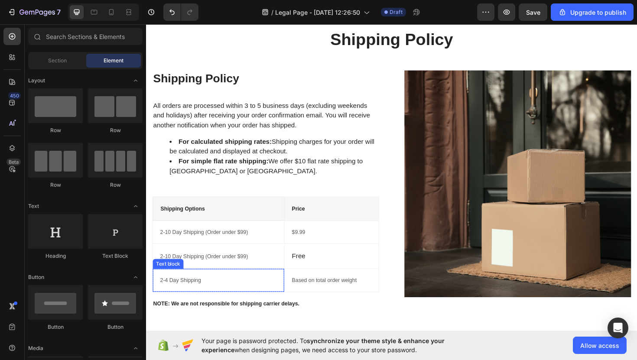
click at [268, 299] on p "2-4 Day Shipping" at bounding box center [222, 295] width 123 height 9
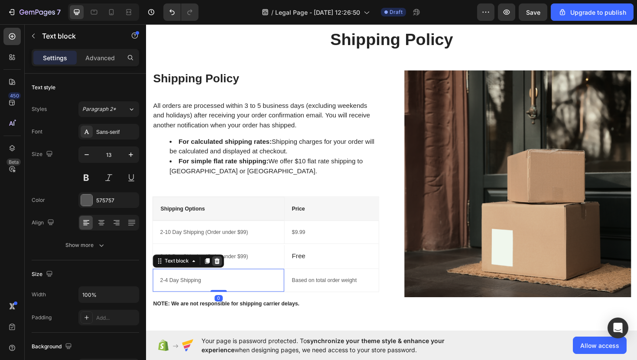
click at [220, 273] on icon at bounding box center [221, 275] width 6 height 6
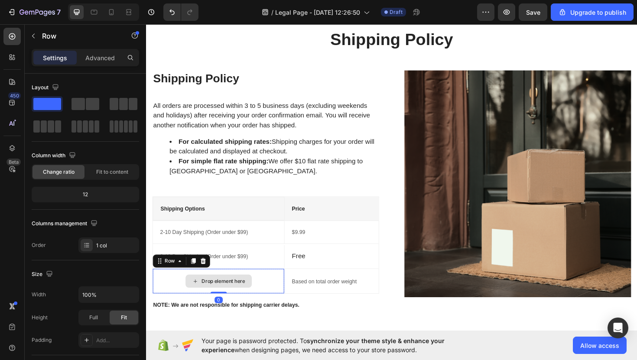
click at [291, 288] on div "Drop element here" at bounding box center [222, 296] width 139 height 26
click at [206, 276] on icon at bounding box center [207, 275] width 6 height 6
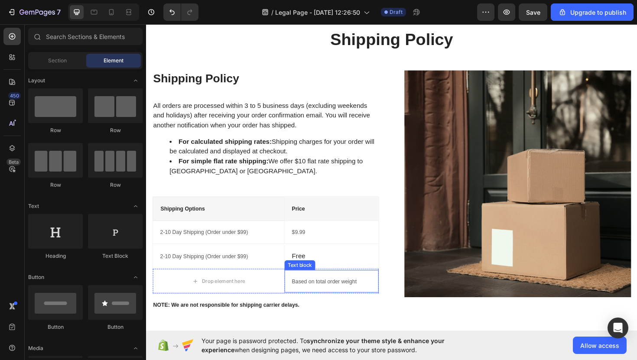
click at [294, 286] on div "Based on total order weight Text block" at bounding box center [342, 297] width 100 height 24
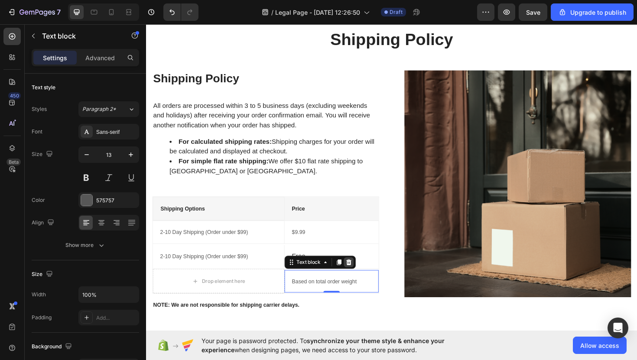
click at [361, 276] on icon at bounding box center [360, 276] width 7 height 7
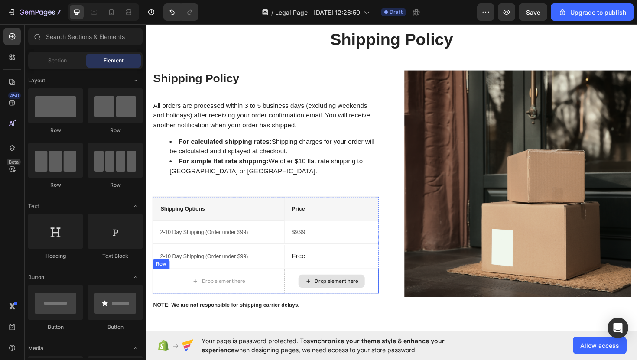
click at [310, 287] on div "Drop element here" at bounding box center [342, 296] width 100 height 26
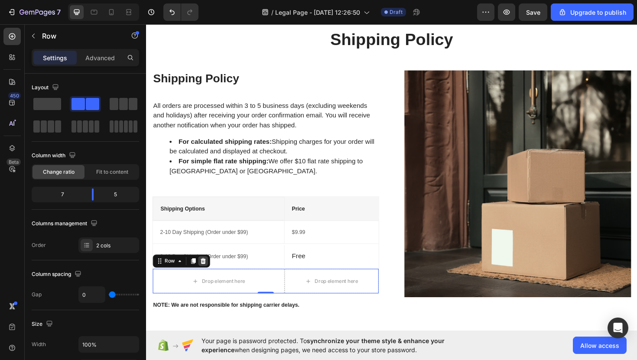
click at [206, 273] on icon at bounding box center [206, 275] width 7 height 7
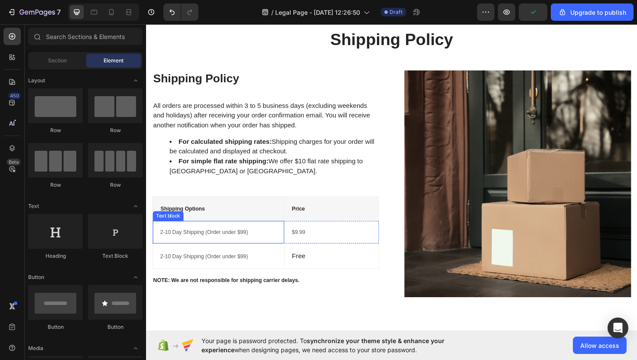
click at [249, 245] on p "2-10 Day Shipping (Order under $99)" at bounding box center [222, 244] width 123 height 9
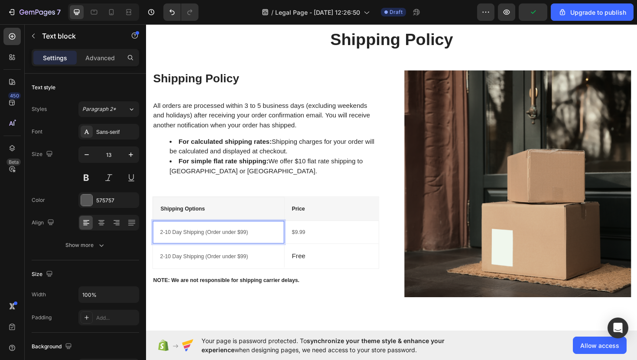
click at [251, 245] on p "2-10 Day Shipping (Order under $99)" at bounding box center [222, 244] width 123 height 9
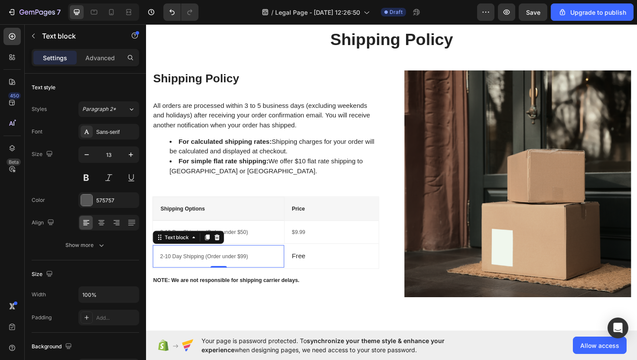
click at [251, 270] on p "2-10 Day Shipping (Order under $99)" at bounding box center [222, 270] width 123 height 9
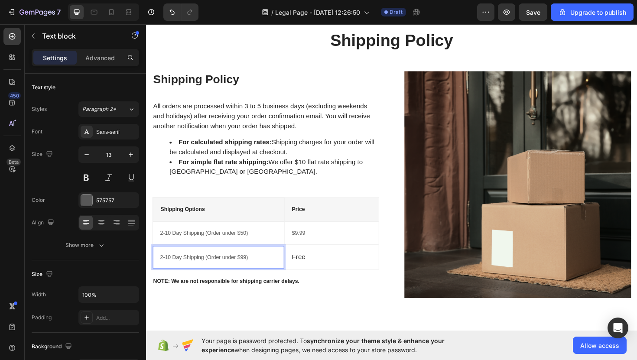
click at [251, 271] on p "2-10 Day Shipping (Order under $99)" at bounding box center [222, 271] width 123 height 9
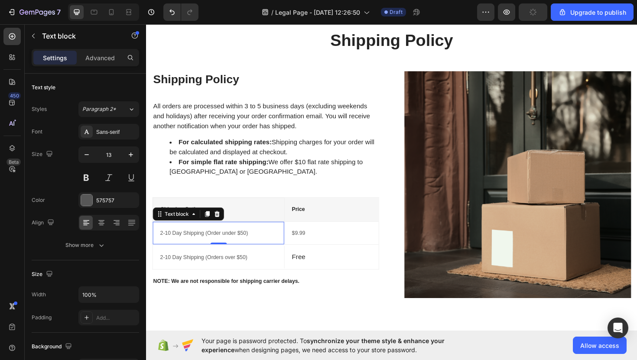
click at [224, 246] on p "2-10 Day Shipping (Order under $50)" at bounding box center [222, 245] width 123 height 9
click at [225, 245] on p "2-10 Day Shipping (Order under $50)" at bounding box center [222, 245] width 123 height 9
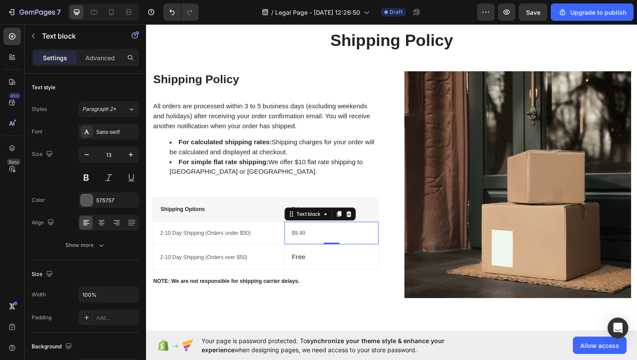
click at [325, 242] on p "$9.99" at bounding box center [342, 245] width 84 height 9
click at [318, 244] on p "$9.99" at bounding box center [342, 245] width 84 height 9
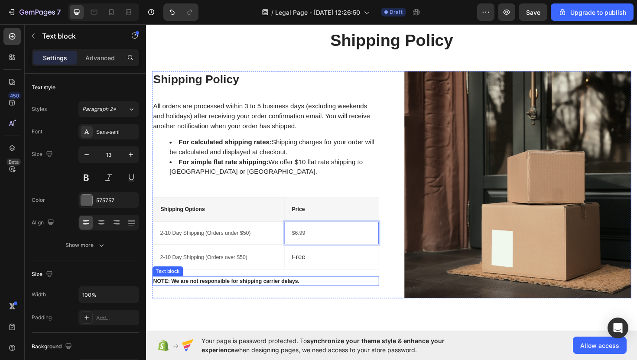
click at [345, 295] on p "NOTE: We are not responsible for shipping carrier delays." at bounding box center [272, 296] width 238 height 9
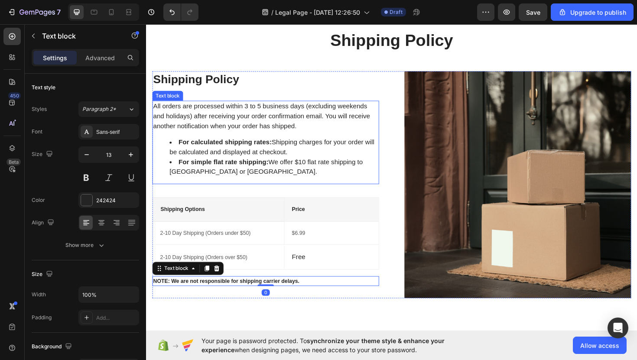
click at [273, 191] on div "All orders are processed within 3 to 5 business days (excluding weekends and ho…" at bounding box center [273, 149] width 240 height 88
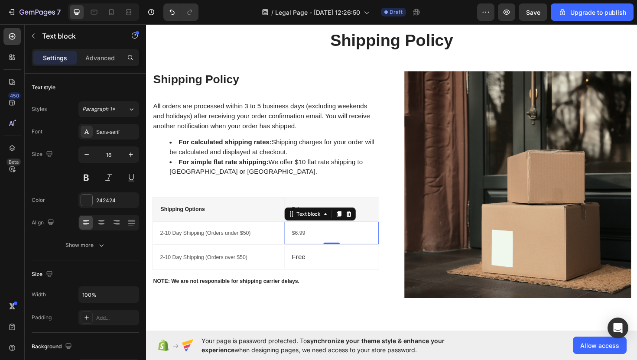
click at [311, 247] on p "$6.99" at bounding box center [342, 245] width 84 height 9
click at [315, 247] on p "$6.99" at bounding box center [342, 245] width 84 height 9
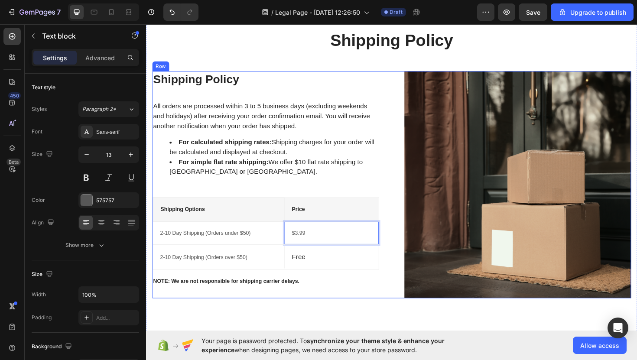
click at [343, 192] on div "All orders are processed within 3 to 5 business days (excluding weekends and ho…" at bounding box center [273, 149] width 240 height 88
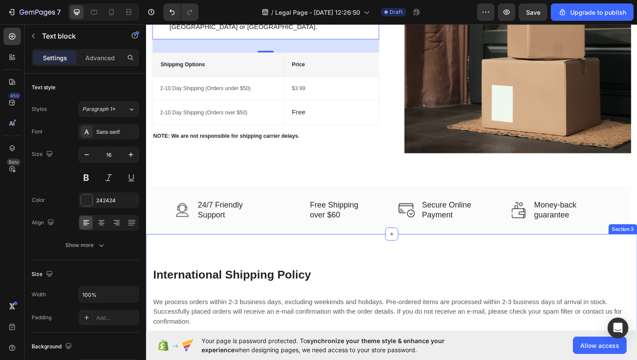
scroll to position [208, 0]
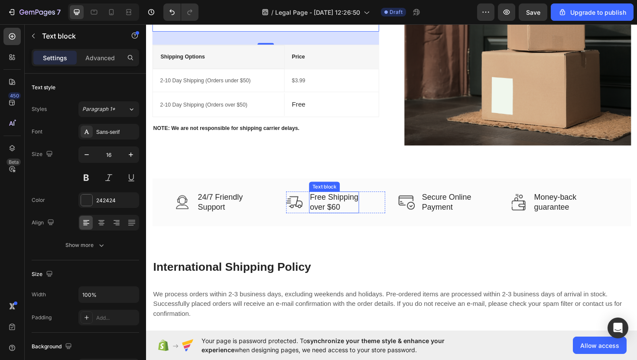
click at [355, 216] on p "Free Shipping over $60" at bounding box center [344, 212] width 51 height 21
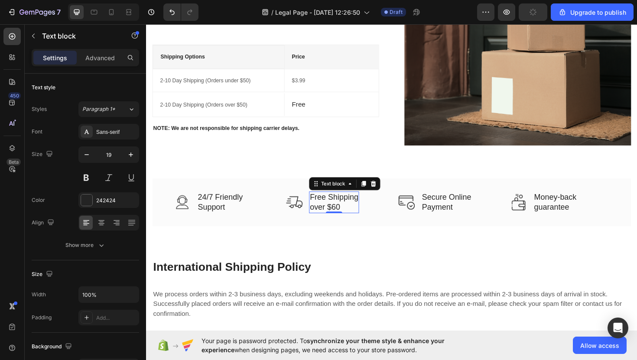
click at [352, 216] on p "Free Shipping over $60" at bounding box center [344, 212] width 51 height 21
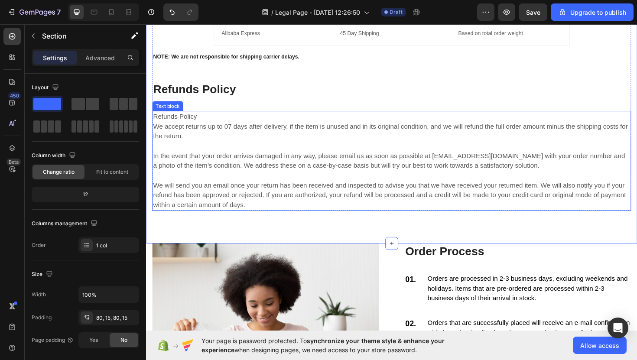
scroll to position [650, 0]
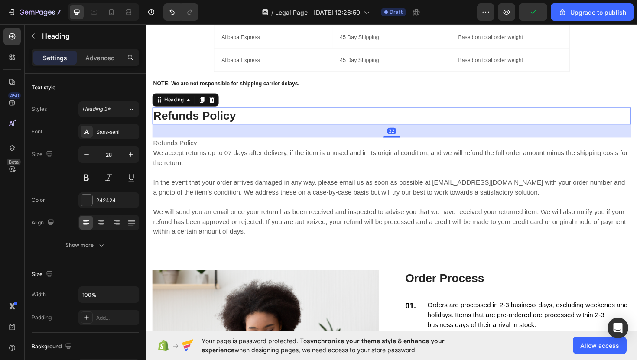
click at [394, 119] on p "Refunds Policy" at bounding box center [405, 122] width 505 height 16
click at [213, 106] on icon at bounding box center [215, 104] width 7 height 7
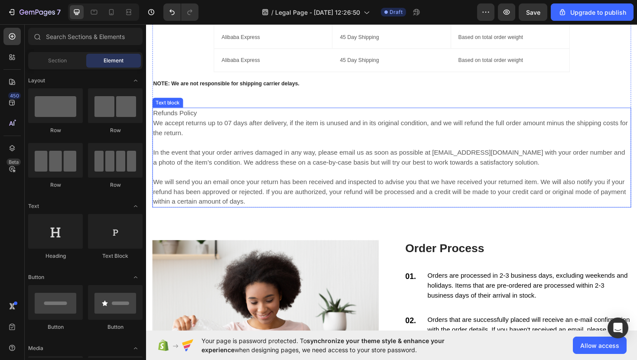
click at [284, 117] on p "Refunds Policy We accept returns up to 07 days after delivery, if the item is u…" at bounding box center [405, 166] width 505 height 104
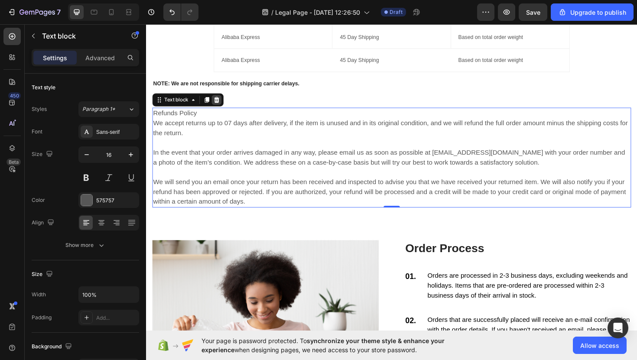
click at [221, 104] on icon at bounding box center [220, 104] width 7 height 7
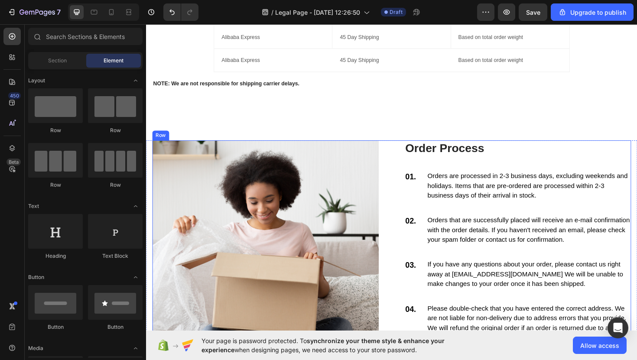
click at [401, 166] on div "Image Order Process Heading 01. Text block Orders are processed in 2-3 business…" at bounding box center [406, 267] width 507 height 240
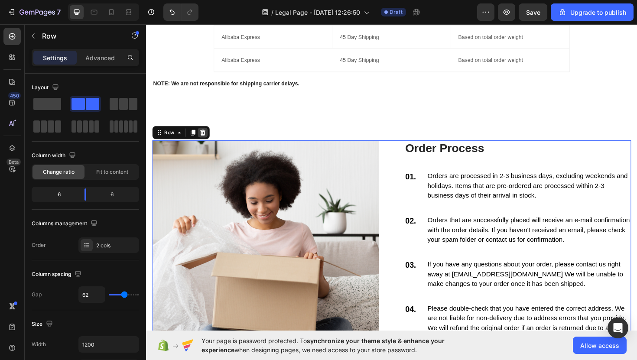
click at [208, 138] on icon at bounding box center [205, 139] width 7 height 7
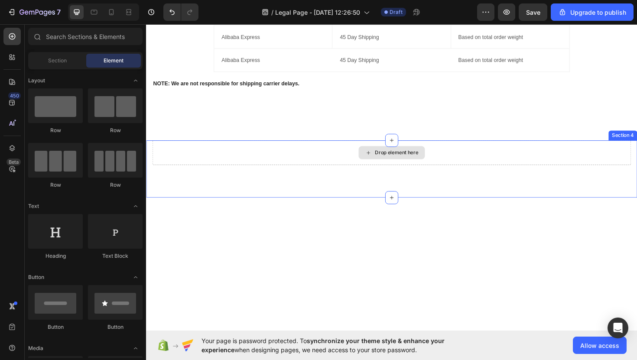
click at [323, 167] on div "Drop element here" at bounding box center [406, 160] width 507 height 26
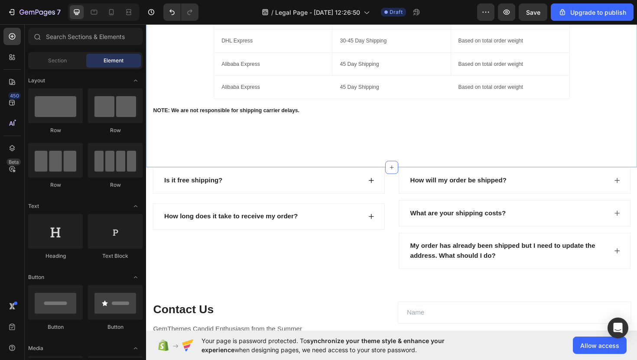
scroll to position [611, 0]
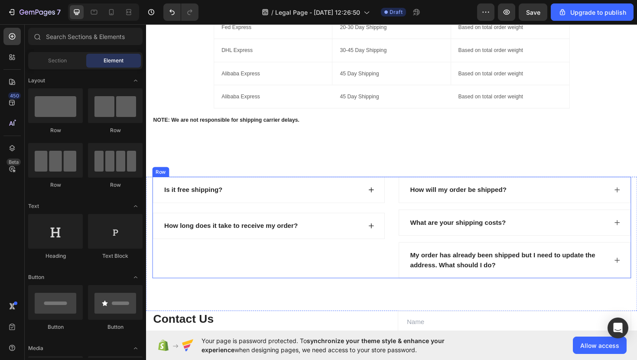
click at [398, 266] on div "Is it free shipping? How long does it take to receive my order? Accordion" at bounding box center [276, 239] width 247 height 107
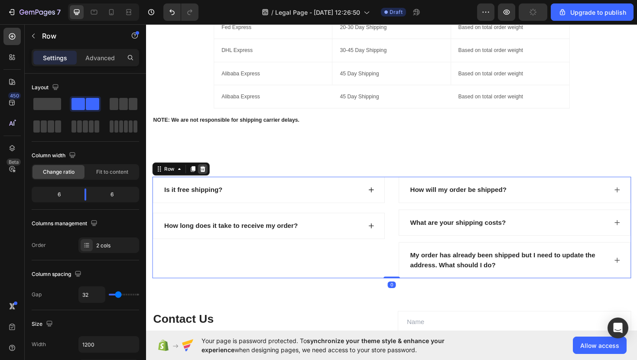
click at [209, 174] on div at bounding box center [206, 177] width 10 height 10
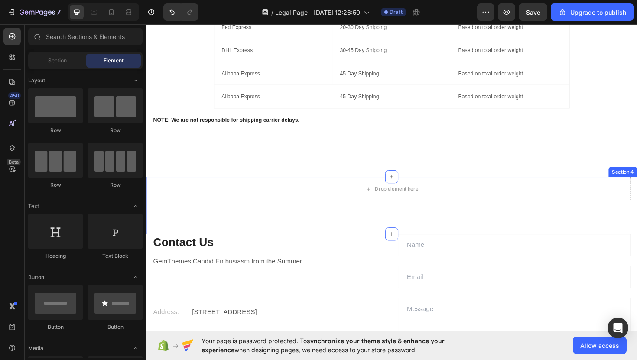
click at [351, 218] on div "Drop element here Section 4" at bounding box center [406, 216] width 520 height 61
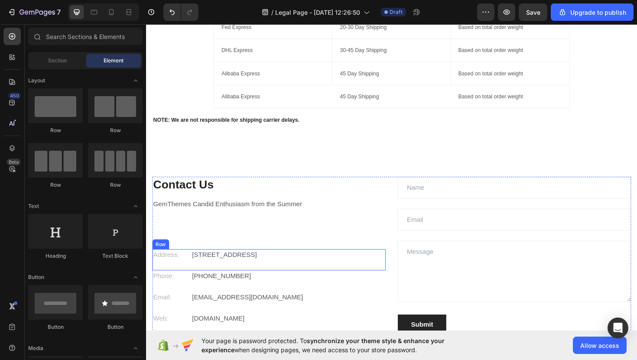
click at [377, 274] on div "Address: [GEOGRAPHIC_DATA][STREET_ADDRESS]" at bounding box center [276, 274] width 247 height 23
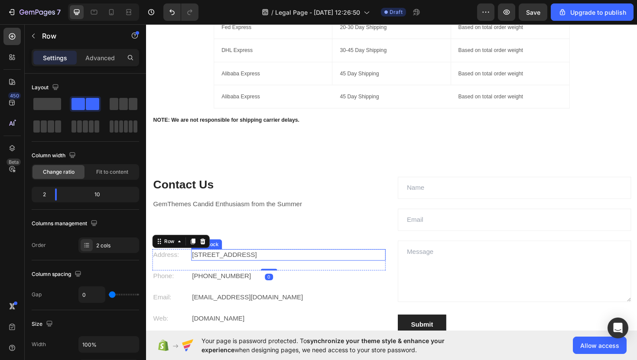
click at [401, 258] on div "Contact Us Heading GemThemes Candid Enthusiasm from the Summer Text block Addre…" at bounding box center [406, 286] width 507 height 201
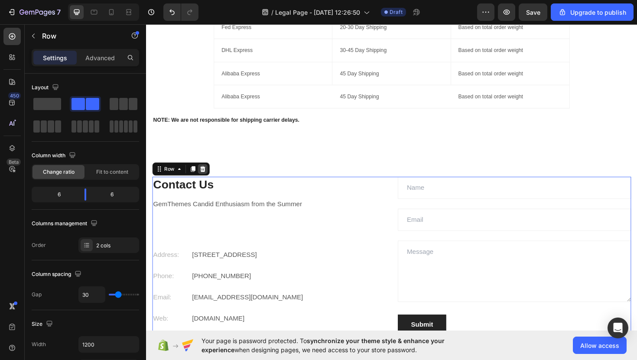
click at [210, 178] on div at bounding box center [206, 177] width 10 height 10
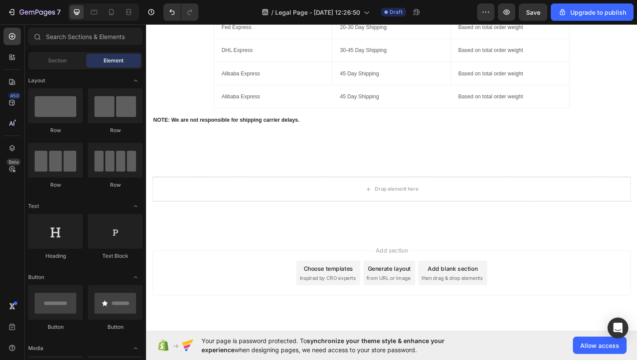
click at [352, 224] on div at bounding box center [406, 229] width 520 height 35
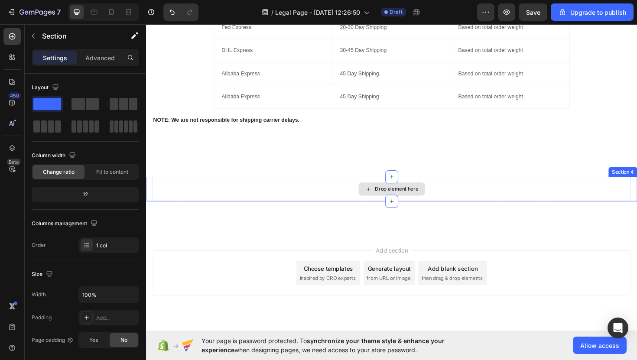
click at [343, 204] on div "Drop element here" at bounding box center [406, 199] width 507 height 26
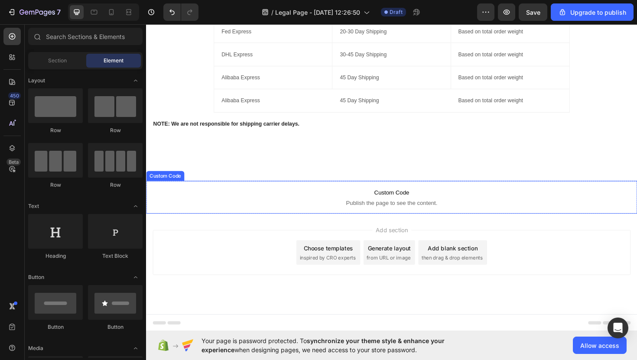
click at [333, 199] on span "Custom Code" at bounding box center [406, 202] width 520 height 10
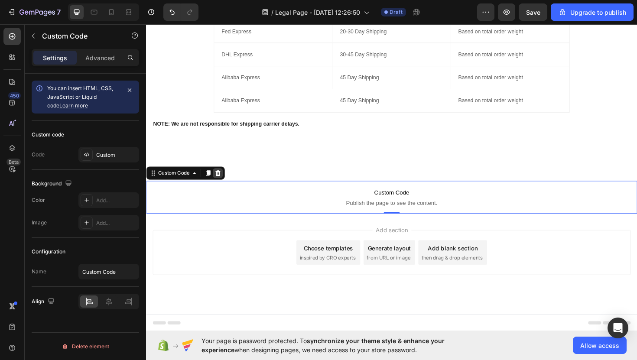
click at [221, 181] on icon at bounding box center [222, 182] width 6 height 6
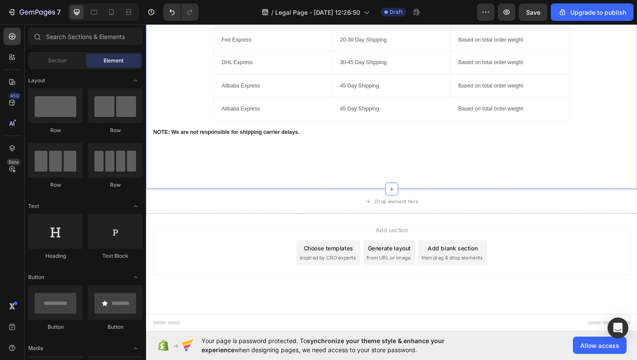
click at [311, 200] on div "Drop element here" at bounding box center [406, 212] width 520 height 26
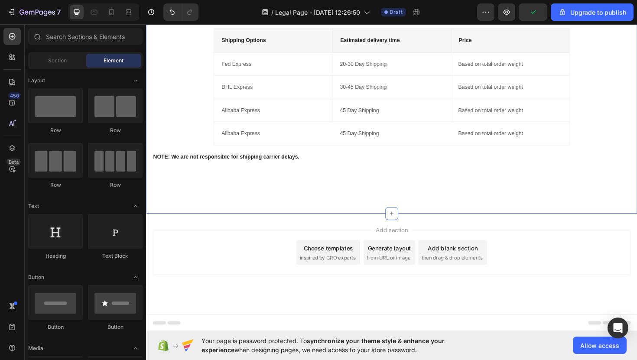
click at [380, 201] on div "International Shipping Policy Heading We process orders within 2-3 business day…" at bounding box center [406, 49] width 520 height 350
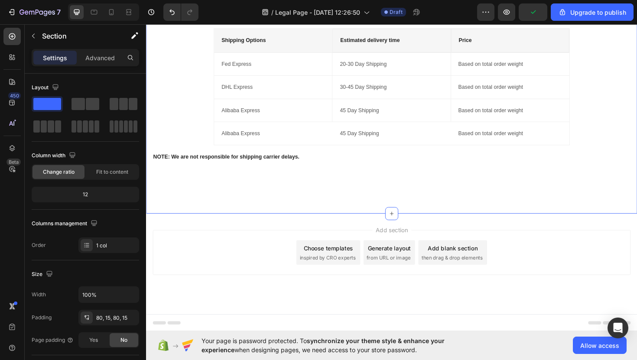
click at [371, 227] on div "Add section Choose templates inspired by CRO experts Generate layout from URL o…" at bounding box center [406, 278] width 520 height 107
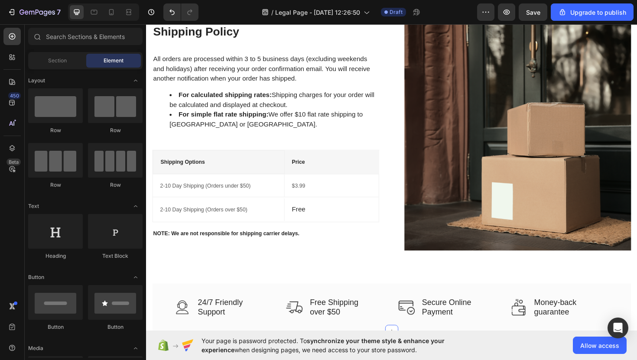
scroll to position [0, 0]
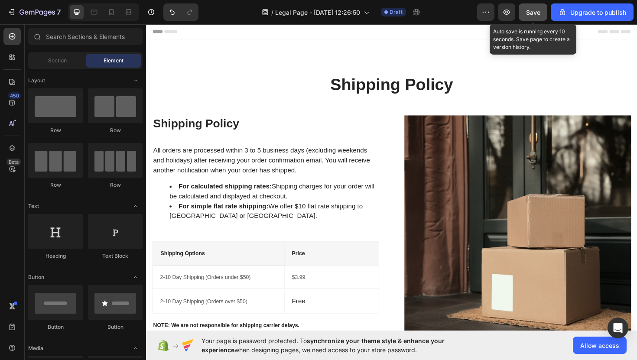
click at [529, 14] on span "Save" at bounding box center [533, 12] width 14 height 7
